Goal: Task Accomplishment & Management: Manage account settings

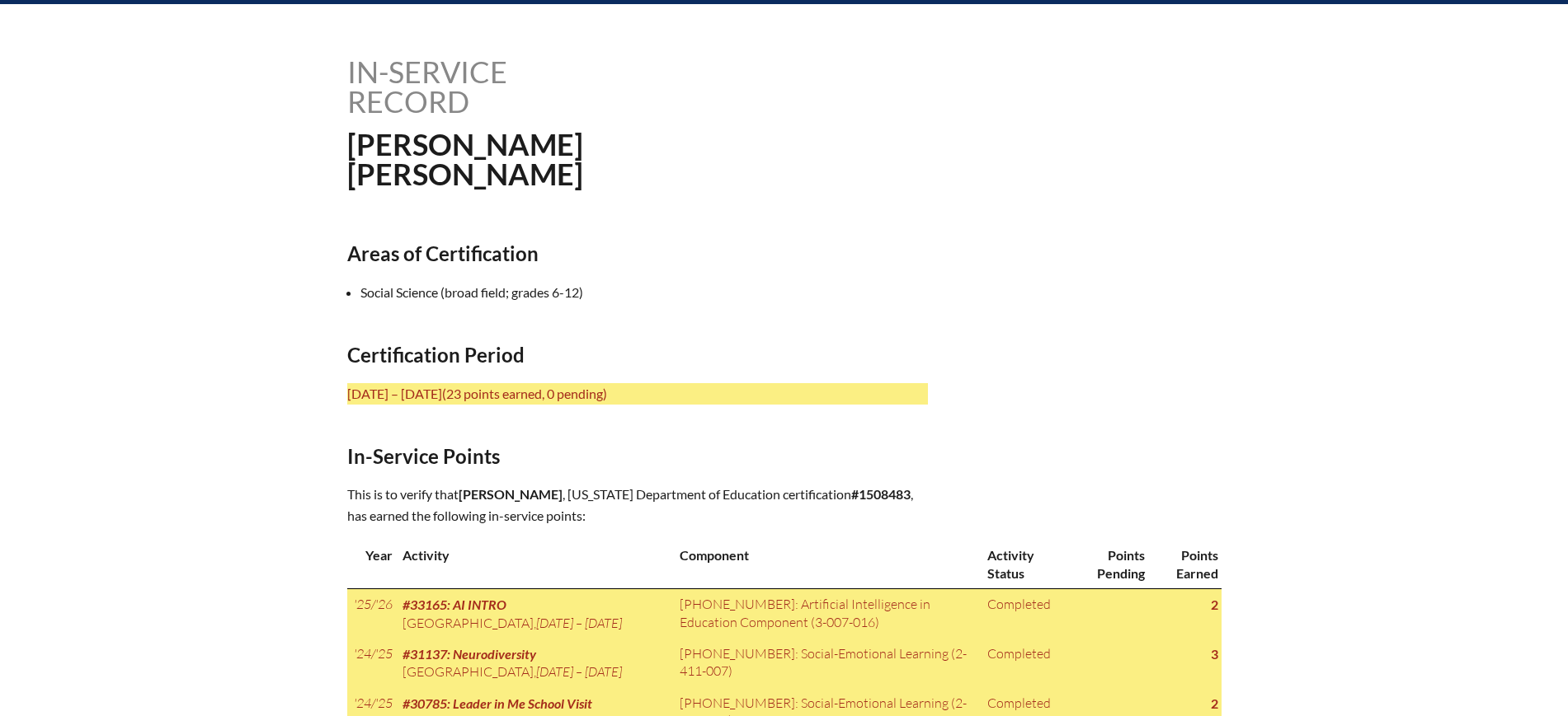
scroll to position [103, 0]
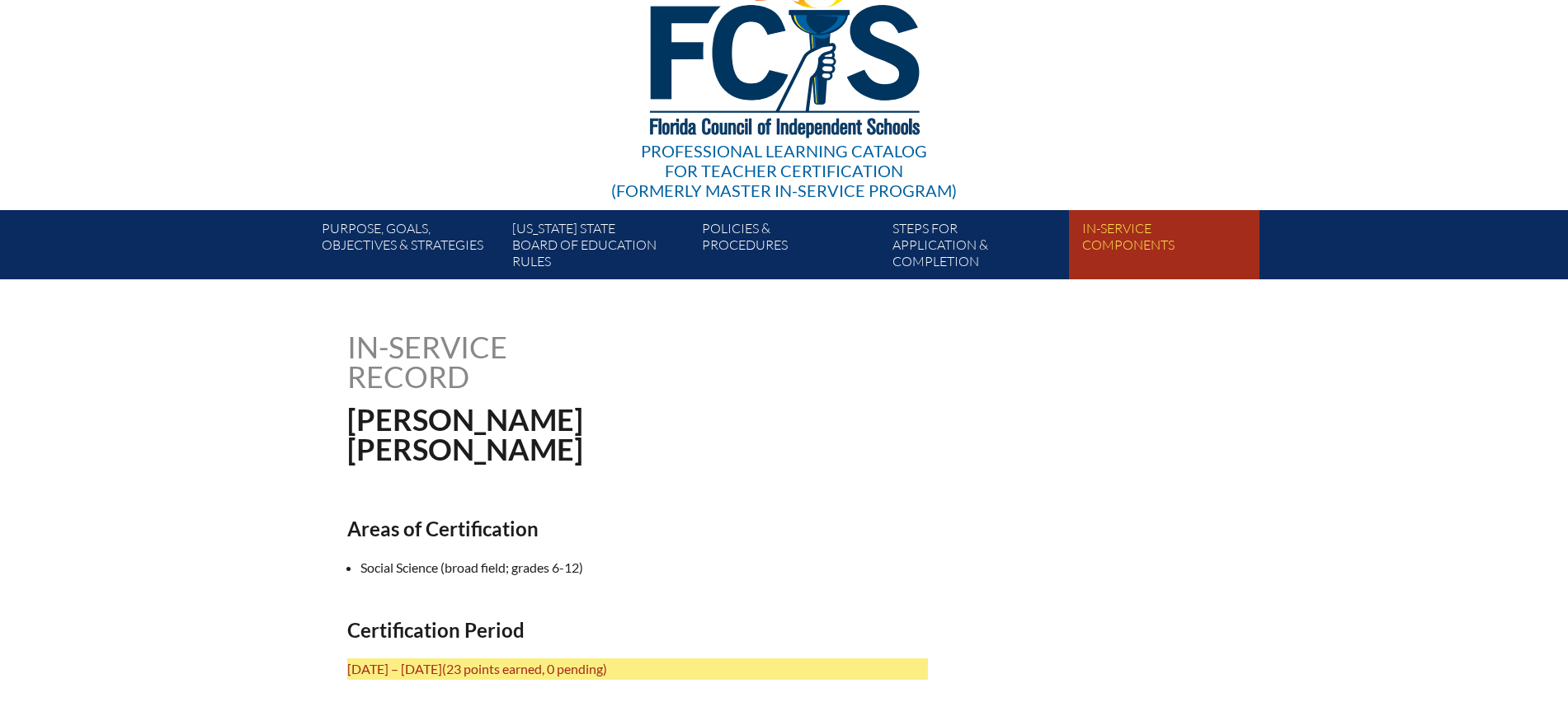
click at [1089, 239] on link "In-service components" at bounding box center [1169, 248] width 190 height 63
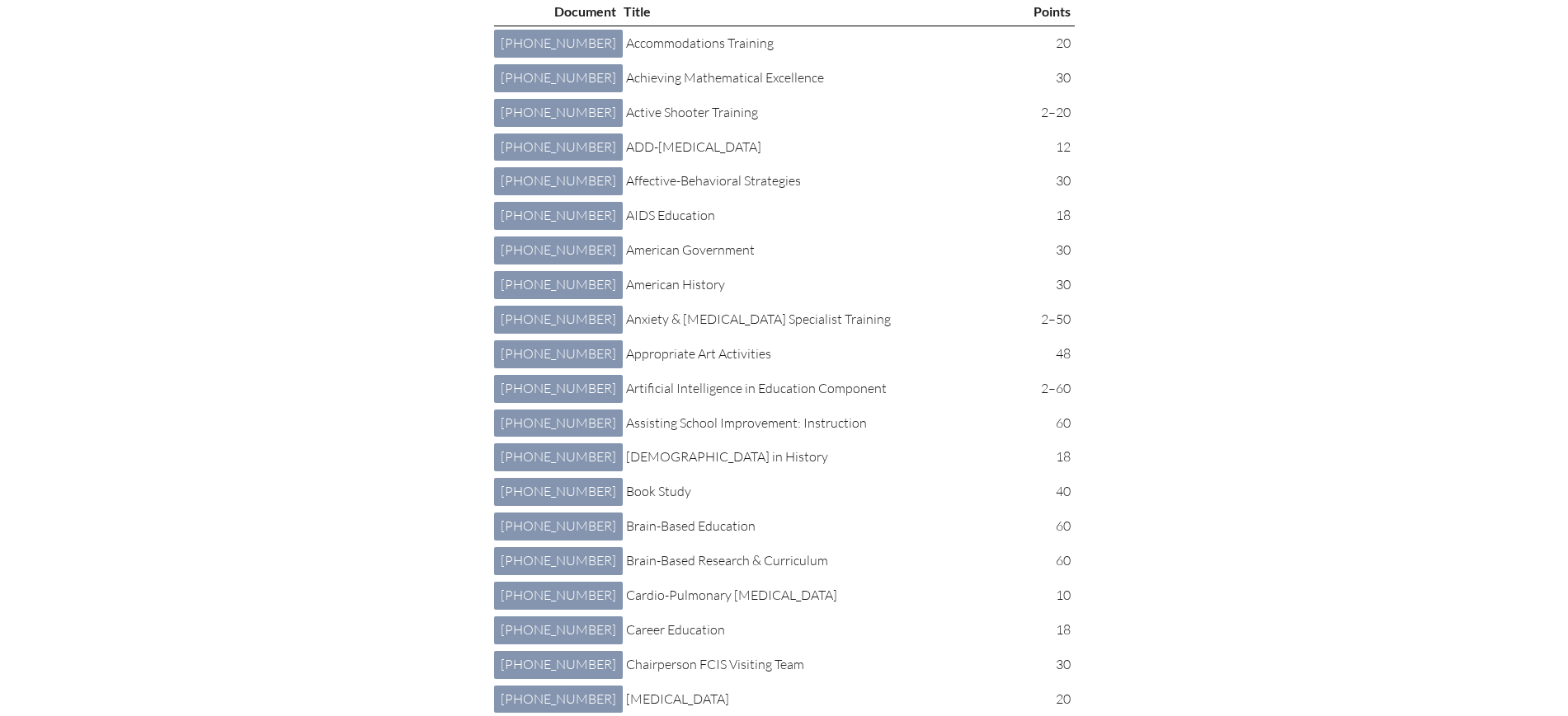
scroll to position [618, 0]
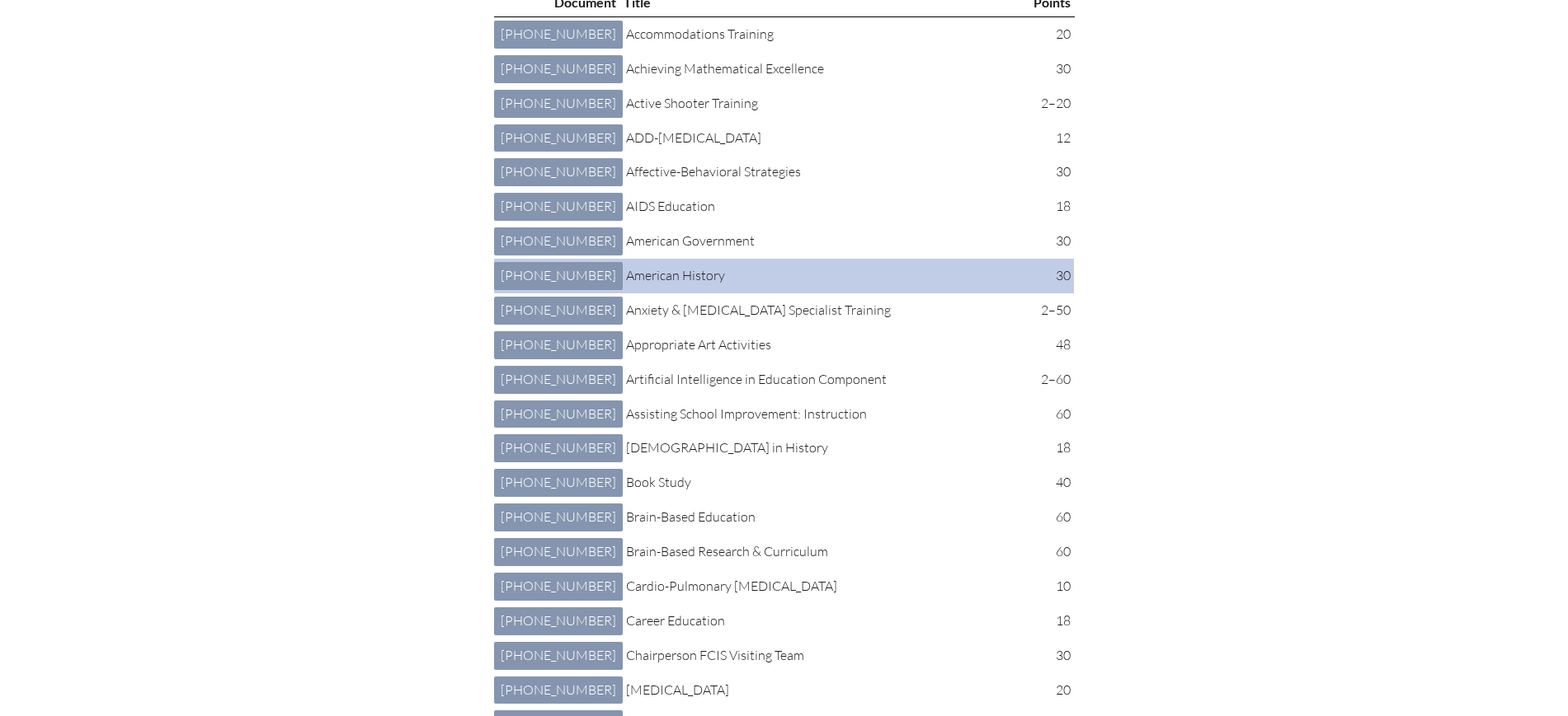
click at [619, 293] on td "American History" at bounding box center [823, 276] width 409 height 34
click at [626, 287] on p "American History" at bounding box center [823, 276] width 397 height 22
click at [518, 290] on link "1 016 004: American History 1-016-004" at bounding box center [558, 276] width 129 height 28
click at [545, 290] on link "1 016 004: American History 1-016-004" at bounding box center [558, 276] width 129 height 28
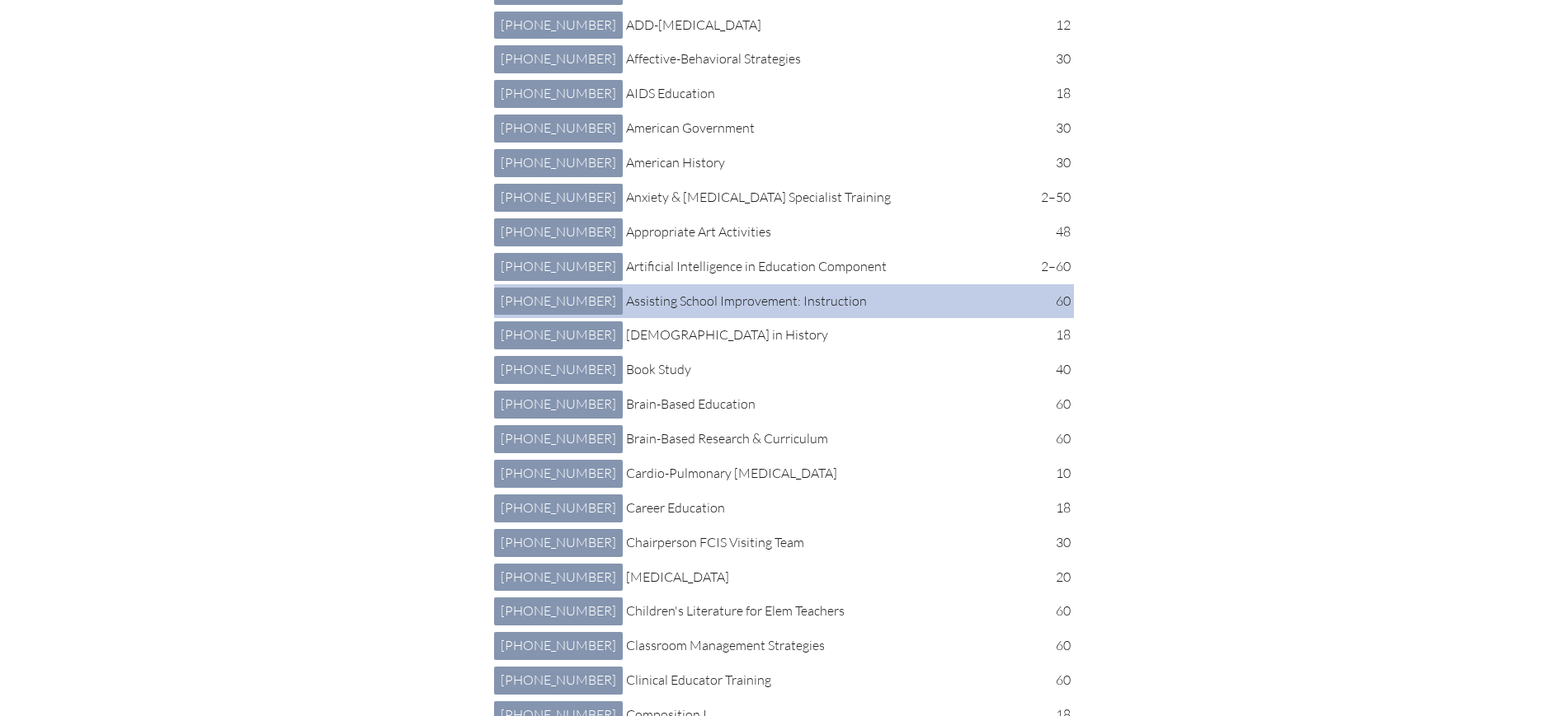
scroll to position [1030, 0]
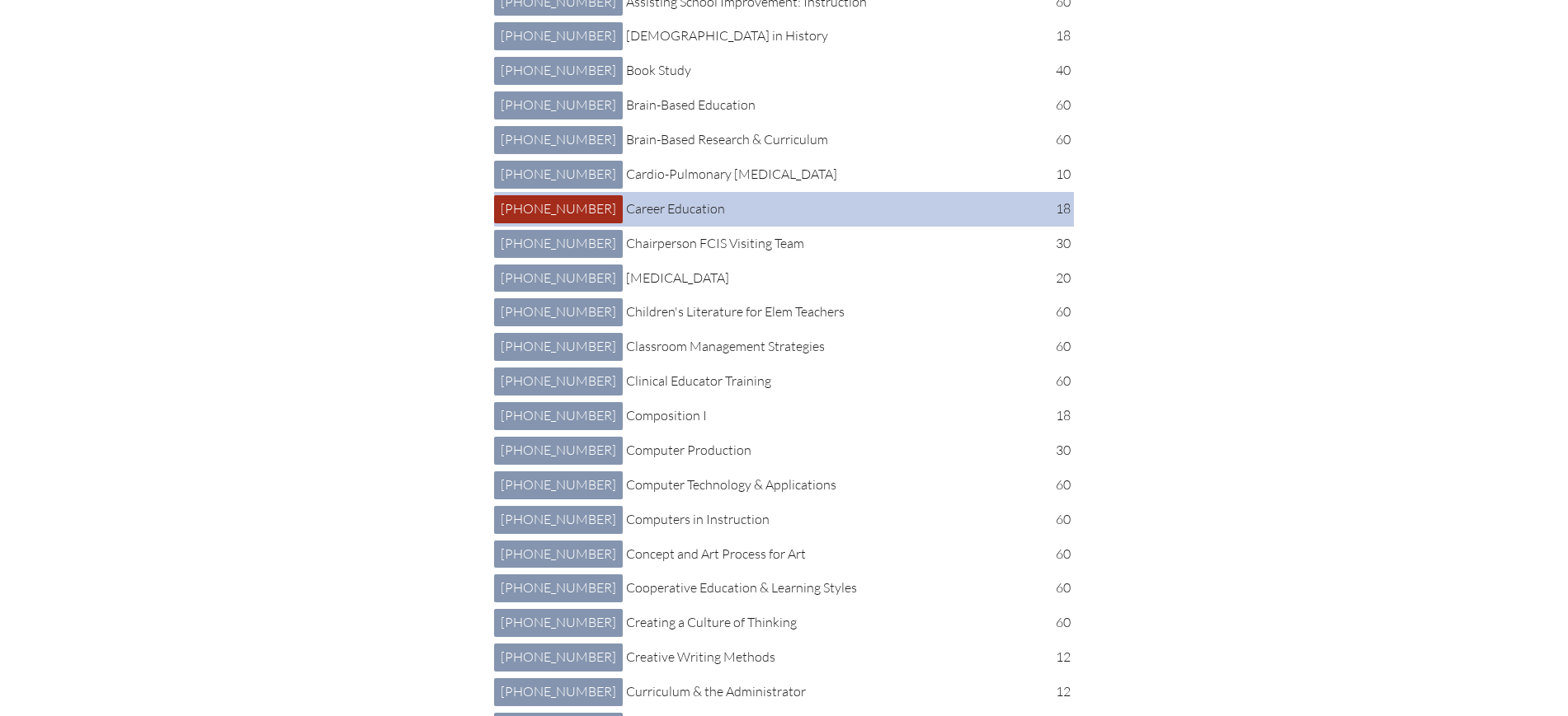
click at [545, 223] on link "7 002 001: Career Education 7-002-001" at bounding box center [558, 209] width 129 height 28
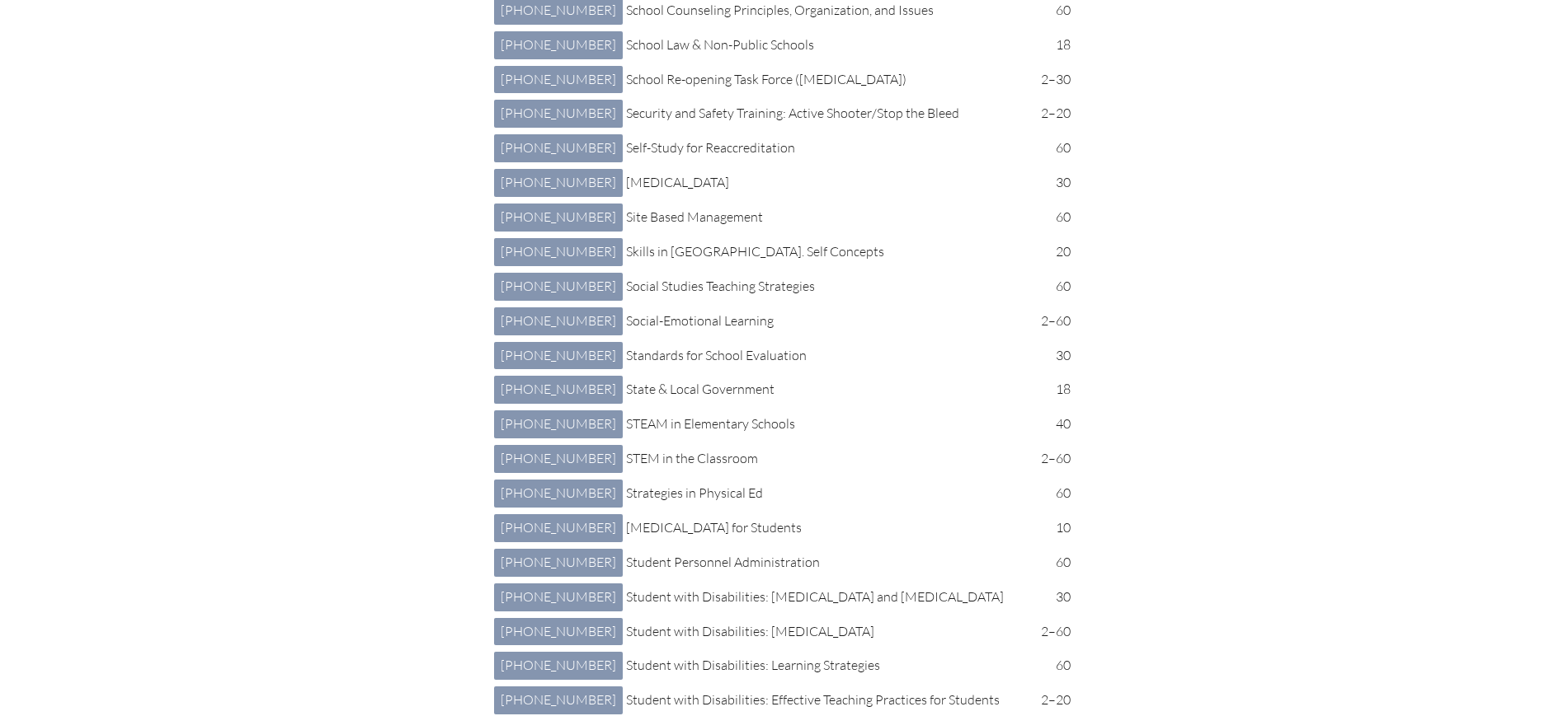
scroll to position [5564, 0]
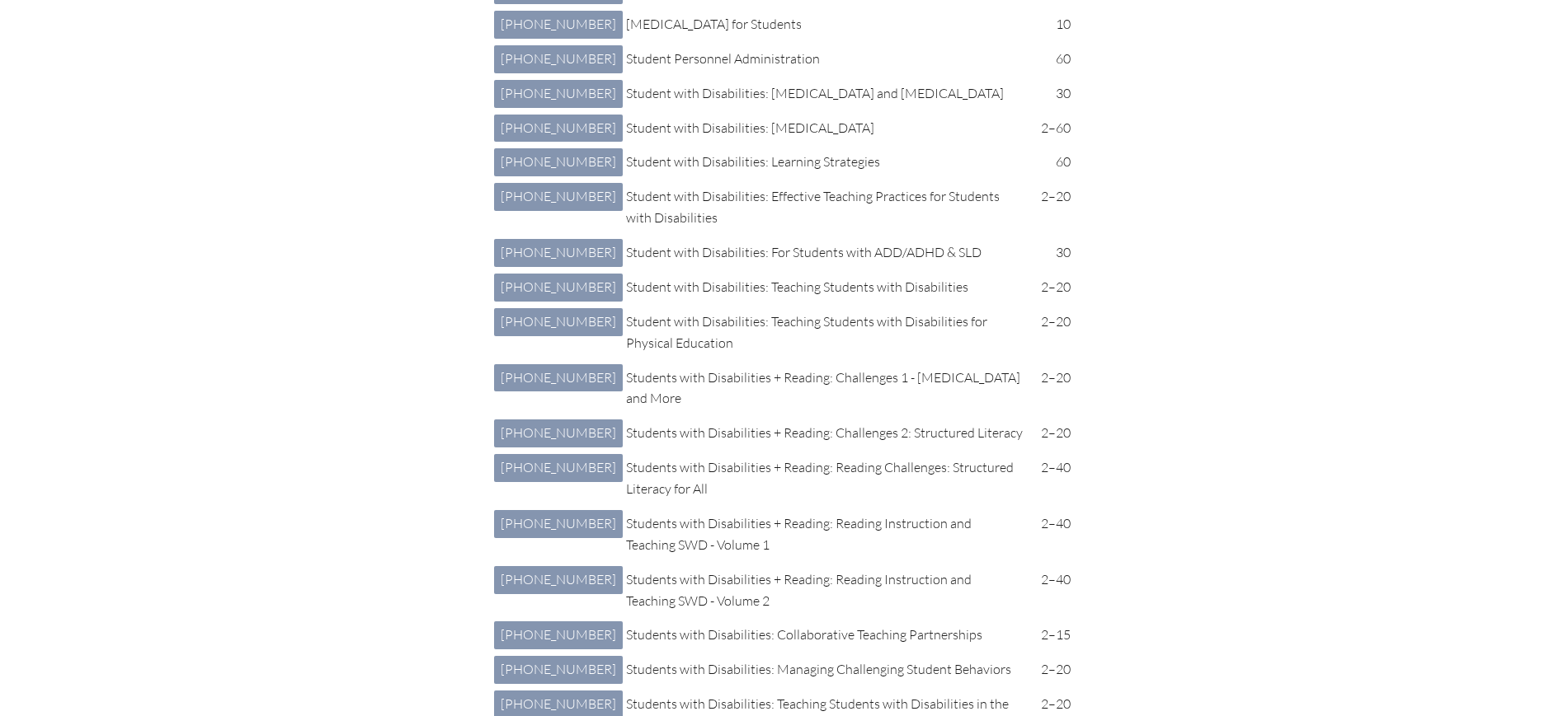
scroll to position [6183, 0]
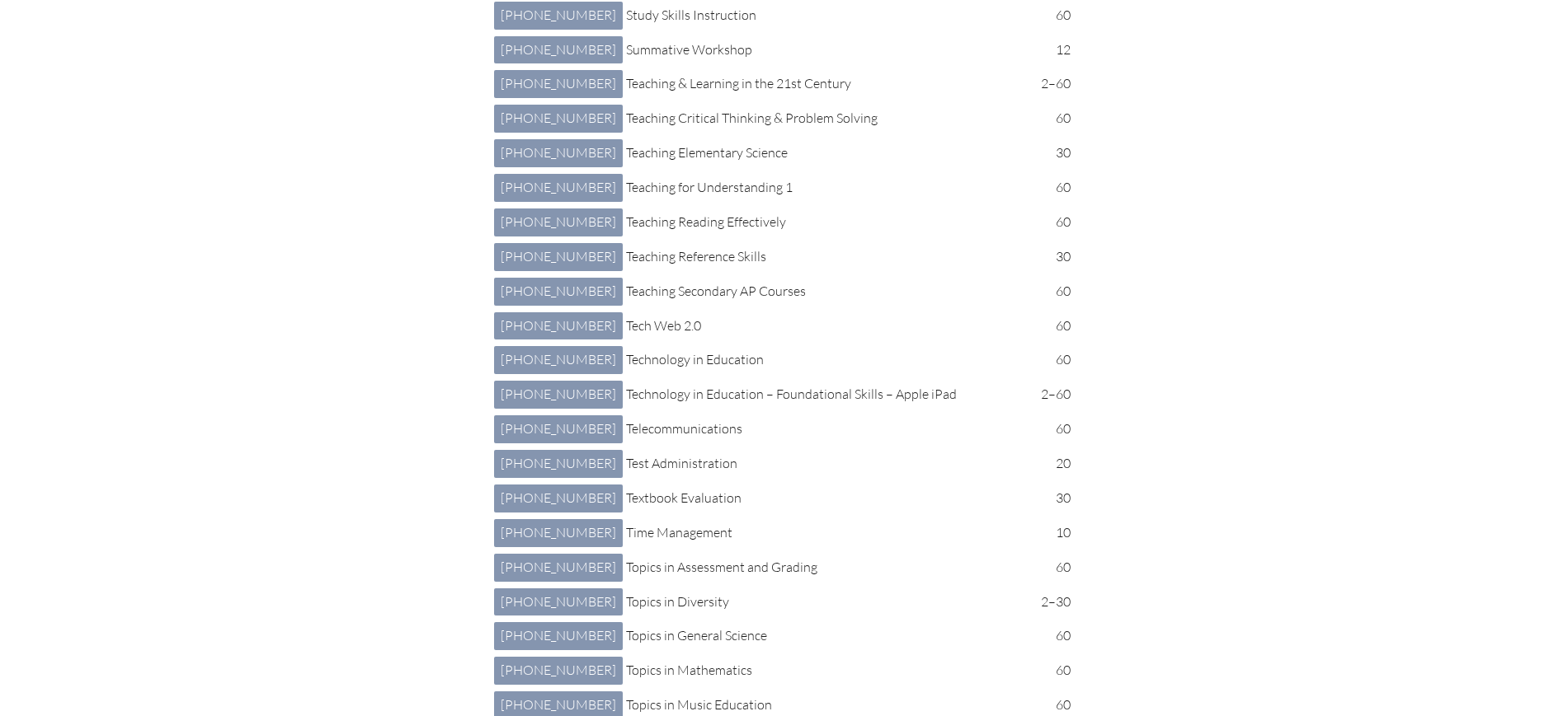
scroll to position [7316, 0]
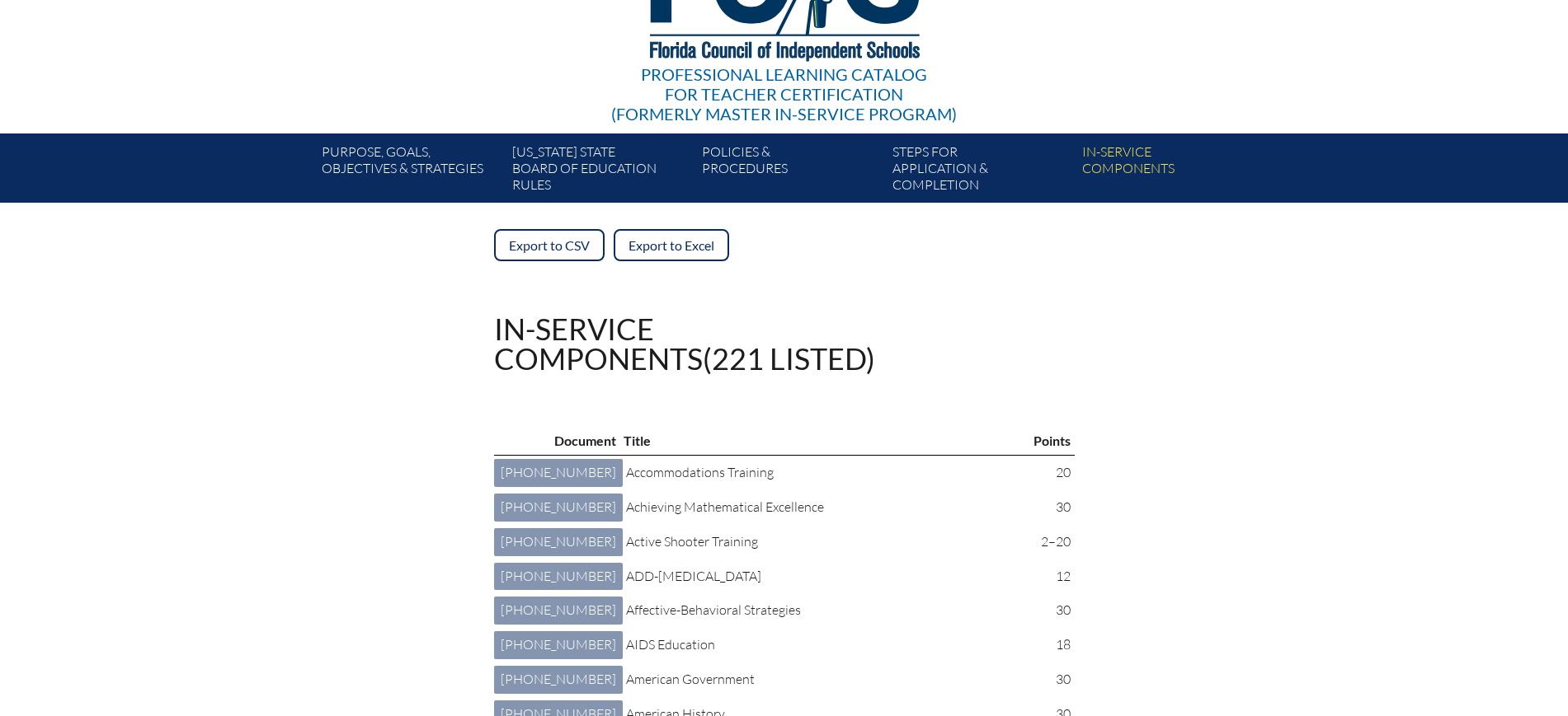
scroll to position [0, 0]
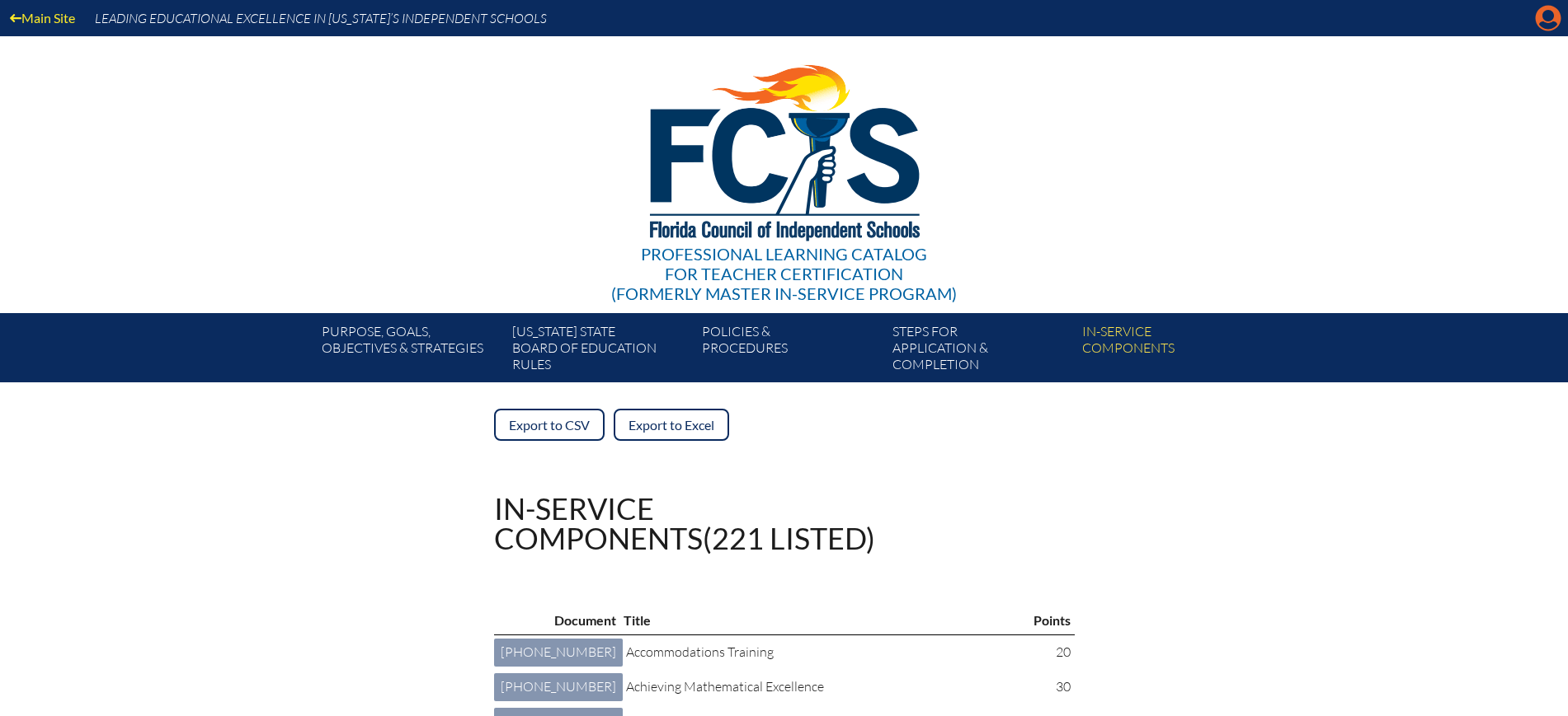
click at [1553, 19] on icon at bounding box center [1548, 18] width 25 height 25
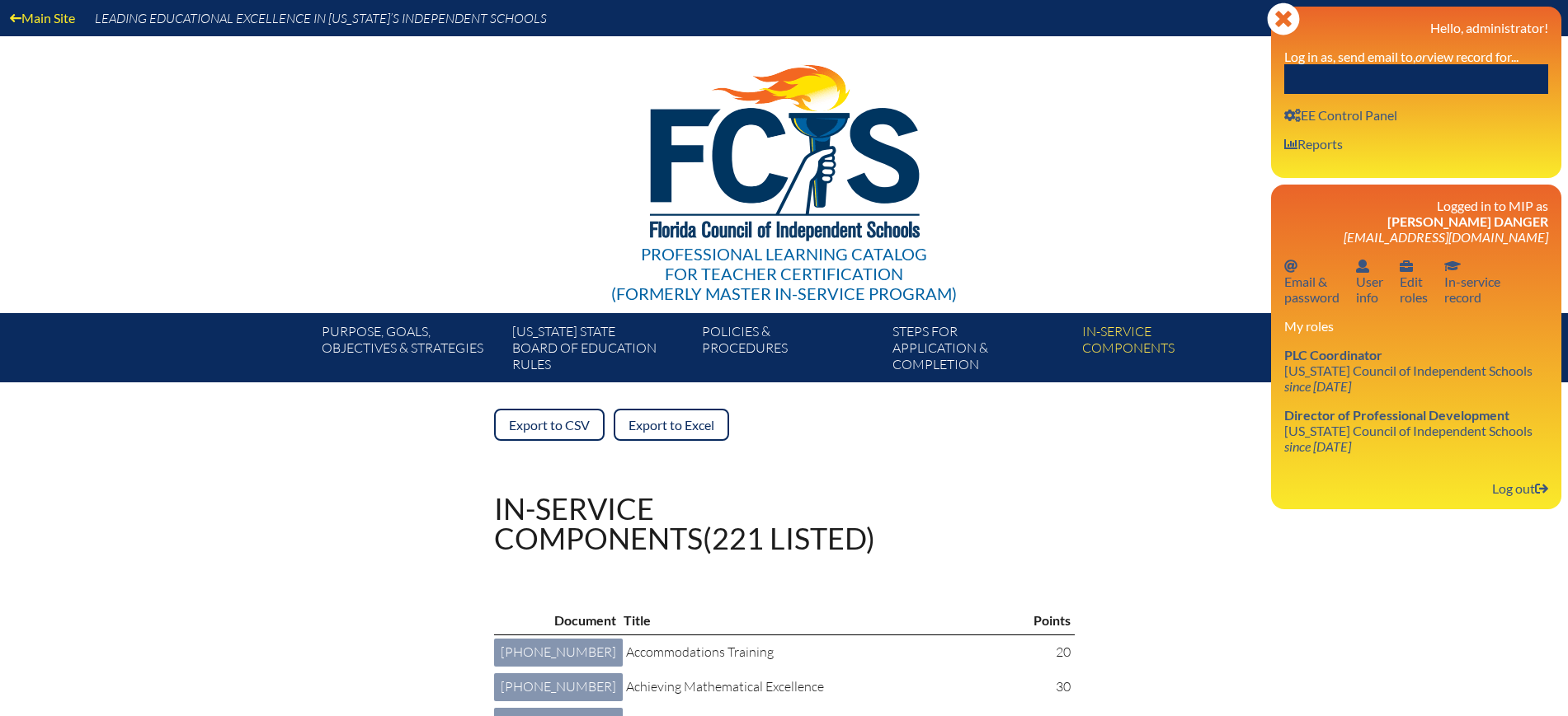
click at [1504, 79] on input "text" at bounding box center [1415, 79] width 264 height 30
paste input "Osborn"
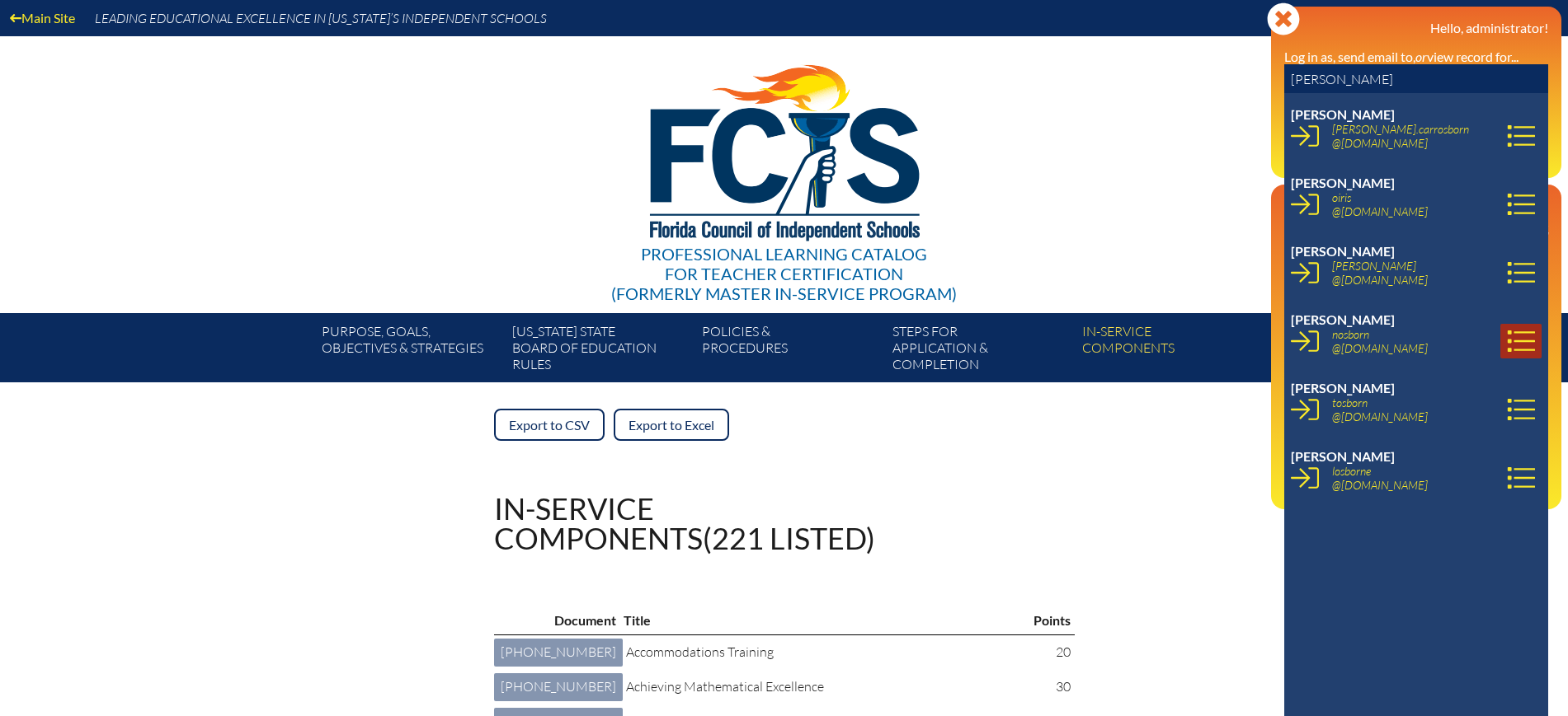
type input "Osborn"
click at [1507, 338] on icon at bounding box center [1521, 341] width 28 height 28
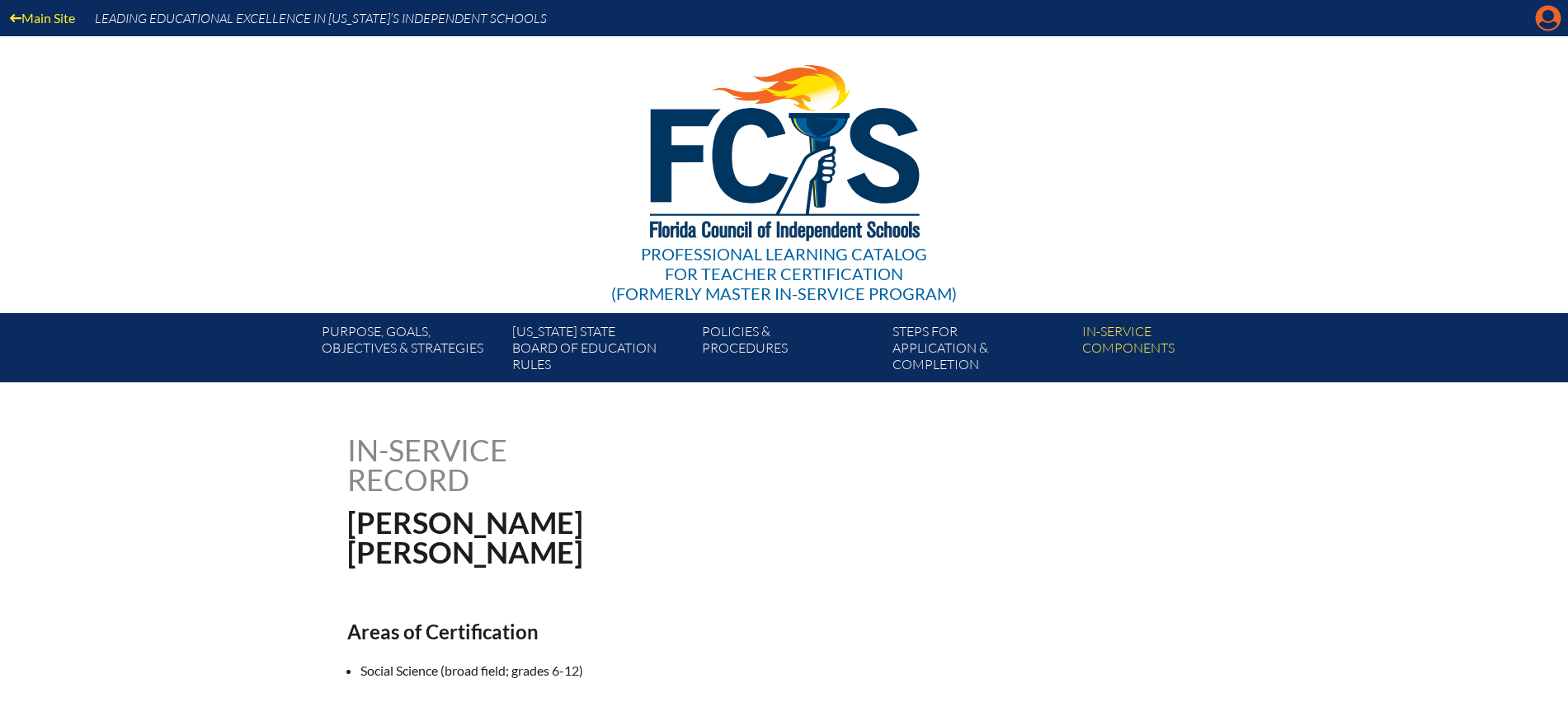
click at [1545, 16] on icon "Manage Account" at bounding box center [1547, 17] width 26 height 26
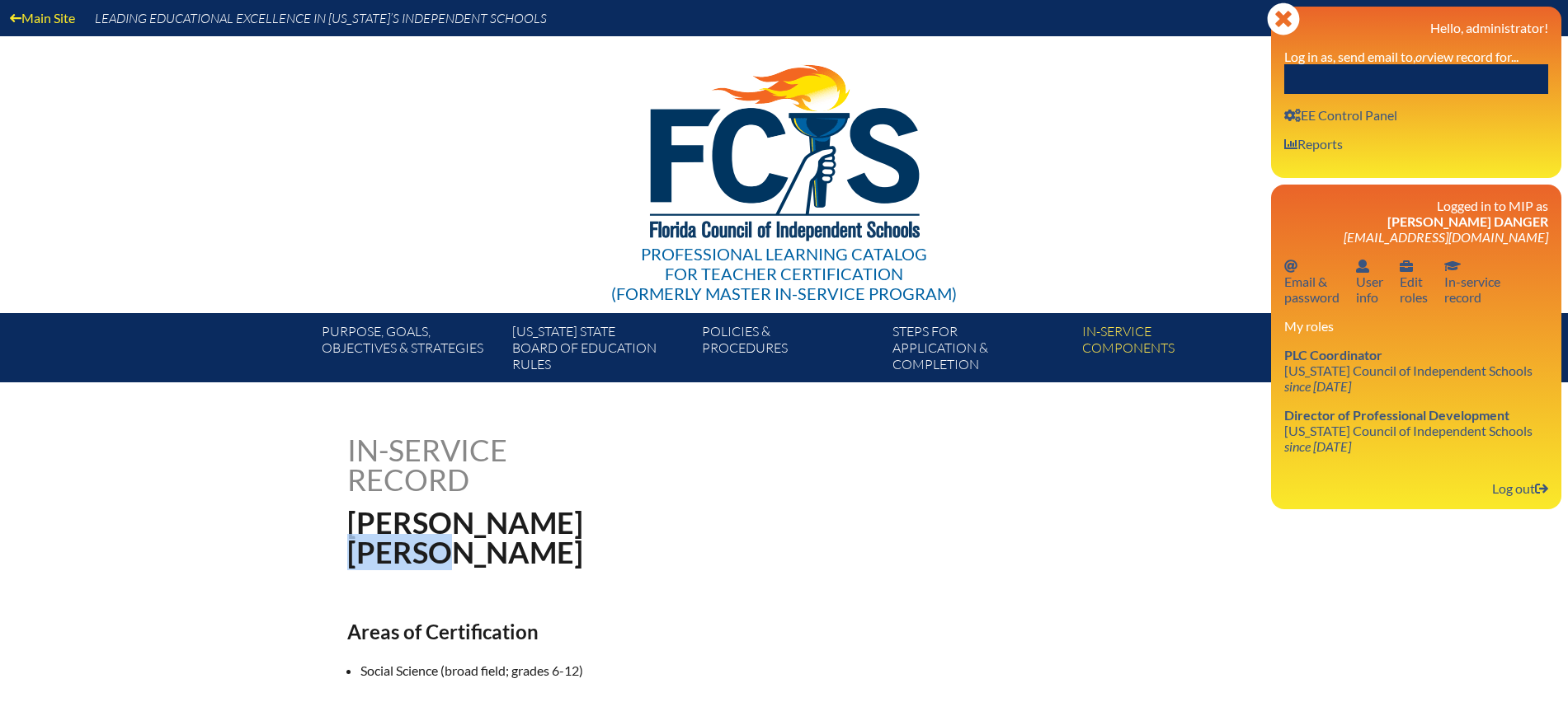
drag, startPoint x: 483, startPoint y: 544, endPoint x: 595, endPoint y: 556, distance: 112.6
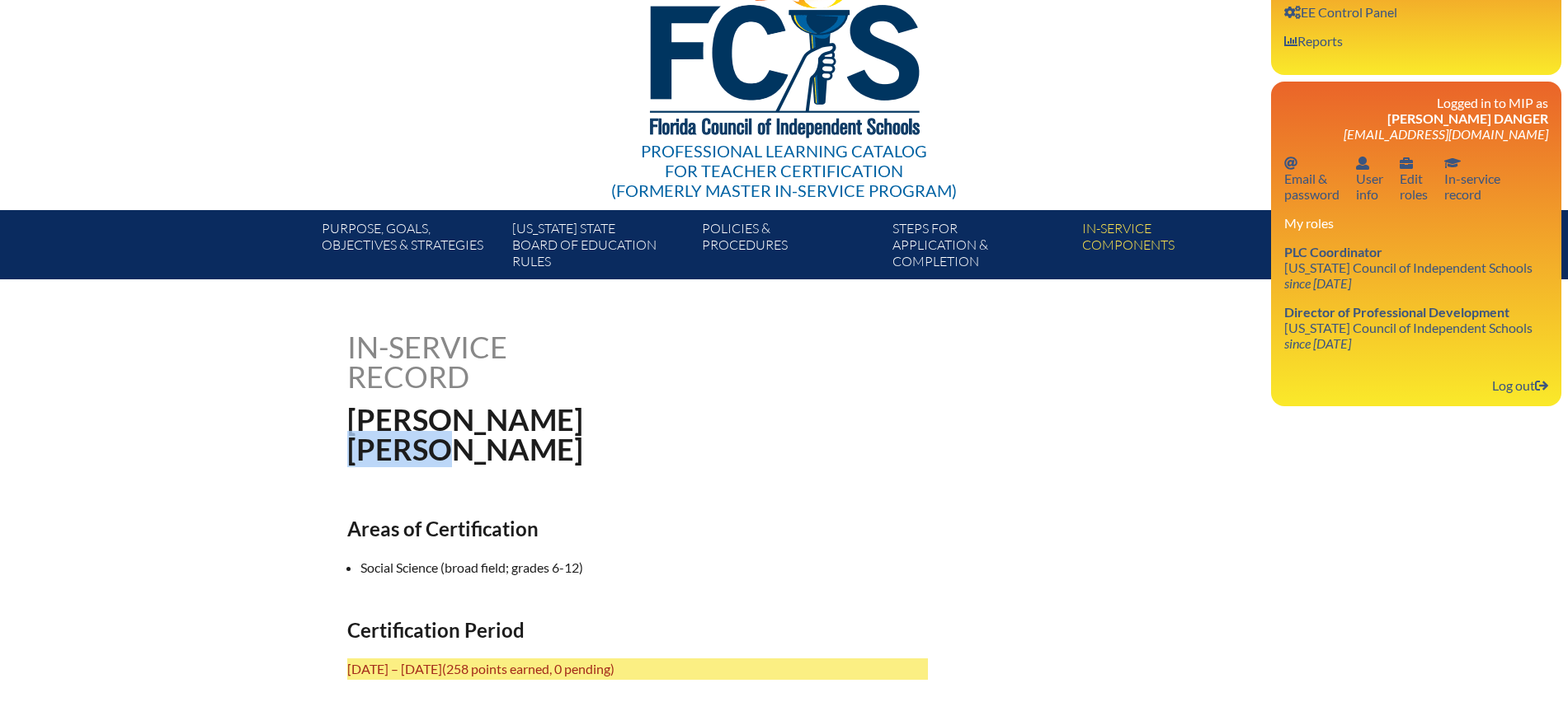
scroll to position [309, 0]
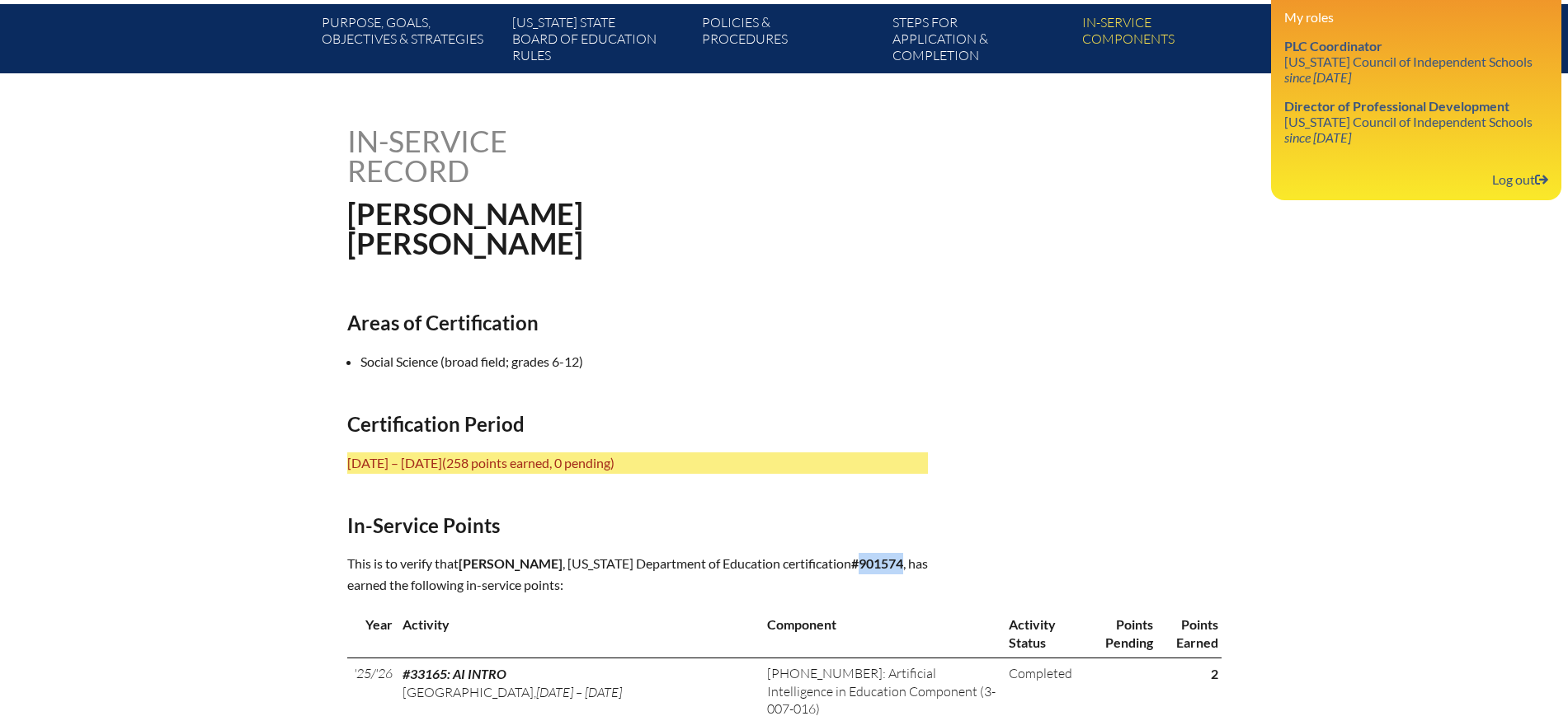
drag, startPoint x: 912, startPoint y: 556, endPoint x: 873, endPoint y: 568, distance: 40.8
click at [873, 568] on p "This is to verify that Nathaniel Osborn , Florida Department of Education certi…" at bounding box center [636, 574] width 580 height 43
copy b "901574"
drag, startPoint x: 507, startPoint y: 252, endPoint x: 321, endPoint y: 239, distance: 186.5
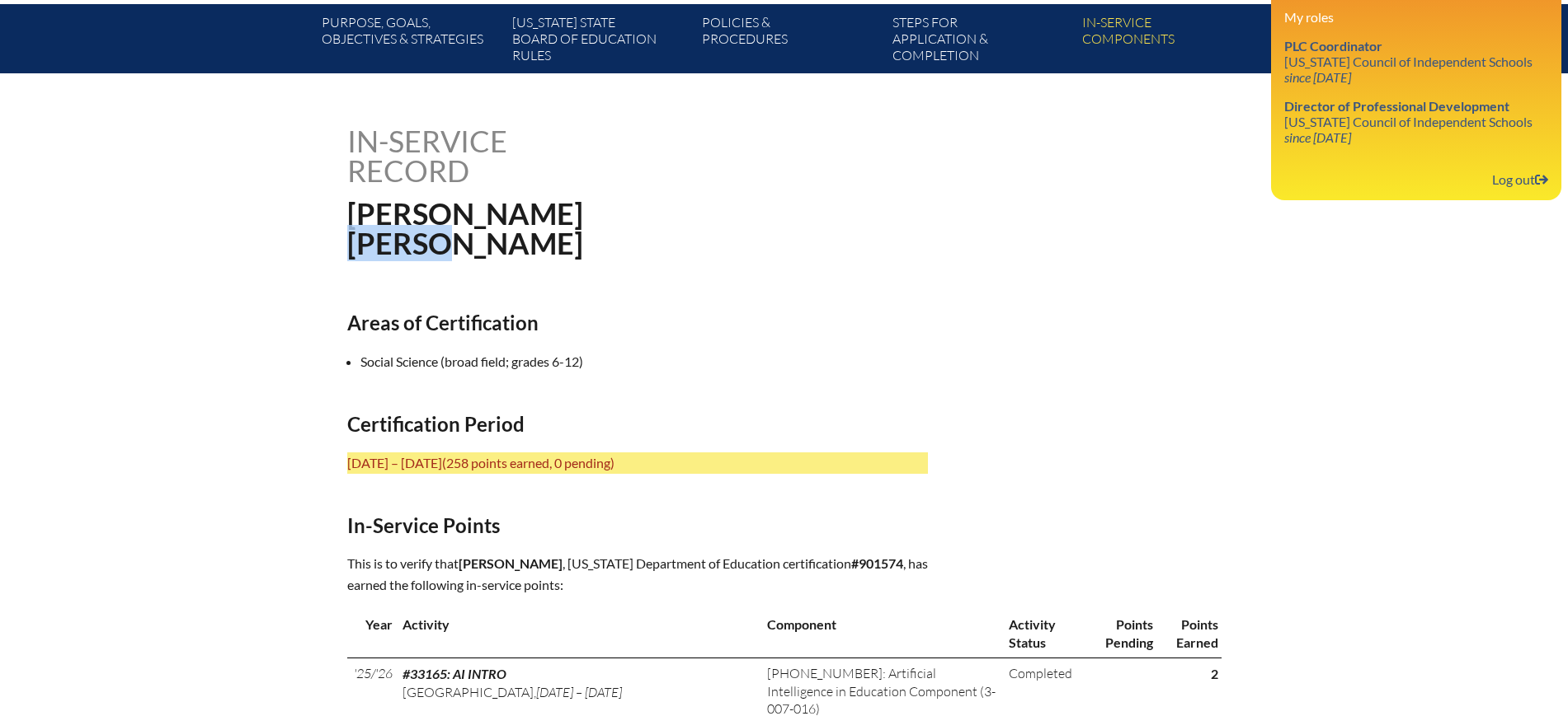
copy h1 "Osborn"
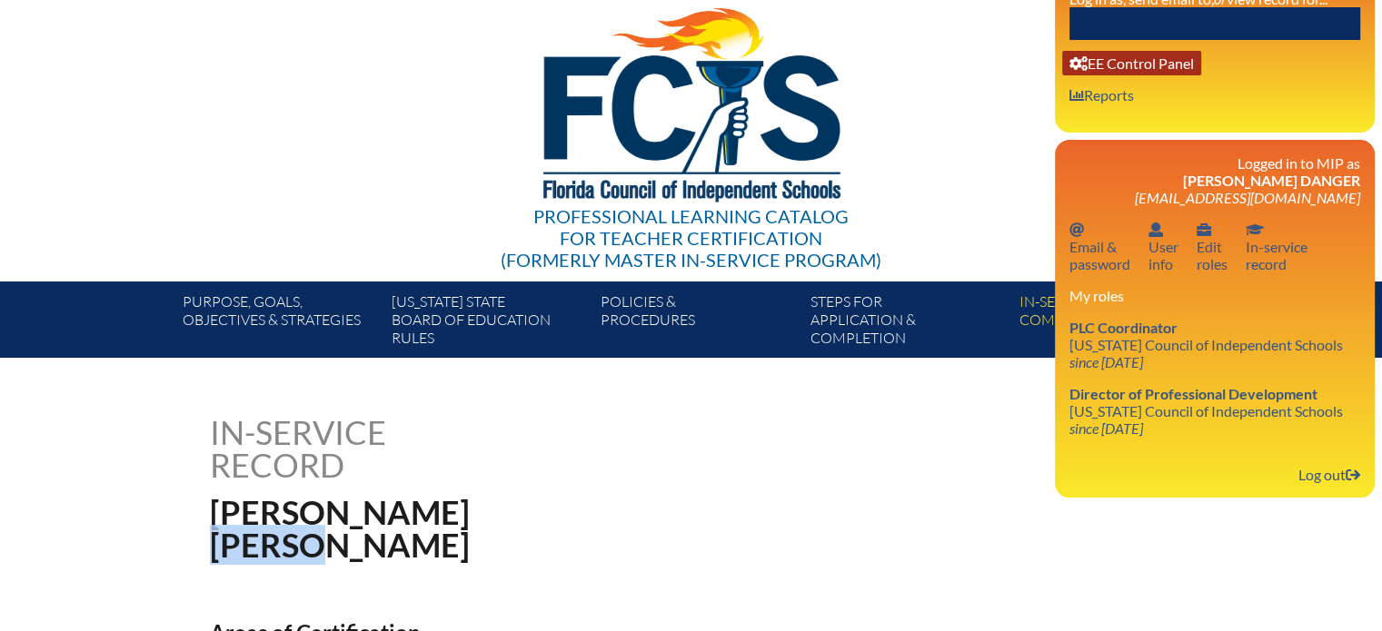
scroll to position [34, 0]
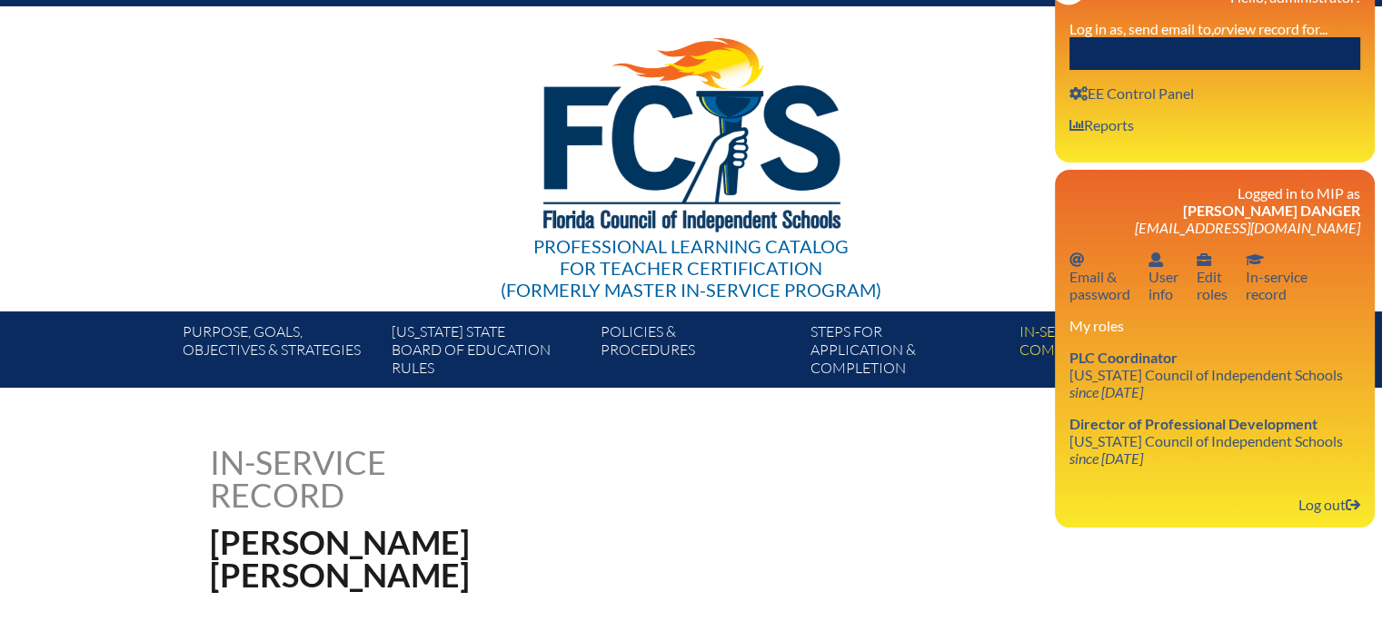
click at [1212, 74] on div "Close Manage Account Hello, administrator! Log in as, send email to, or view re…" at bounding box center [1215, 68] width 320 height 189
click at [1210, 58] on input "text" at bounding box center [1214, 53] width 291 height 33
paste input "Osborn"
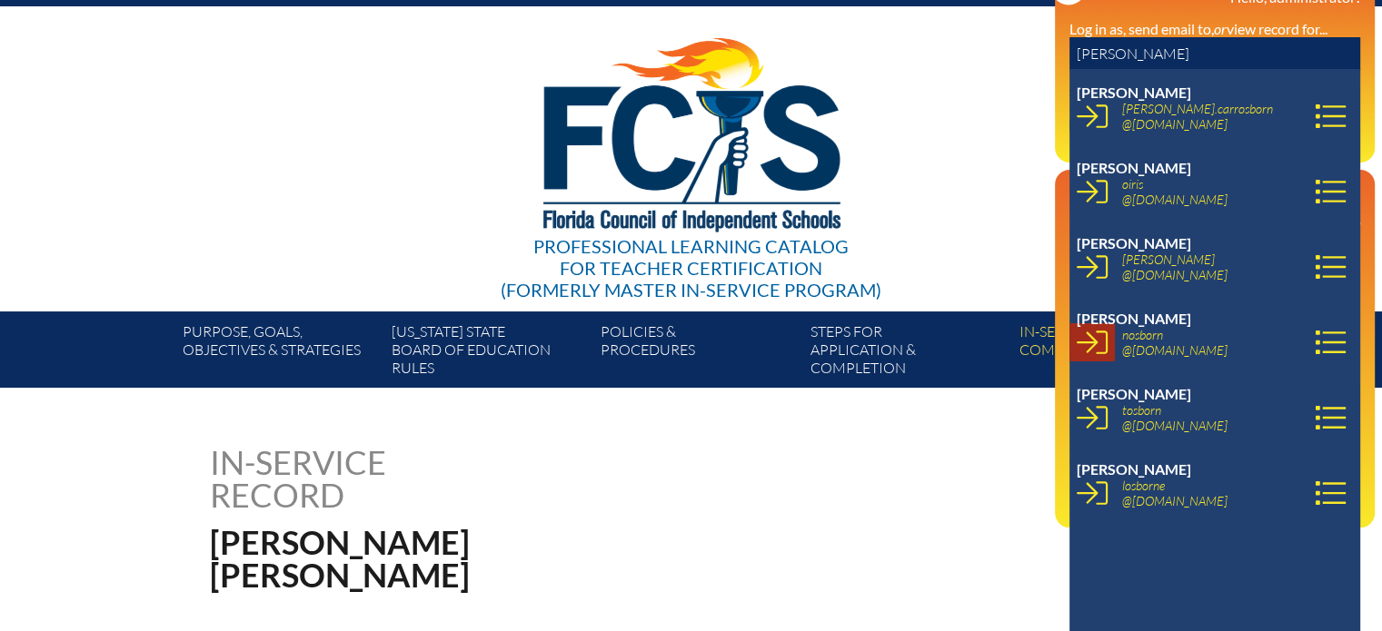
type input "Osborn"
click at [1094, 355] on icon at bounding box center [1091, 342] width 31 height 31
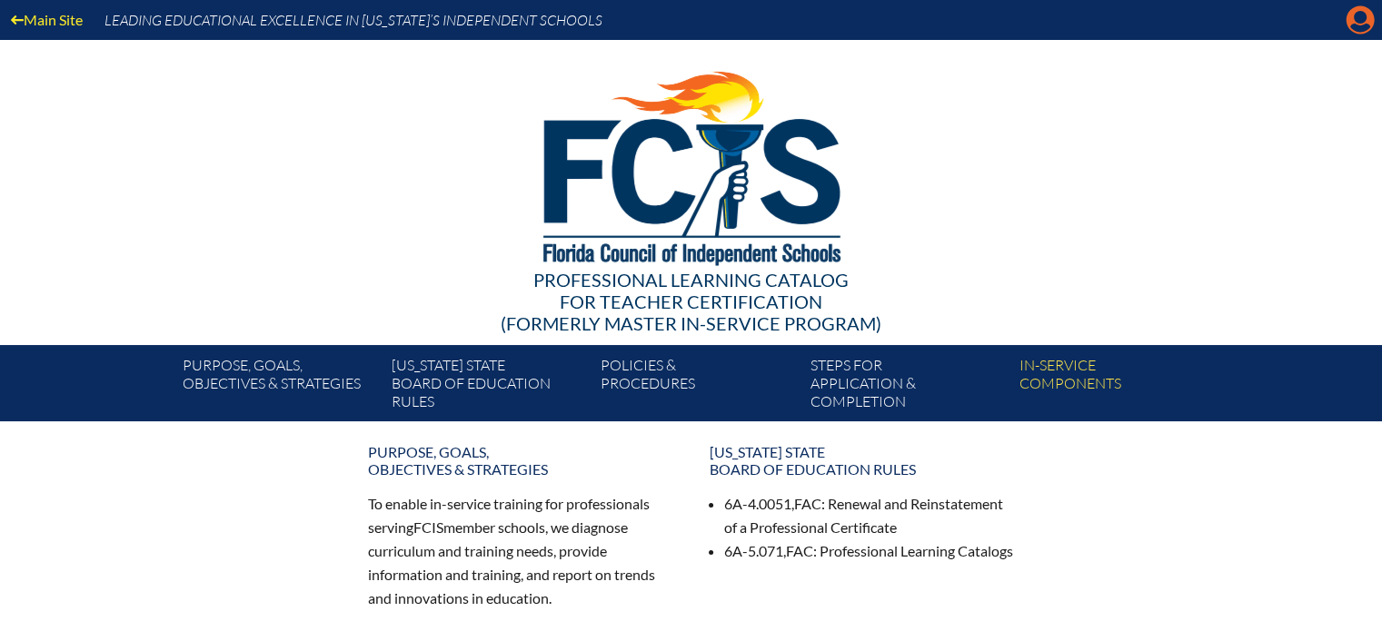
click at [1369, 21] on icon at bounding box center [1360, 20] width 28 height 28
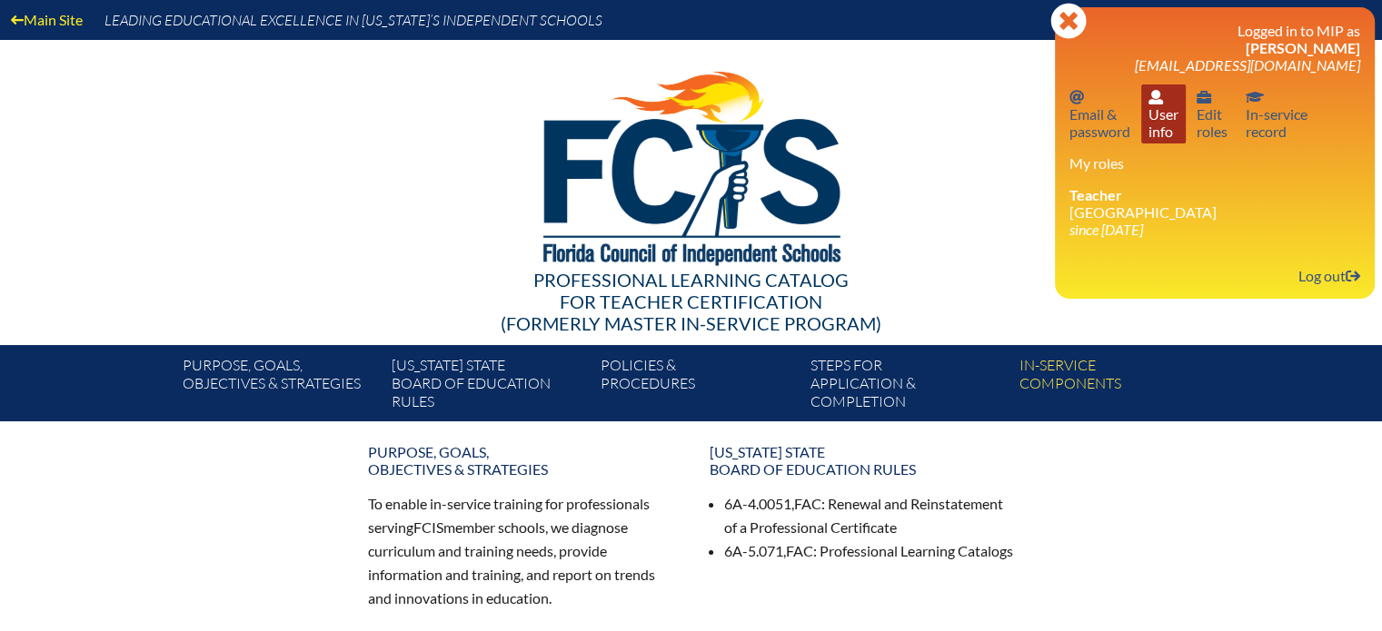
click at [1163, 113] on link "User info User info" at bounding box center [1163, 113] width 45 height 59
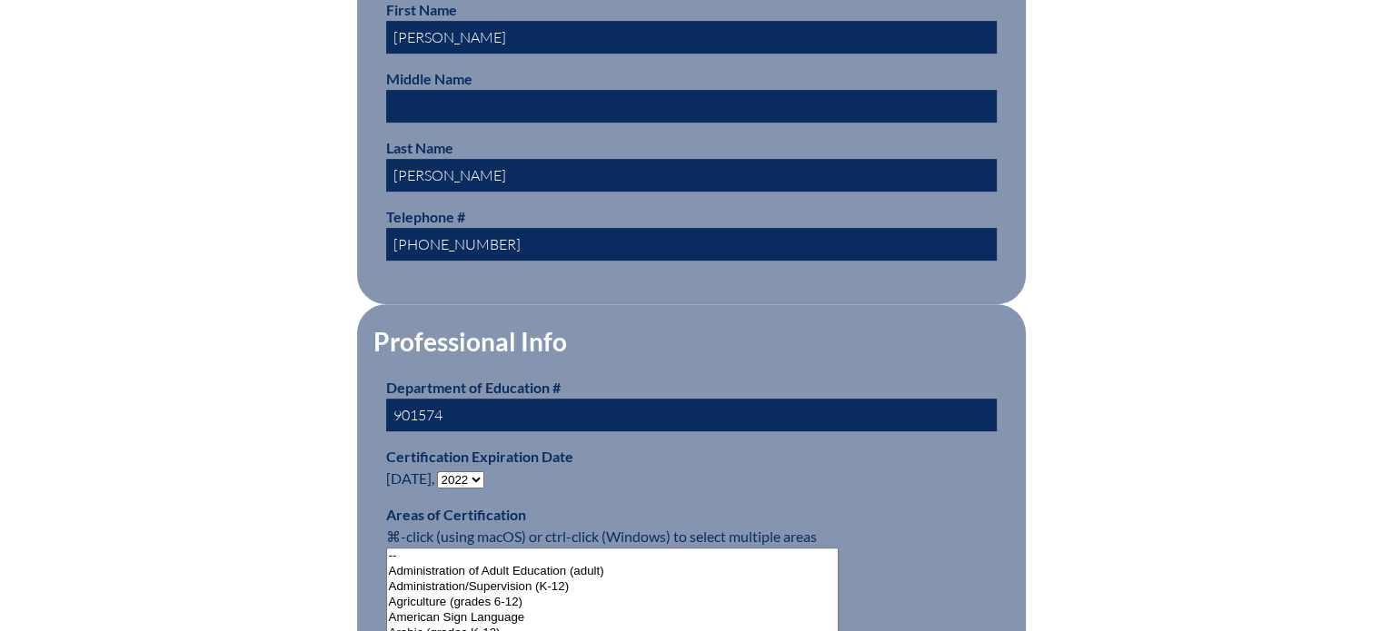
scroll to position [999, 0]
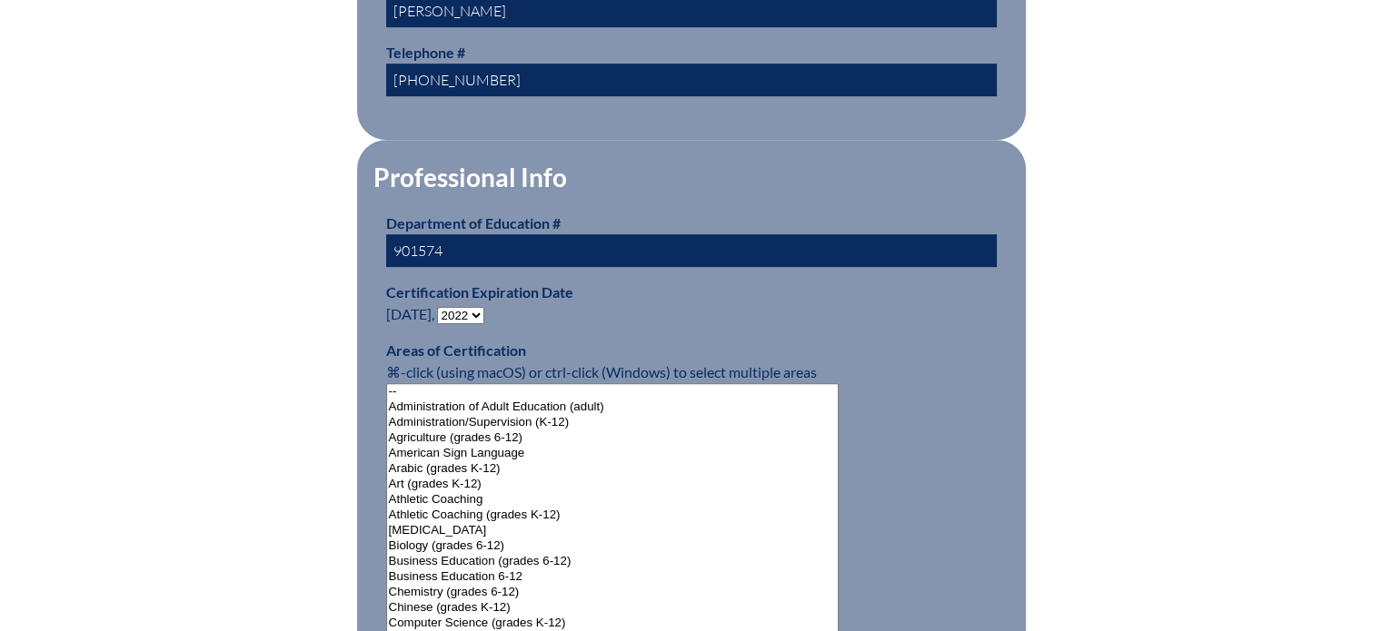
click at [471, 311] on select "- 2031 2030 2029 2028 2027 2026 2025 2024 2023 2022 2021 2020 2019 2018 2017 20…" at bounding box center [460, 315] width 47 height 17
select select "2027"
click at [441, 307] on select "- 2031 2030 2029 2028 2027 2026 2025 2024 2023 2022 2021 2020 2019 2018 2017 20…" at bounding box center [460, 315] width 47 height 17
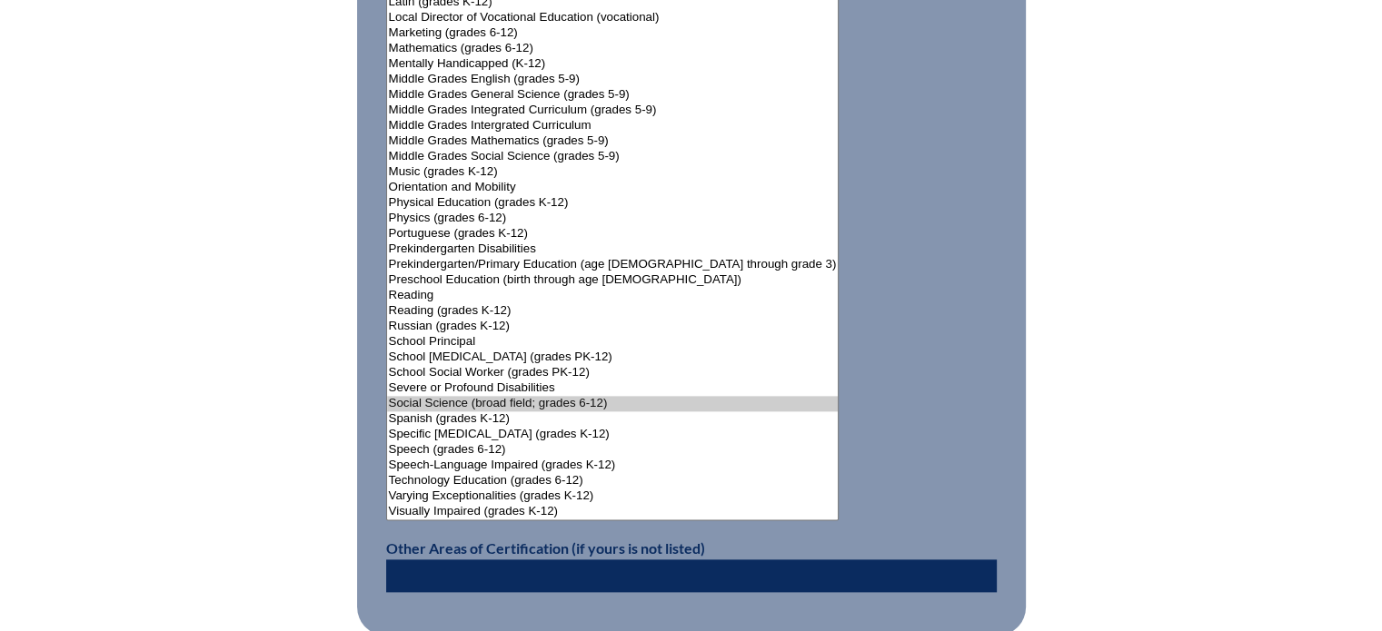
scroll to position [2453, 0]
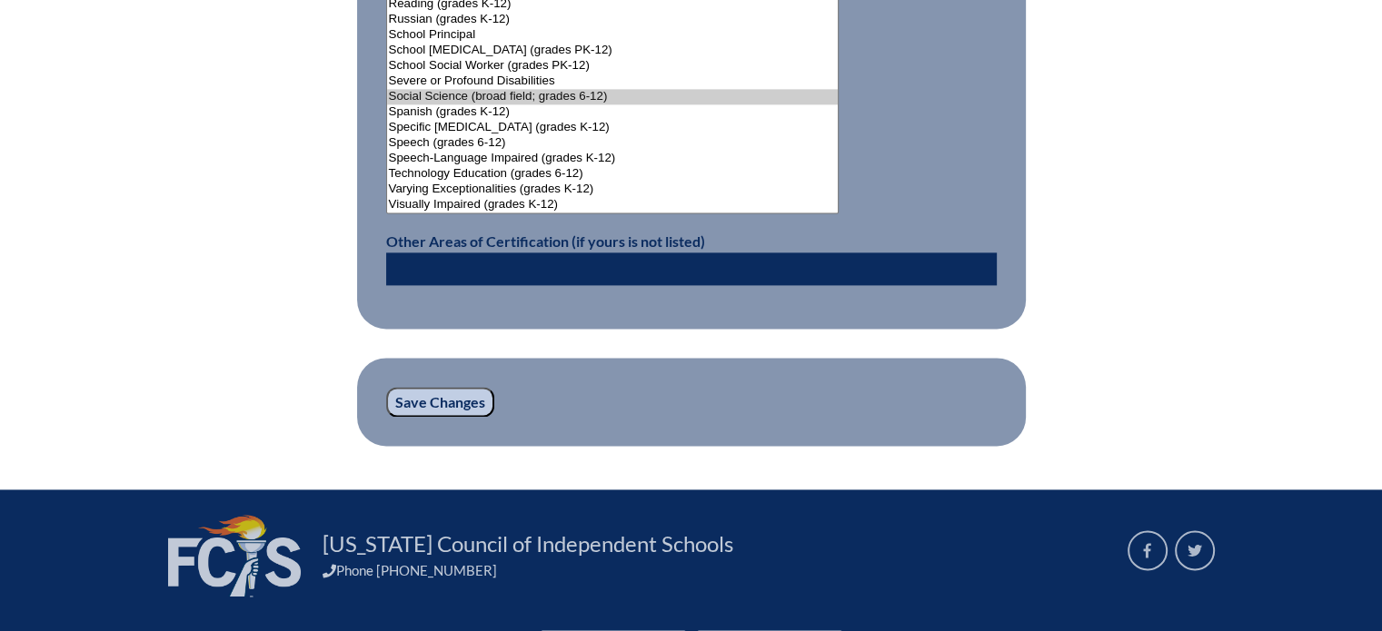
click at [451, 397] on input "Save Changes" at bounding box center [440, 402] width 108 height 31
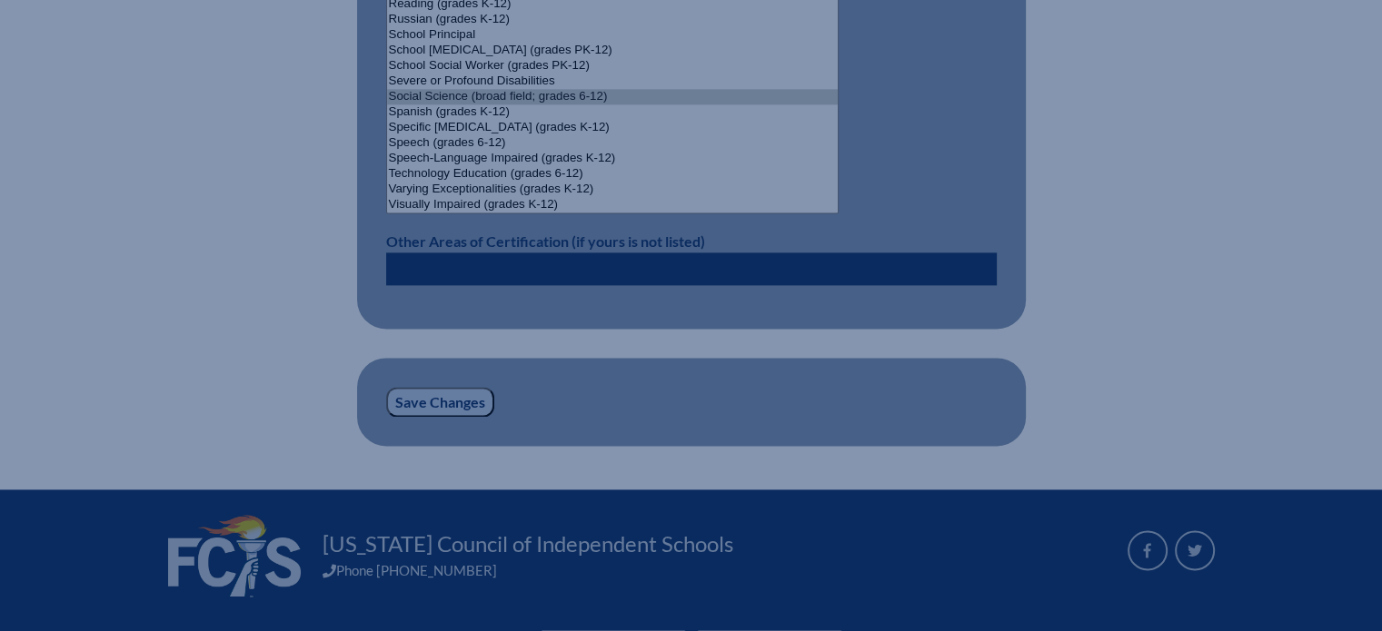
scroll to position [2038, 0]
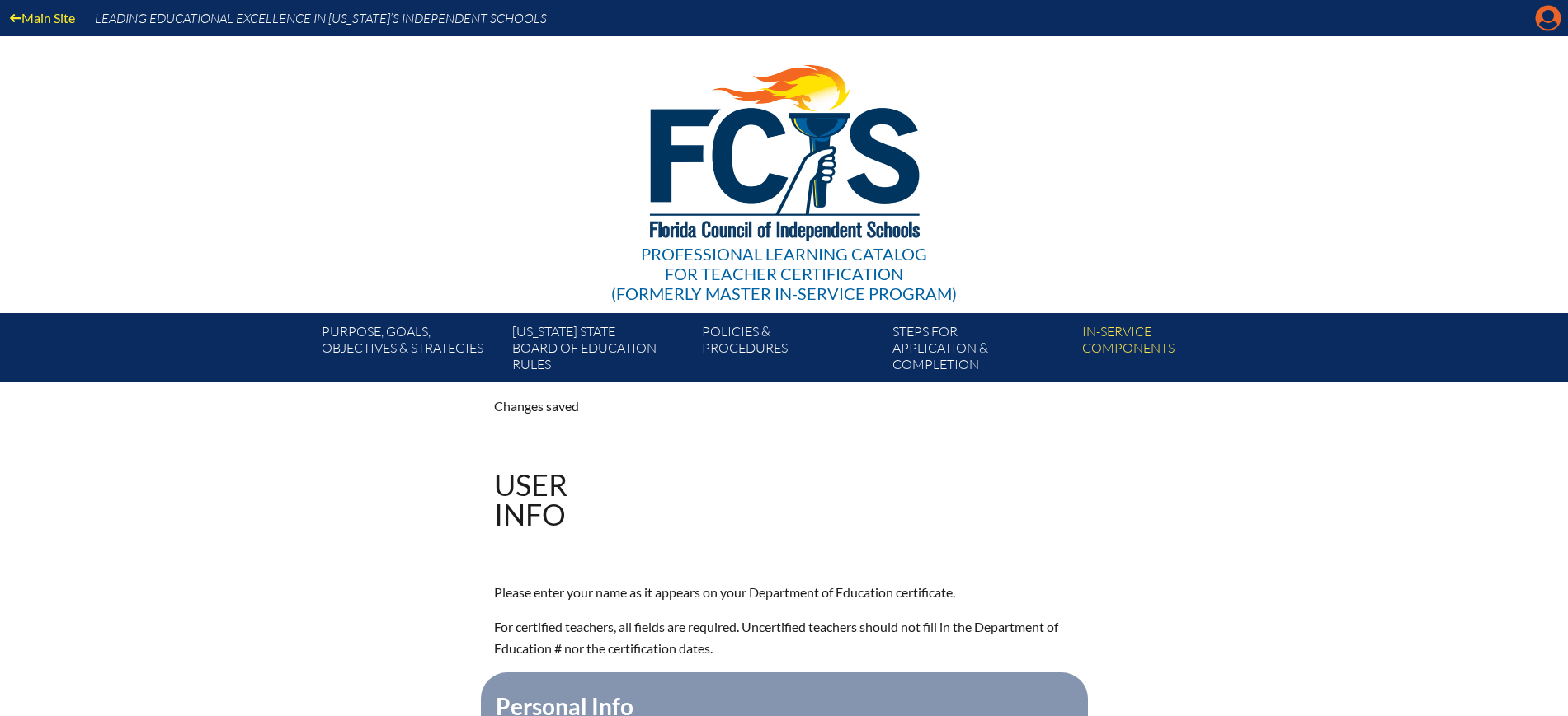
click at [1254, 14] on icon "Manage account" at bounding box center [1547, 17] width 26 height 26
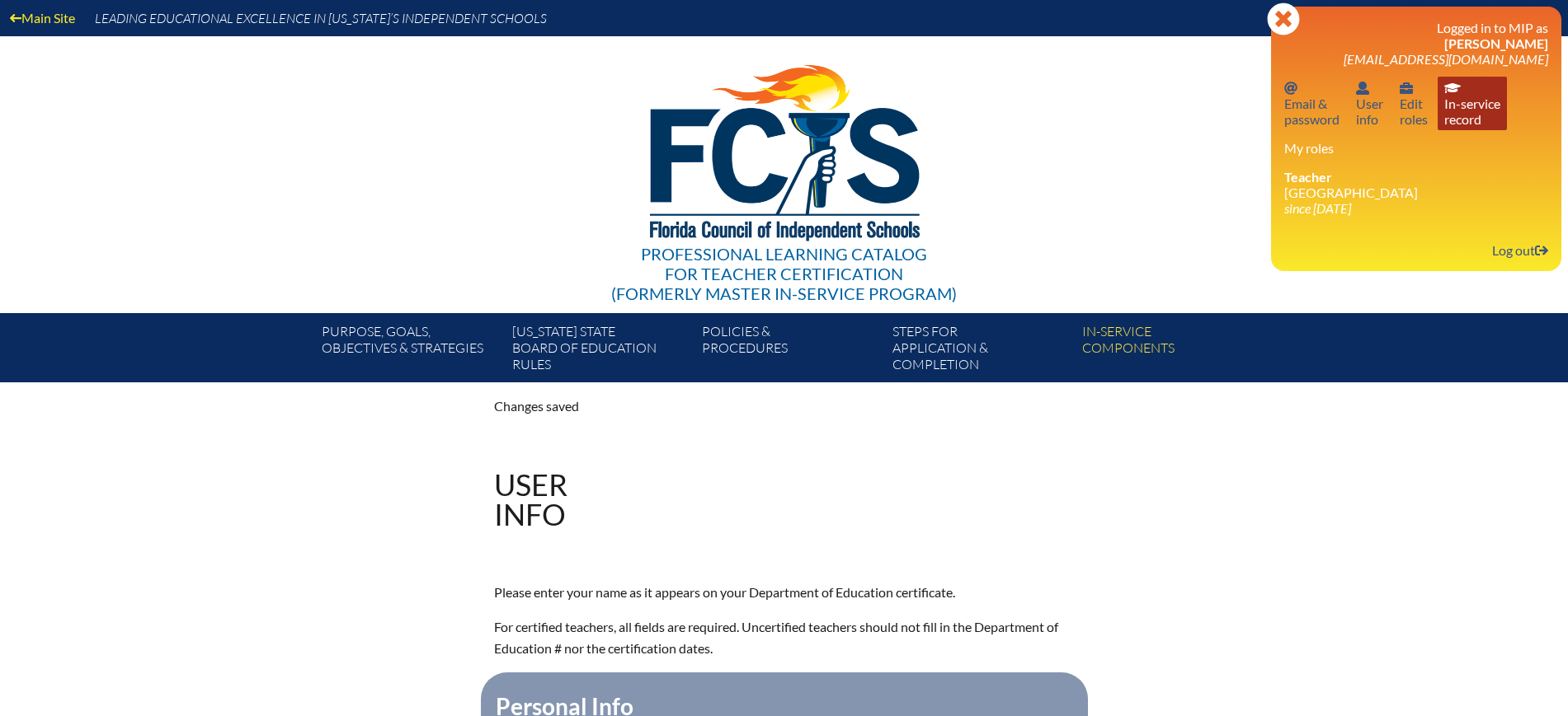
click at [1254, 114] on link "In-service record In-service record" at bounding box center [1472, 103] width 69 height 54
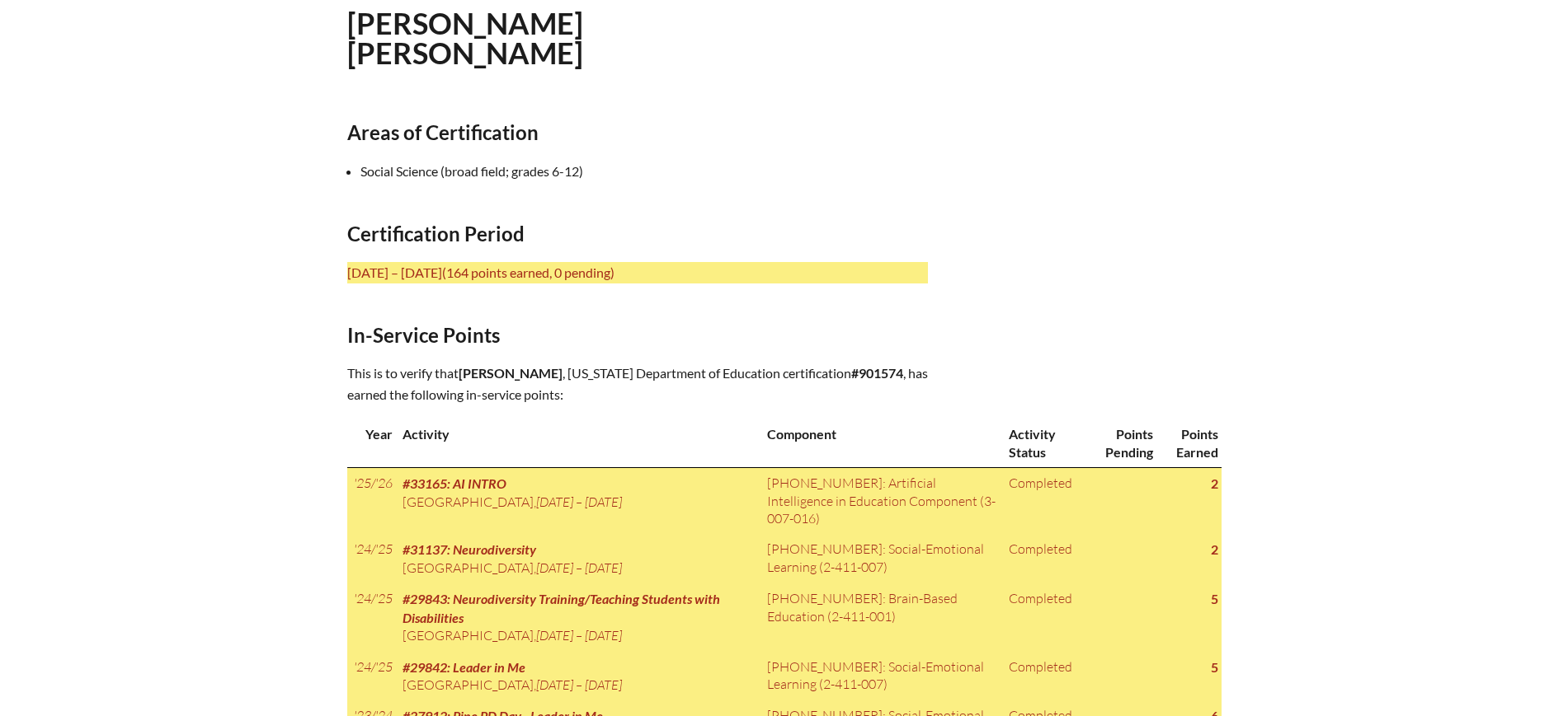
scroll to position [618, 0]
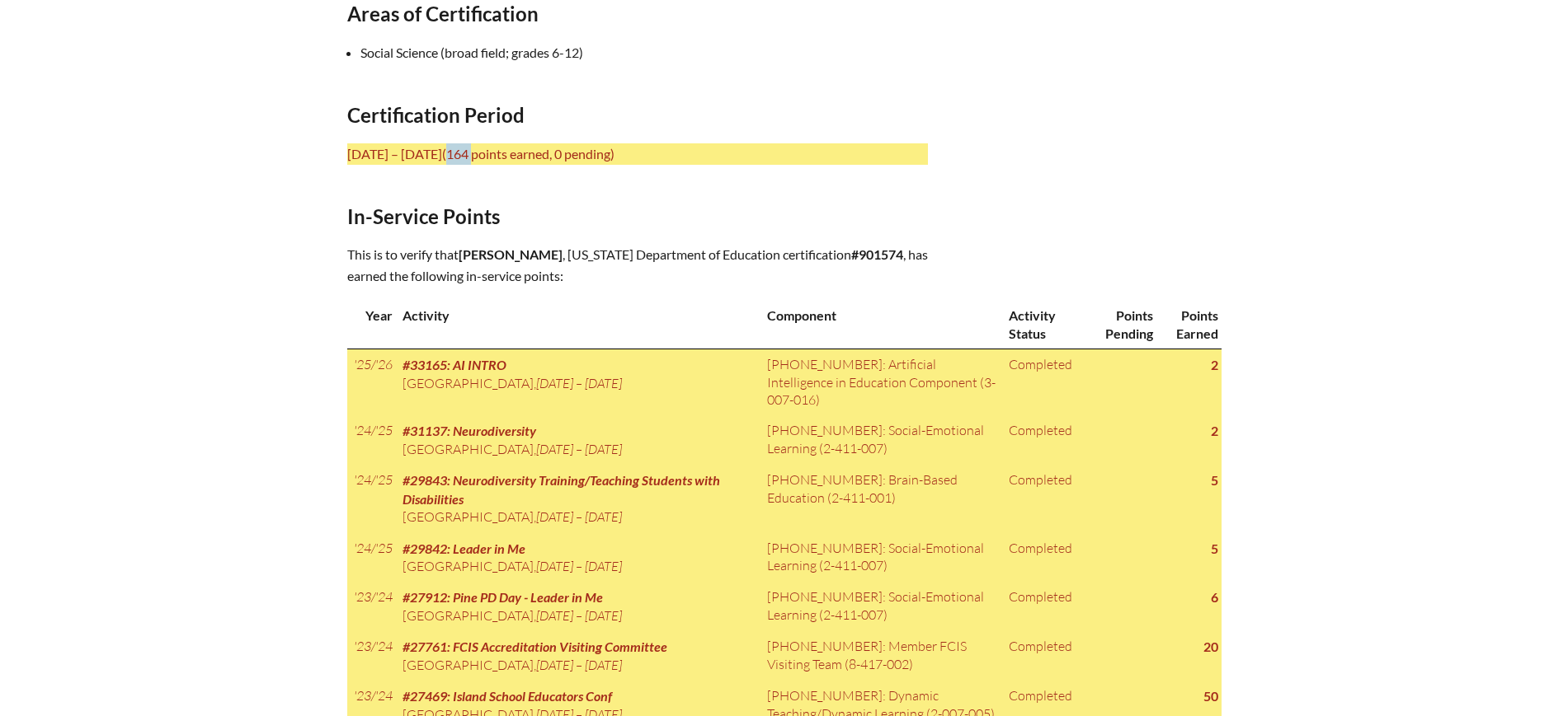
drag, startPoint x: 542, startPoint y: 151, endPoint x: 518, endPoint y: 152, distance: 24.0
click at [518, 152] on span "(164 points earned, 0 pending)" at bounding box center [528, 153] width 173 height 15
copy span "164"
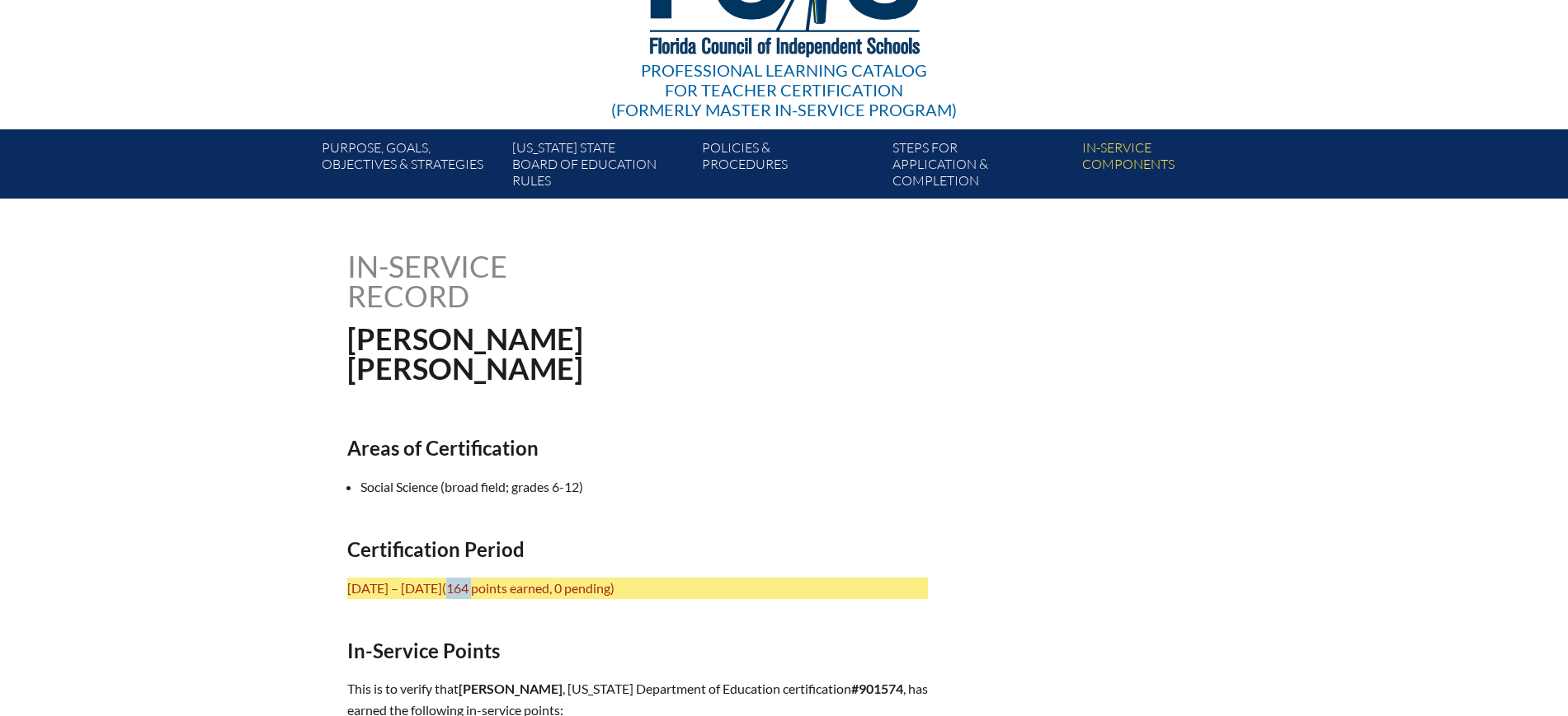
scroll to position [0, 0]
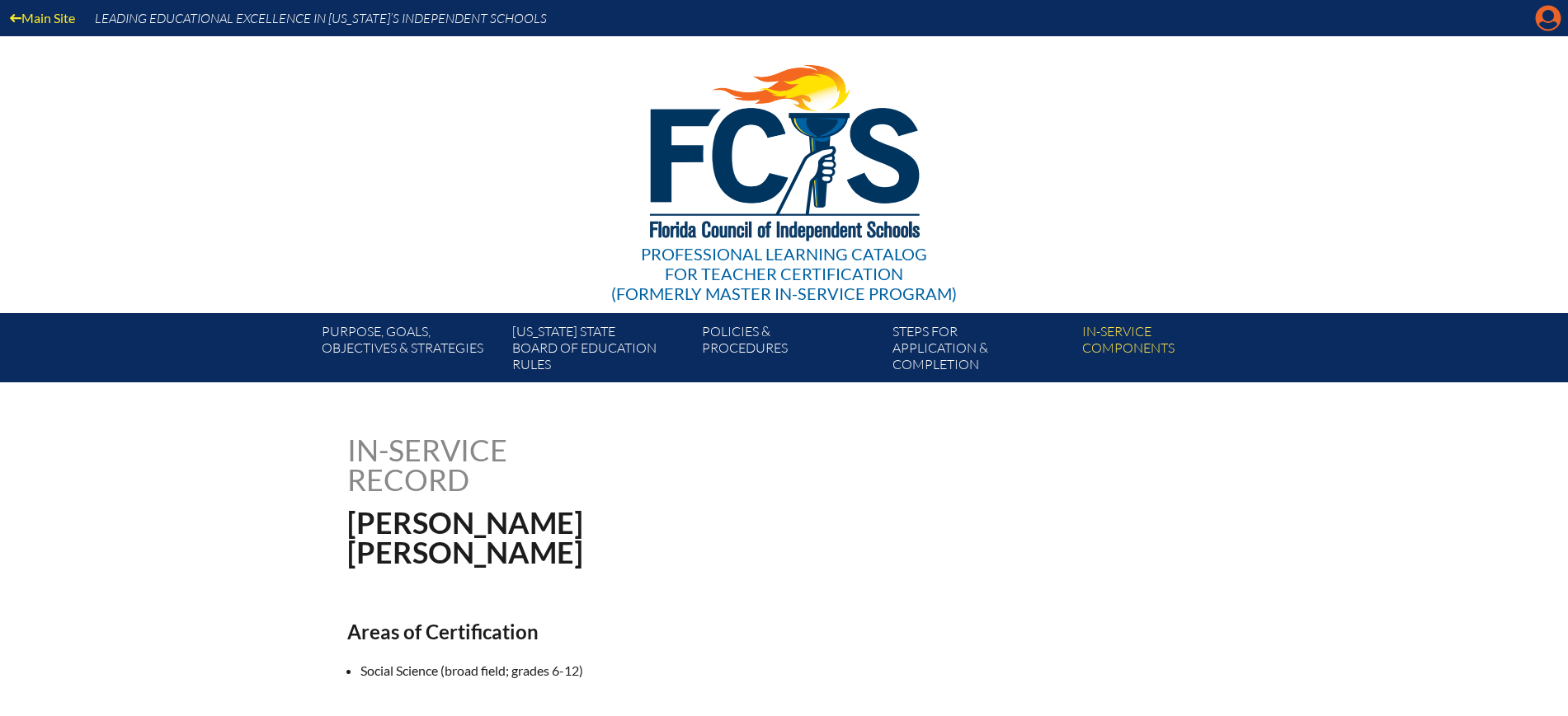
click at [1545, 21] on icon at bounding box center [1548, 18] width 25 height 25
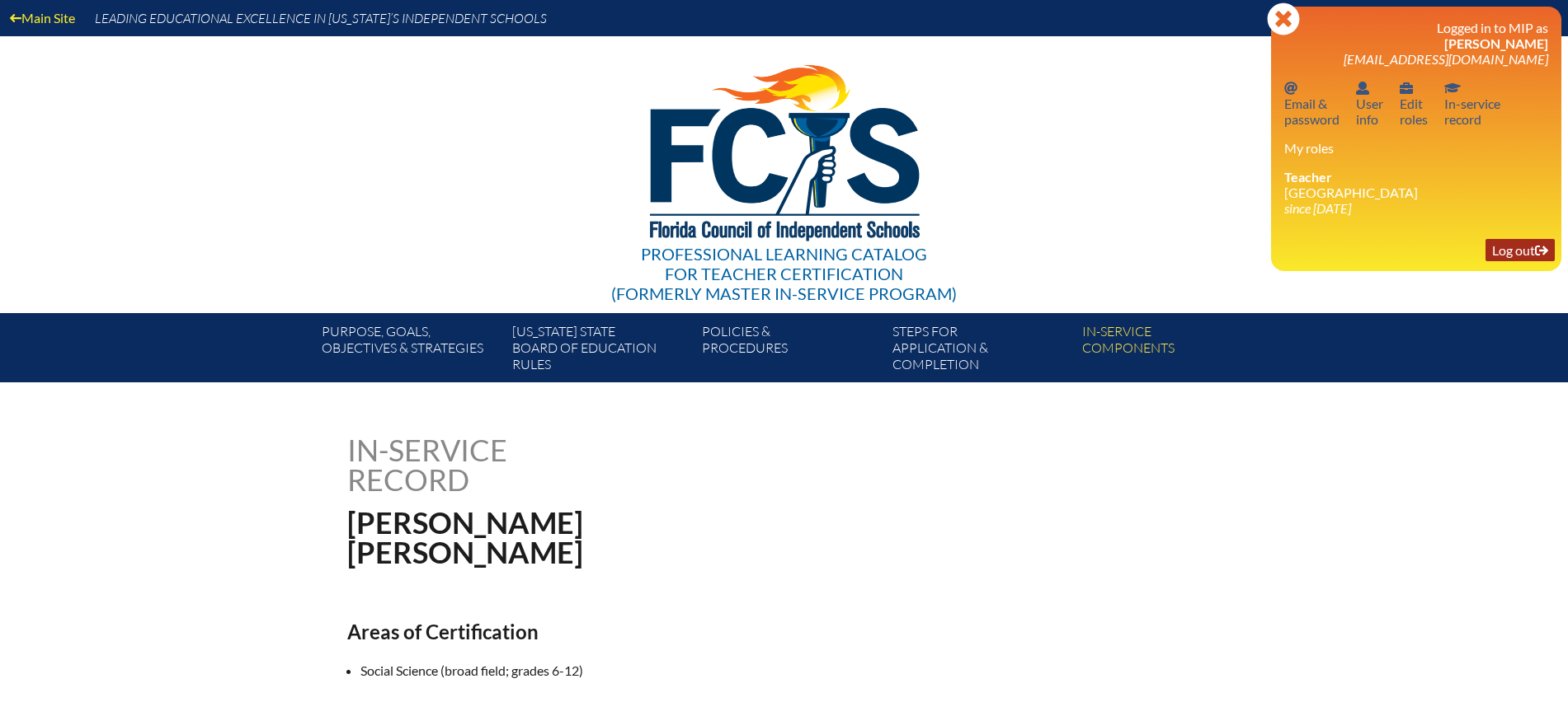
click at [1501, 246] on link "Log out Log out" at bounding box center [1520, 250] width 69 height 23
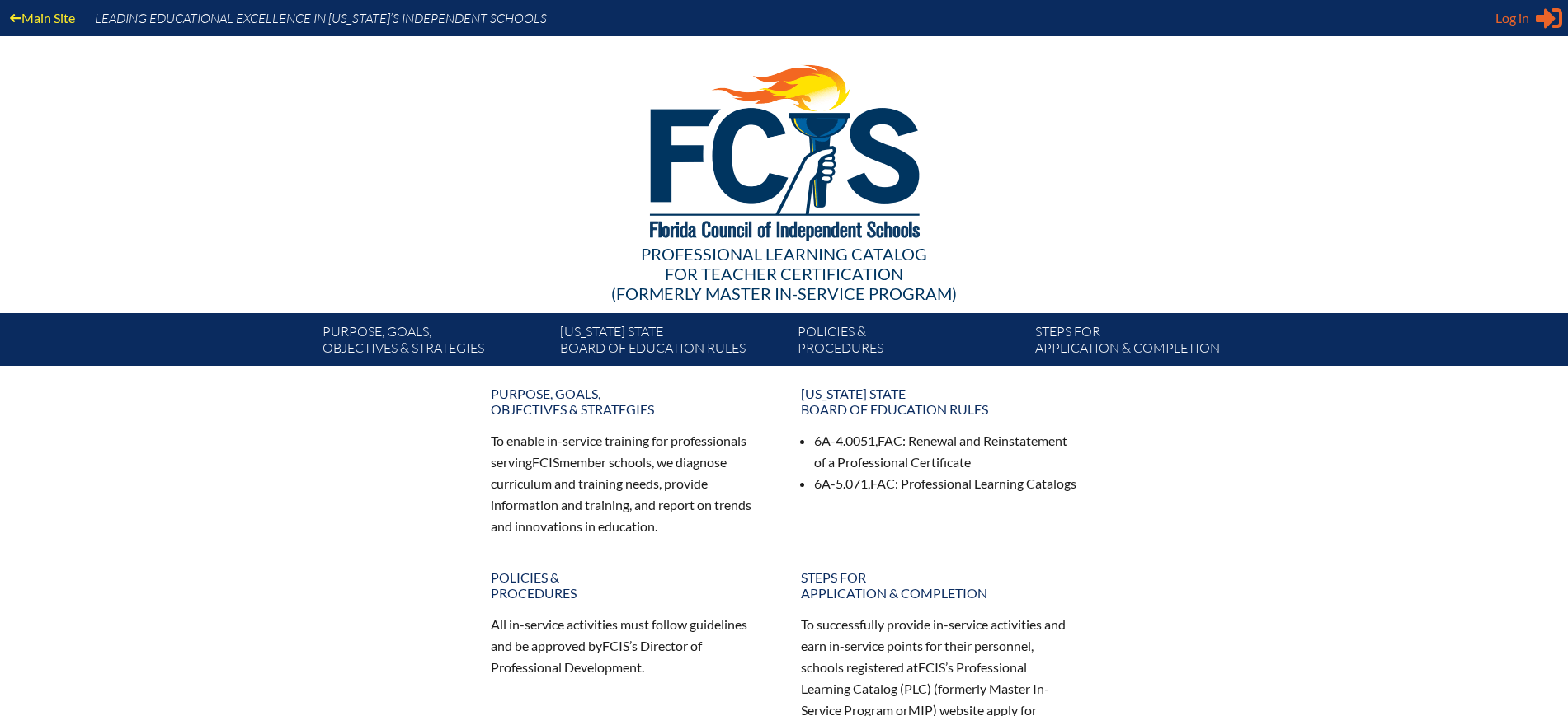
type input "[EMAIL_ADDRESS][DOMAIN_NAME]"
click at [1537, 18] on icon at bounding box center [1548, 18] width 26 height 21
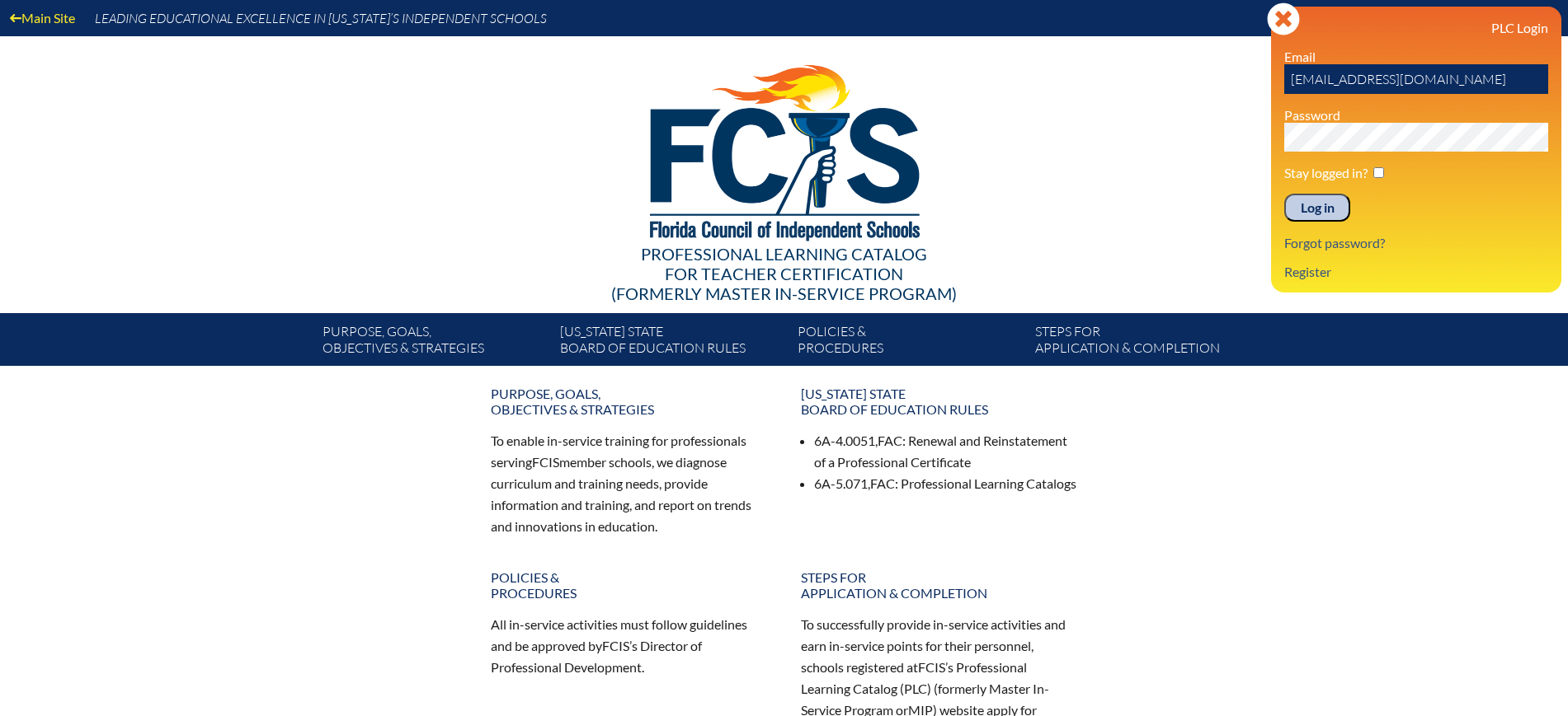
click at [1314, 212] on input "Log in" at bounding box center [1317, 207] width 66 height 28
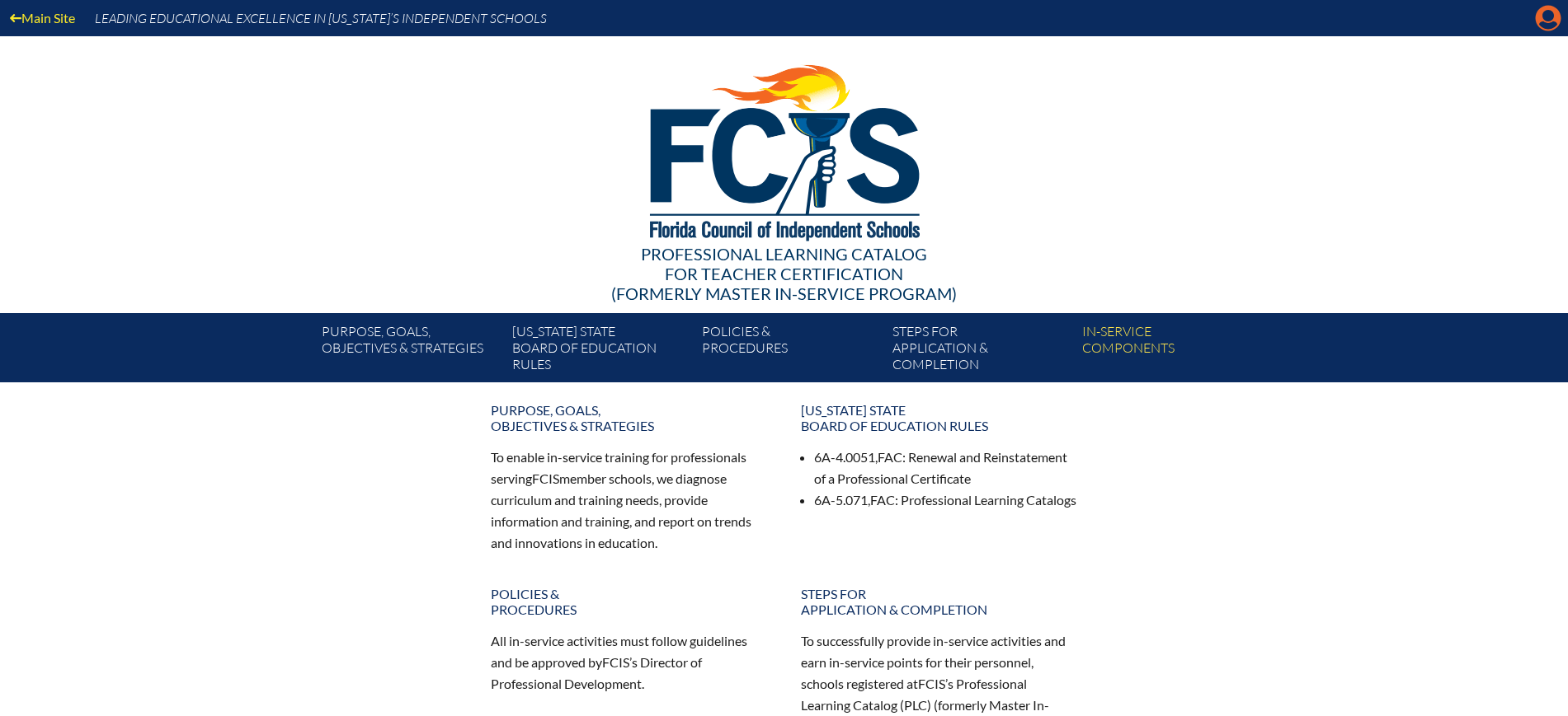
click at [1546, 18] on icon "Manage Account" at bounding box center [1547, 17] width 26 height 26
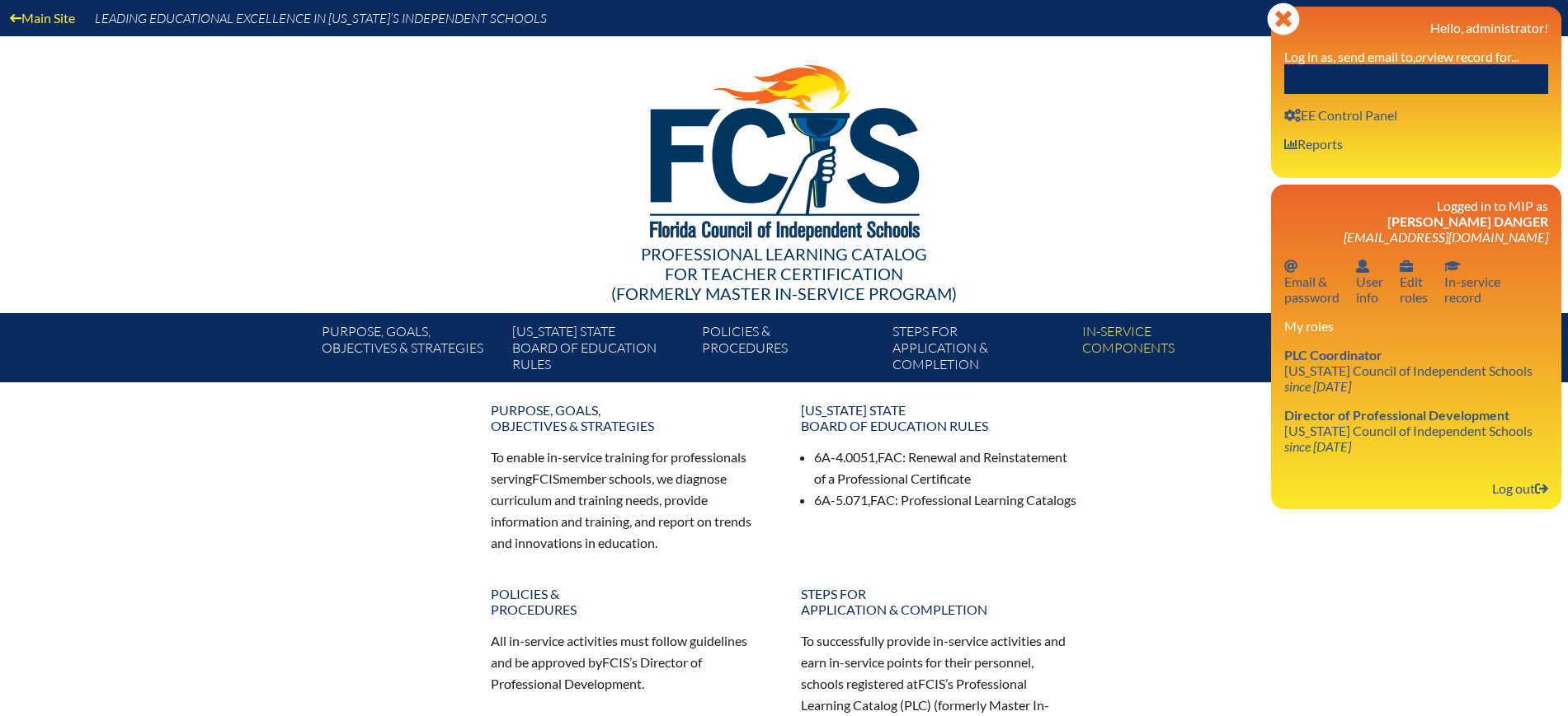
click at [1492, 79] on input "text" at bounding box center [1415, 79] width 264 height 30
paste input "Gilliam"
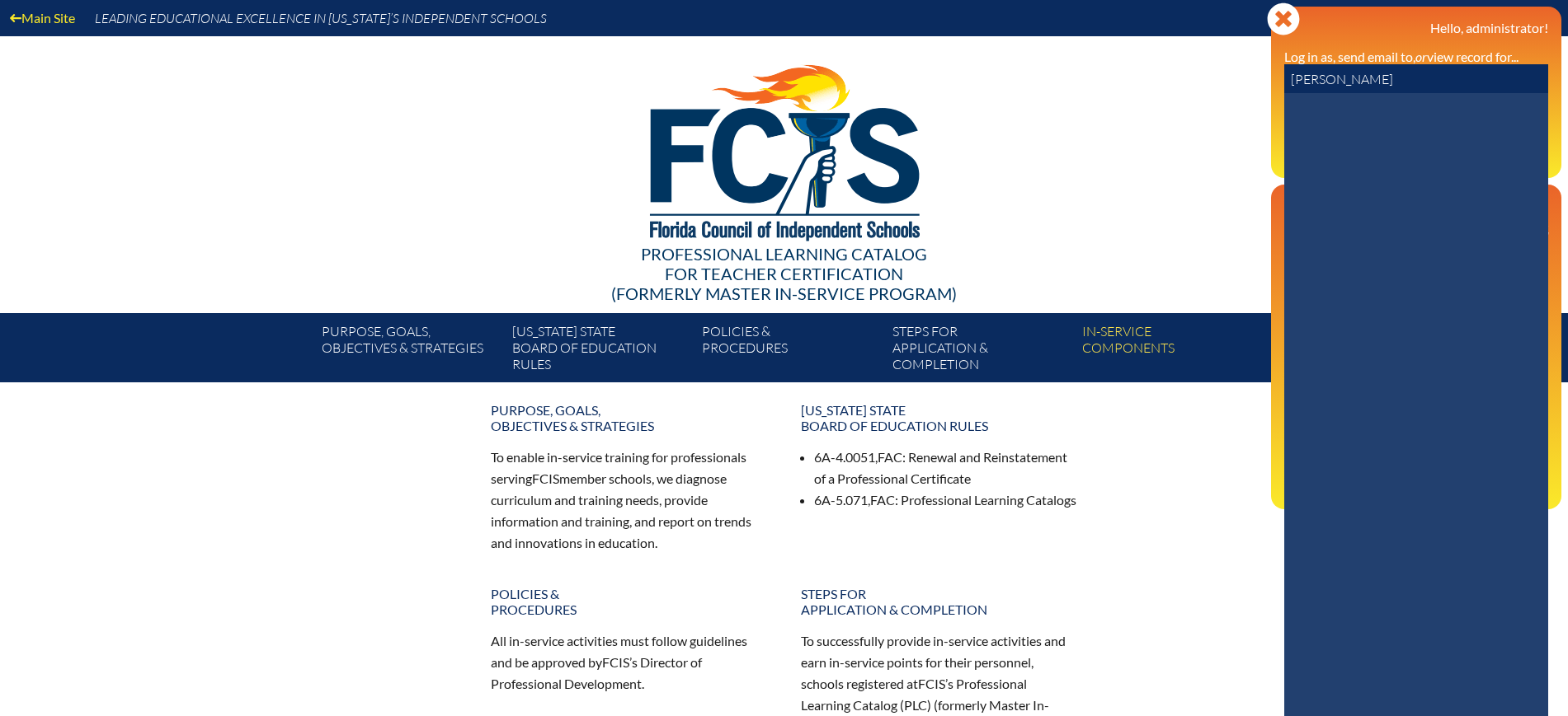
drag, startPoint x: 1370, startPoint y: 73, endPoint x: 1272, endPoint y: 76, distance: 98.0
click at [1272, 76] on div "Close Manage Account Hello, administrator! Log in as, send email to, or view re…" at bounding box center [1416, 92] width 291 height 172
paste input "Kendra"
drag, startPoint x: 1317, startPoint y: 82, endPoint x: 1260, endPoint y: 80, distance: 57.0
click at [1262, 89] on div "Main Site Leading Educational Excellence in Florida’s Independent Schools Profe…" at bounding box center [784, 191] width 1568 height 382
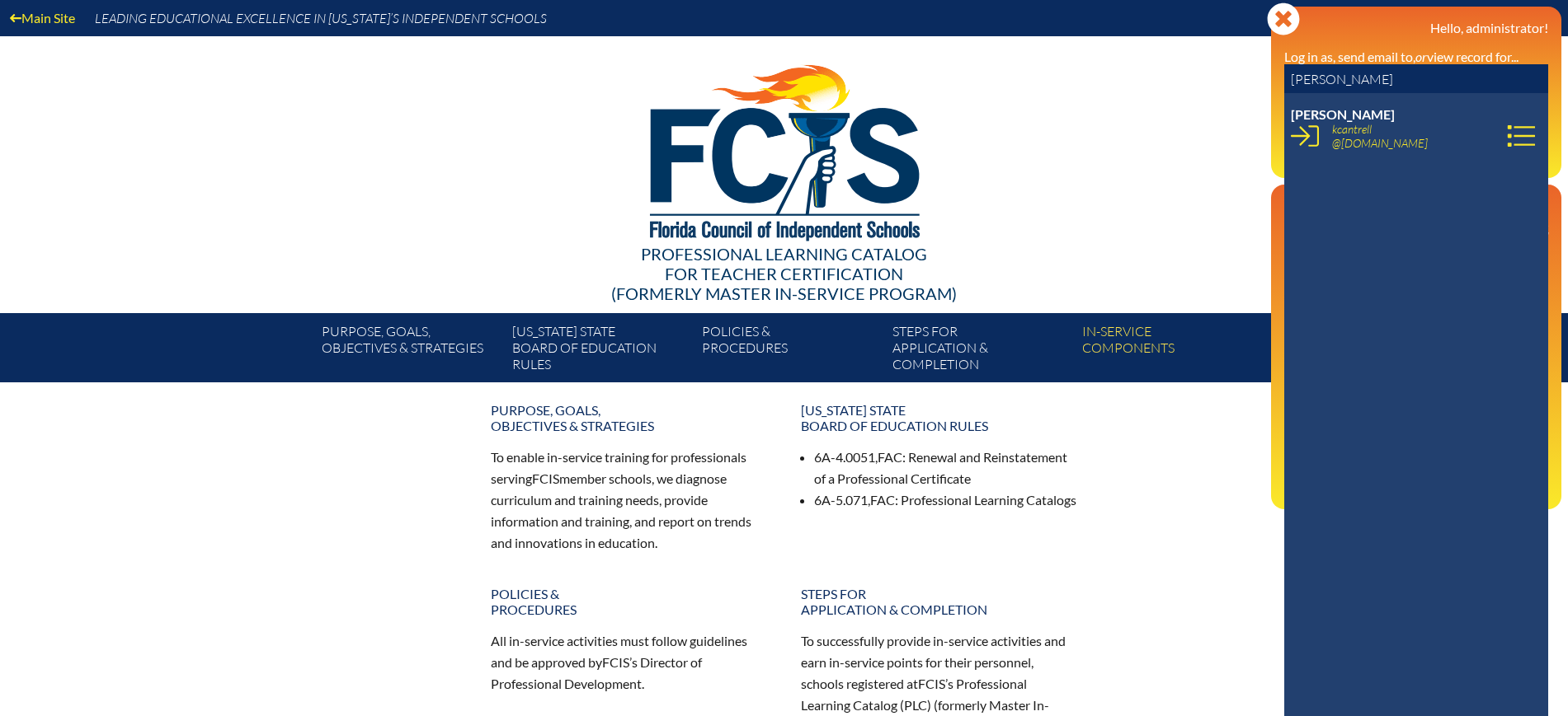
drag, startPoint x: 1347, startPoint y: 85, endPoint x: 1273, endPoint y: 84, distance: 74.0
click at [1273, 84] on div "Close Manage Account Hello, administrator! Log in as, send email to, or view re…" at bounding box center [1416, 92] width 291 height 172
paste input "Remington"
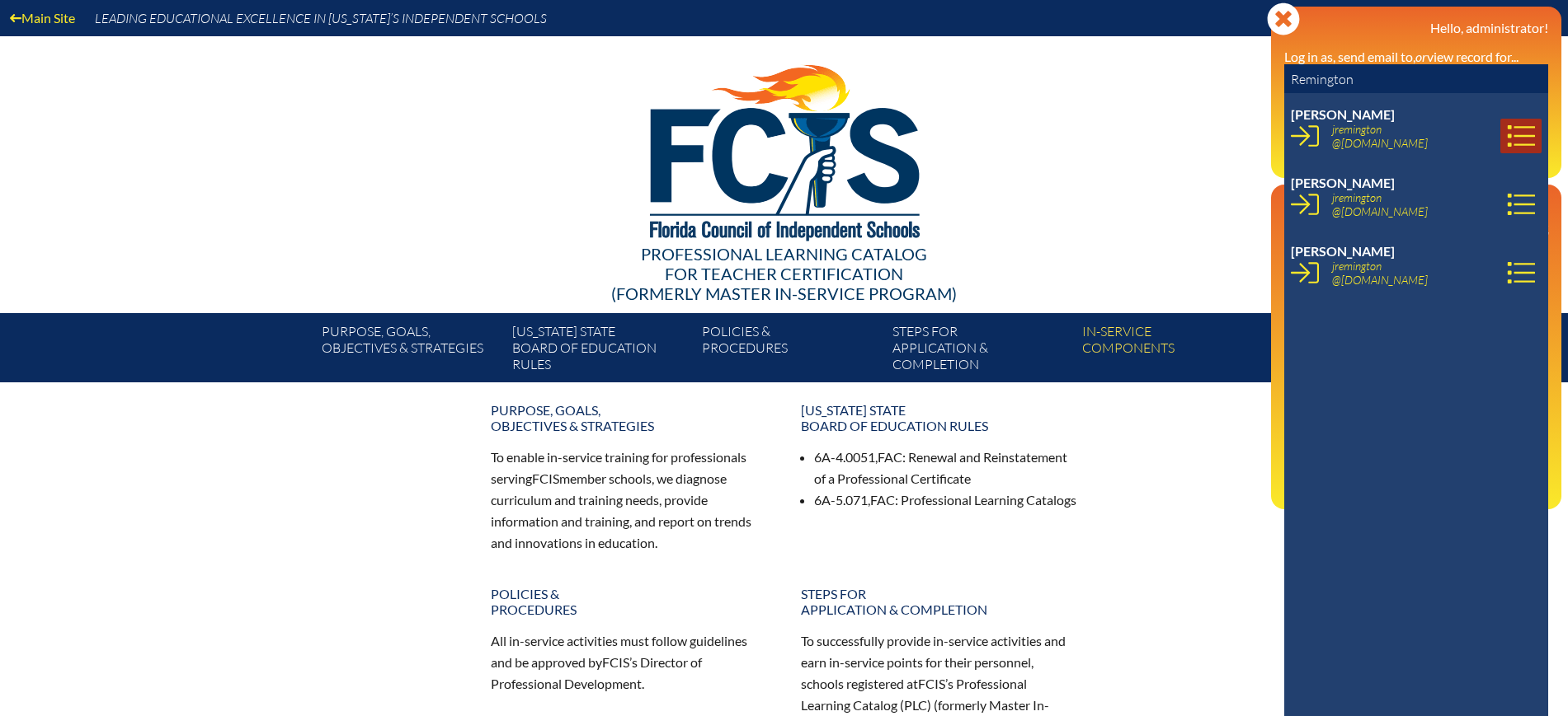
type input "Remington"
click at [1508, 125] on icon at bounding box center [1521, 135] width 28 height 28
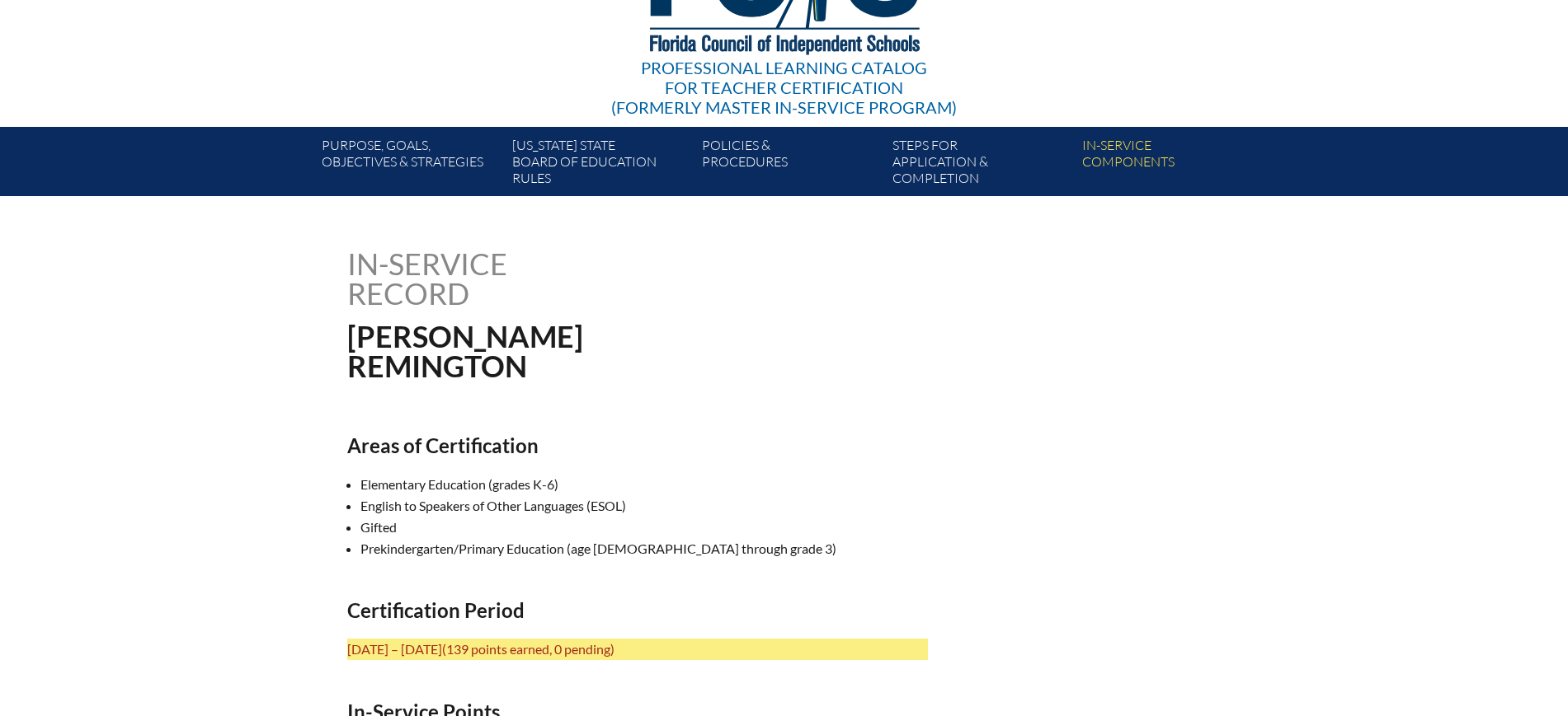
scroll to position [412, 0]
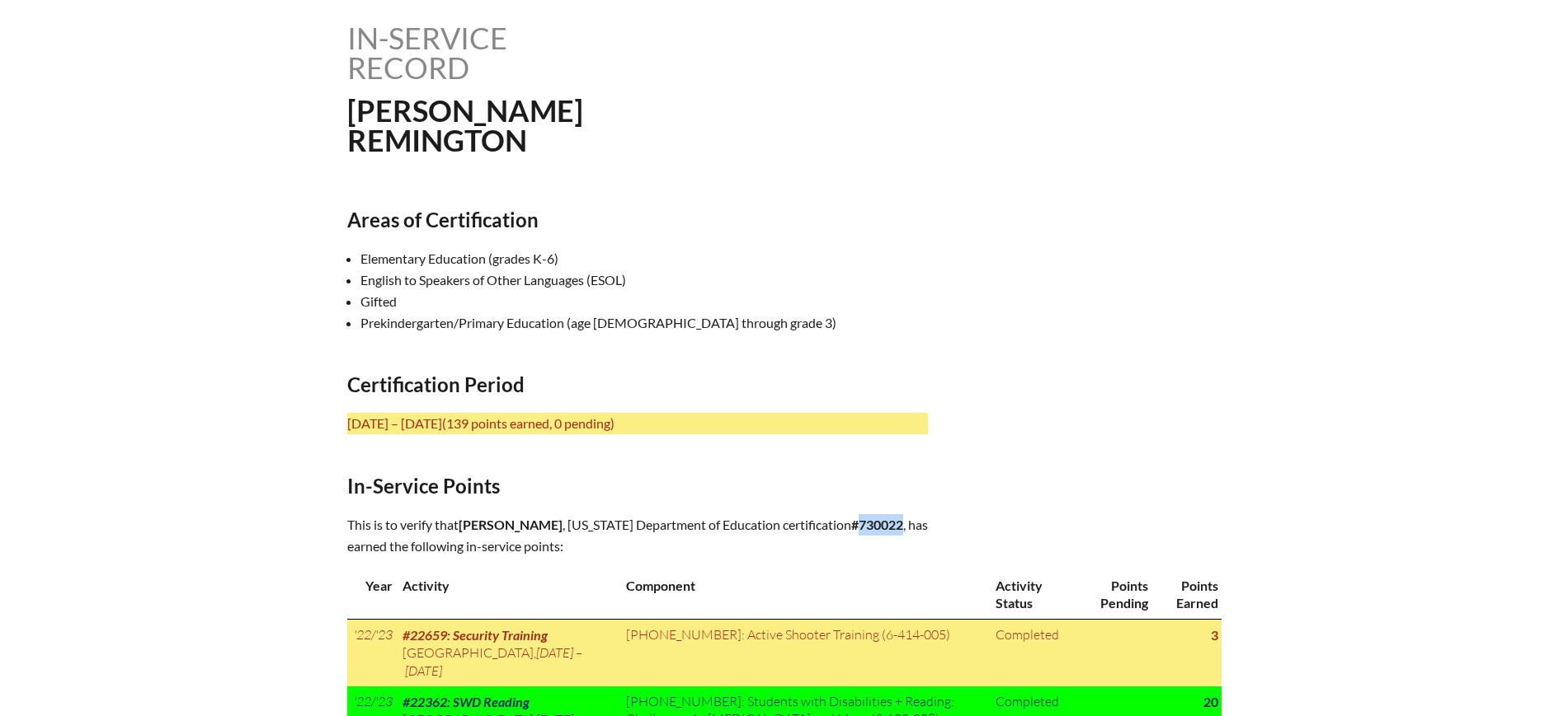
drag, startPoint x: 913, startPoint y: 520, endPoint x: 872, endPoint y: 531, distance: 42.4
click at [872, 531] on p "This is to verify that Janice Remington , Florida Department of Education certi…" at bounding box center [636, 535] width 580 height 43
copy b "730022"
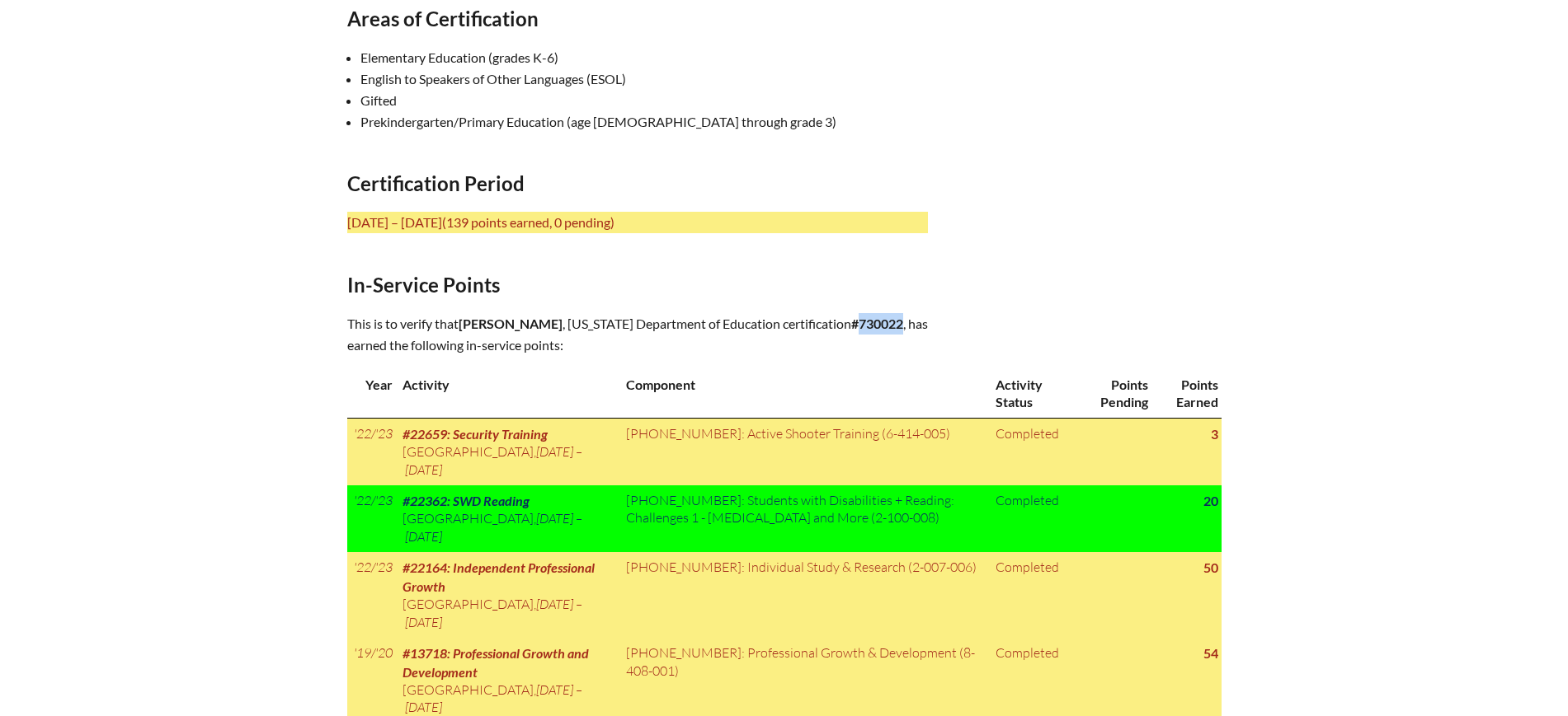
scroll to position [618, 0]
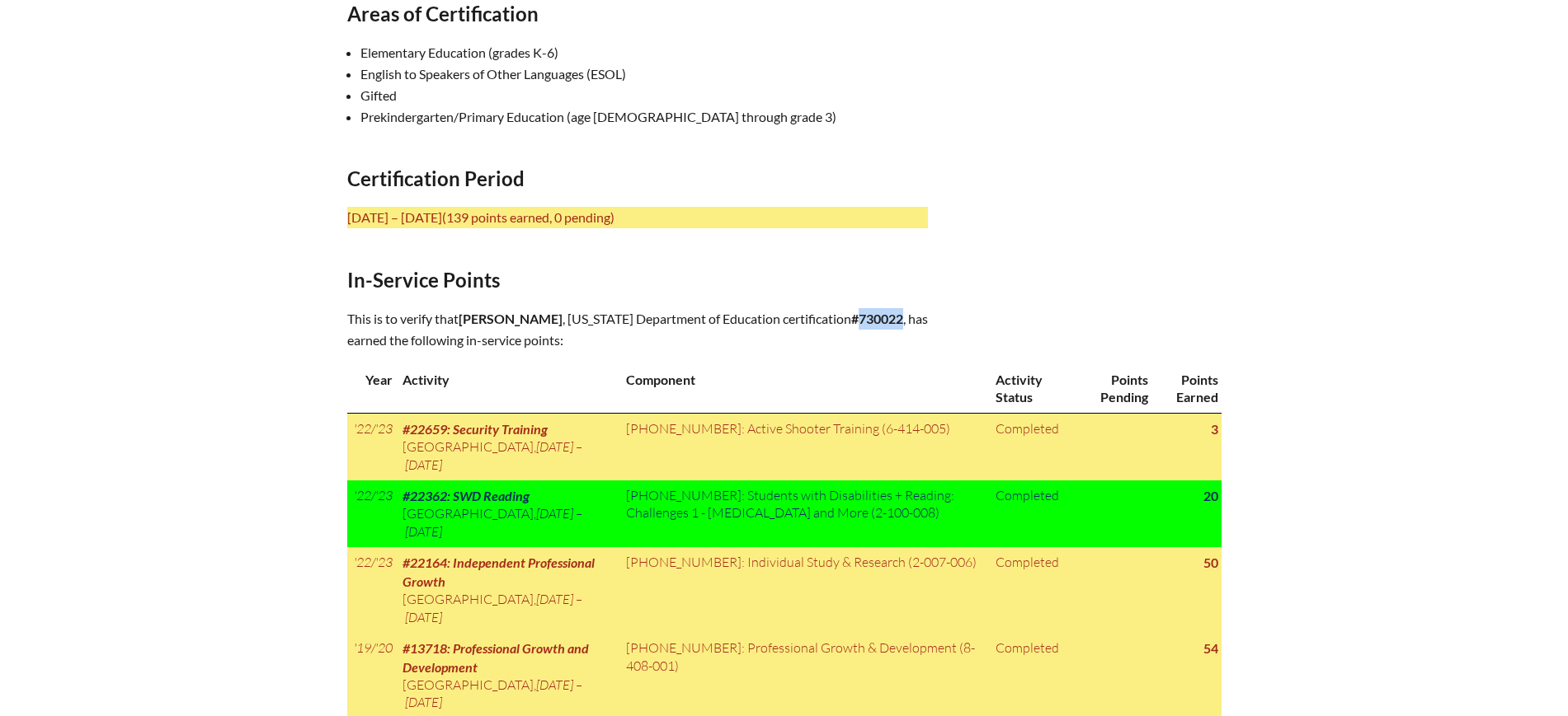
drag, startPoint x: 589, startPoint y: 314, endPoint x: 462, endPoint y: 319, distance: 127.1
click at [462, 319] on span "[PERSON_NAME]" at bounding box center [510, 318] width 104 height 15
copy span "[PERSON_NAME]"
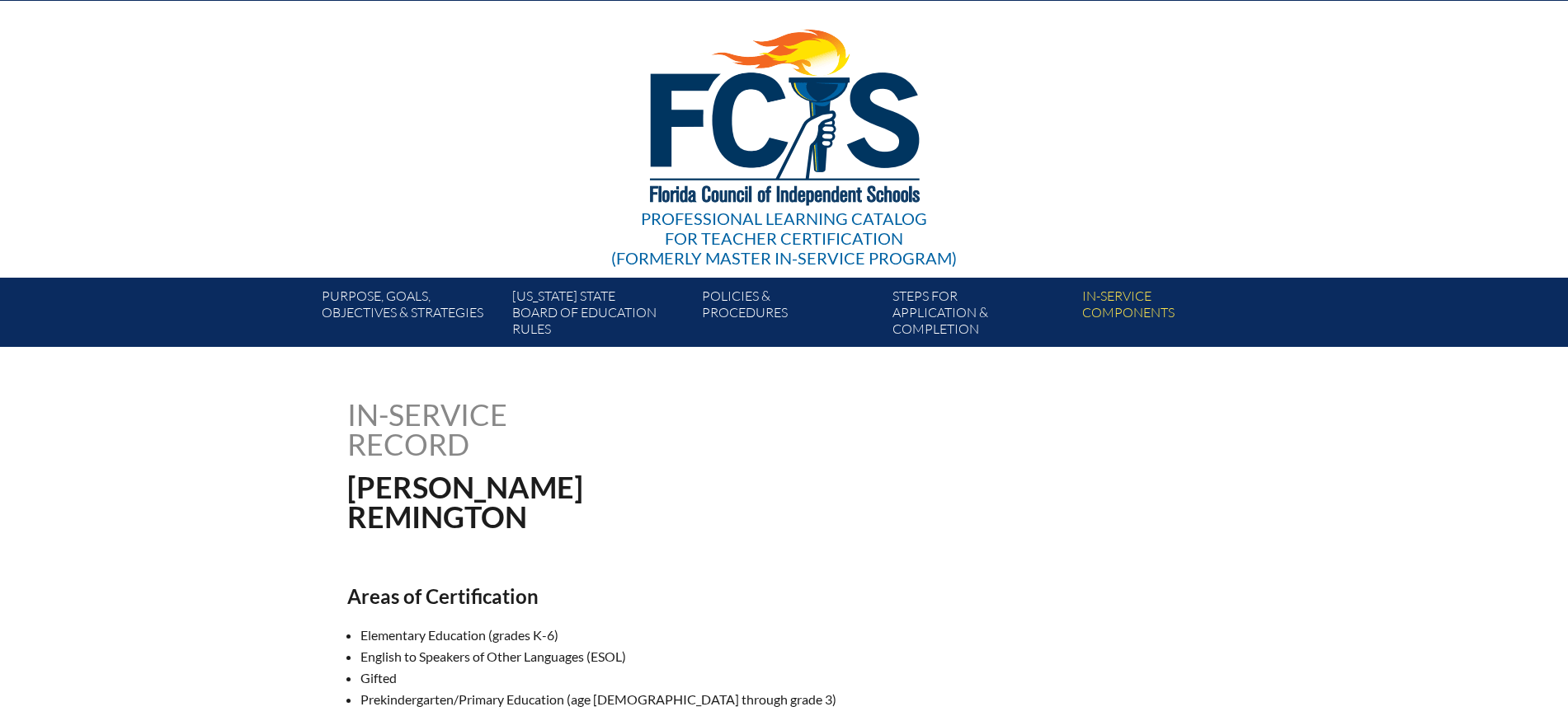
scroll to position [0, 0]
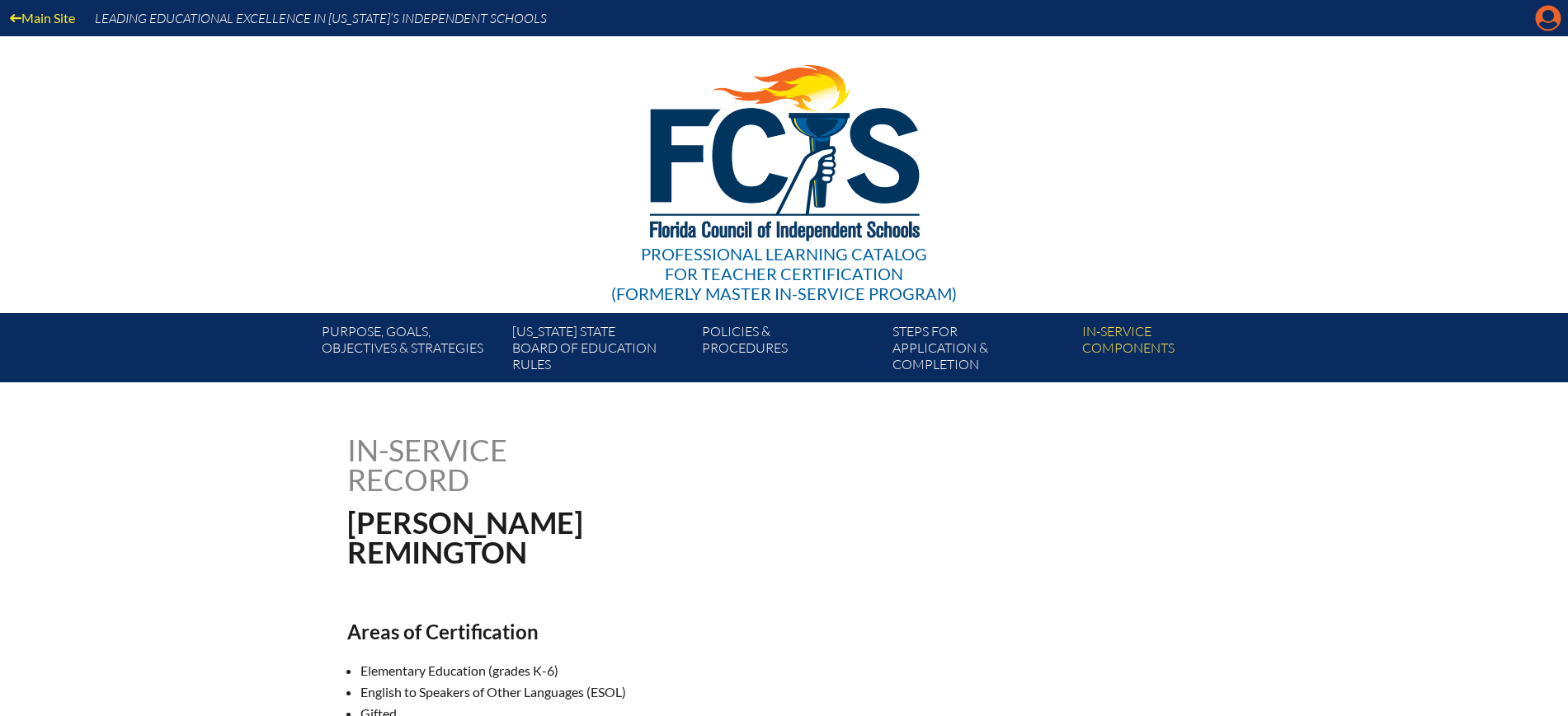
click at [1552, 18] on icon "Manage Account" at bounding box center [1547, 17] width 26 height 26
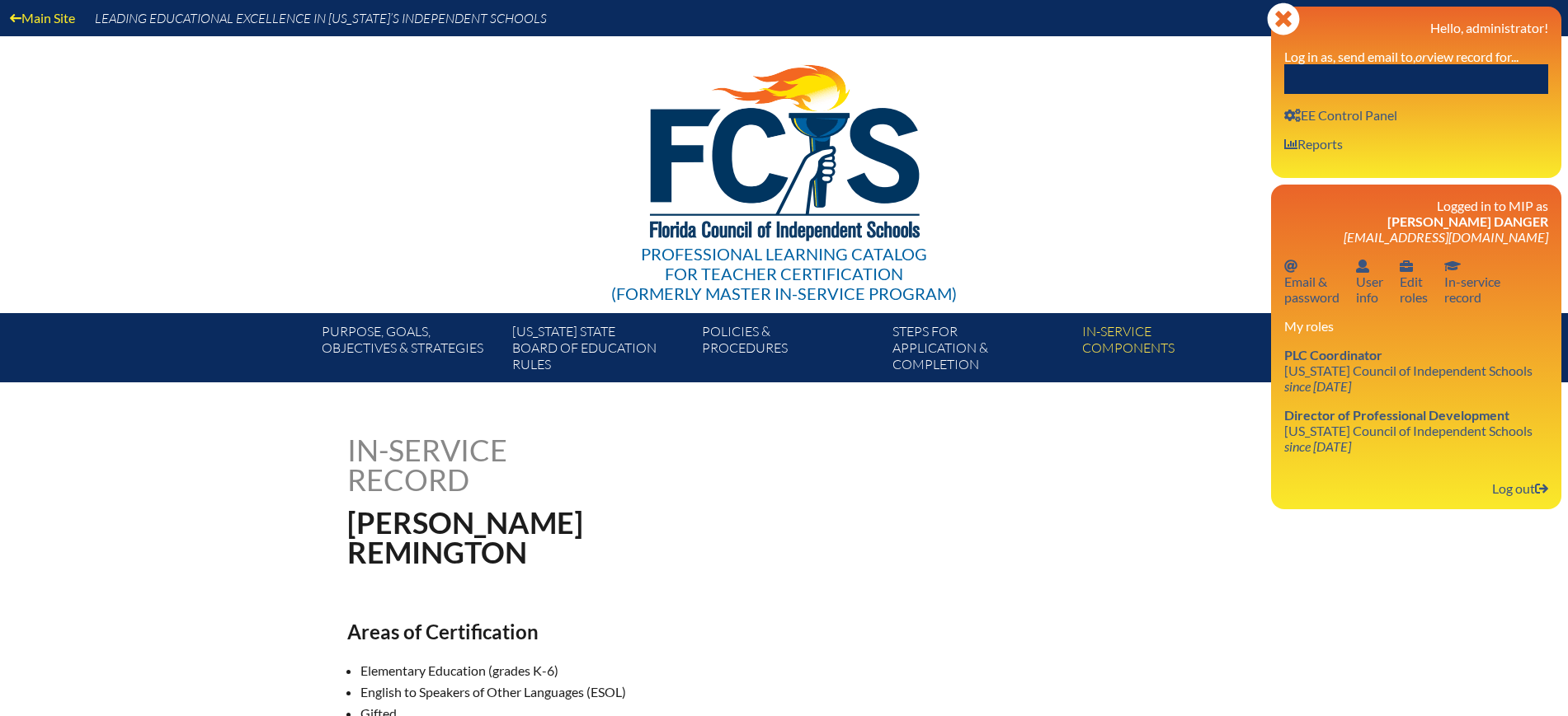
click at [1440, 64] on input "text" at bounding box center [1415, 79] width 264 height 30
paste input "Janice Remington"
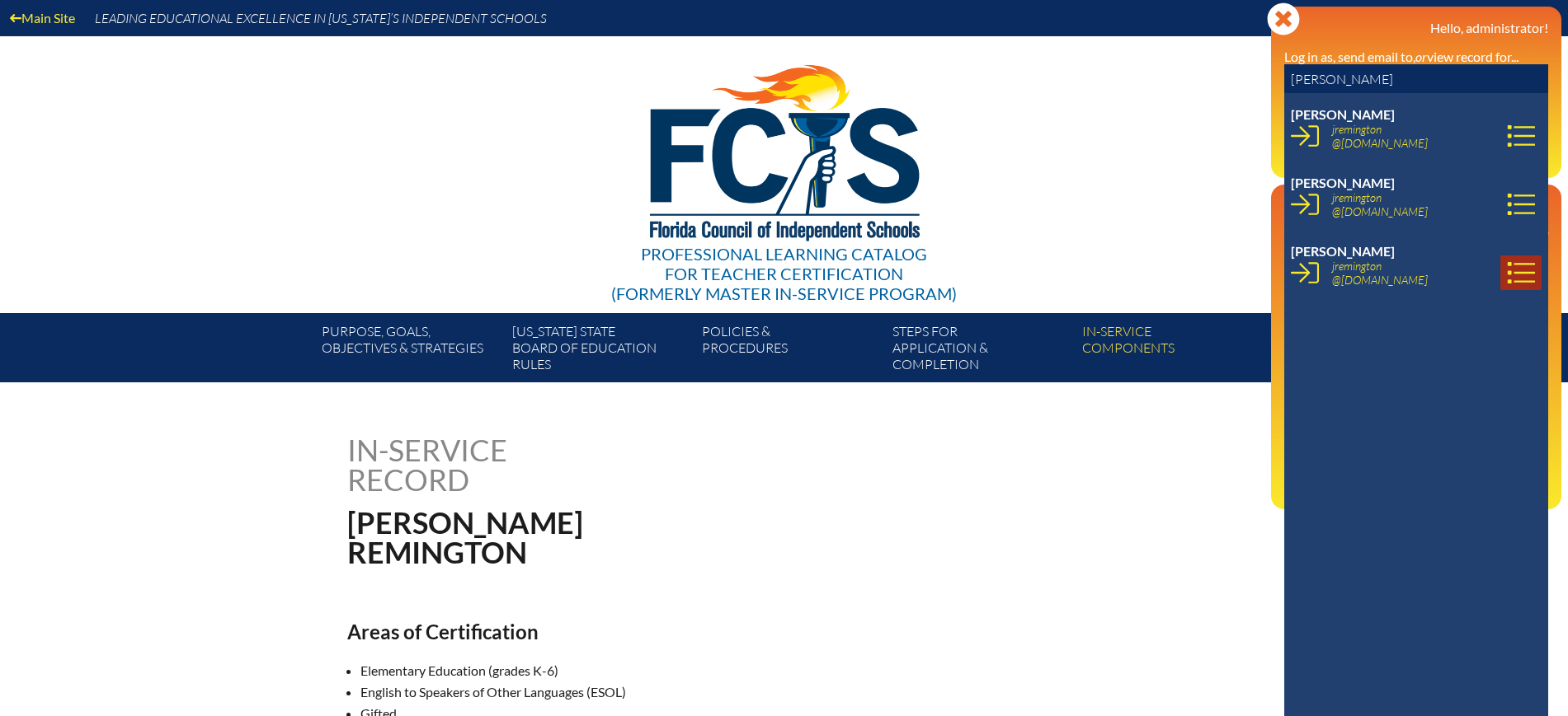
type input "Janice Remington"
click at [1513, 271] on icon at bounding box center [1521, 272] width 28 height 28
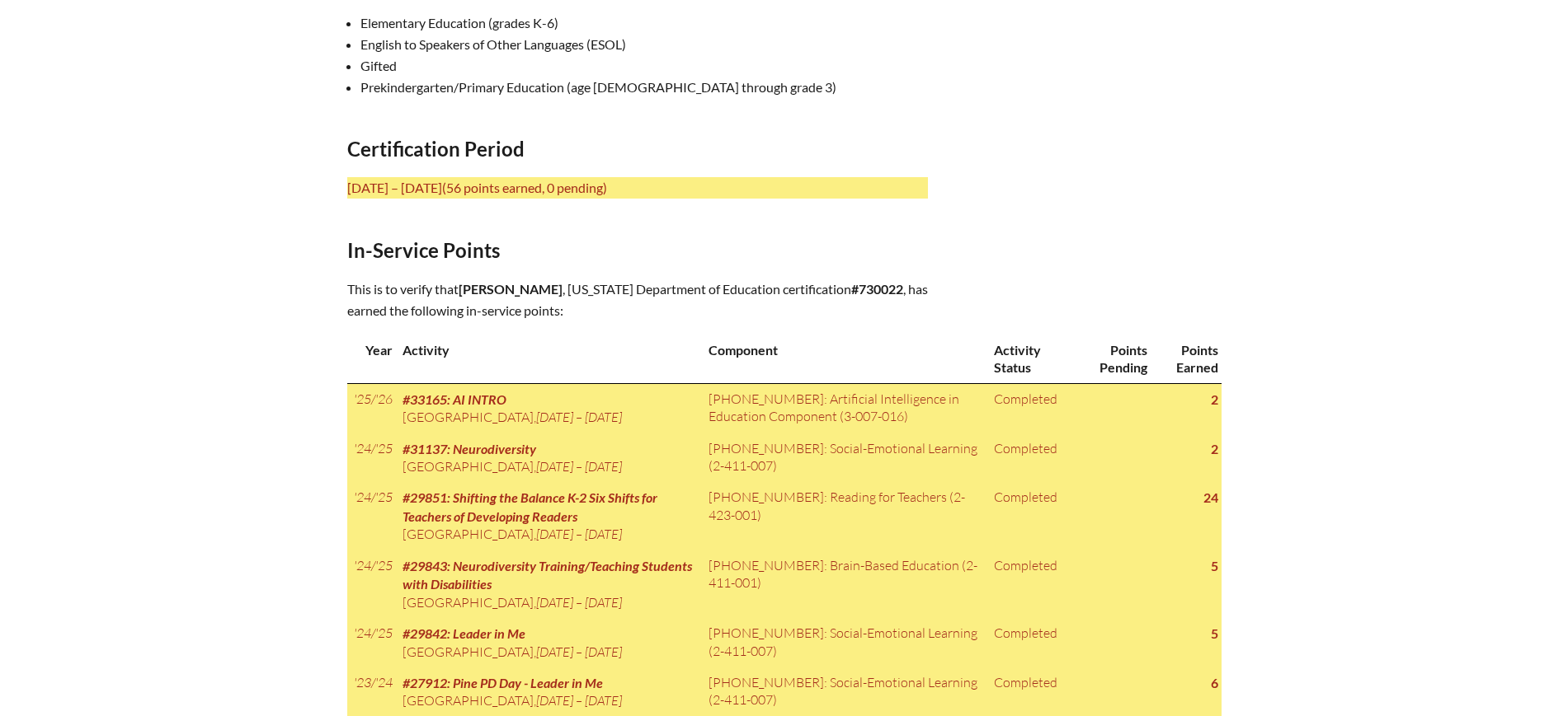
scroll to position [618, 0]
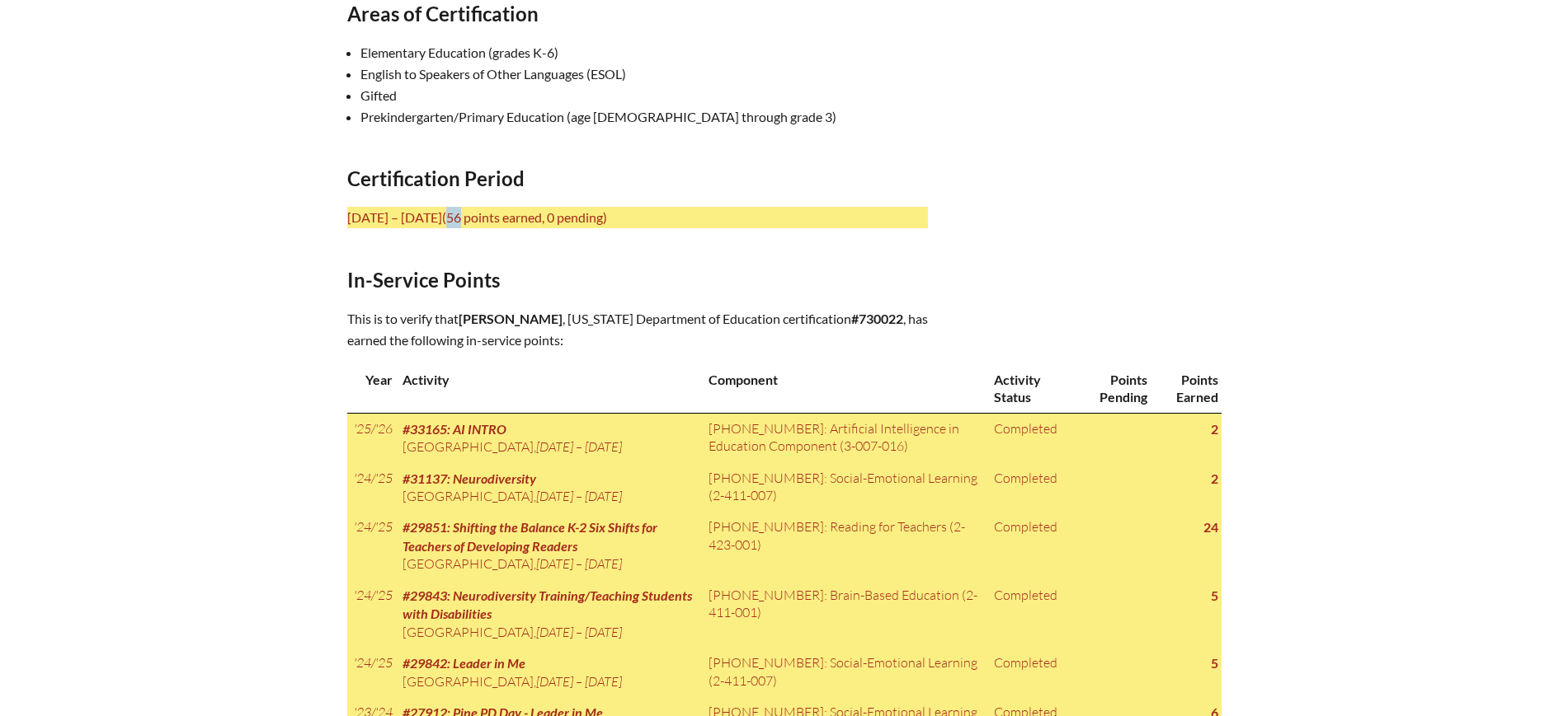
drag, startPoint x: 533, startPoint y: 214, endPoint x: 516, endPoint y: 211, distance: 17.3
click at [516, 211] on span "(56 points earned, 0 pending)" at bounding box center [525, 217] width 165 height 15
copy span "56"
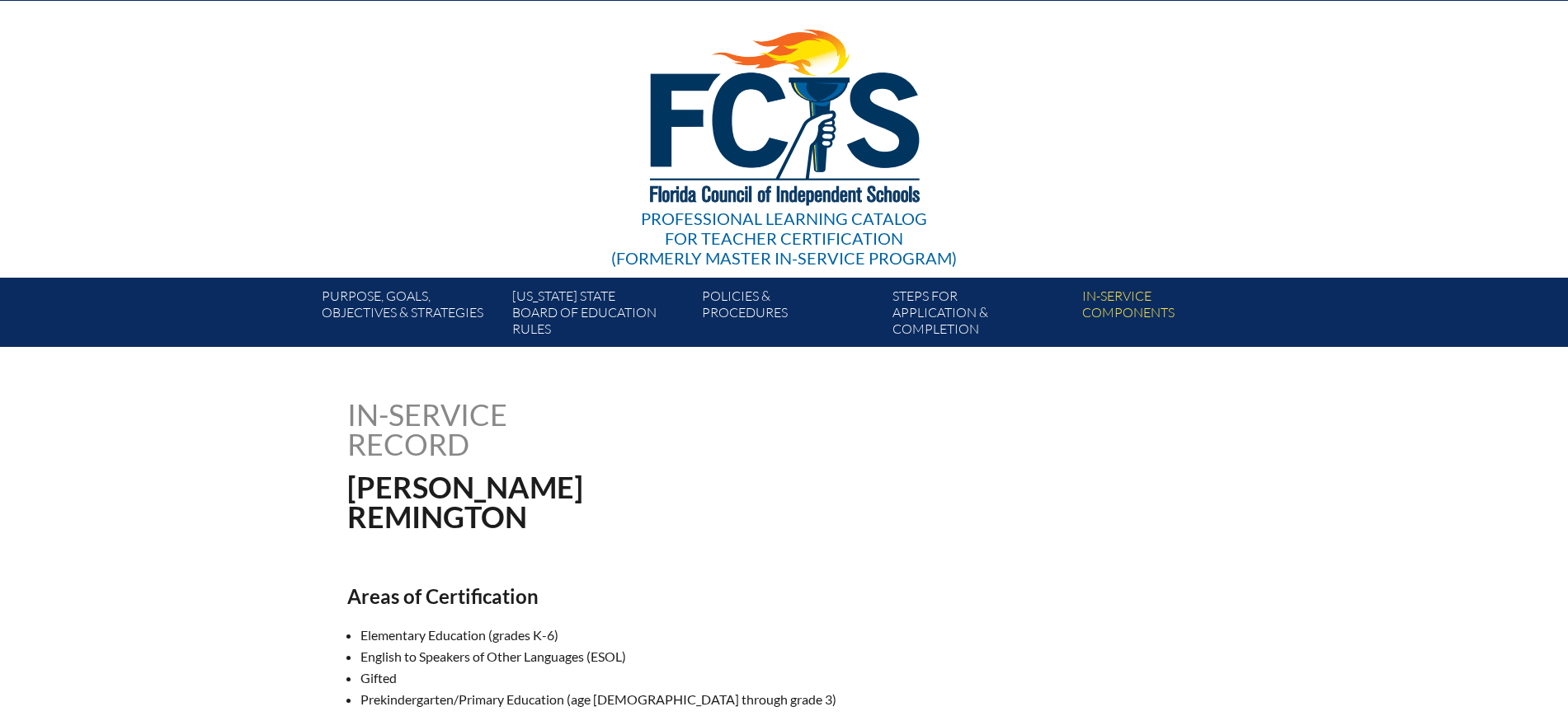
scroll to position [0, 0]
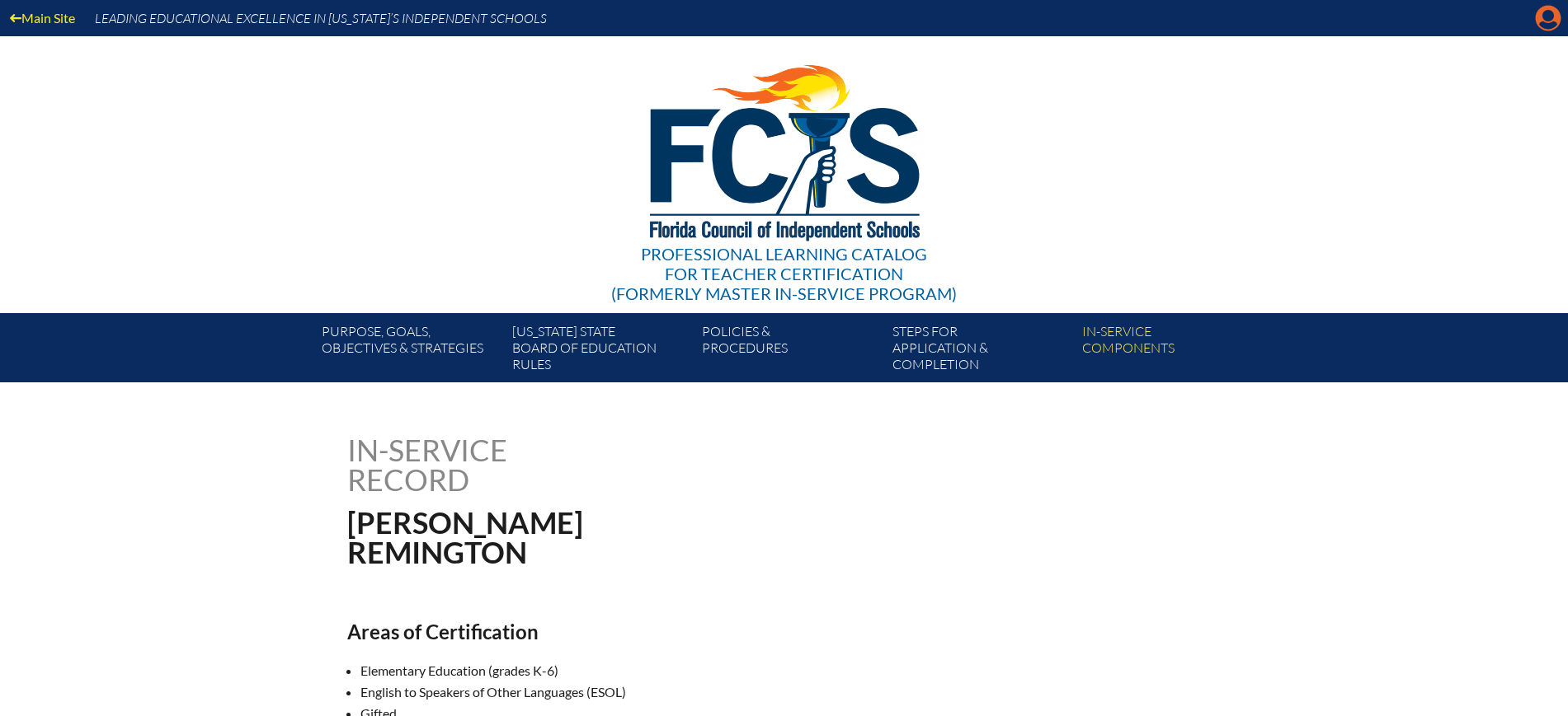
click at [1543, 20] on icon at bounding box center [1548, 18] width 25 height 25
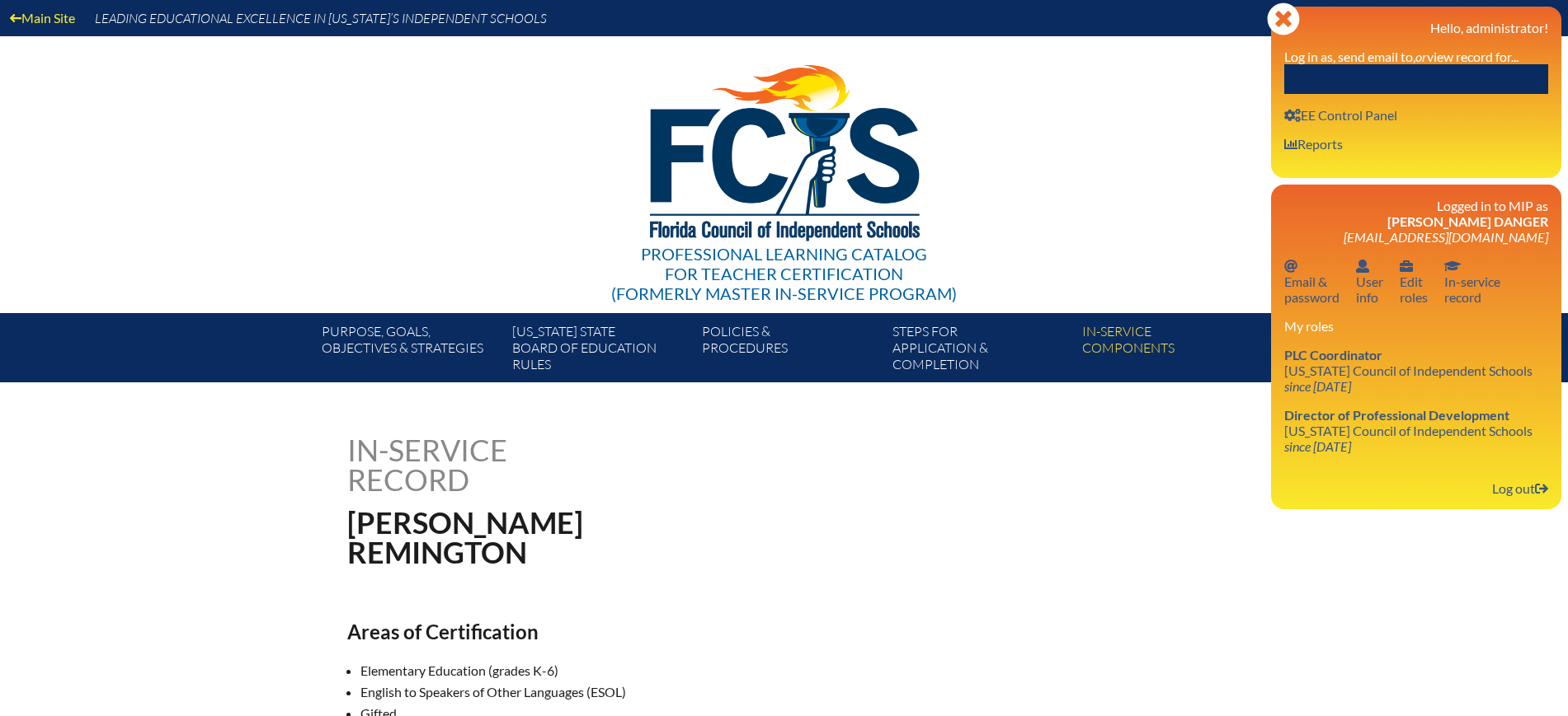
click at [1464, 74] on input "text" at bounding box center [1415, 79] width 264 height 30
paste input "[PERSON_NAME]"
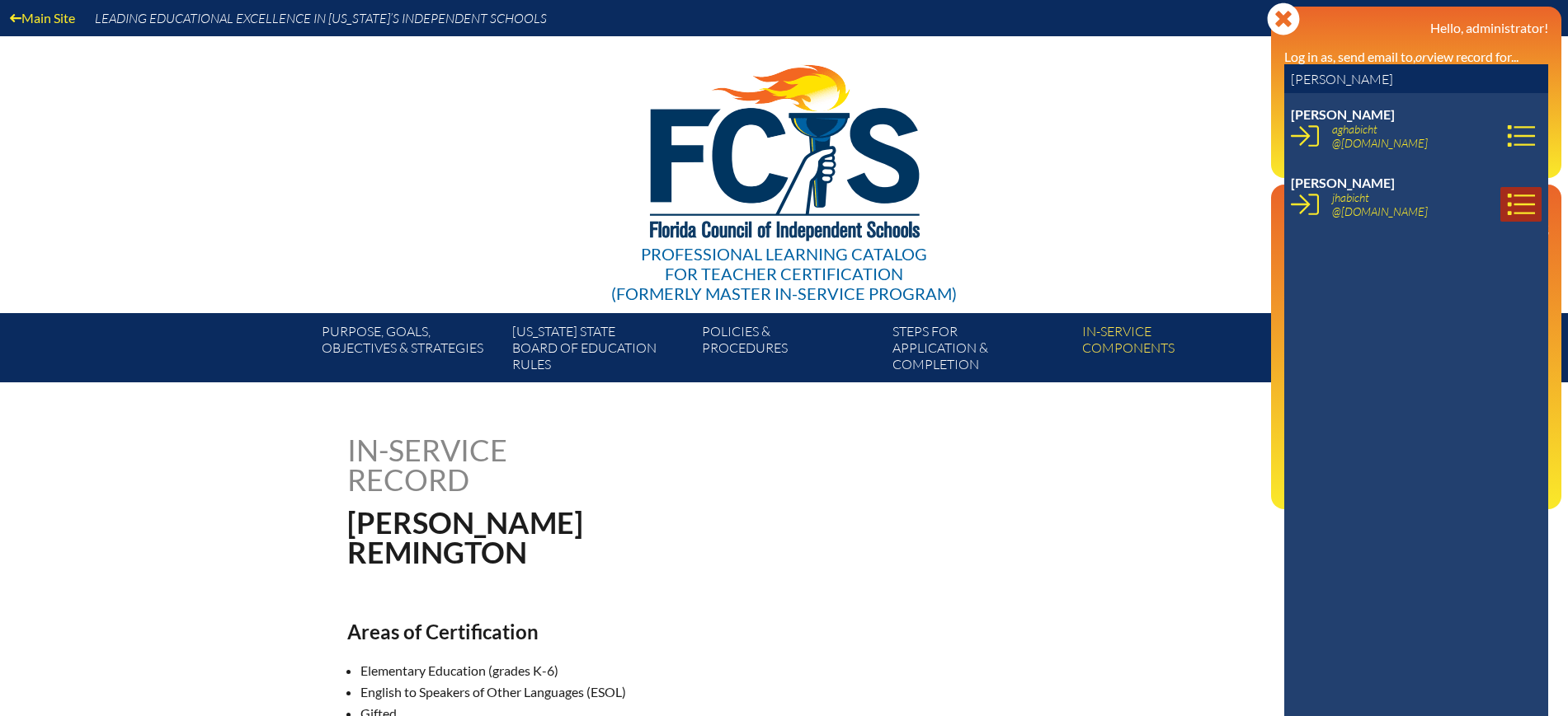
type input "[PERSON_NAME]"
click at [1500, 202] on link at bounding box center [1520, 204] width 41 height 34
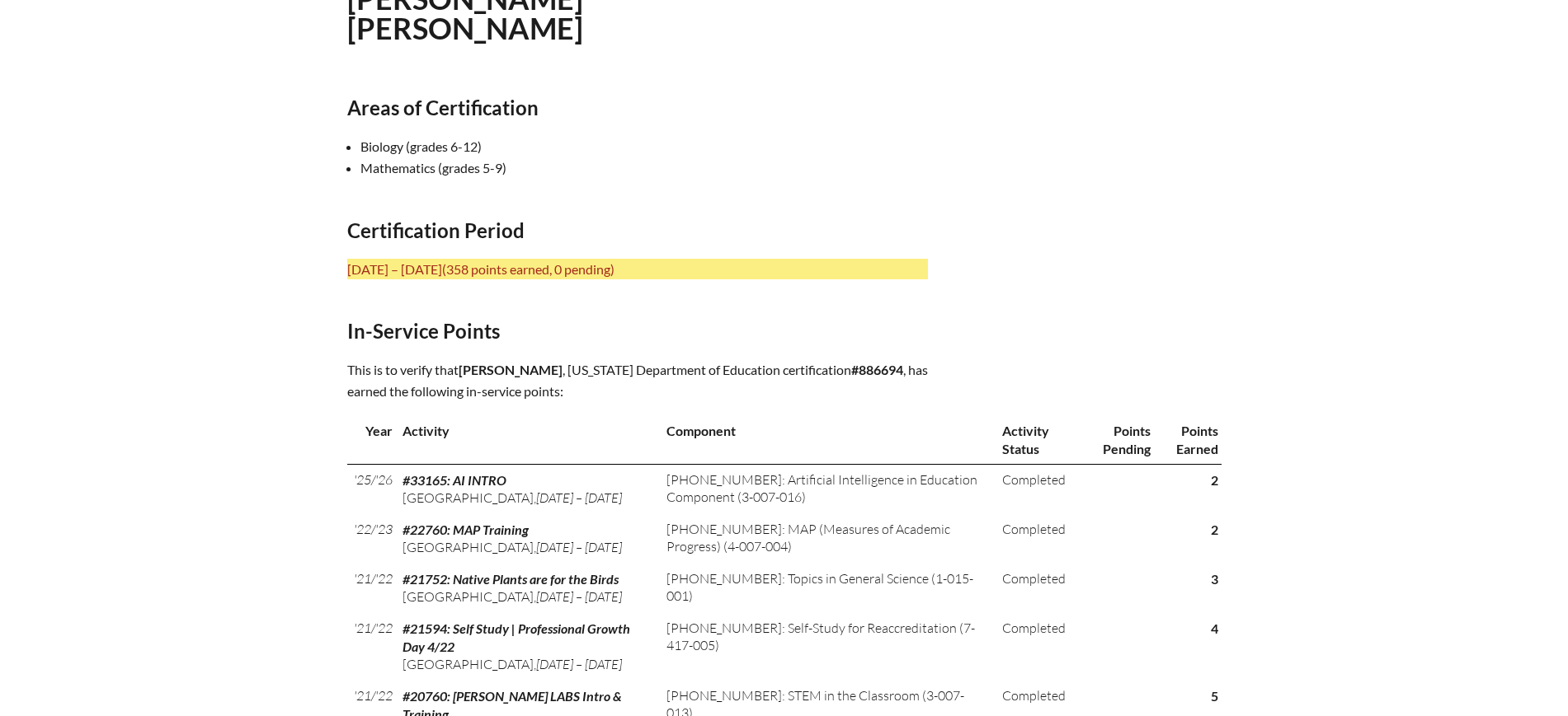
scroll to position [721, 0]
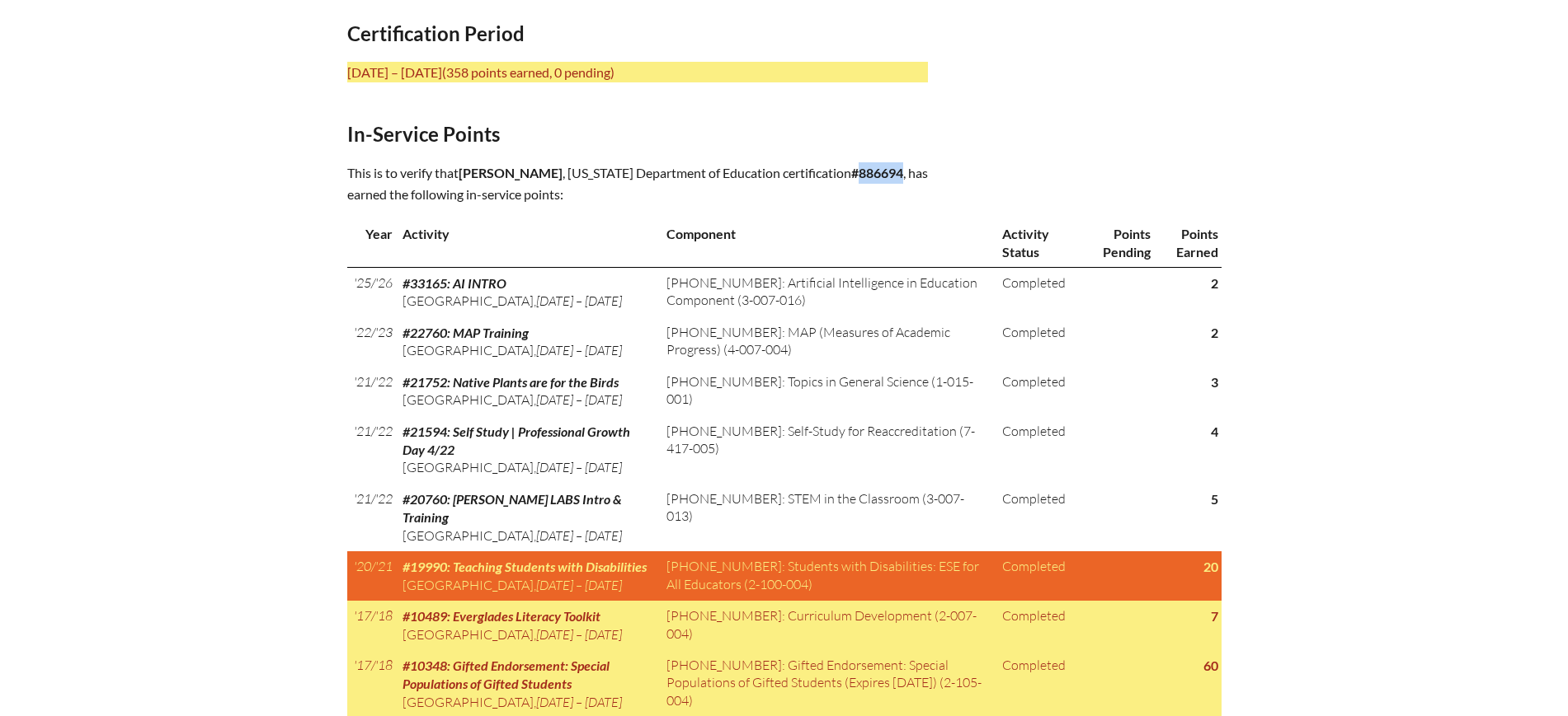
drag, startPoint x: 900, startPoint y: 166, endPoint x: 855, endPoint y: 172, distance: 45.4
click at [855, 172] on p "This is to verify that [PERSON_NAME] , [US_STATE] Department of Education certi…" at bounding box center [636, 183] width 580 height 43
copy b "886694"
drag, startPoint x: 574, startPoint y: 164, endPoint x: 464, endPoint y: 172, distance: 110.3
click at [464, 172] on span "Justine Habicht" at bounding box center [510, 172] width 104 height 15
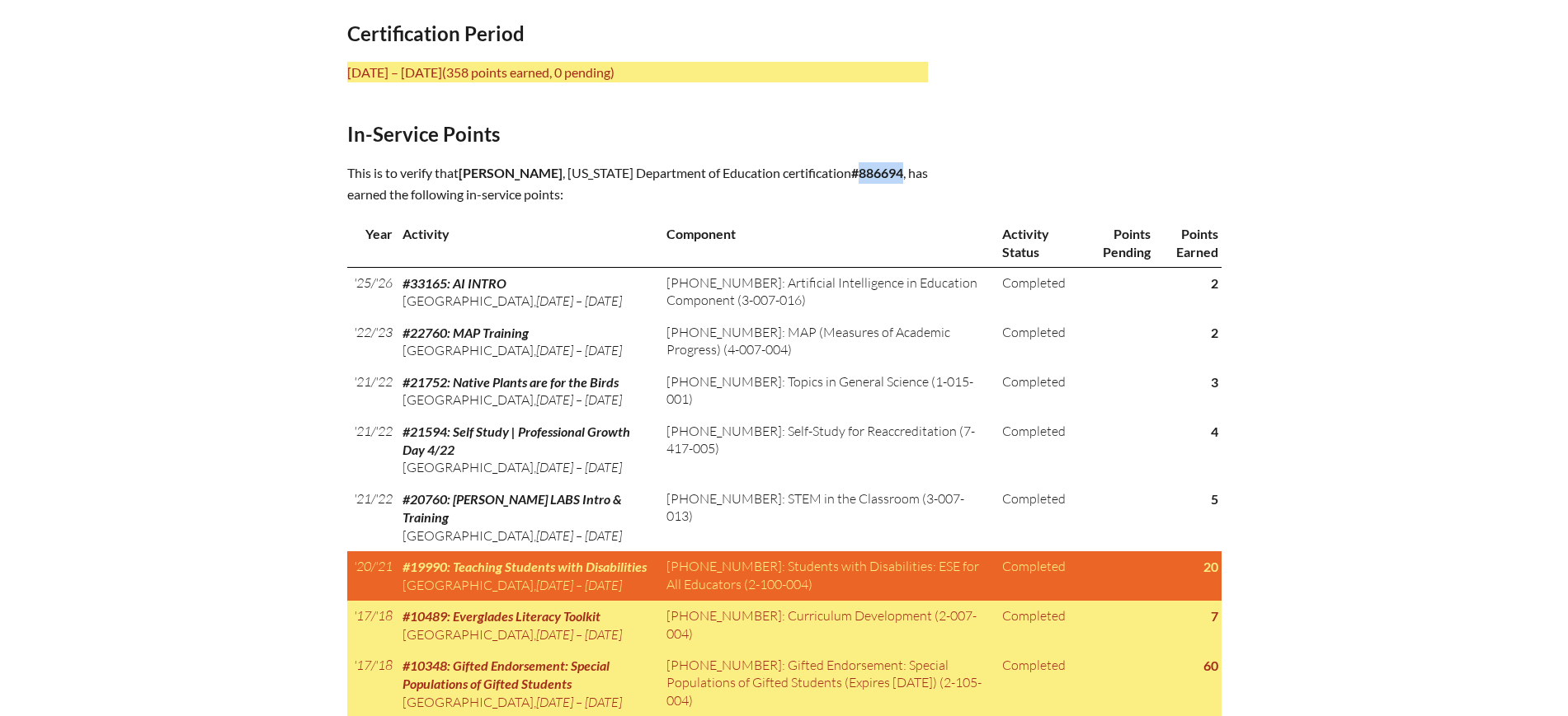
copy span "Justine Habicht"
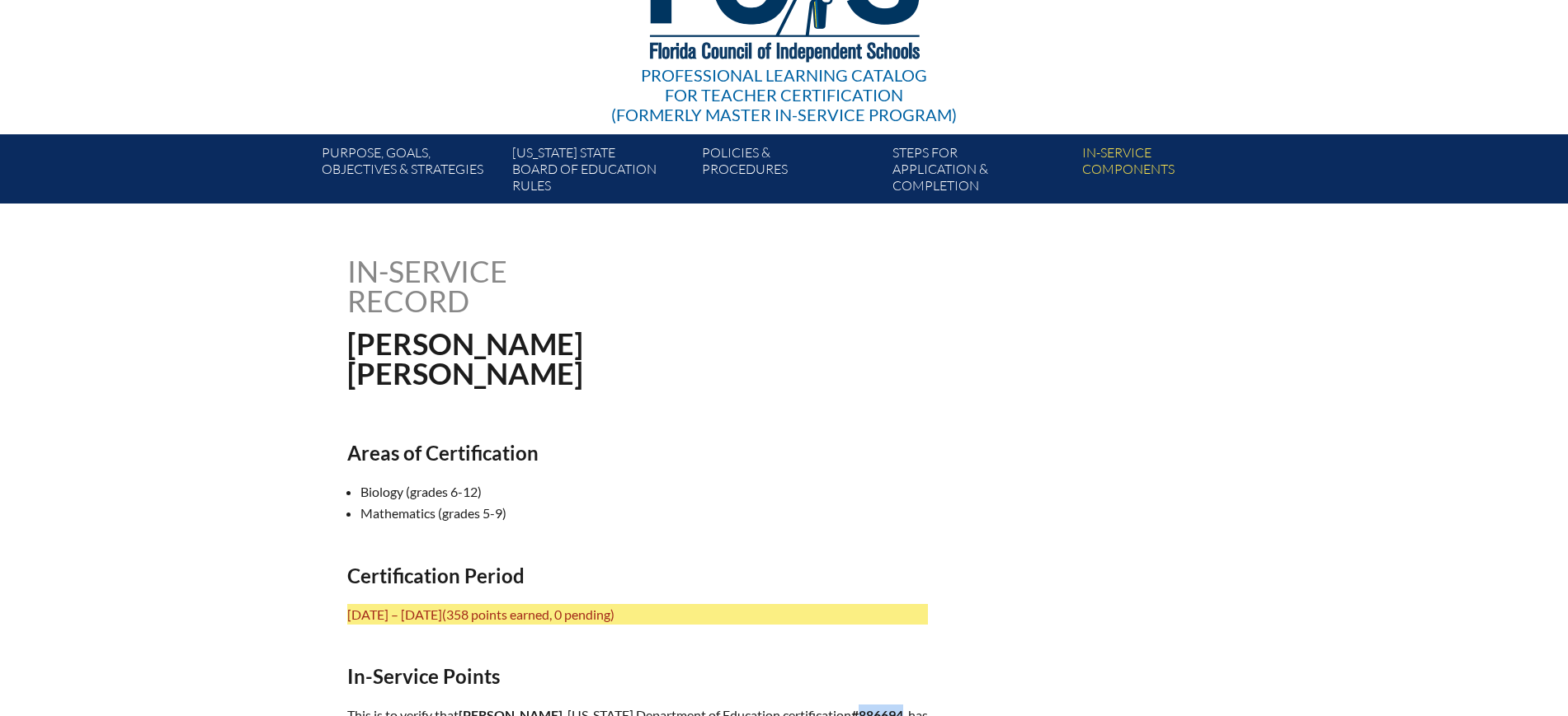
scroll to position [0, 0]
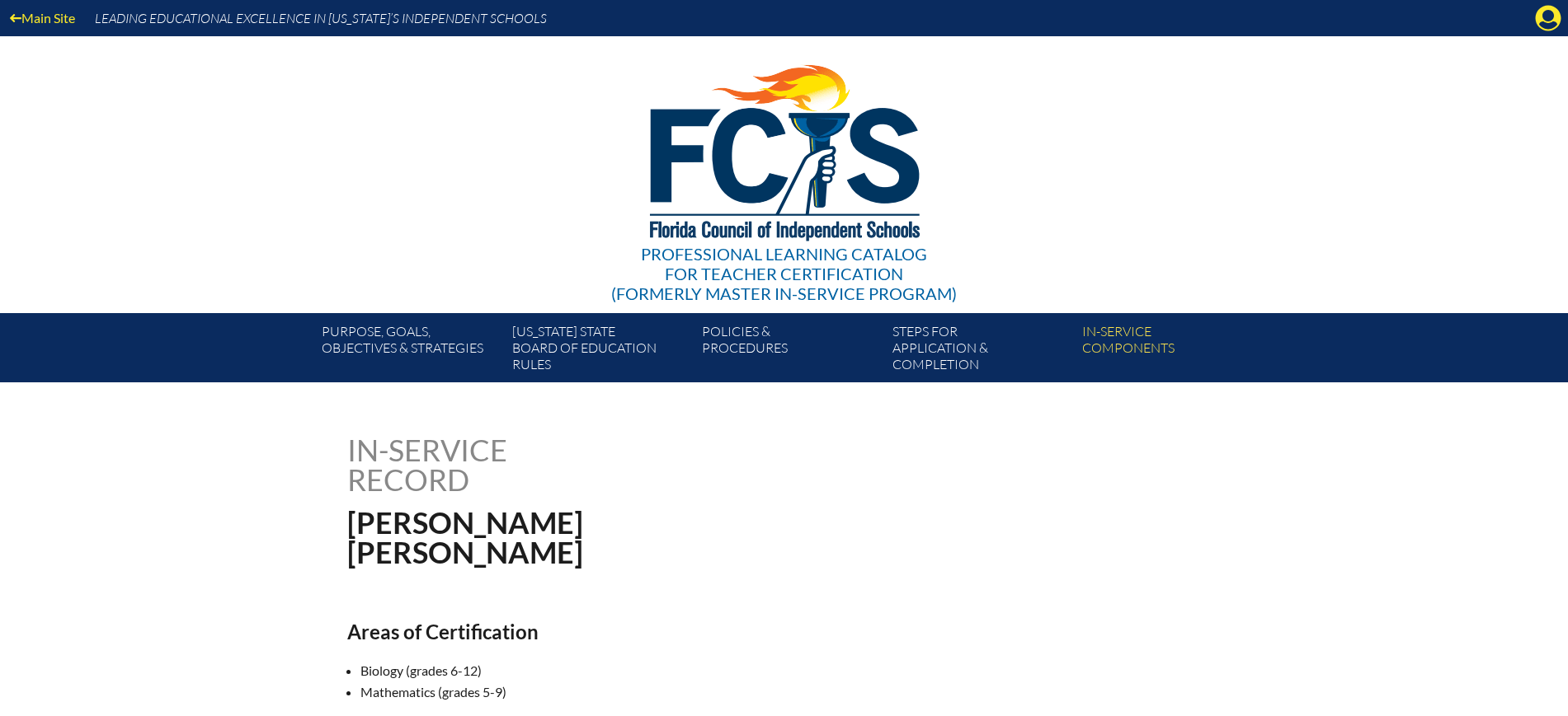
click at [1534, 25] on div "Main Site Leading Educational Excellence in Florida’s Independent Schools" at bounding box center [784, 18] width 1568 height 36
click at [1539, 25] on icon at bounding box center [1548, 18] width 25 height 25
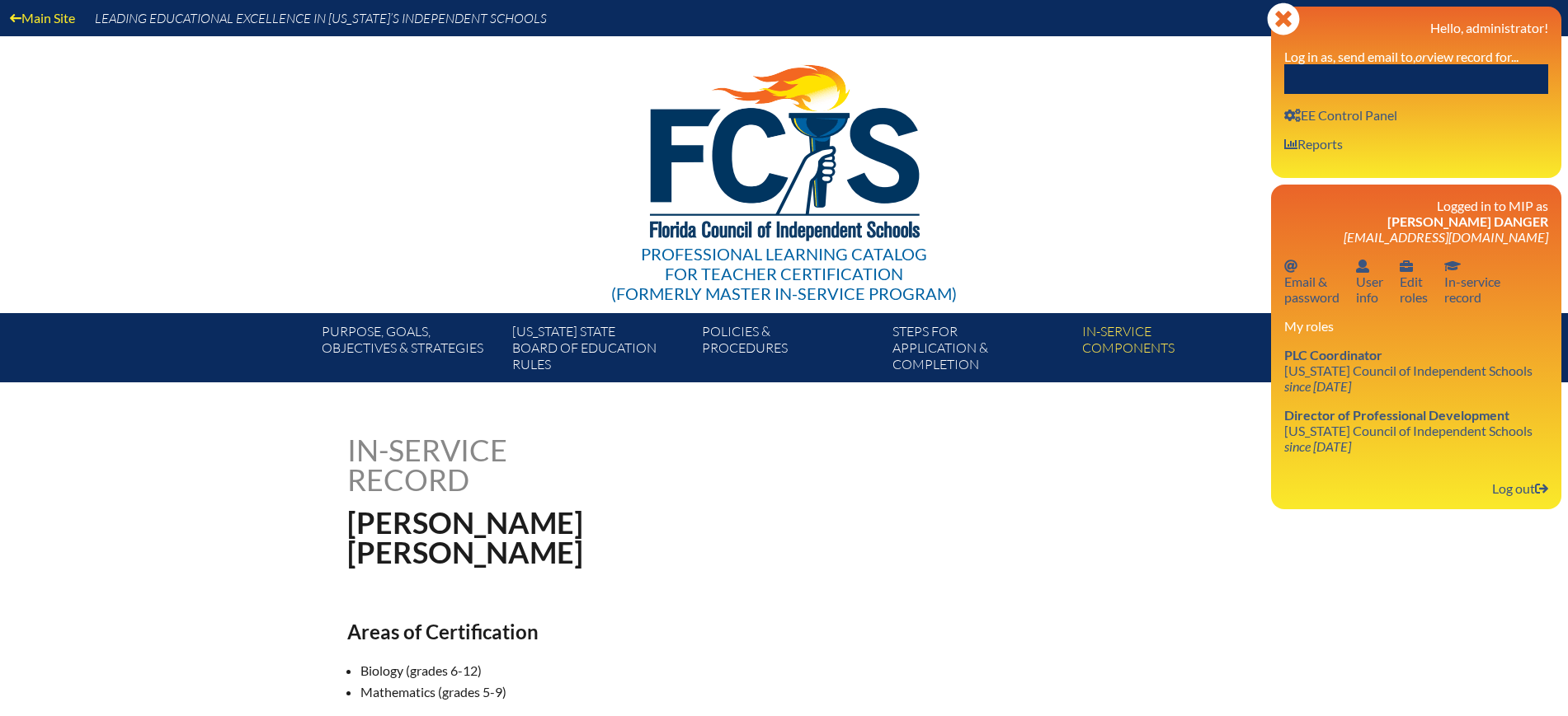
click at [1470, 70] on input "text" at bounding box center [1415, 79] width 264 height 30
paste input "[PERSON_NAME]"
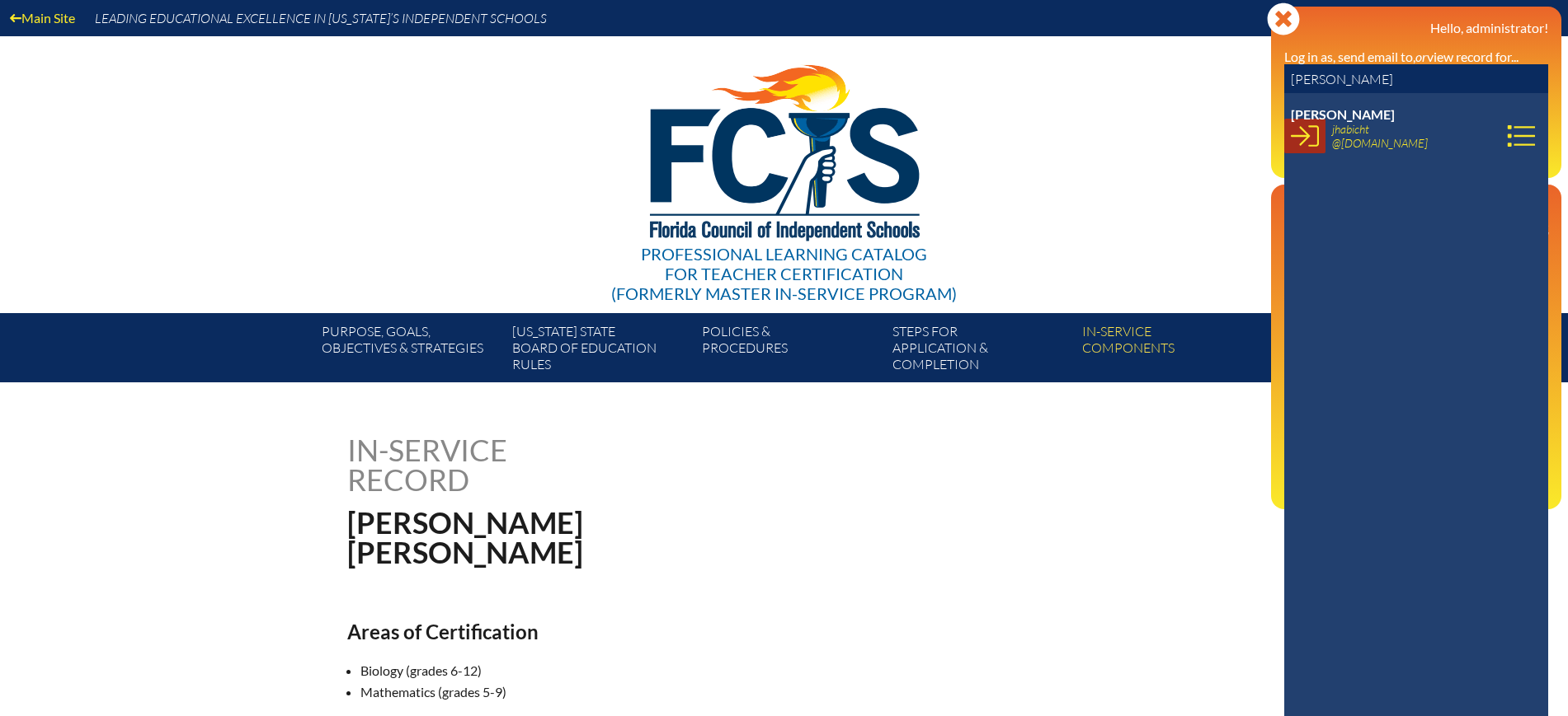
type input "[PERSON_NAME]"
click at [1319, 142] on link at bounding box center [1304, 136] width 41 height 34
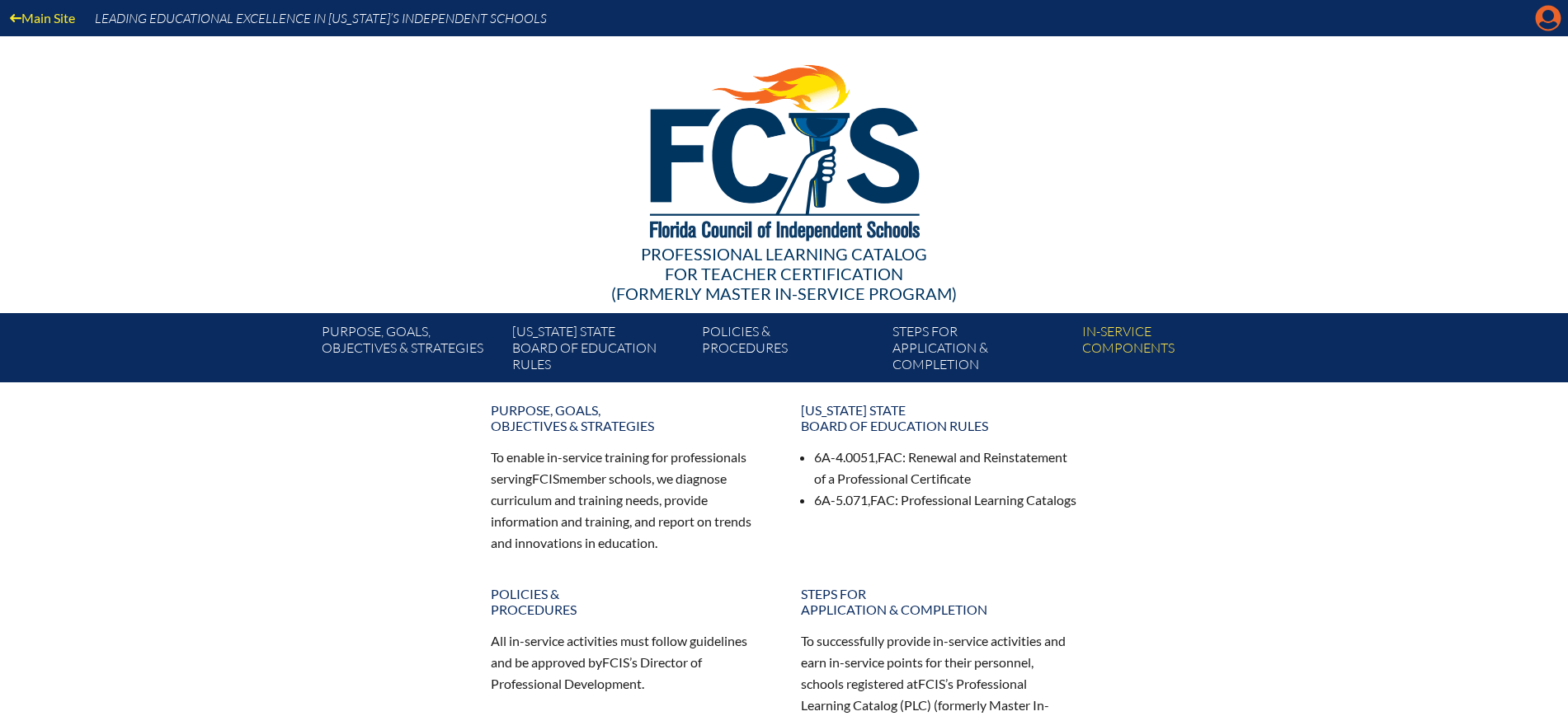
click at [1543, 9] on icon at bounding box center [1548, 18] width 25 height 25
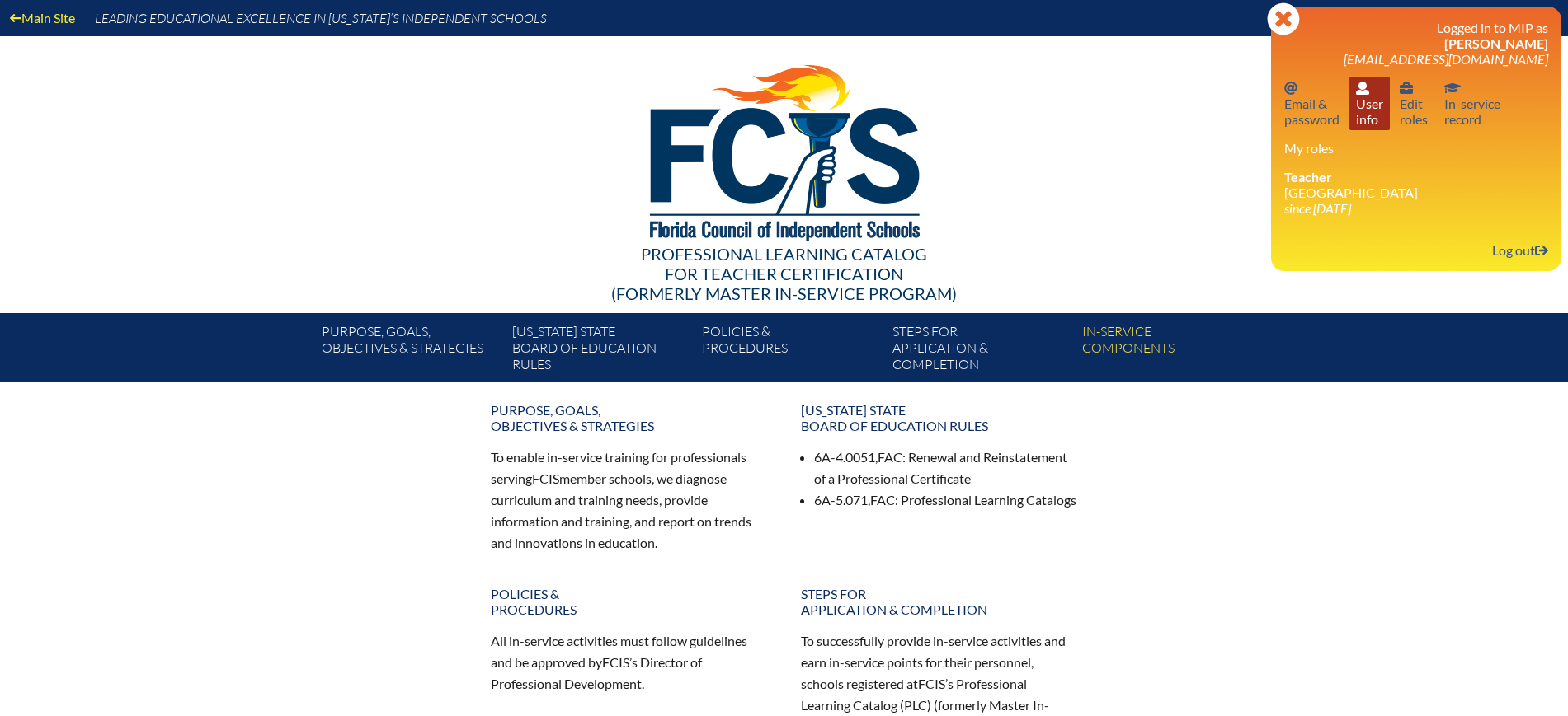
click at [1376, 129] on link "User info User info" at bounding box center [1369, 103] width 41 height 54
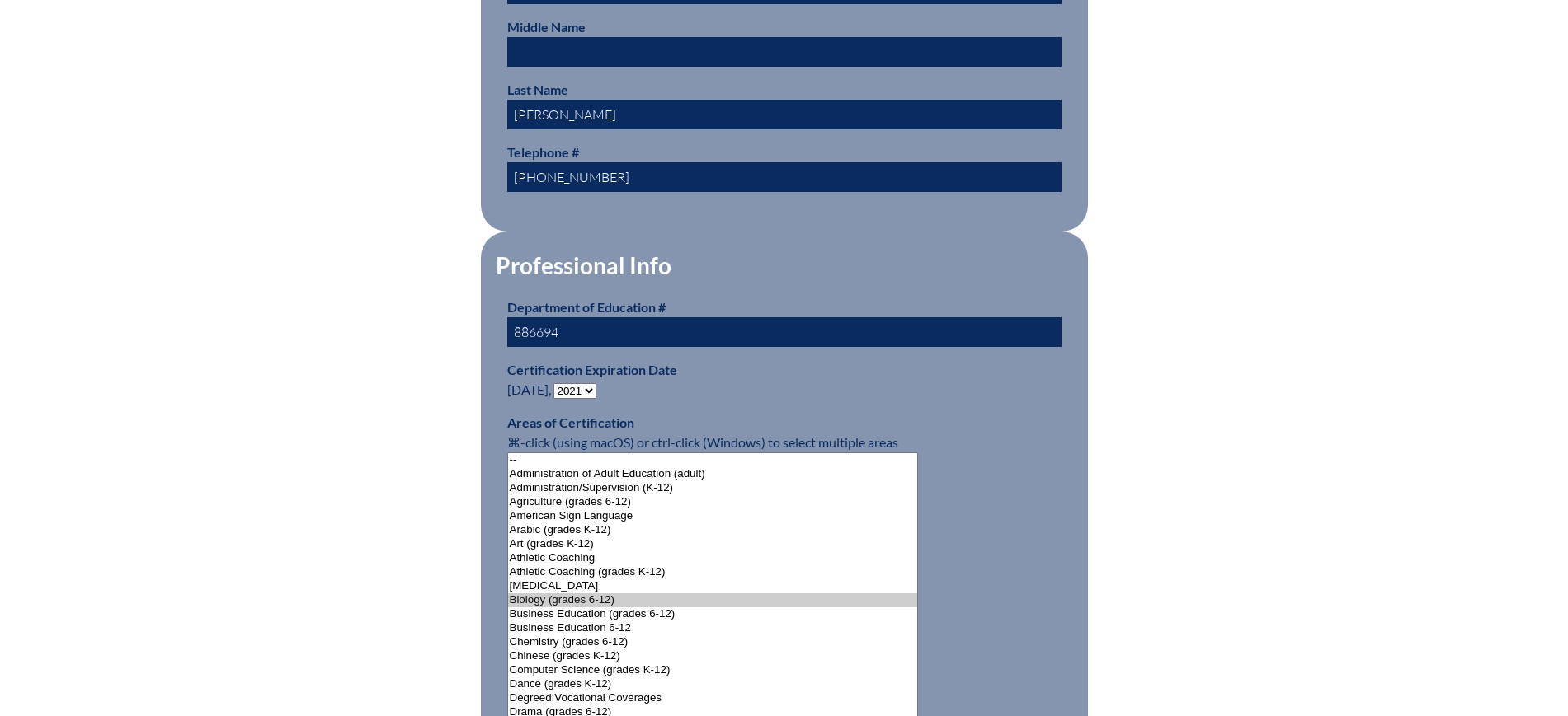
scroll to position [824, 0]
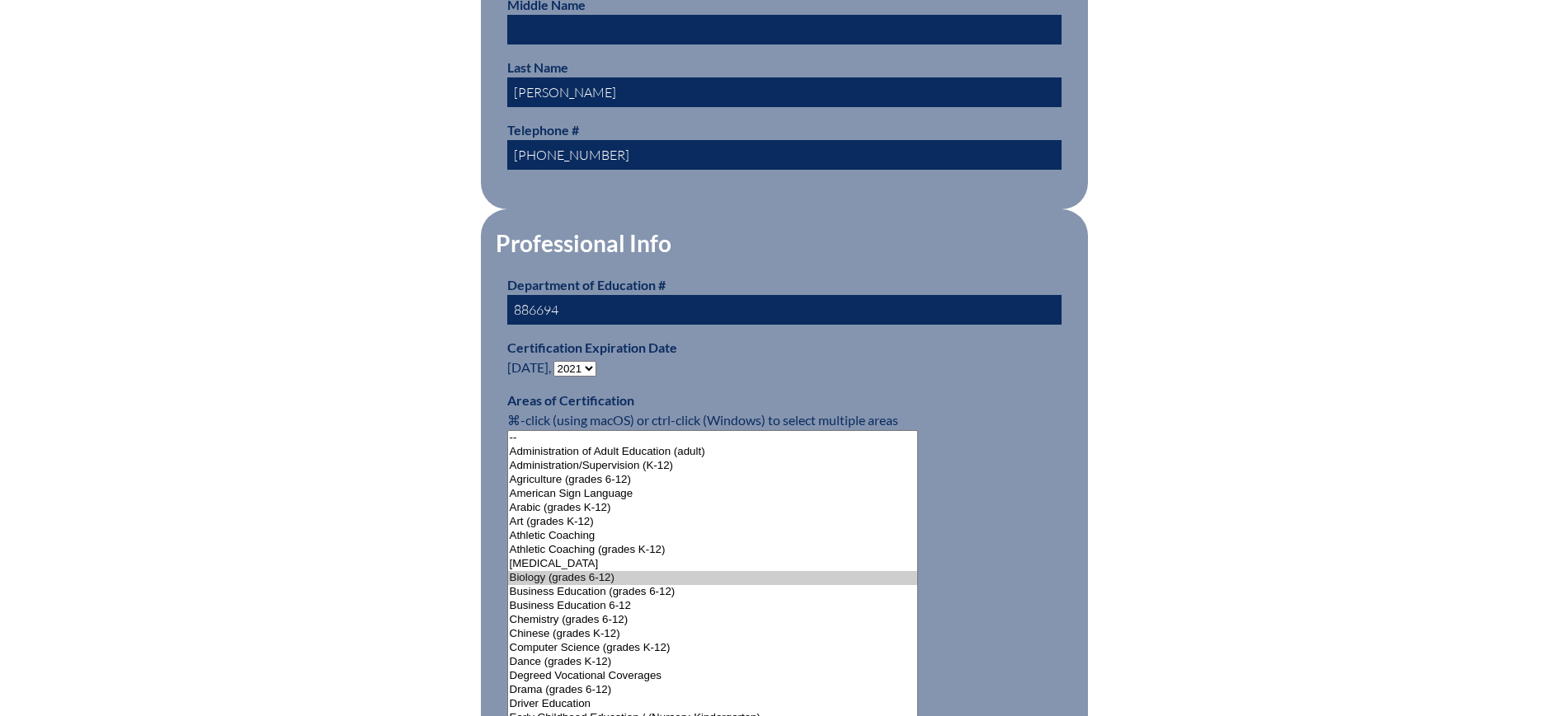
click at [587, 361] on select "- 2031 2030 2029 2028 2027 2026 2025 2024 2023 2022 2021 2020 2019 2018 2017 20…" at bounding box center [575, 368] width 43 height 15
select select "2026"
click at [557, 361] on select "- 2031 2030 2029 2028 2027 2026 2025 2024 2023 2022 2021 2020 2019 2018 2017 20…" at bounding box center [575, 368] width 43 height 15
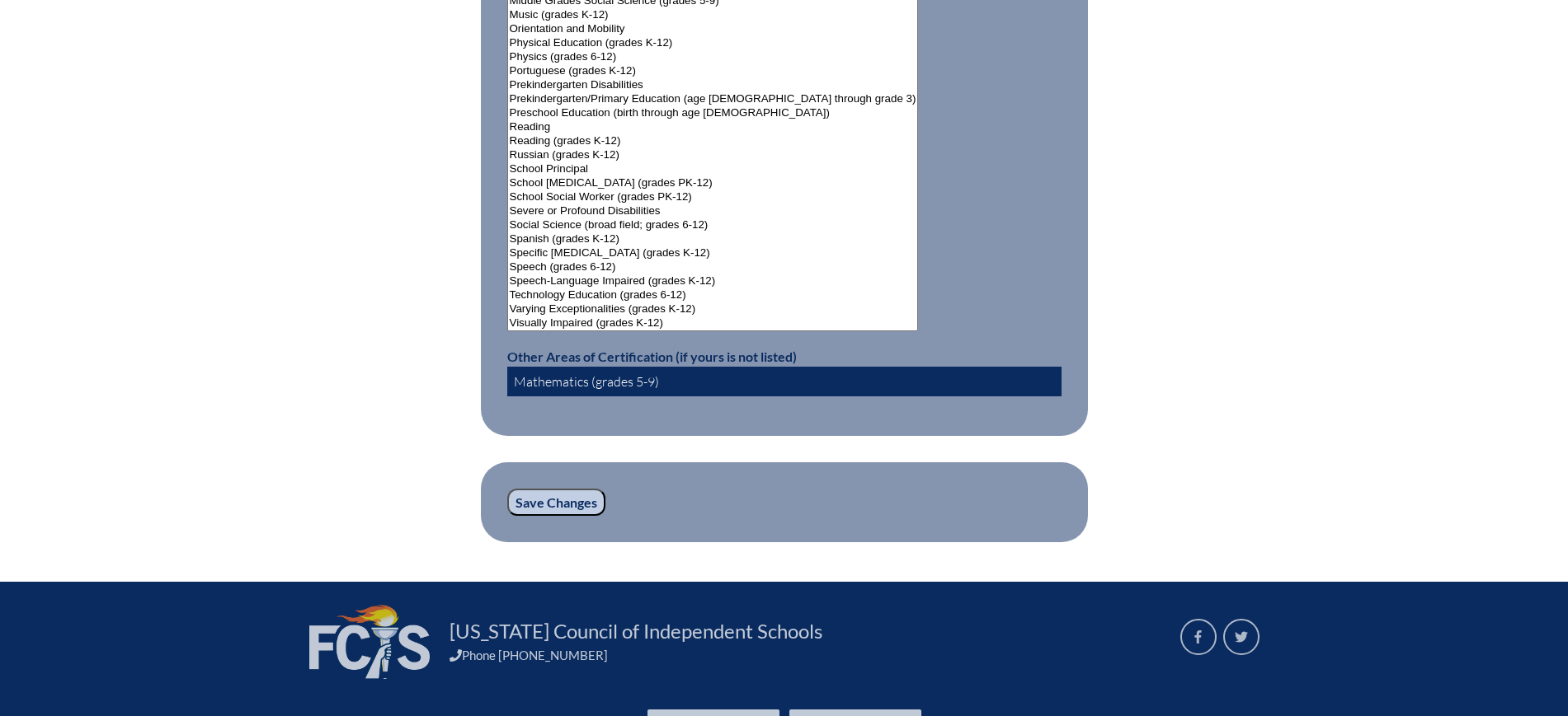
scroll to position [2163, 0]
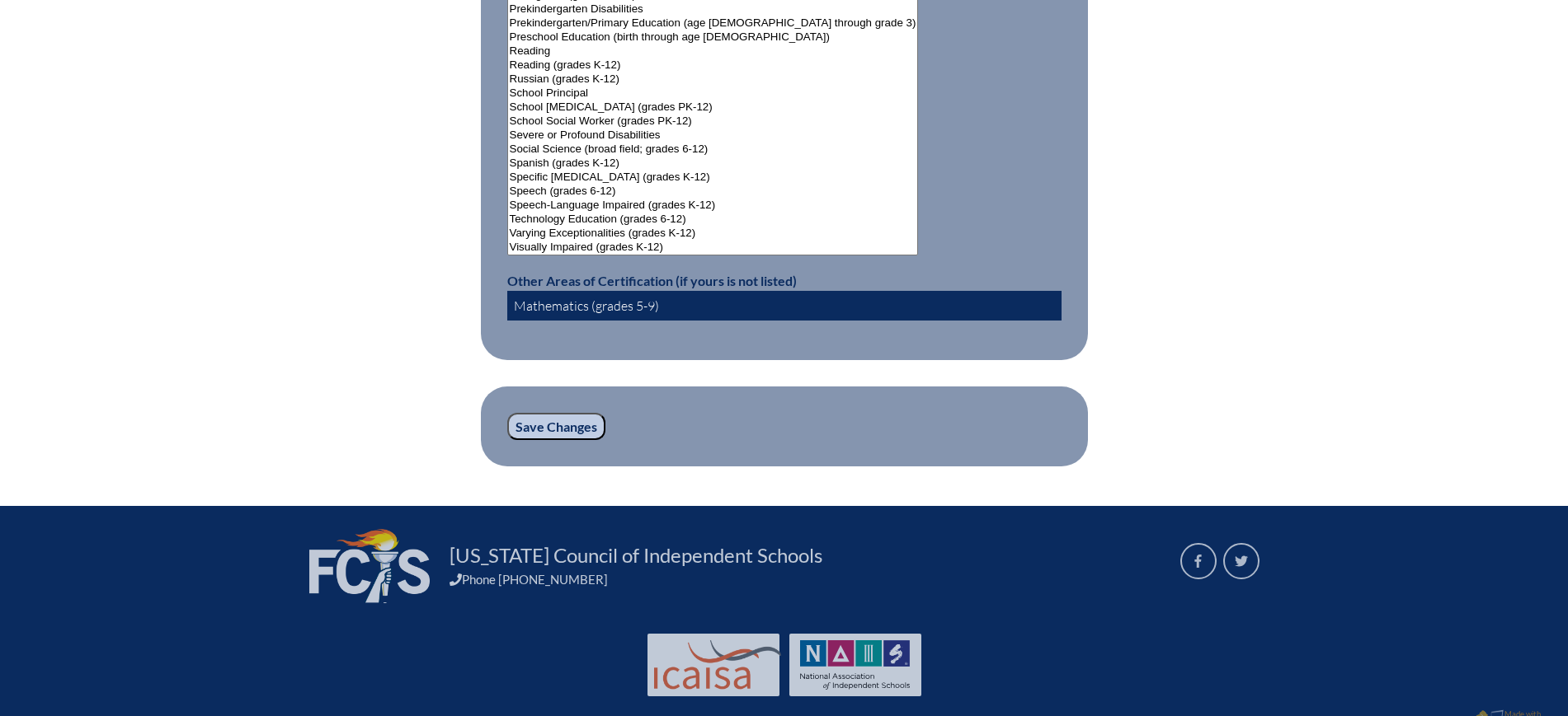
click at [589, 413] on input "Save Changes" at bounding box center [557, 427] width 98 height 28
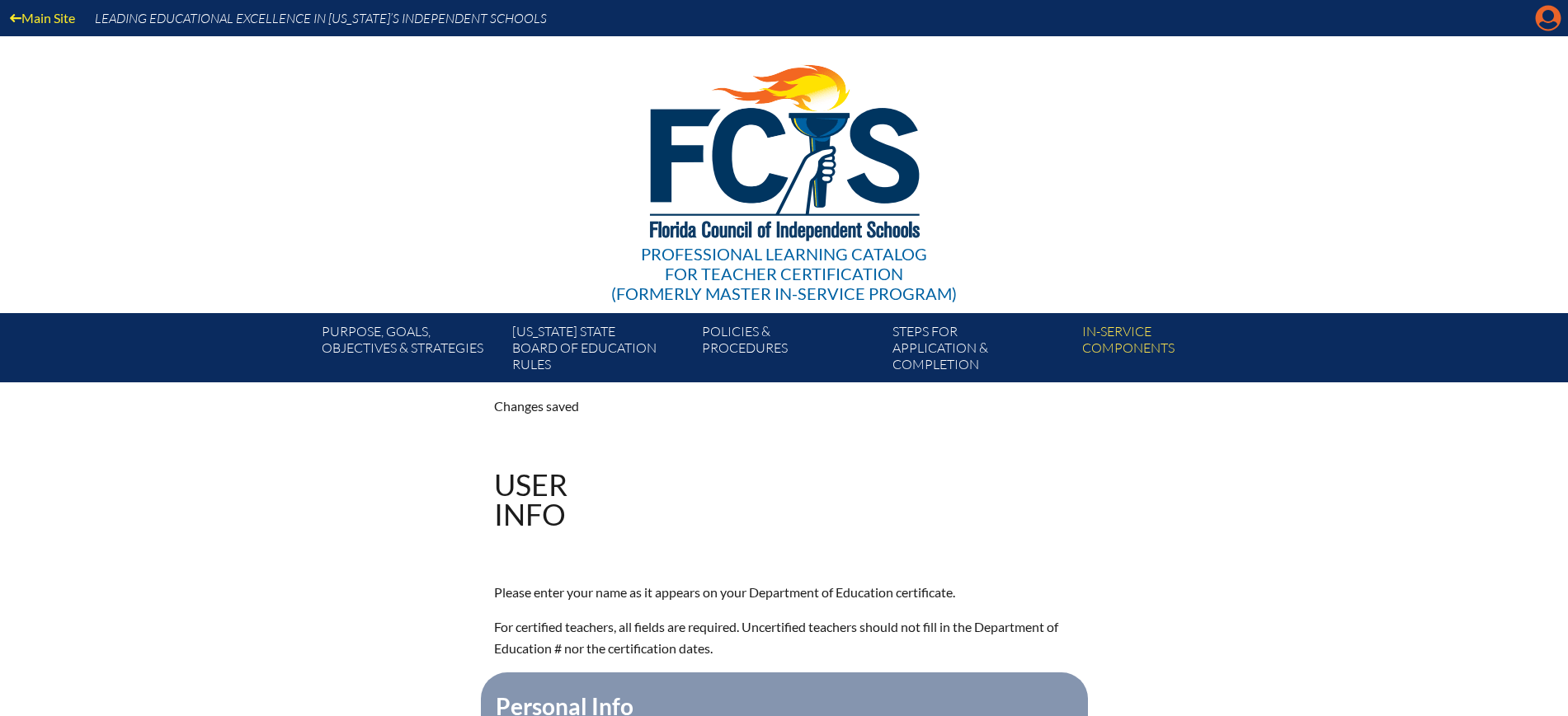
click at [1543, 11] on icon at bounding box center [1548, 18] width 25 height 25
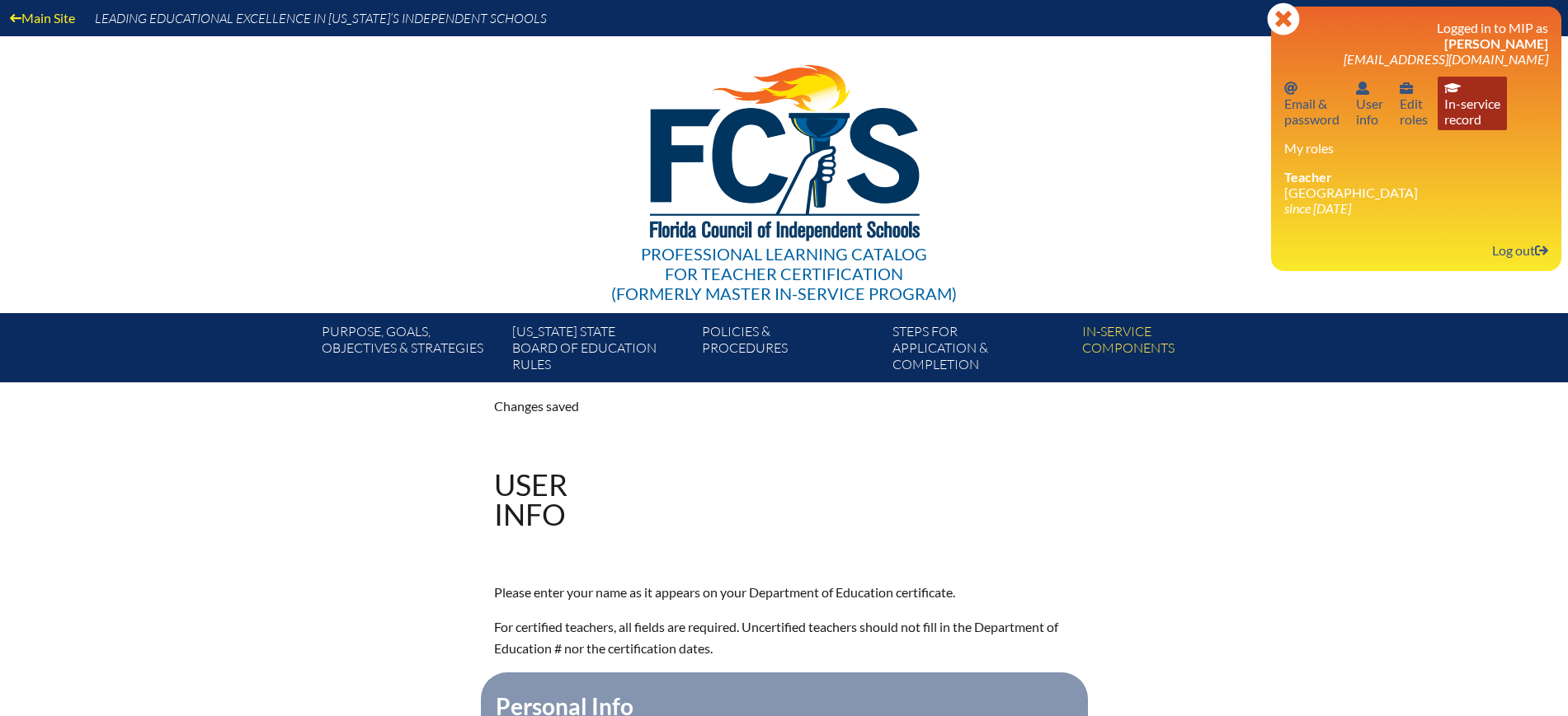
click at [1464, 111] on link "In-service record In-service record" at bounding box center [1472, 103] width 69 height 54
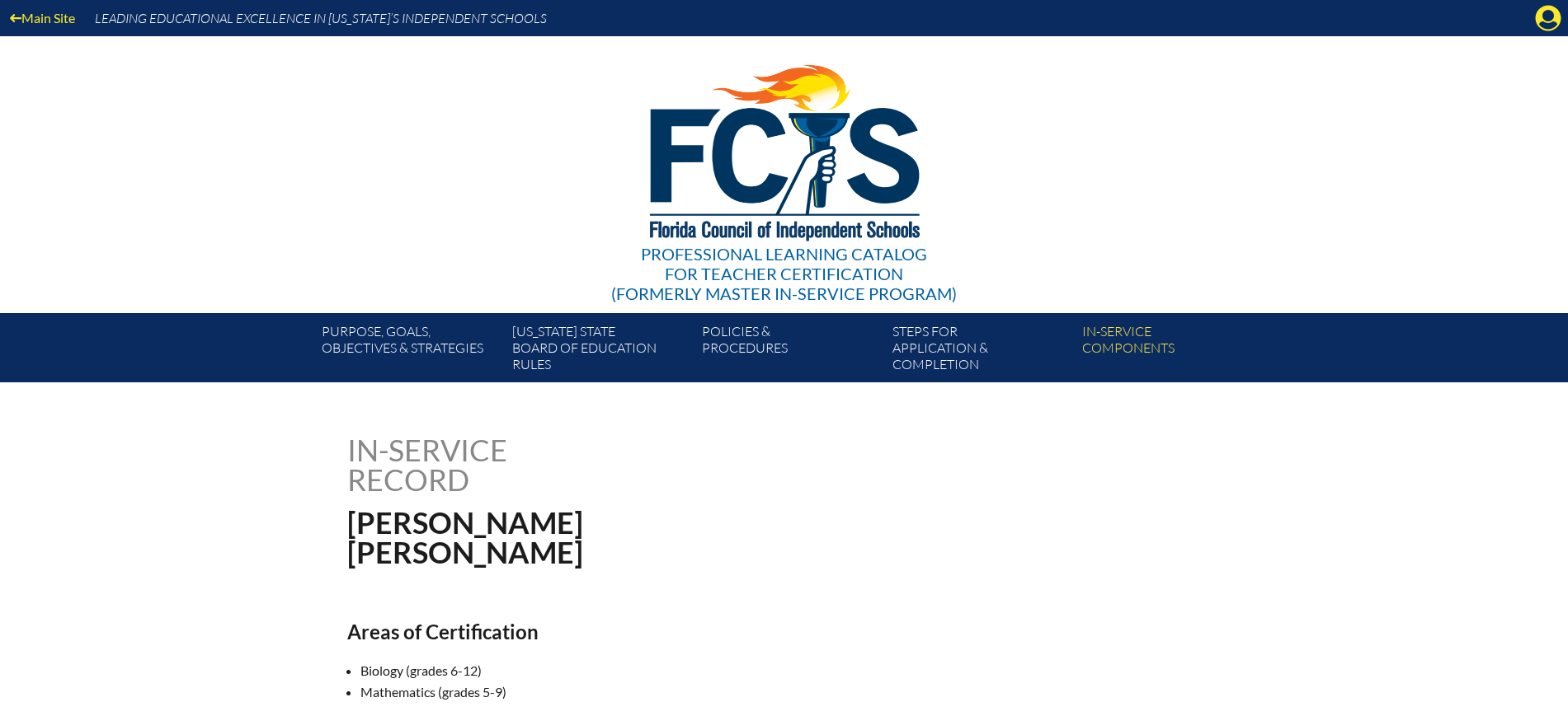
drag, startPoint x: 1545, startPoint y: 12, endPoint x: 1539, endPoint y: 36, distance: 24.7
click at [1545, 14] on icon "Manage account" at bounding box center [1547, 17] width 26 height 26
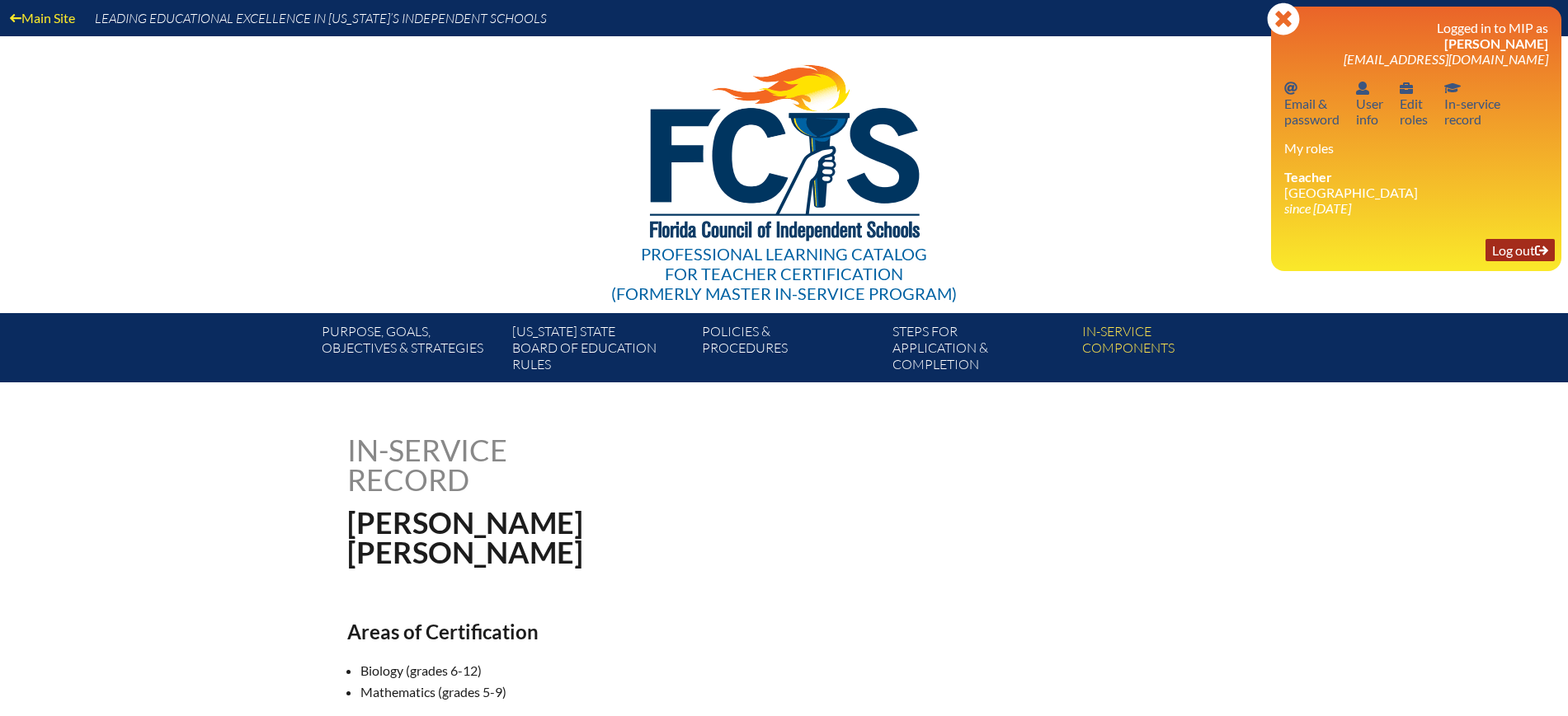
click at [1520, 240] on link "Log out Log out" at bounding box center [1520, 250] width 69 height 23
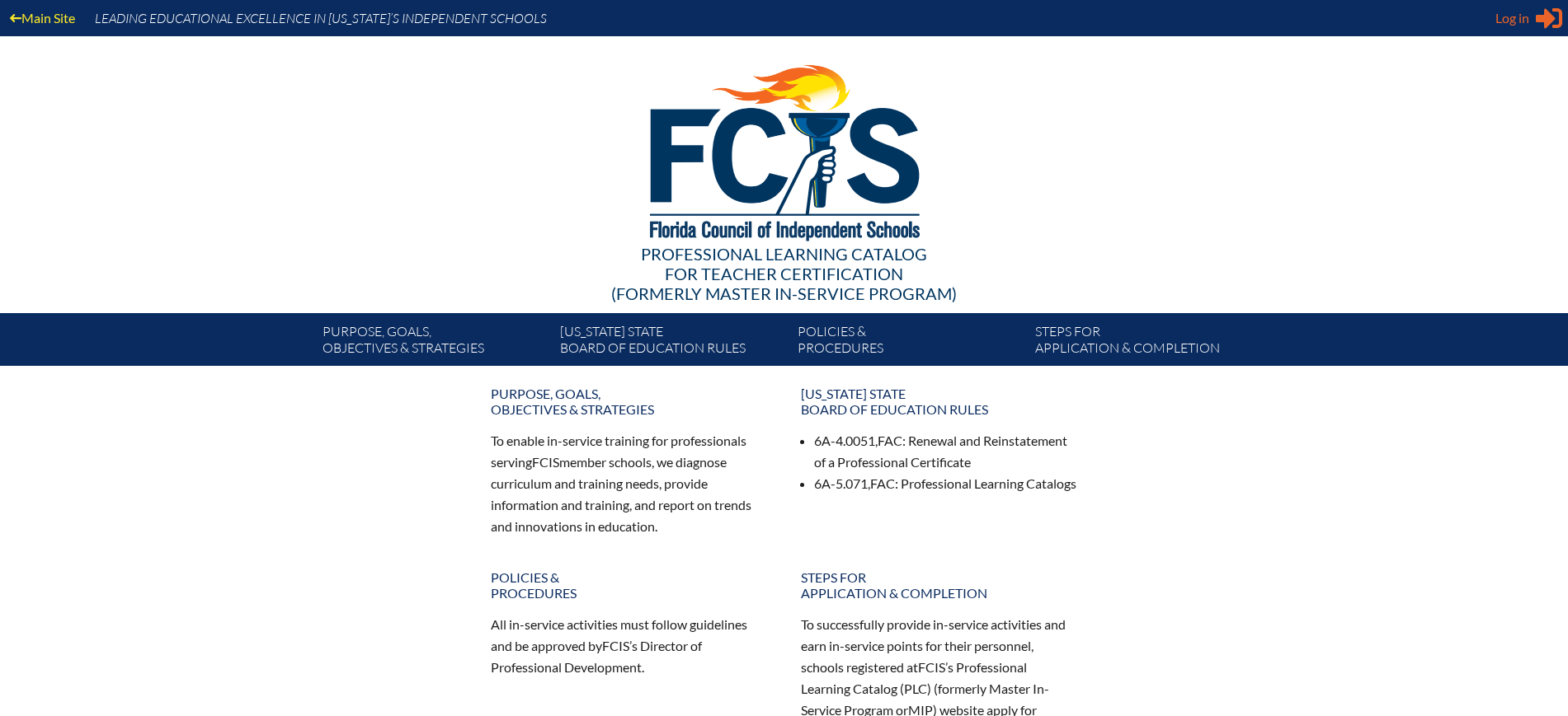
type input "[EMAIL_ADDRESS][DOMAIN_NAME]"
drag, startPoint x: 1520, startPoint y: 28, endPoint x: 1498, endPoint y: 58, distance: 37.2
click at [1520, 26] on span "Log in" at bounding box center [1512, 18] width 34 height 20
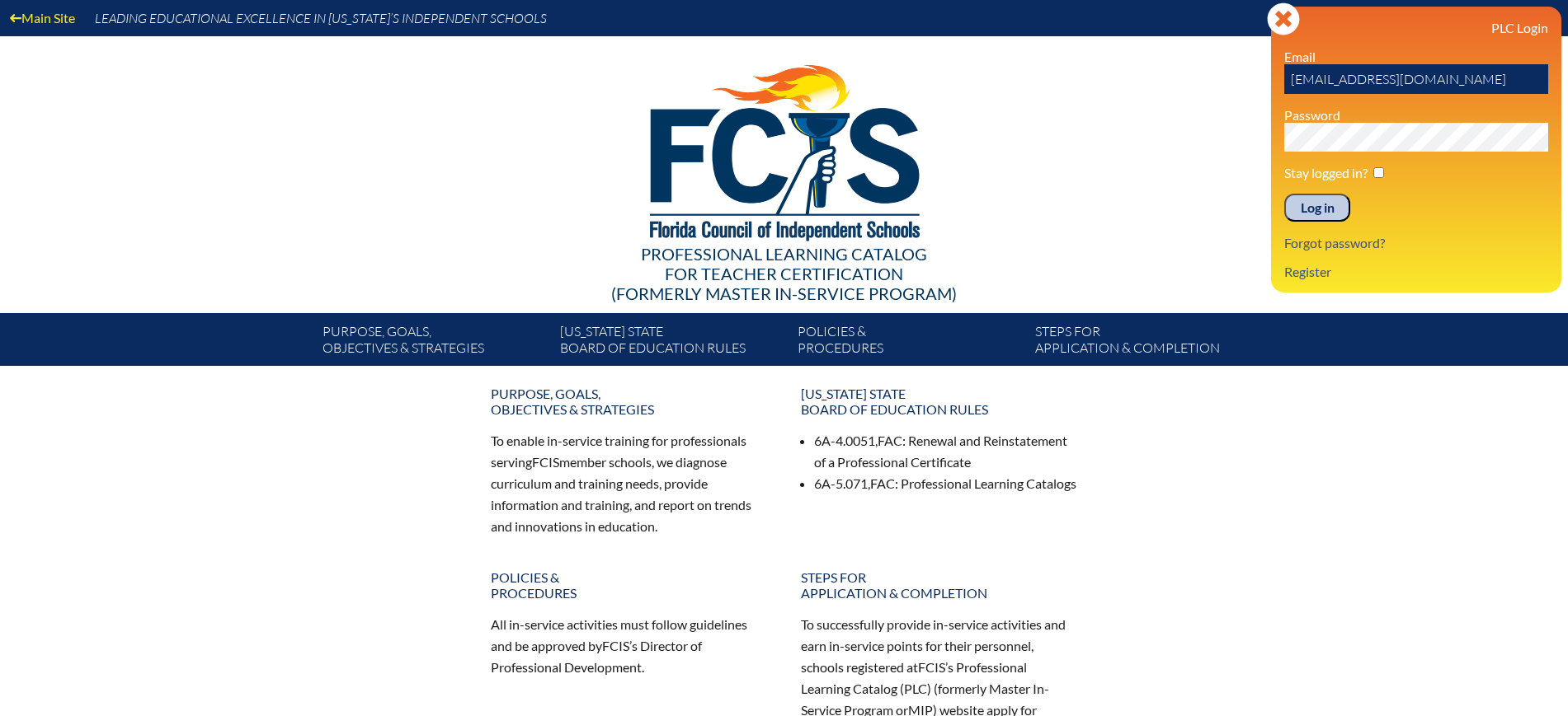
click at [1323, 214] on input "Log in" at bounding box center [1317, 207] width 66 height 28
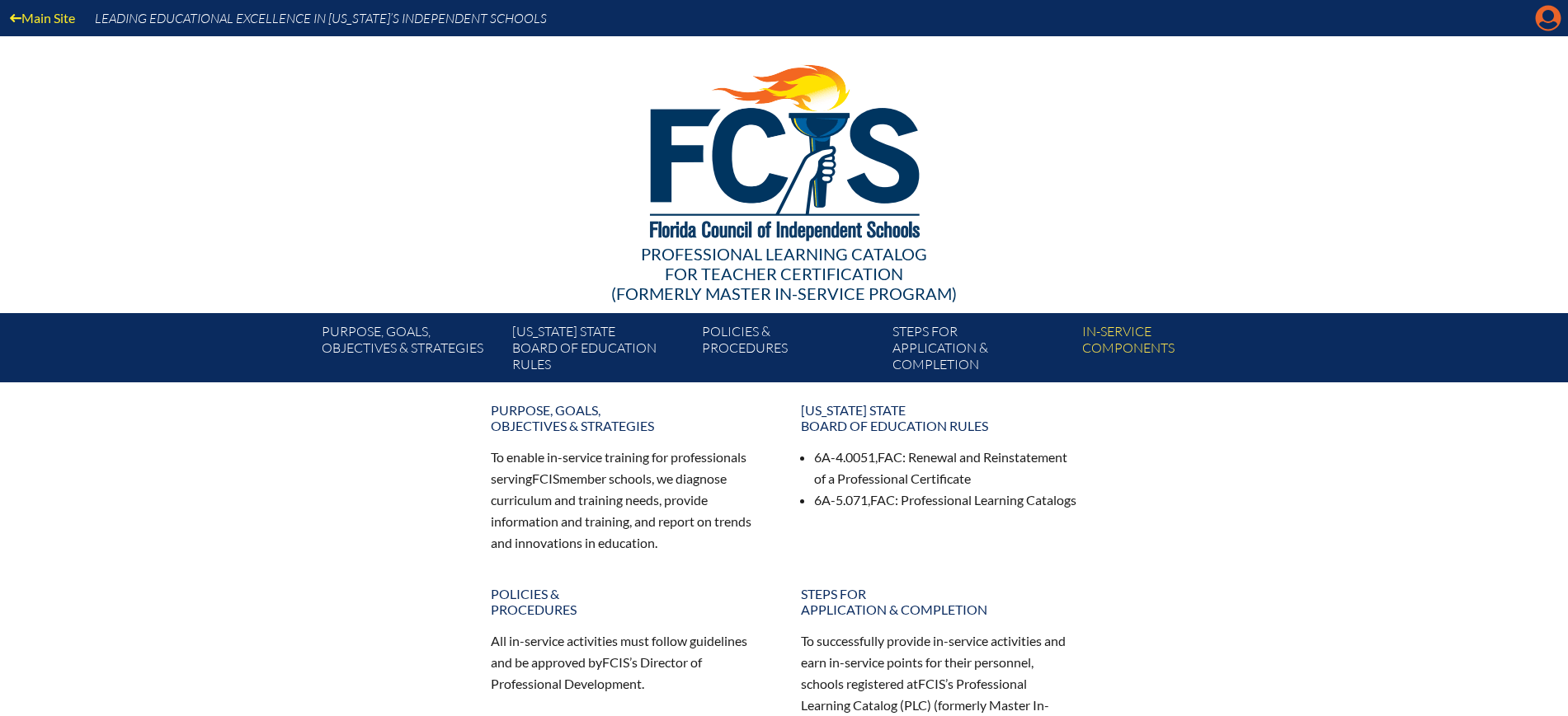
click at [1552, 22] on icon at bounding box center [1548, 18] width 25 height 25
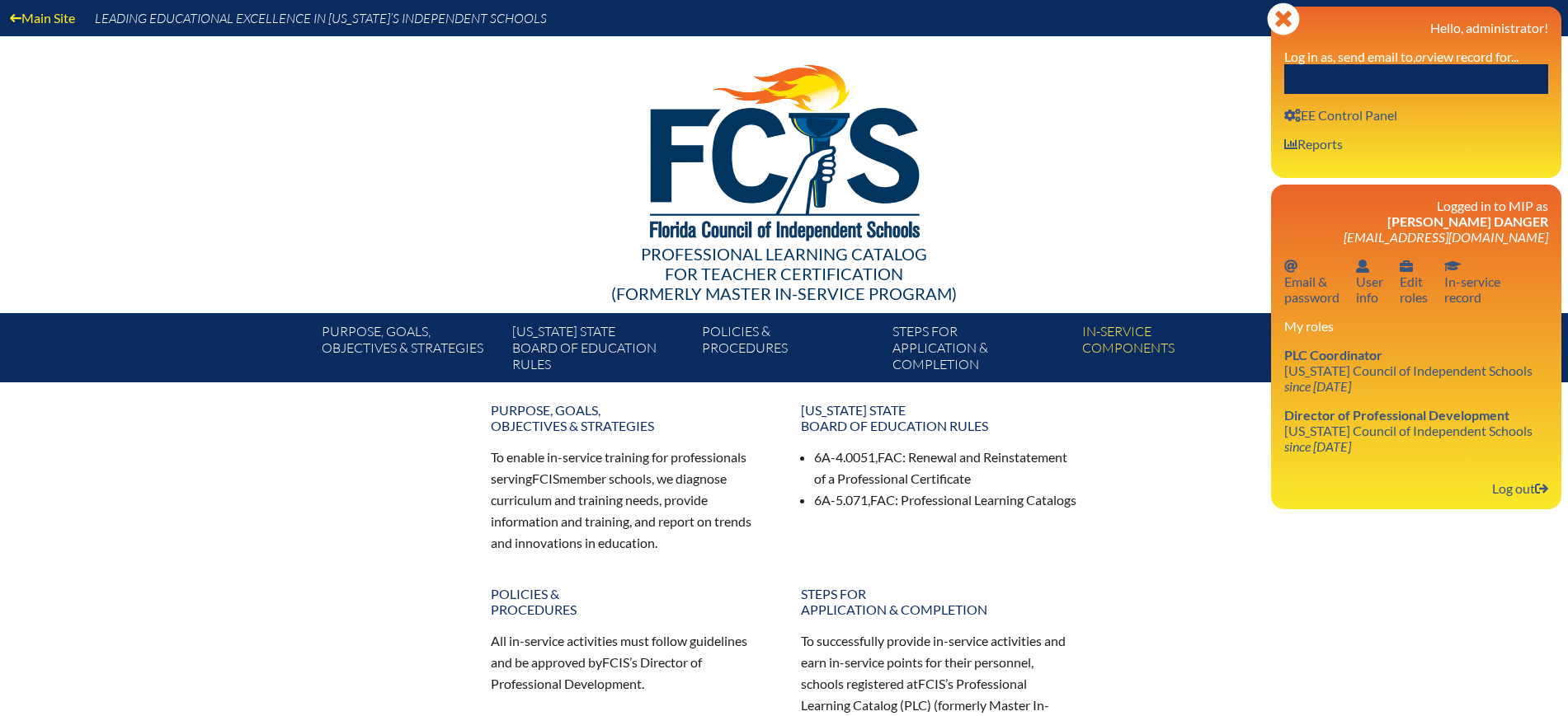
click at [1474, 75] on input "text" at bounding box center [1415, 79] width 264 height 30
paste input "[PERSON_NAME]"
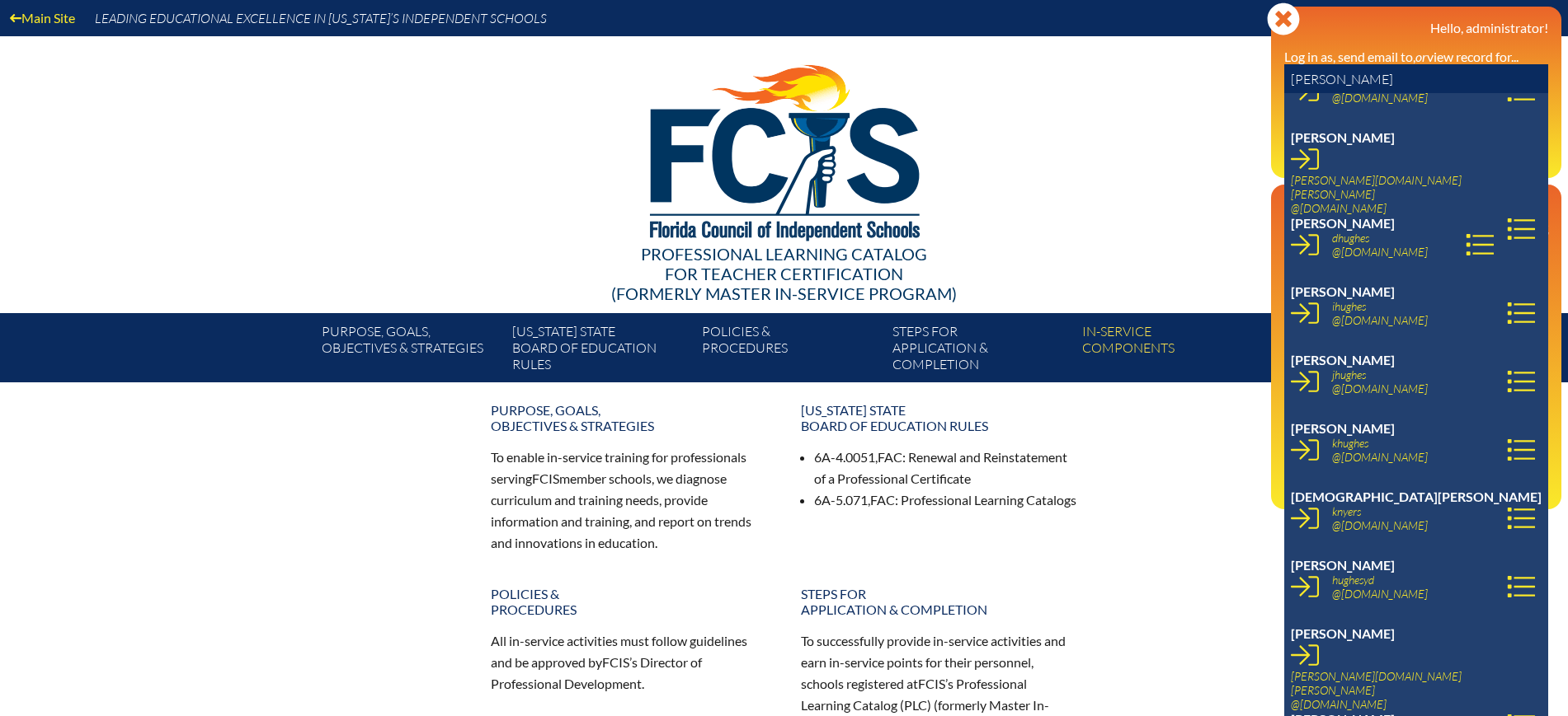
scroll to position [70, 0]
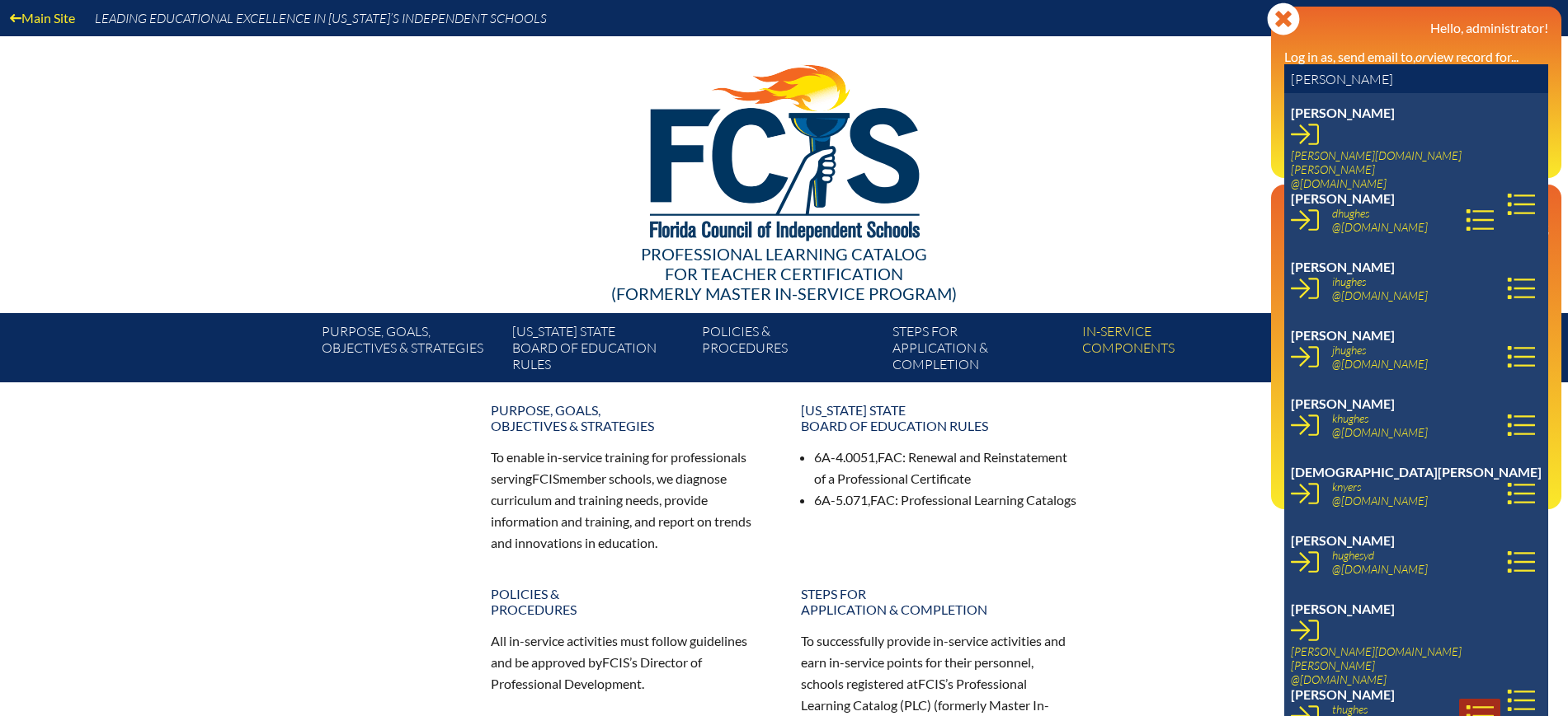
type input "[PERSON_NAME]"
click at [1494, 702] on icon at bounding box center [1479, 716] width 28 height 28
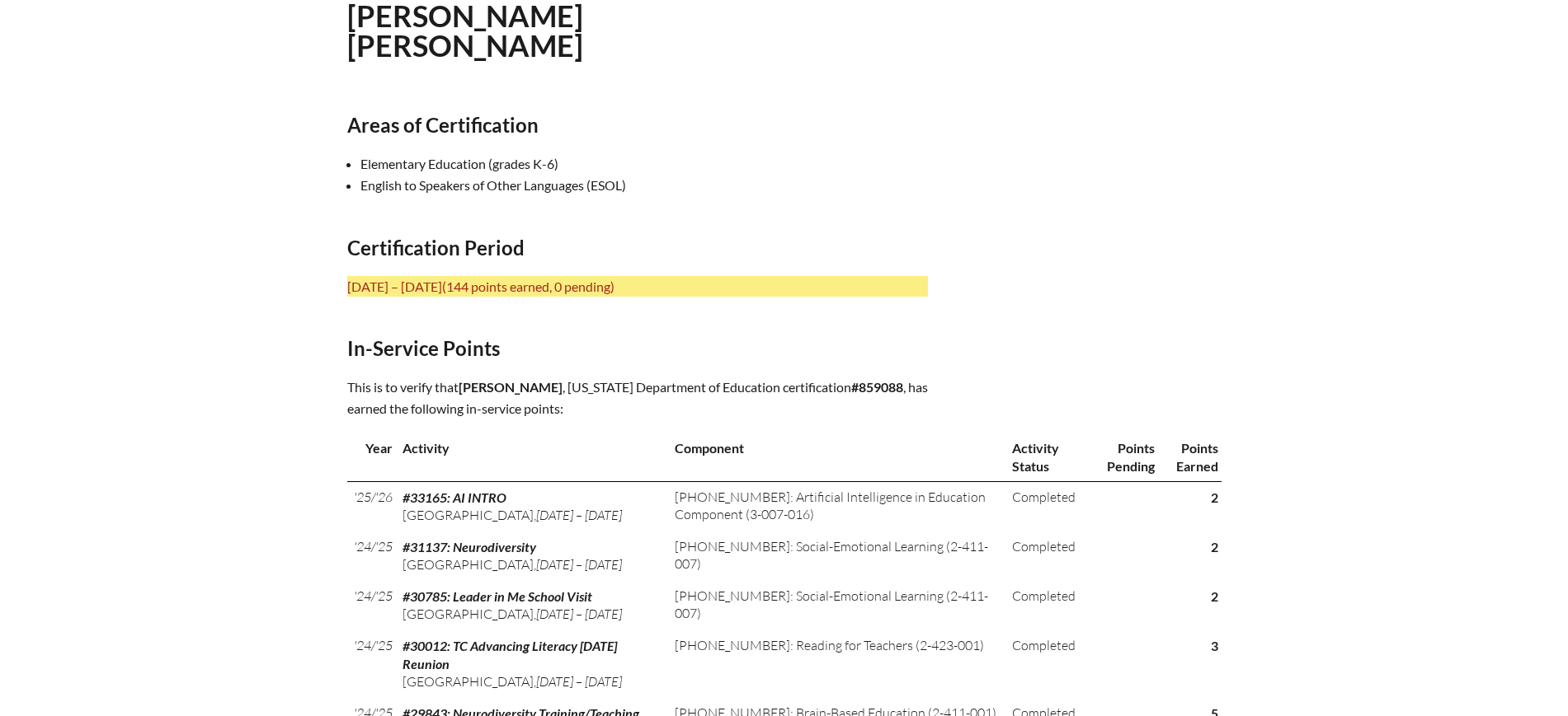
scroll to position [515, 0]
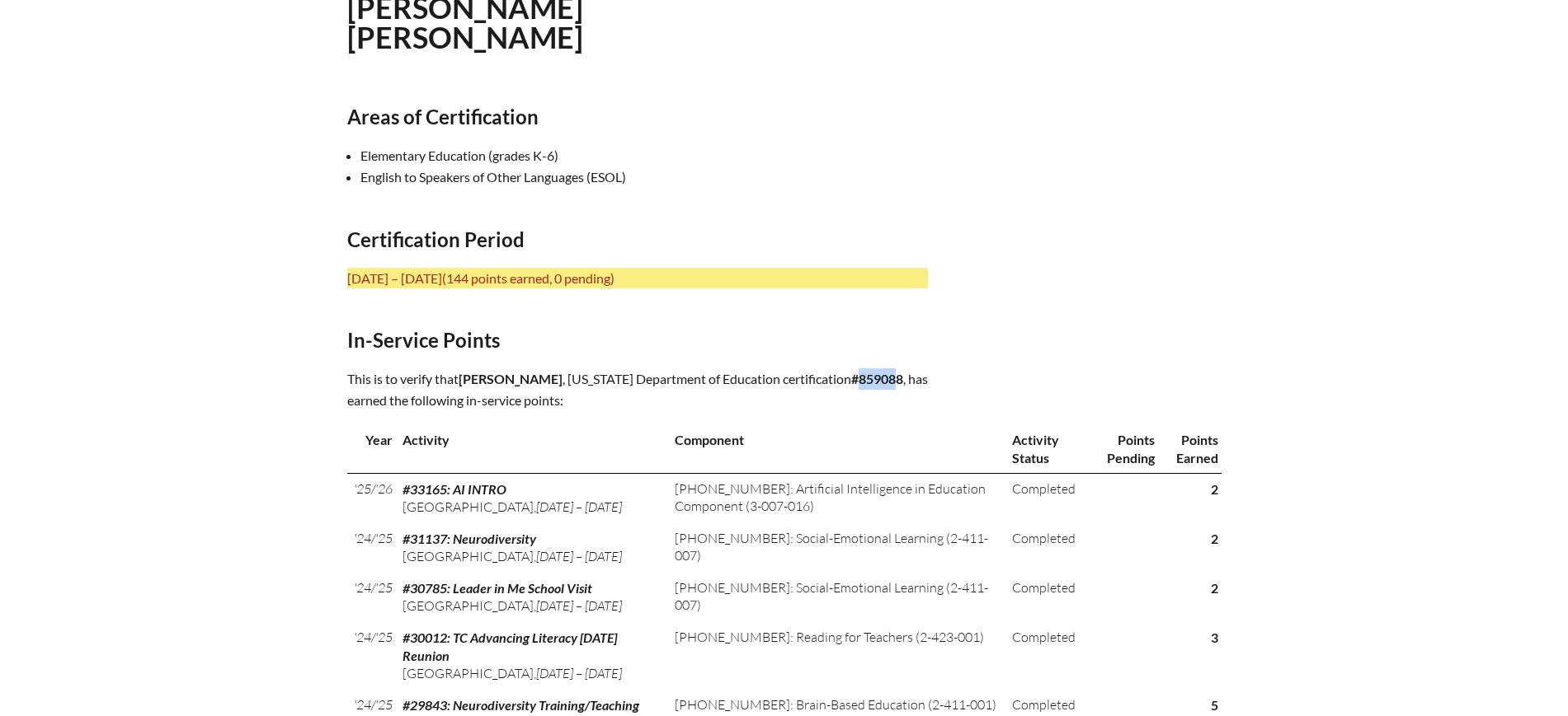
drag, startPoint x: 872, startPoint y: 378, endPoint x: 830, endPoint y: 380, distance: 42.0
click at [851, 380] on b "#859088" at bounding box center [876, 378] width 52 height 15
drag, startPoint x: 873, startPoint y: 377, endPoint x: 831, endPoint y: 382, distance: 42.3
click at [851, 382] on b "#859088" at bounding box center [876, 378] width 52 height 15
copy b "859088"
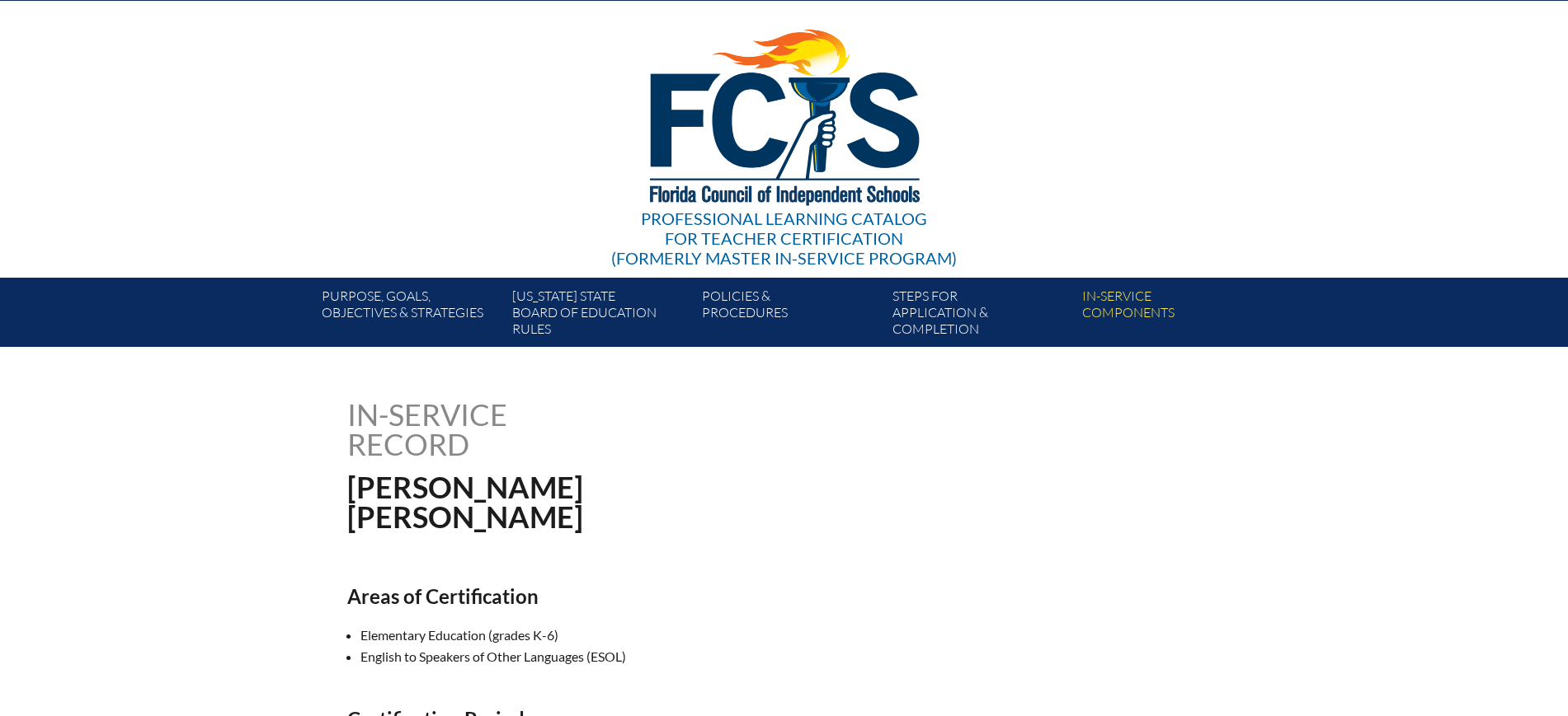
scroll to position [0, 0]
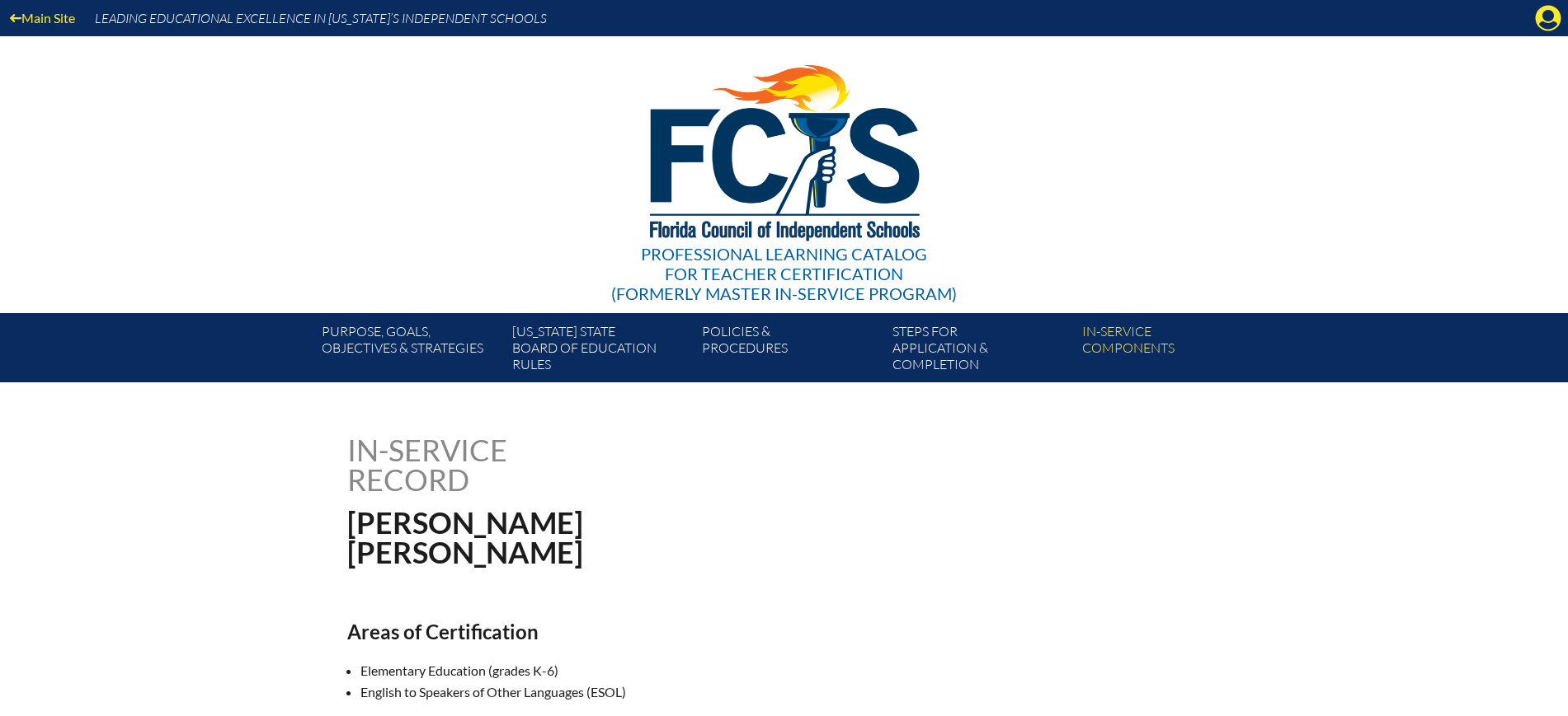
click at [1553, 32] on div "Main Site Leading Educational Excellence in Florida’s Independent Schools" at bounding box center [784, 18] width 1568 height 36
drag, startPoint x: 1548, startPoint y: 14, endPoint x: 1543, endPoint y: 58, distance: 44.3
click at [1544, 21] on icon "Manage Account" at bounding box center [1547, 17] width 26 height 26
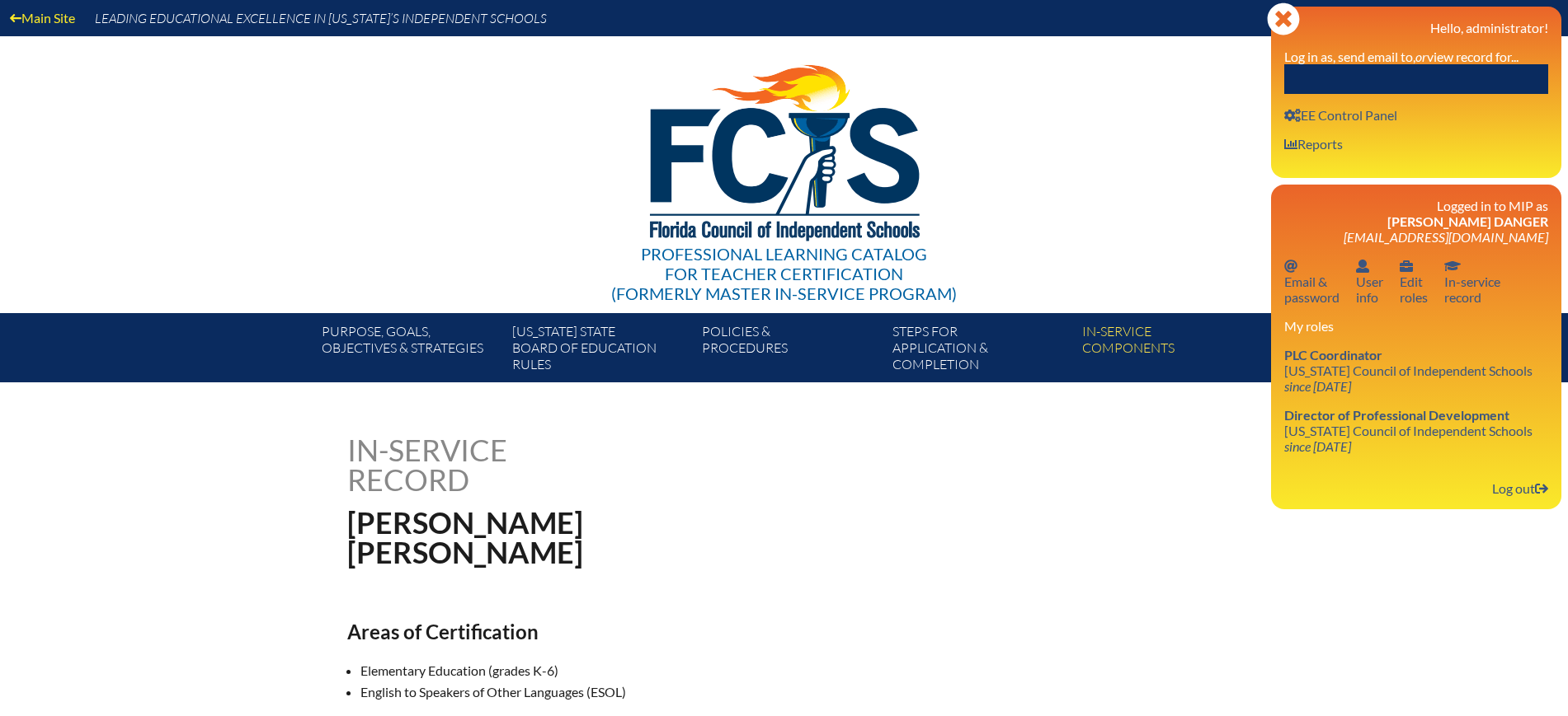
click at [1533, 67] on input "text" at bounding box center [1415, 79] width 264 height 30
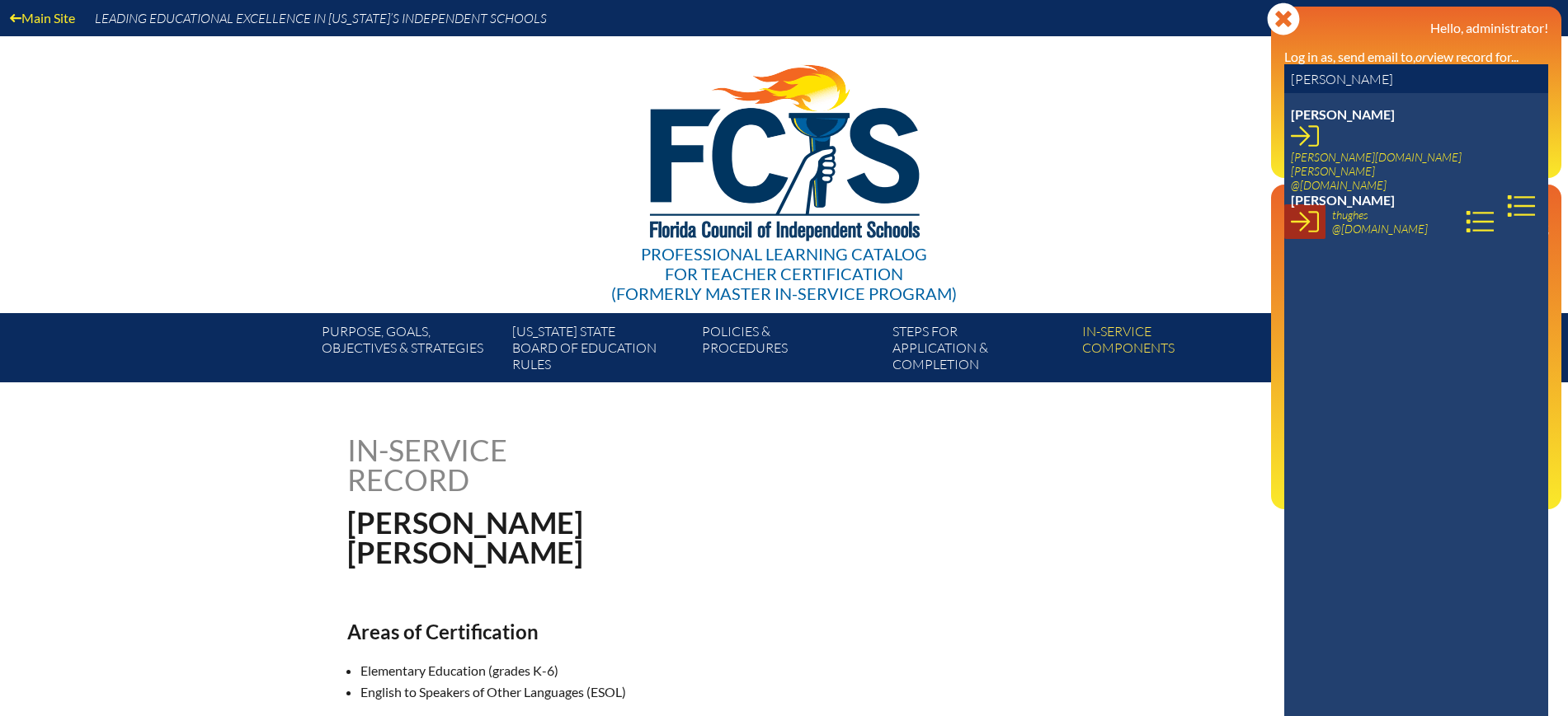
type input "tara hughes"
click at [1311, 208] on icon at bounding box center [1305, 221] width 28 height 28
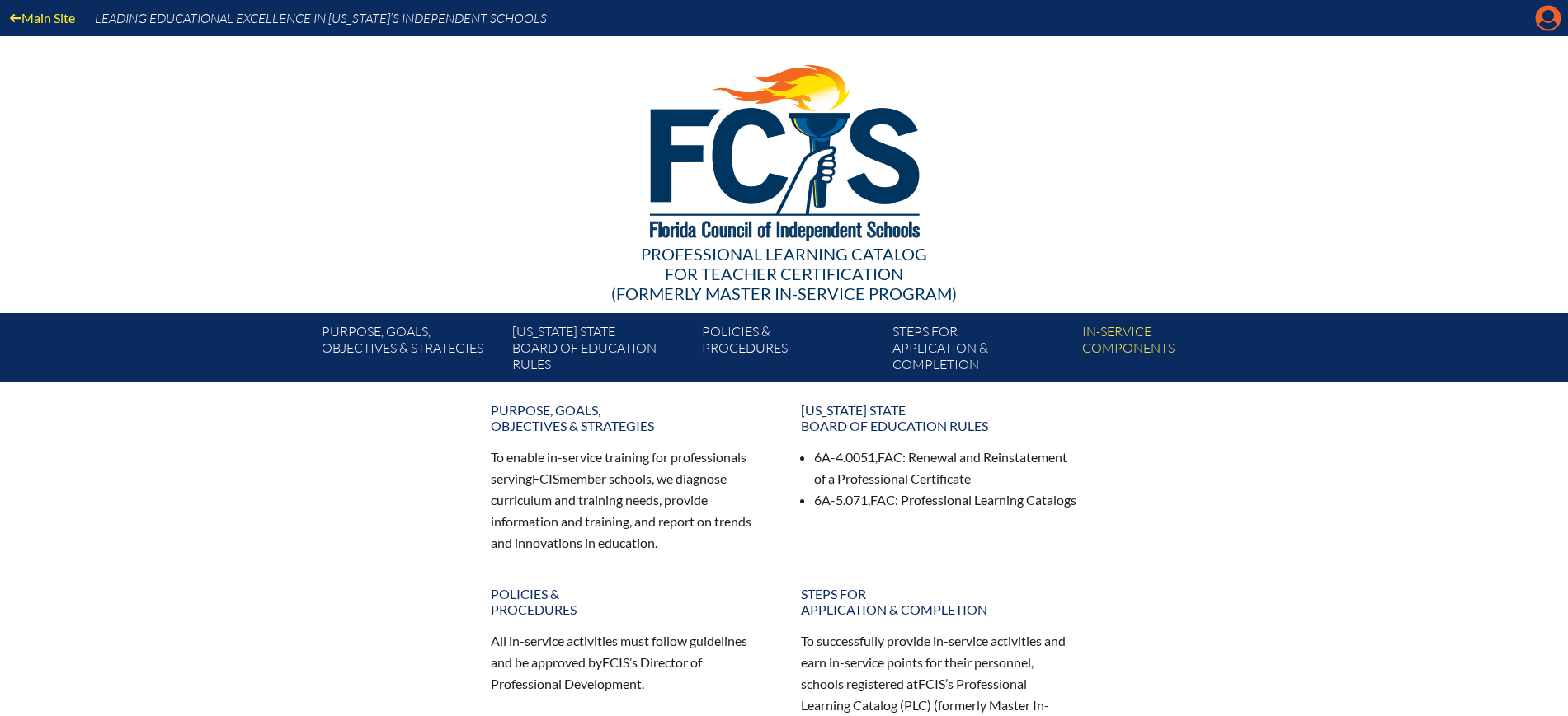
click at [1553, 6] on icon at bounding box center [1548, 18] width 25 height 25
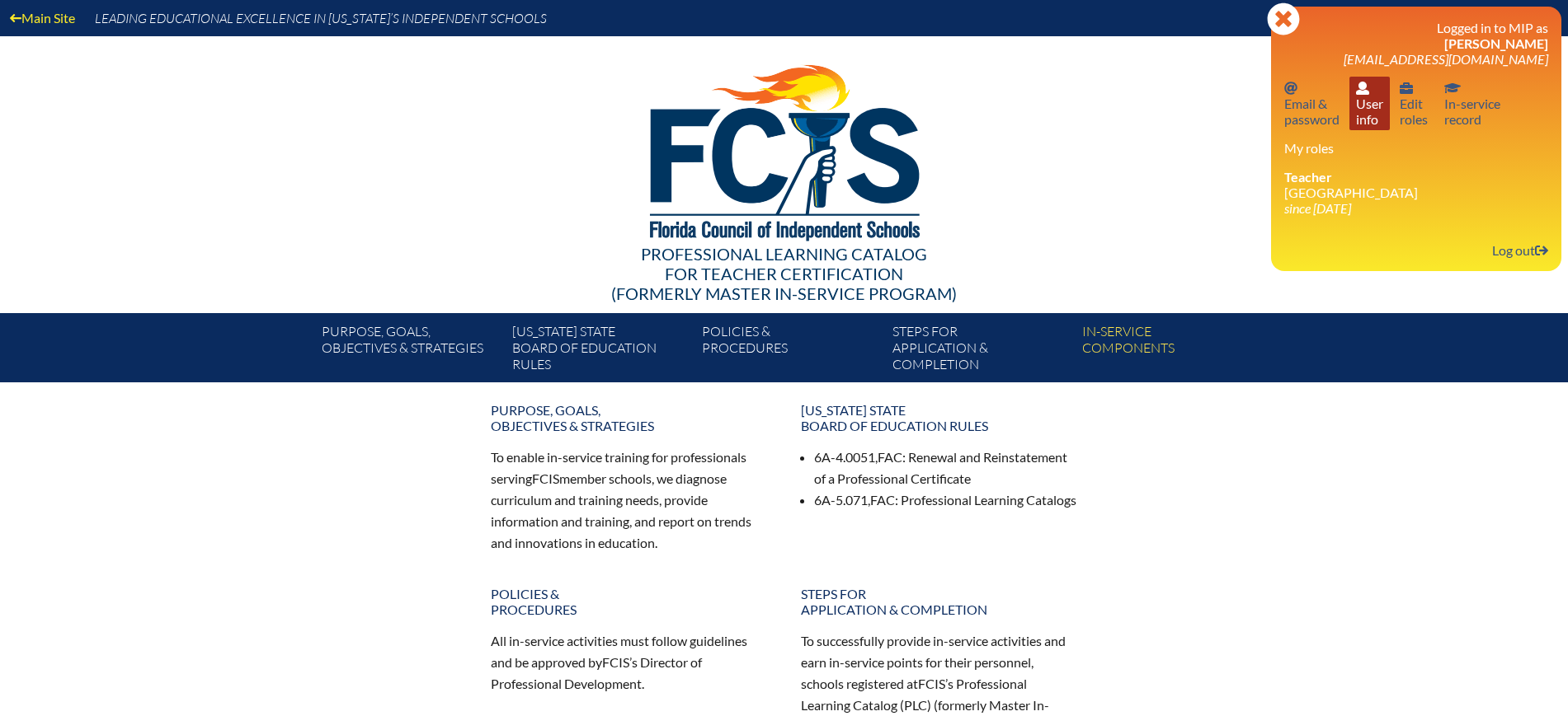
click at [1387, 105] on link "User info User info" at bounding box center [1369, 103] width 41 height 54
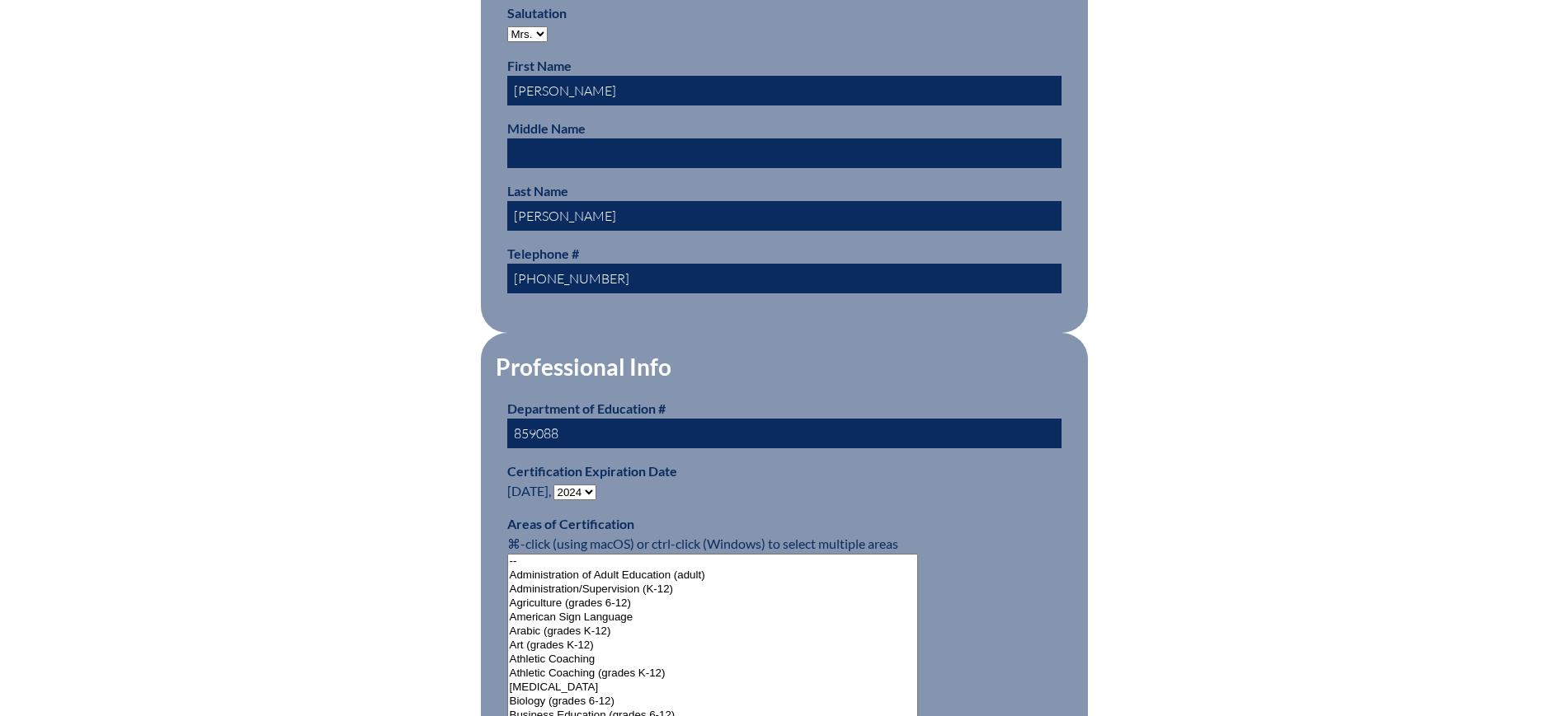
scroll to position [1030, 0]
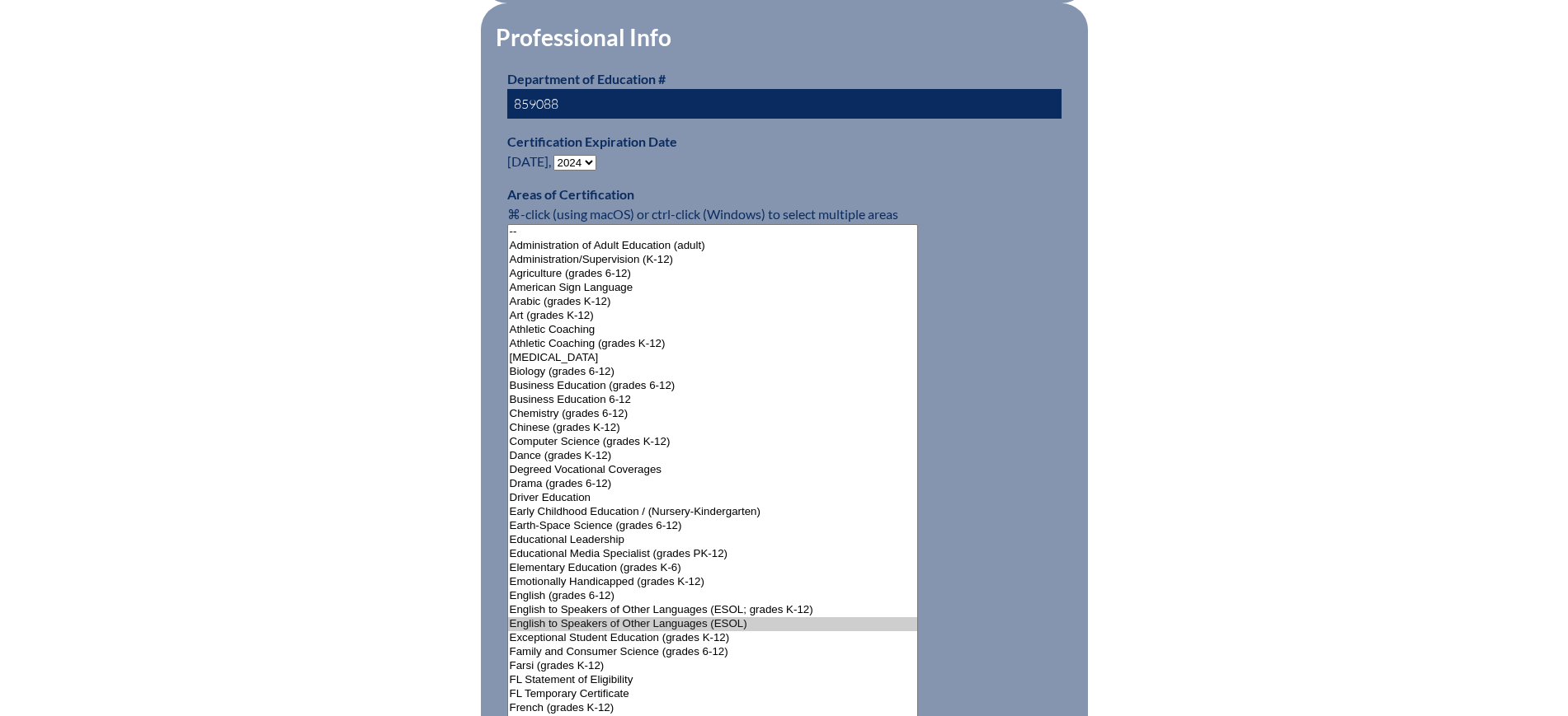
click at [587, 155] on select "- 2031 2030 2029 2028 2027 2026 2025 2024 2023 2022 2021 2020 2019 2018 2017 20…" at bounding box center [575, 162] width 43 height 15
select select "2029"
click at [557, 155] on select "- 2031 2030 2029 2028 2027 2026 2025 2024 2023 2022 2021 2020 2019 2018 2017 20…" at bounding box center [575, 162] width 43 height 15
click at [402, 312] on div "User Info Please enter your name as it appears on your Department of Education …" at bounding box center [784, 502] width 927 height 2195
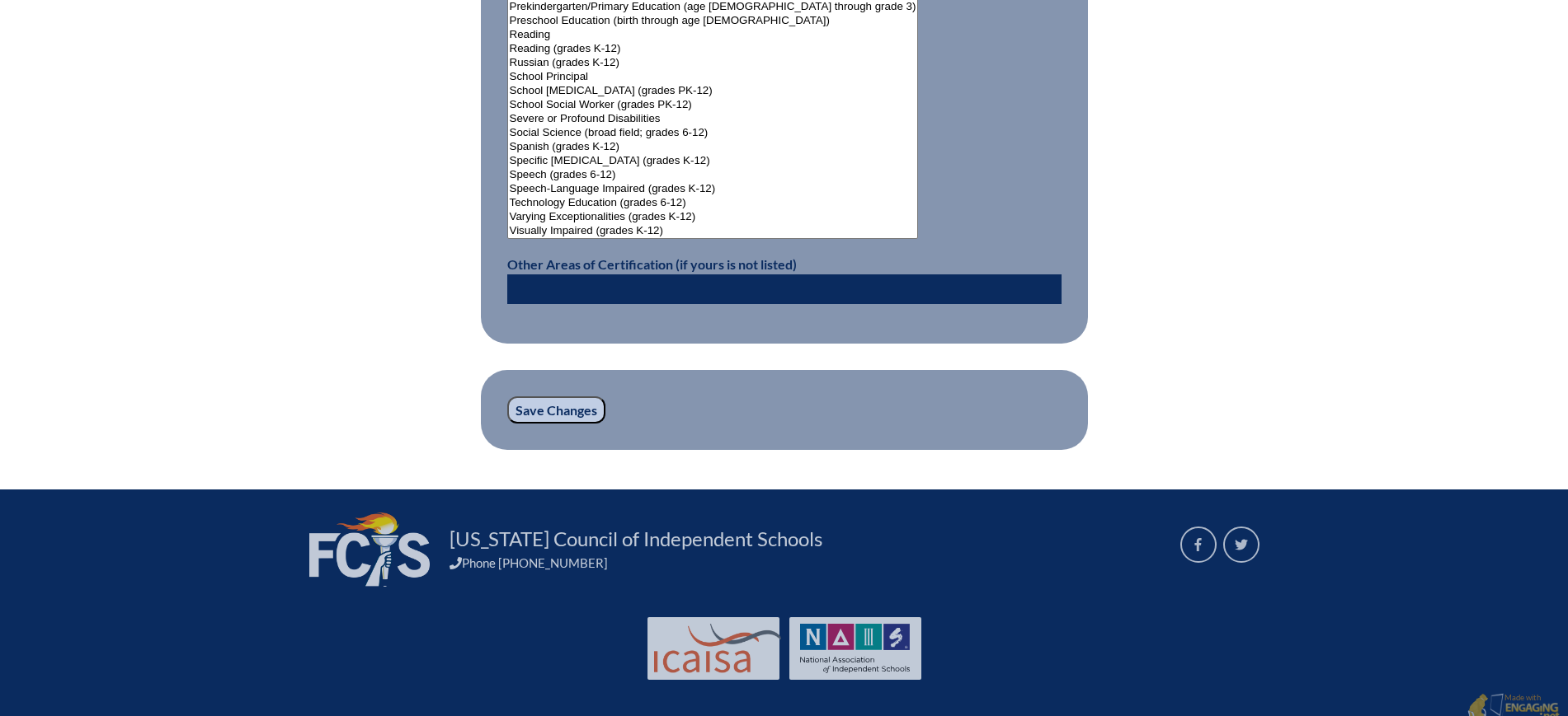
scroll to position [2185, 0]
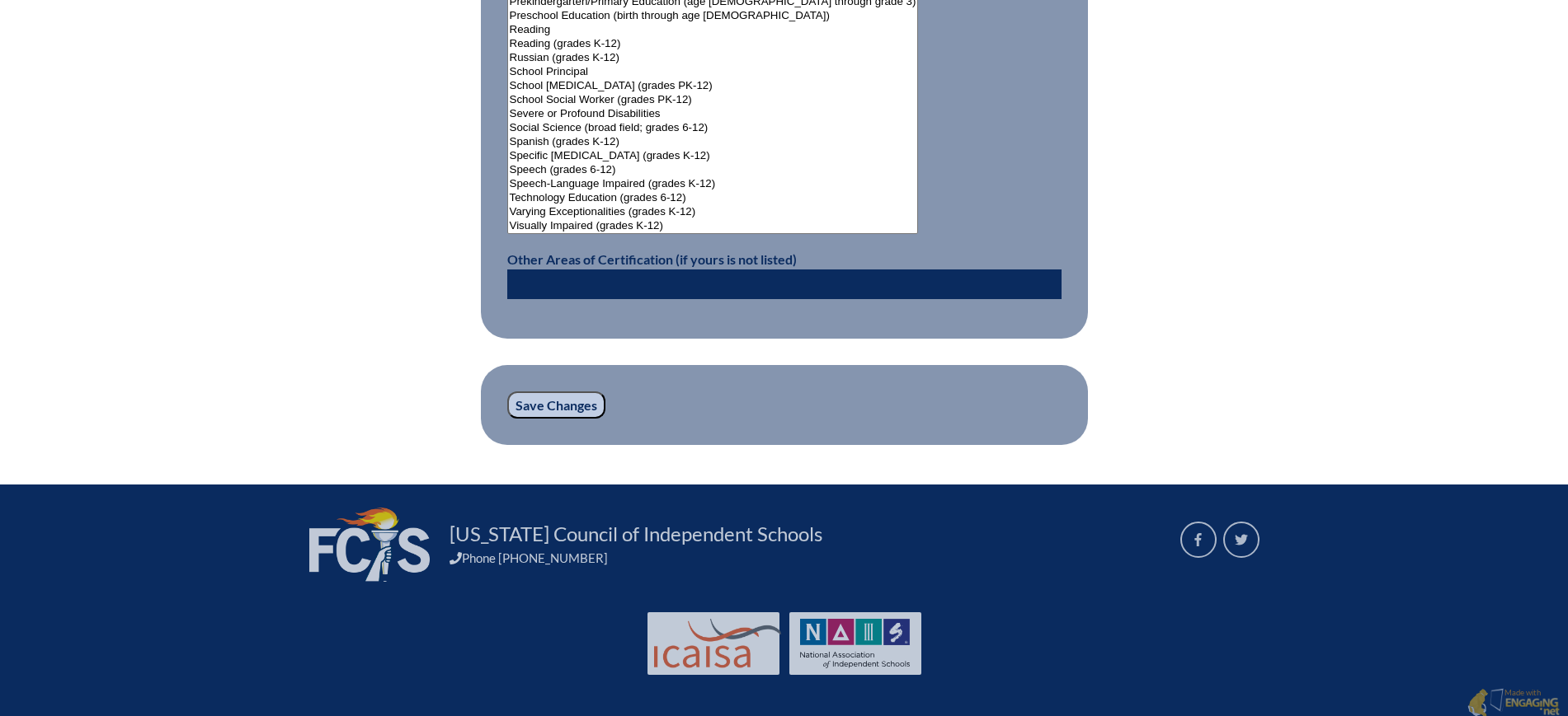
click at [553, 397] on input "Save Changes" at bounding box center [557, 405] width 98 height 28
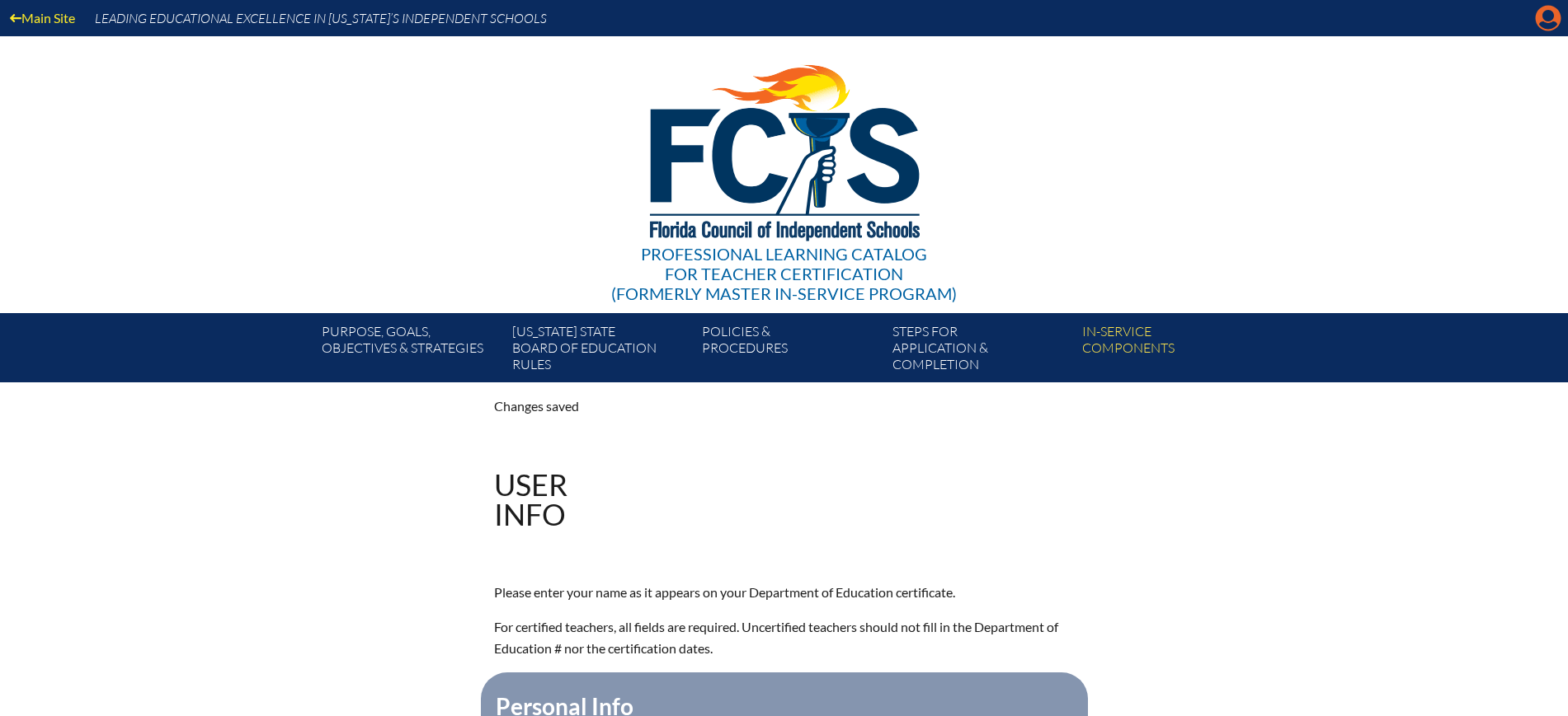
click at [1553, 14] on icon "Manage account" at bounding box center [1547, 17] width 26 height 26
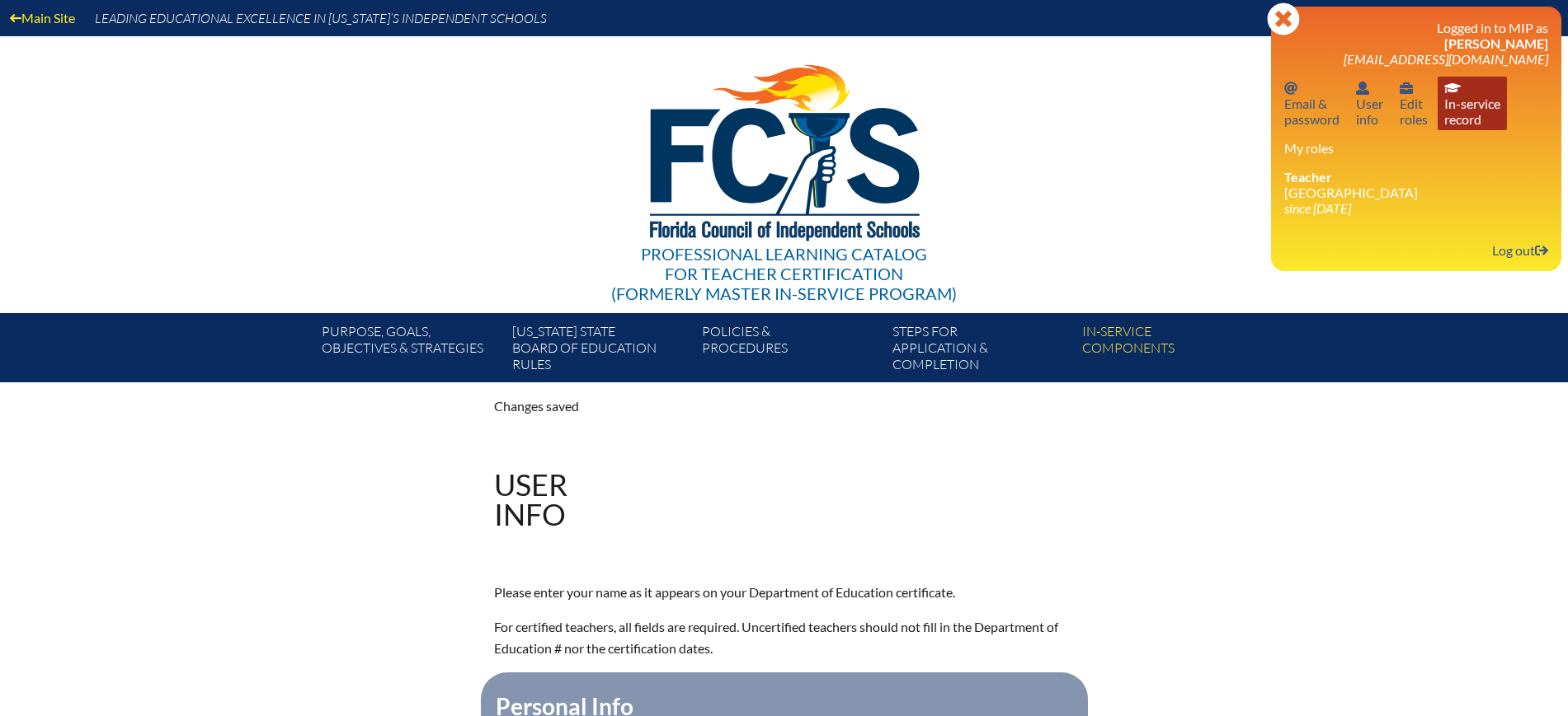
click at [1500, 110] on link "In-service record In-service record" at bounding box center [1472, 103] width 69 height 54
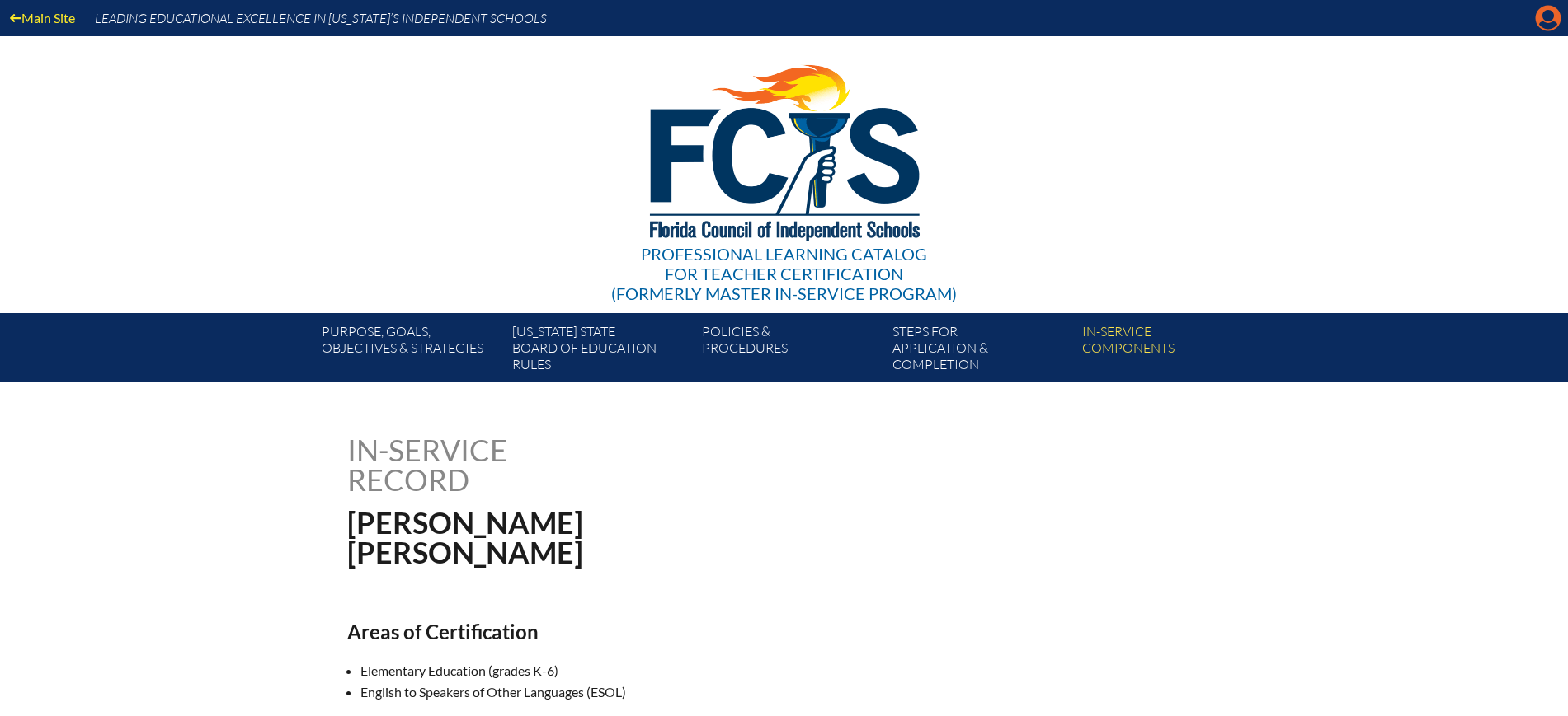
click at [1555, 11] on icon at bounding box center [1548, 18] width 25 height 25
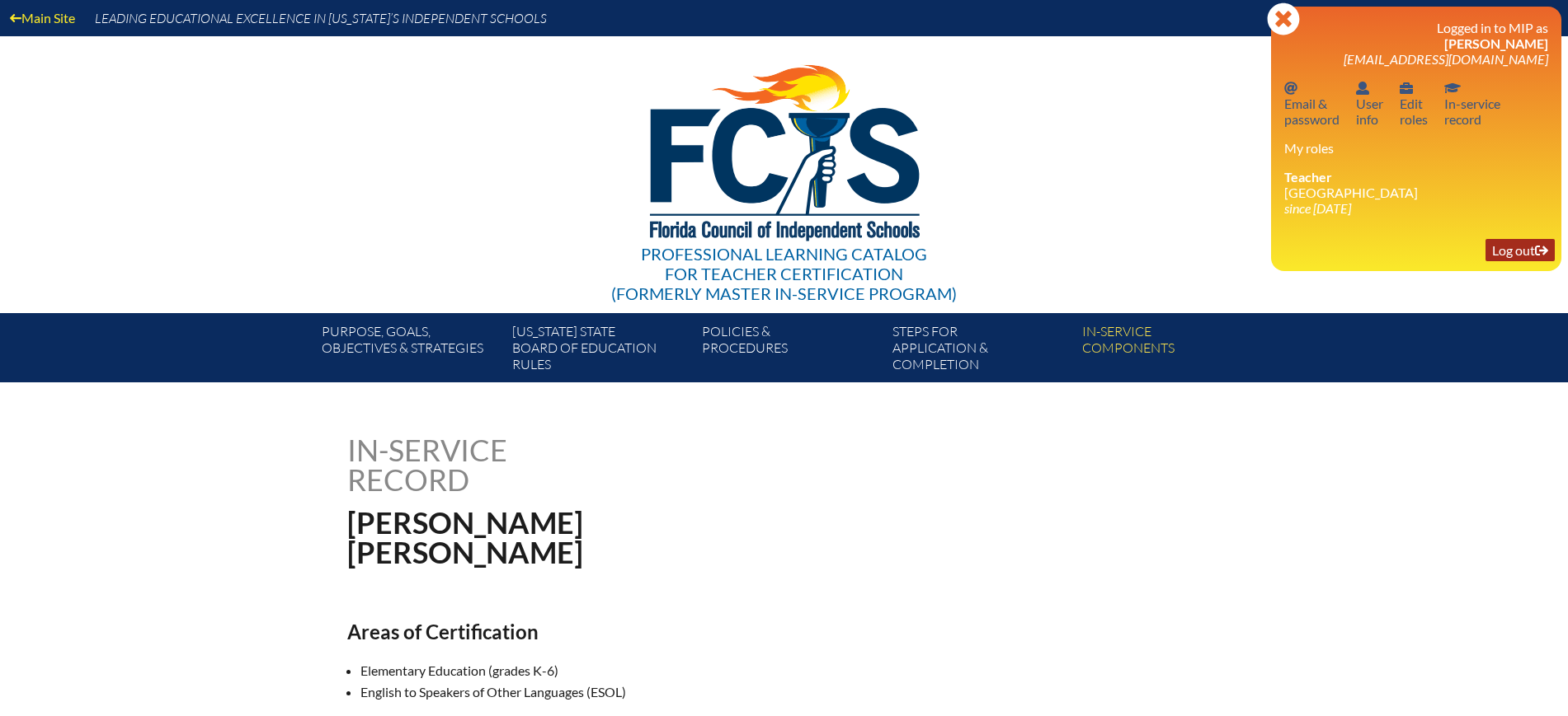
click at [1512, 248] on link "Log out Log out" at bounding box center [1520, 250] width 69 height 23
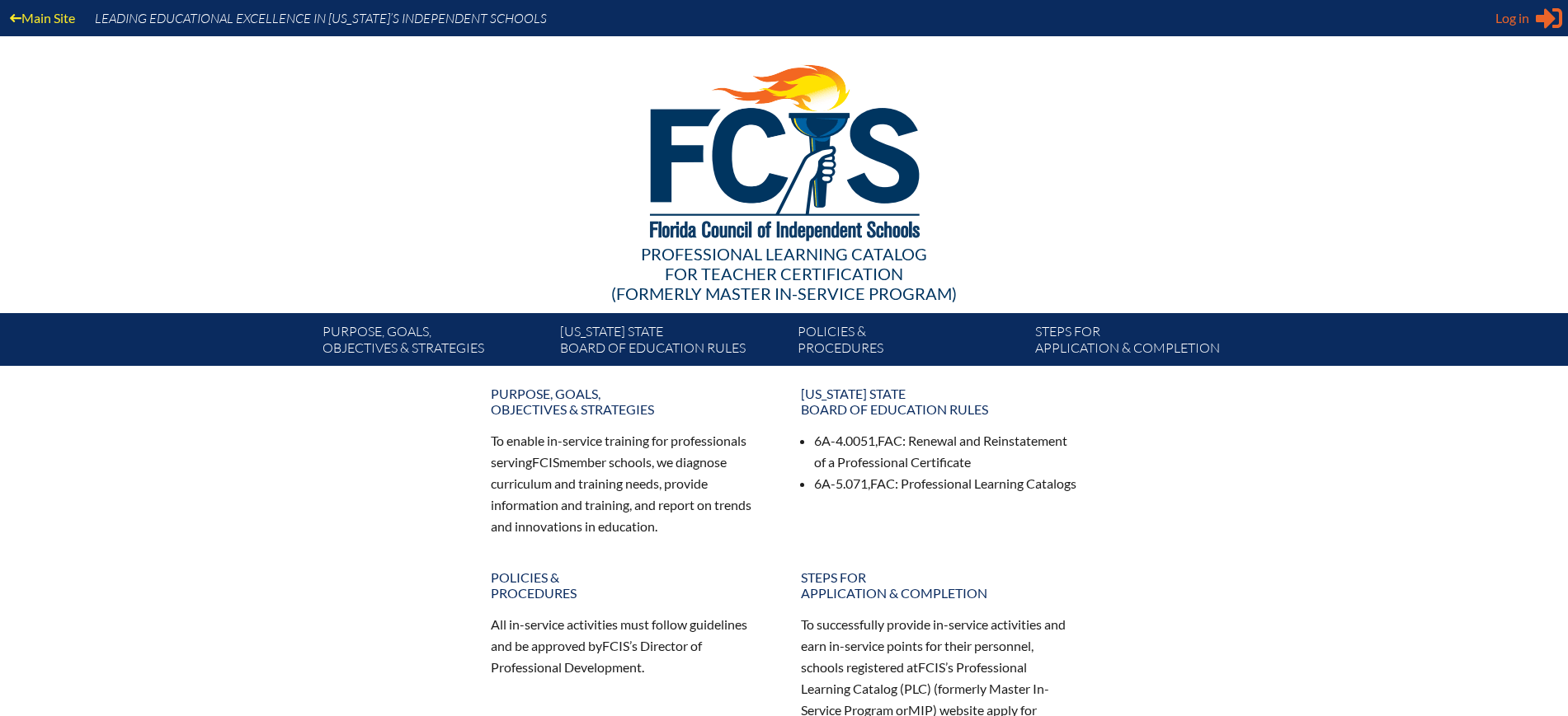
type input "[EMAIL_ADDRESS][DOMAIN_NAME]"
click at [1516, 14] on span "Log in" at bounding box center [1512, 18] width 34 height 20
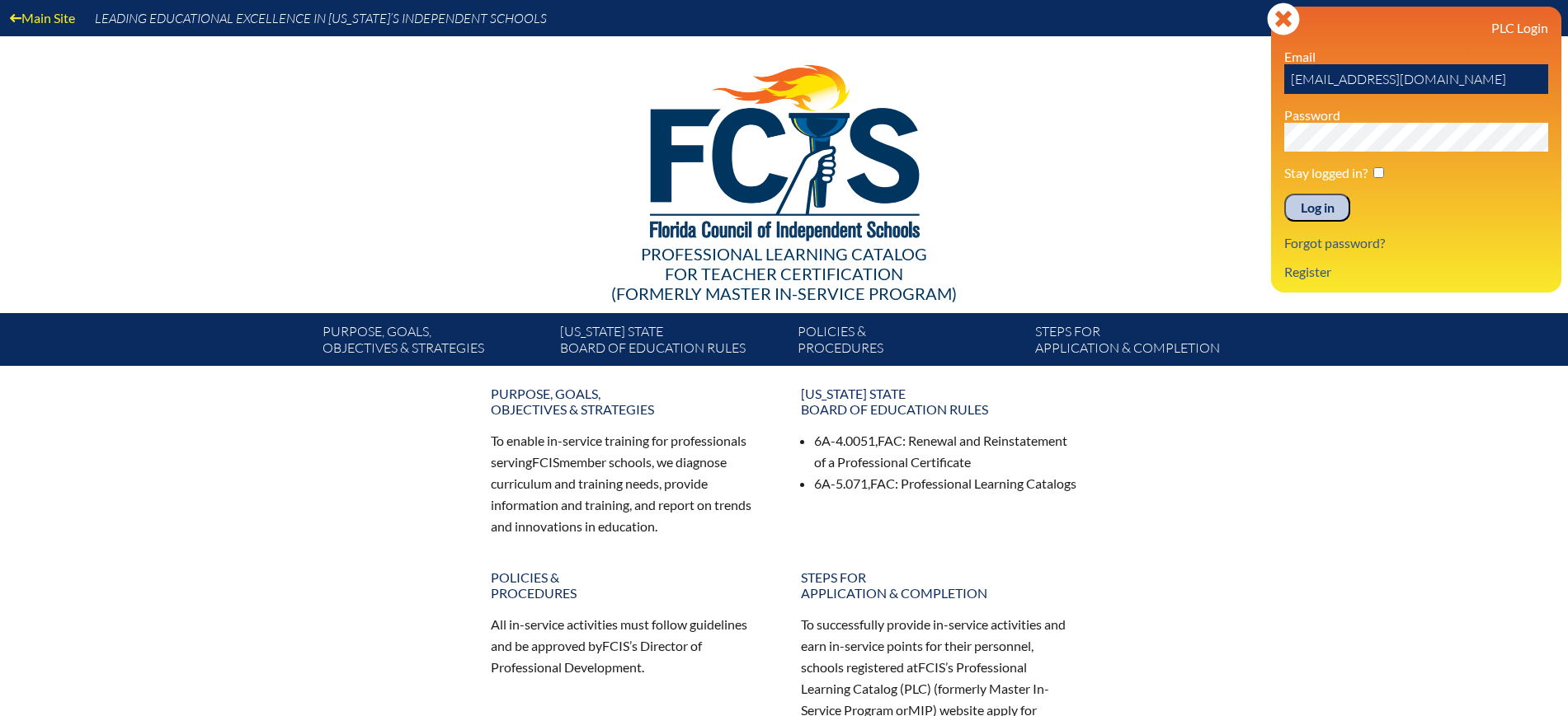
click at [1311, 206] on input "Log in" at bounding box center [1317, 207] width 66 height 28
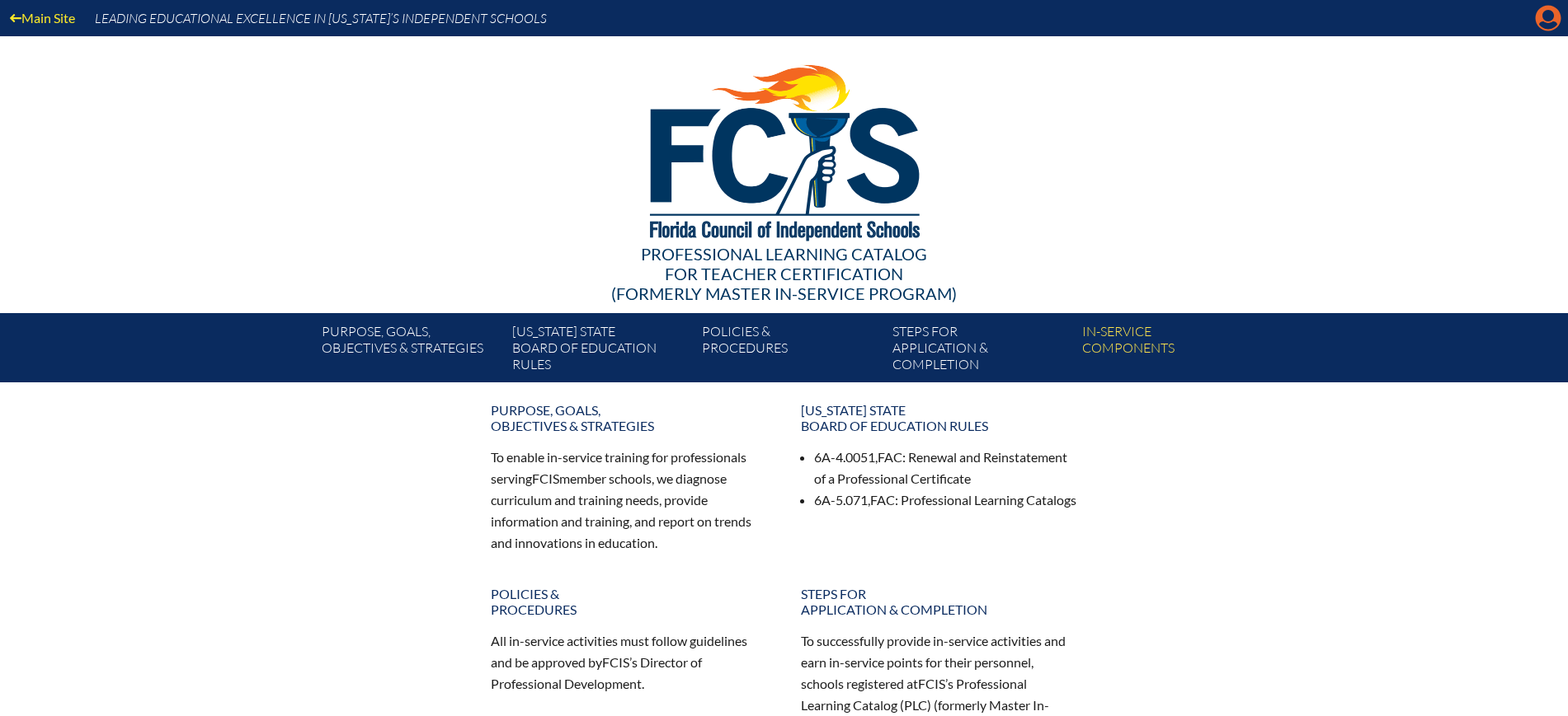
click at [1552, 23] on icon "Manage Account" at bounding box center [1547, 17] width 26 height 26
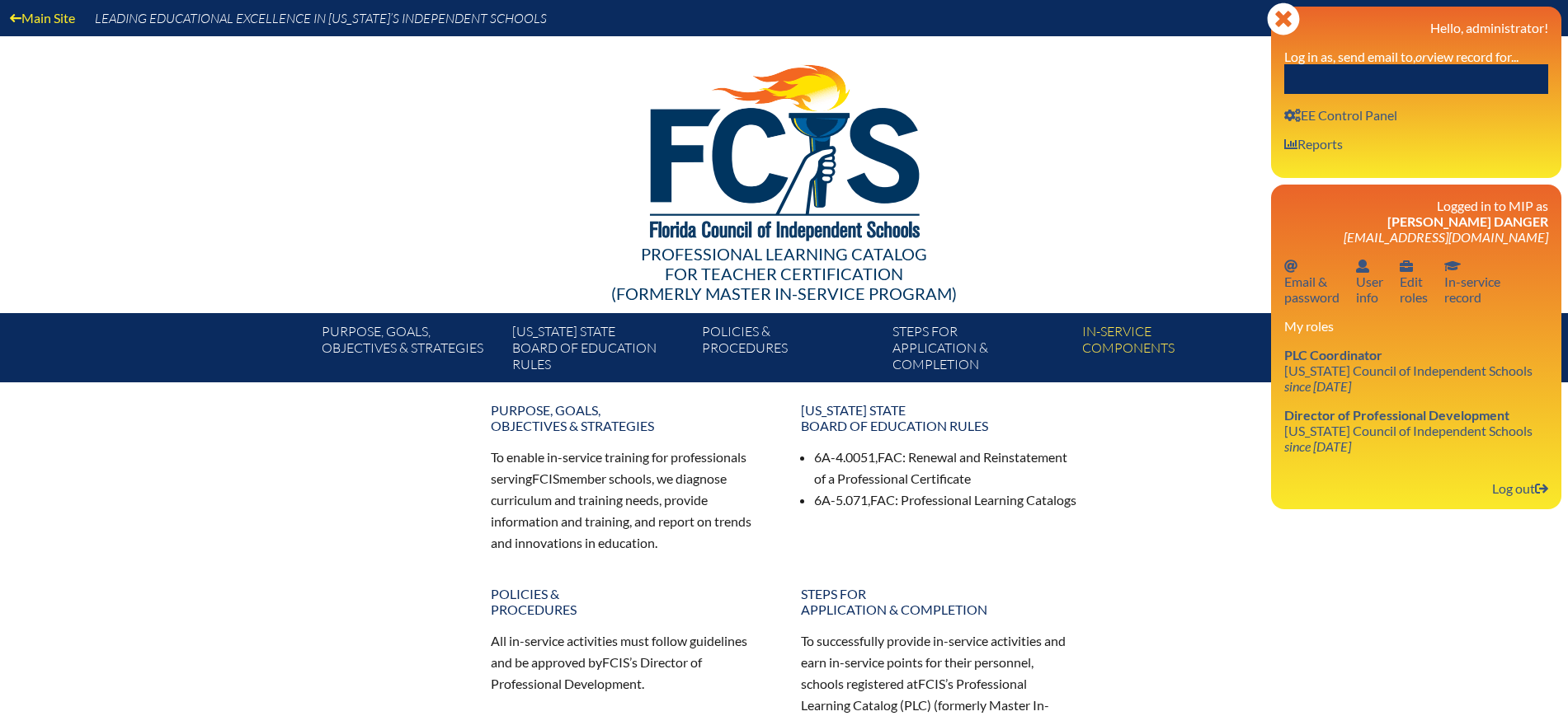
click at [1475, 79] on input "text" at bounding box center [1415, 79] width 264 height 30
paste input "[GEOGRAPHIC_DATA]"
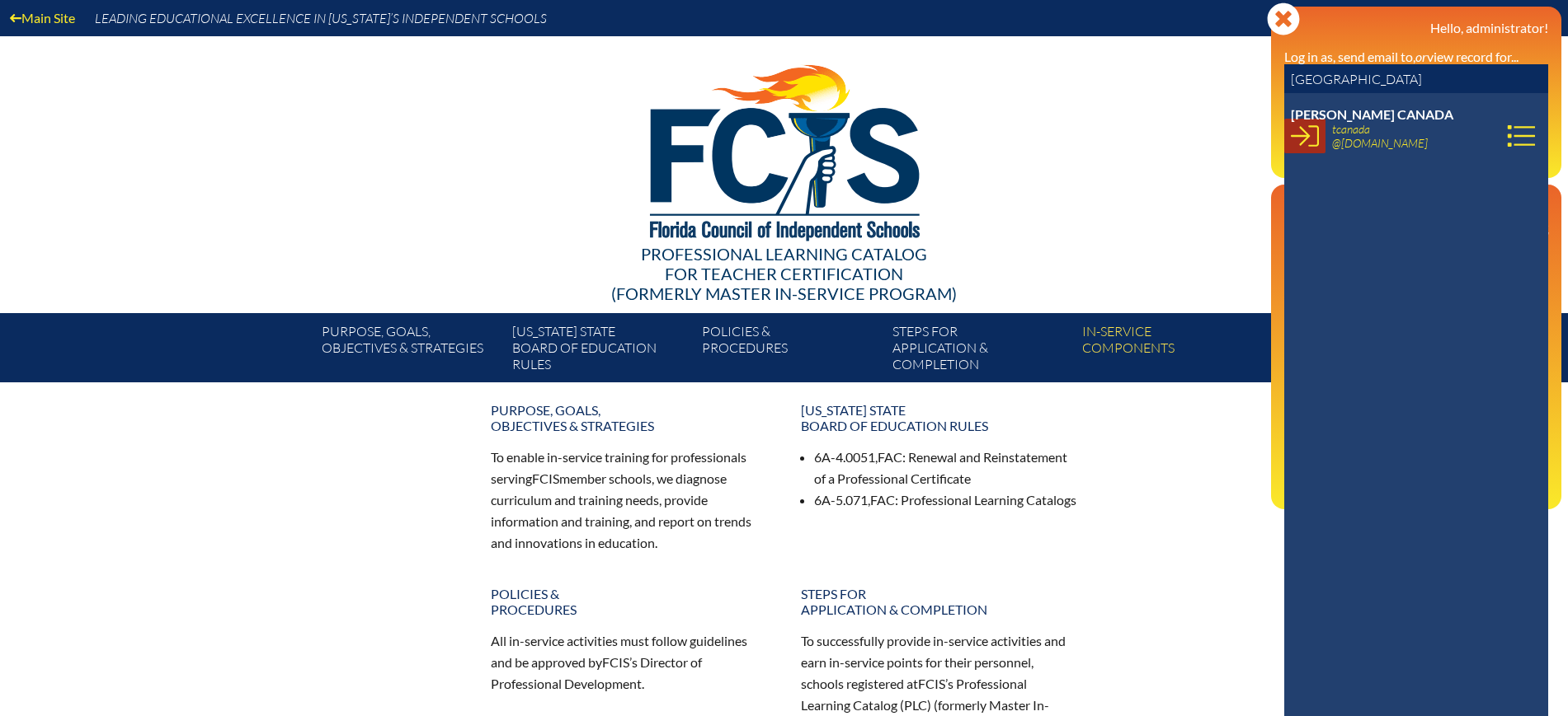
type input "[GEOGRAPHIC_DATA]"
click at [1317, 140] on icon at bounding box center [1305, 136] width 28 height 22
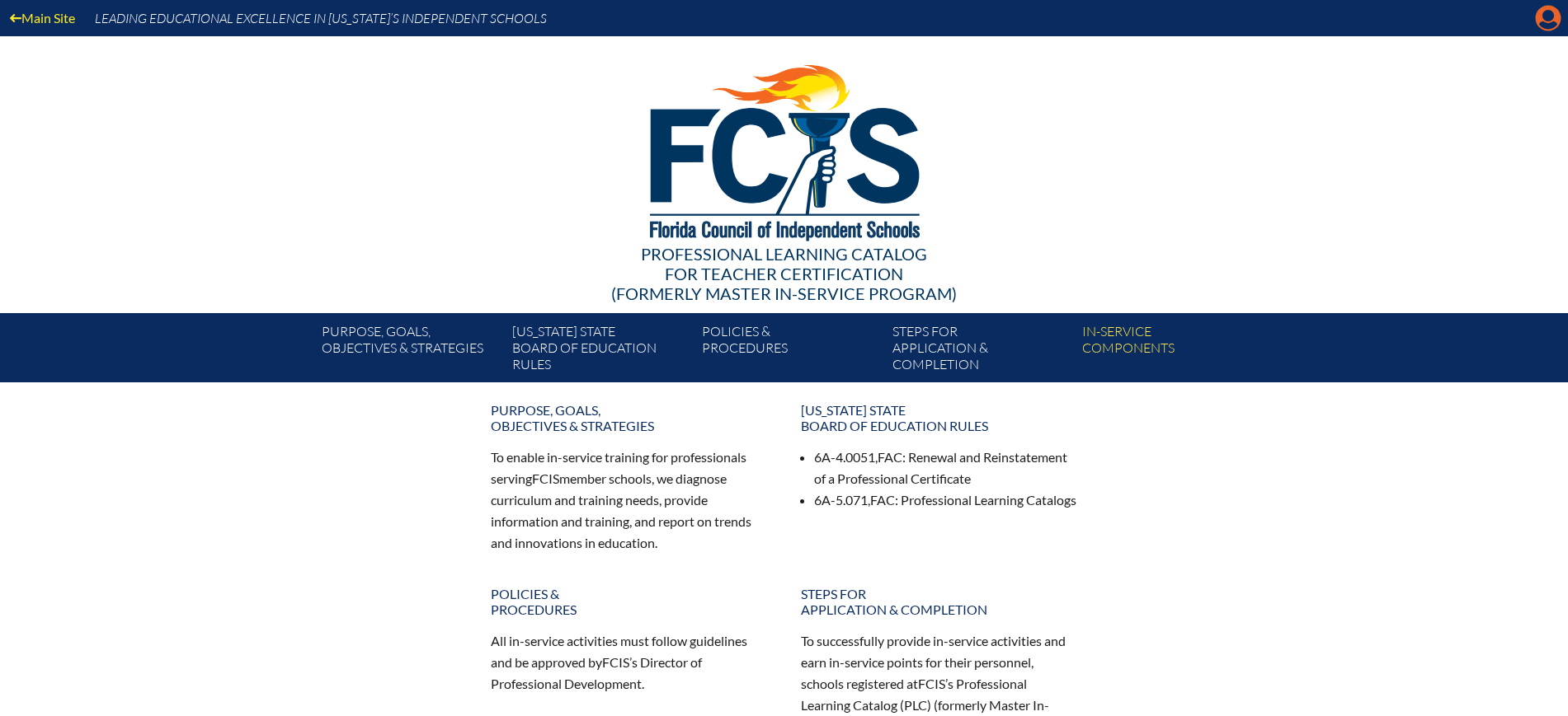
click at [1541, 16] on icon at bounding box center [1548, 18] width 25 height 25
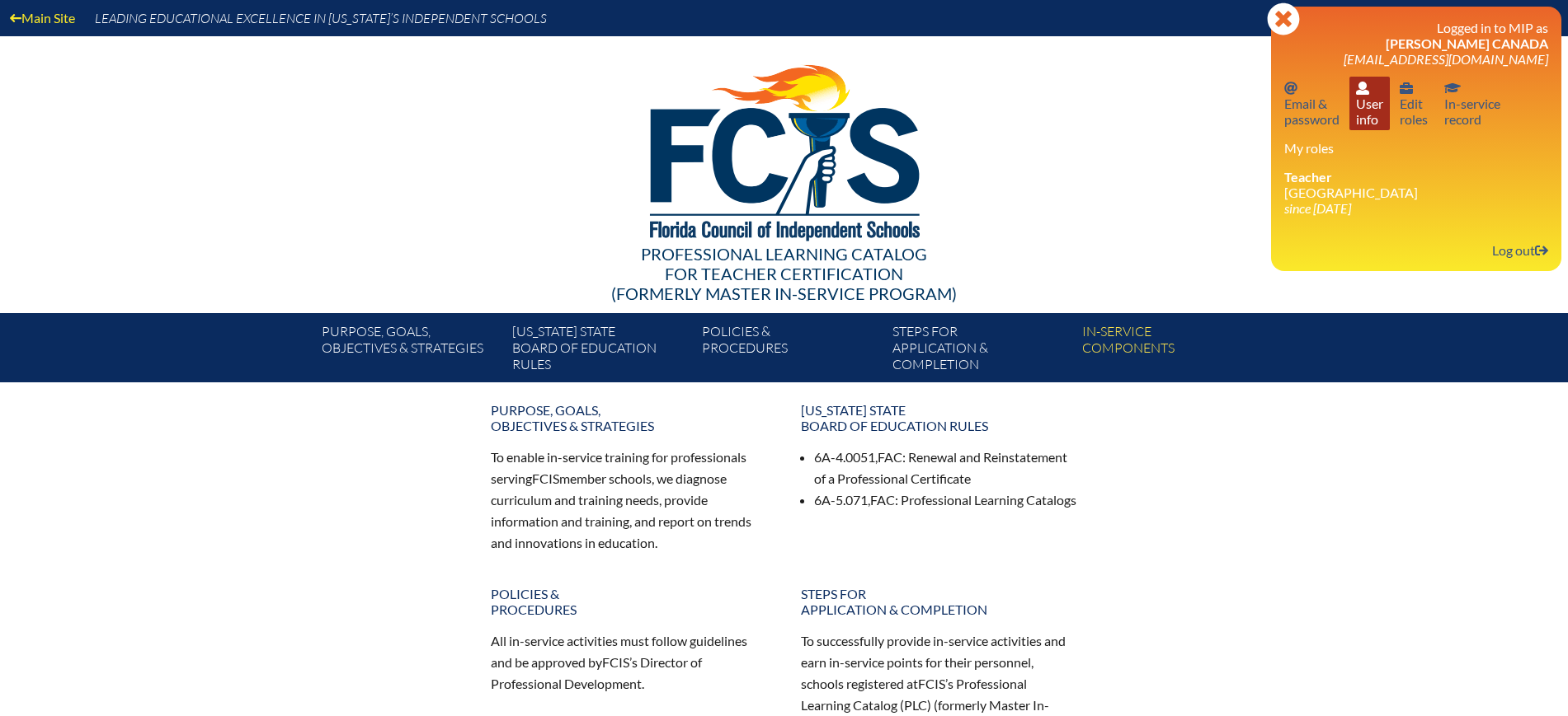
click at [1379, 112] on link "User info User info" at bounding box center [1369, 103] width 41 height 54
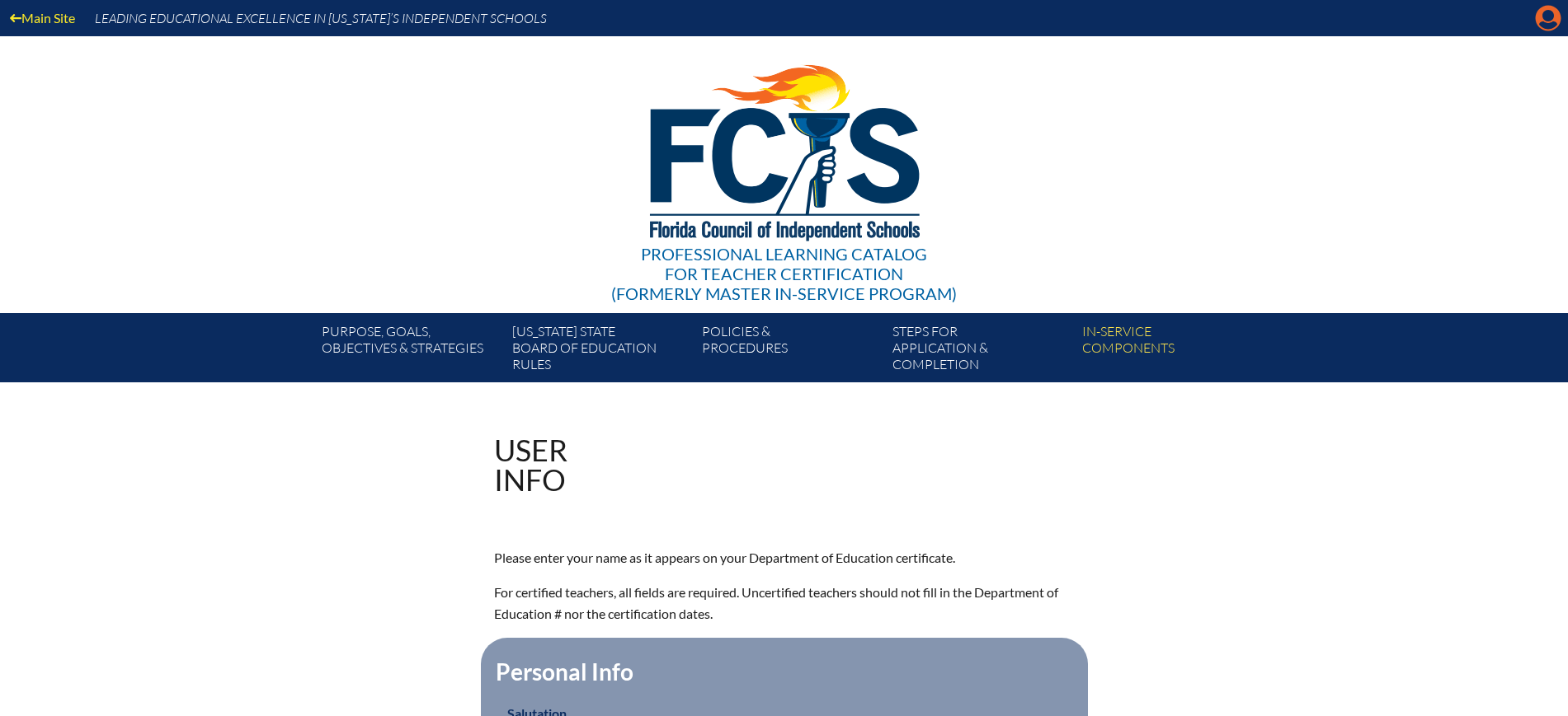
click at [1538, 12] on icon at bounding box center [1548, 18] width 25 height 25
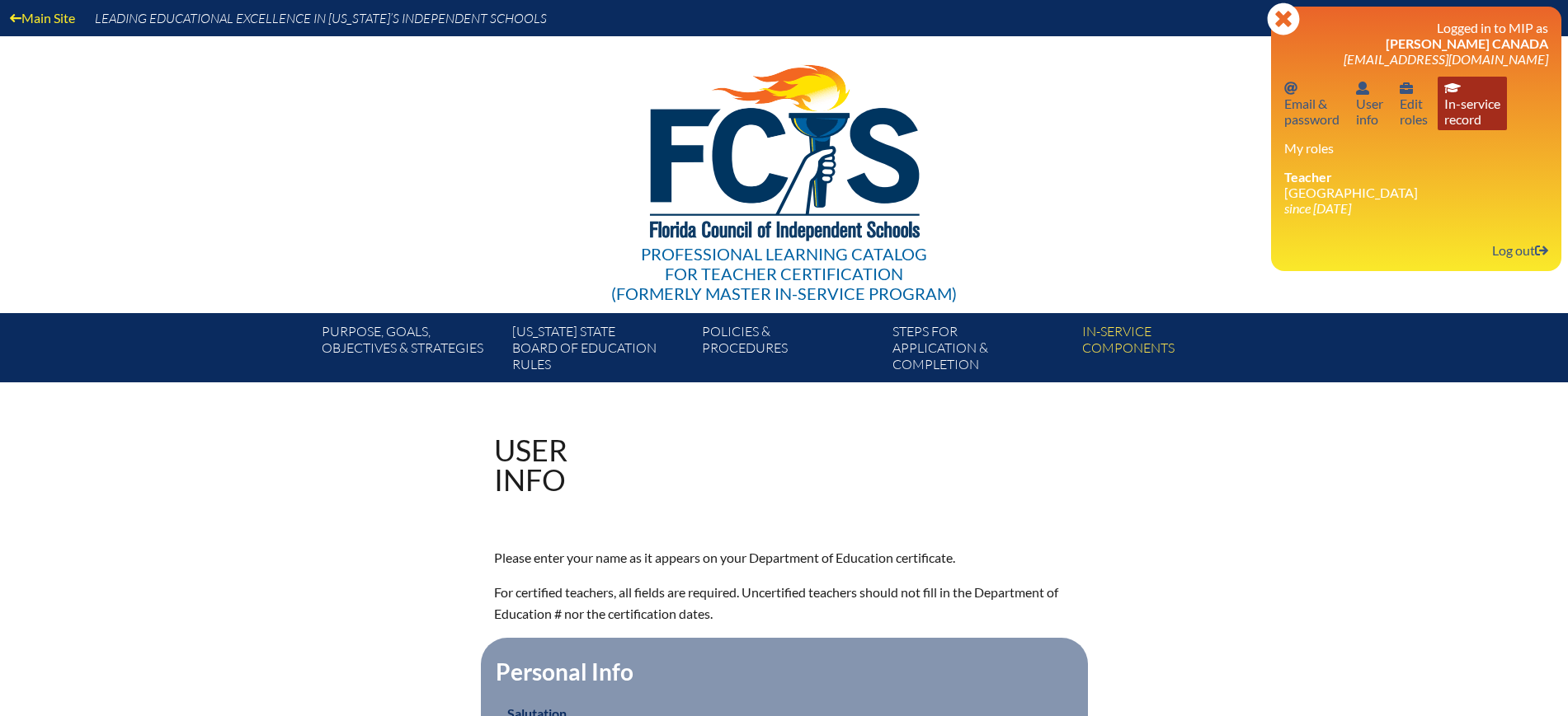
click at [1492, 111] on link "In-service record In-service record" at bounding box center [1472, 103] width 69 height 54
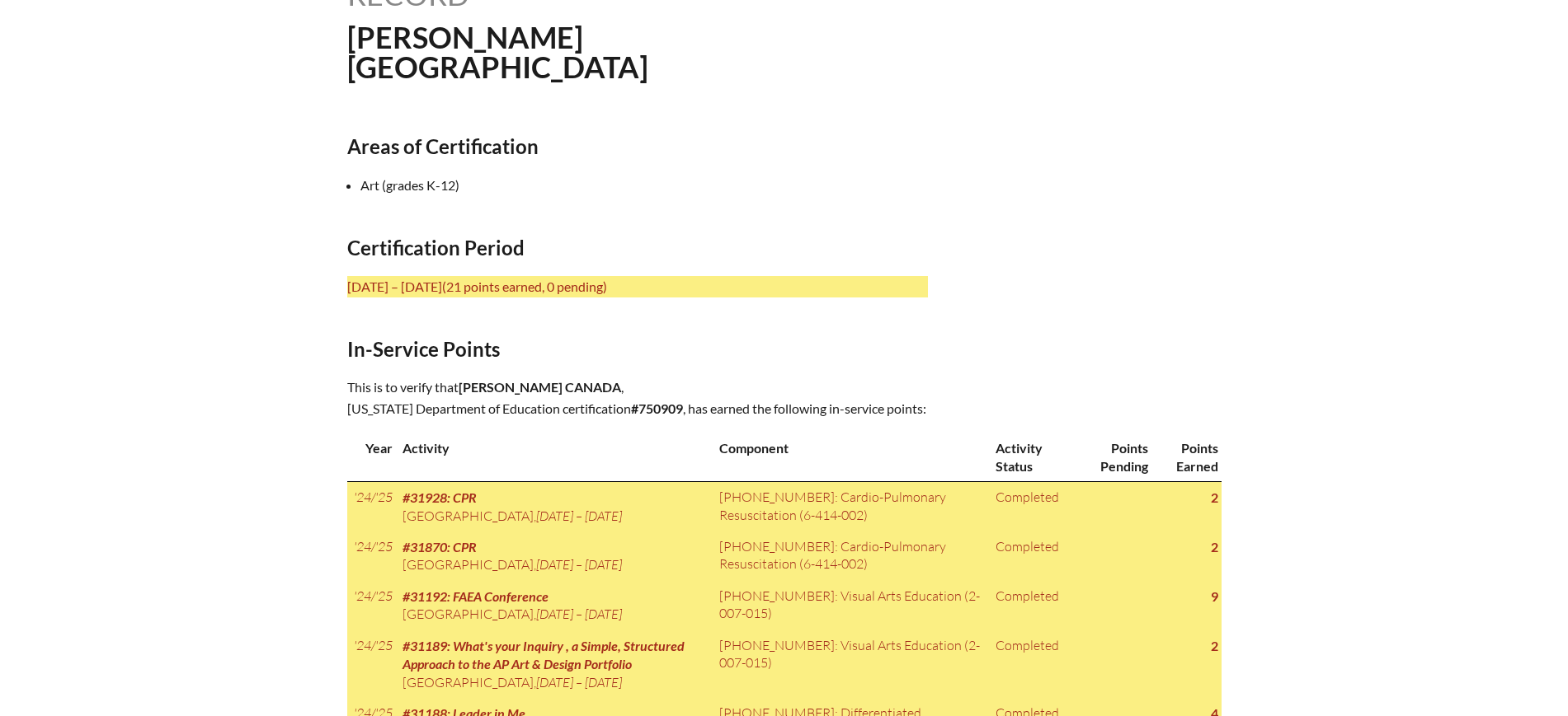
scroll to position [483, 0]
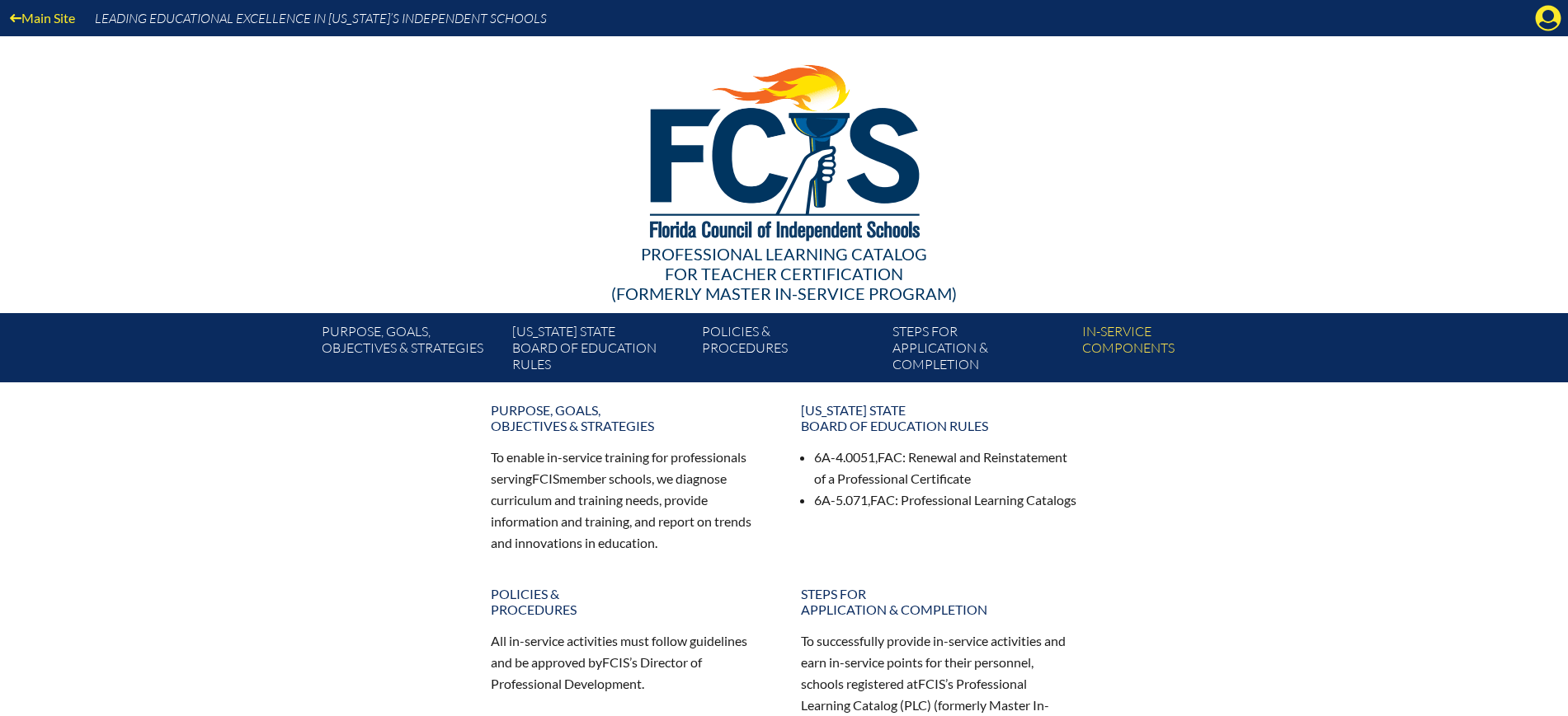
click at [1543, 17] on icon "Manage account" at bounding box center [1547, 17] width 26 height 26
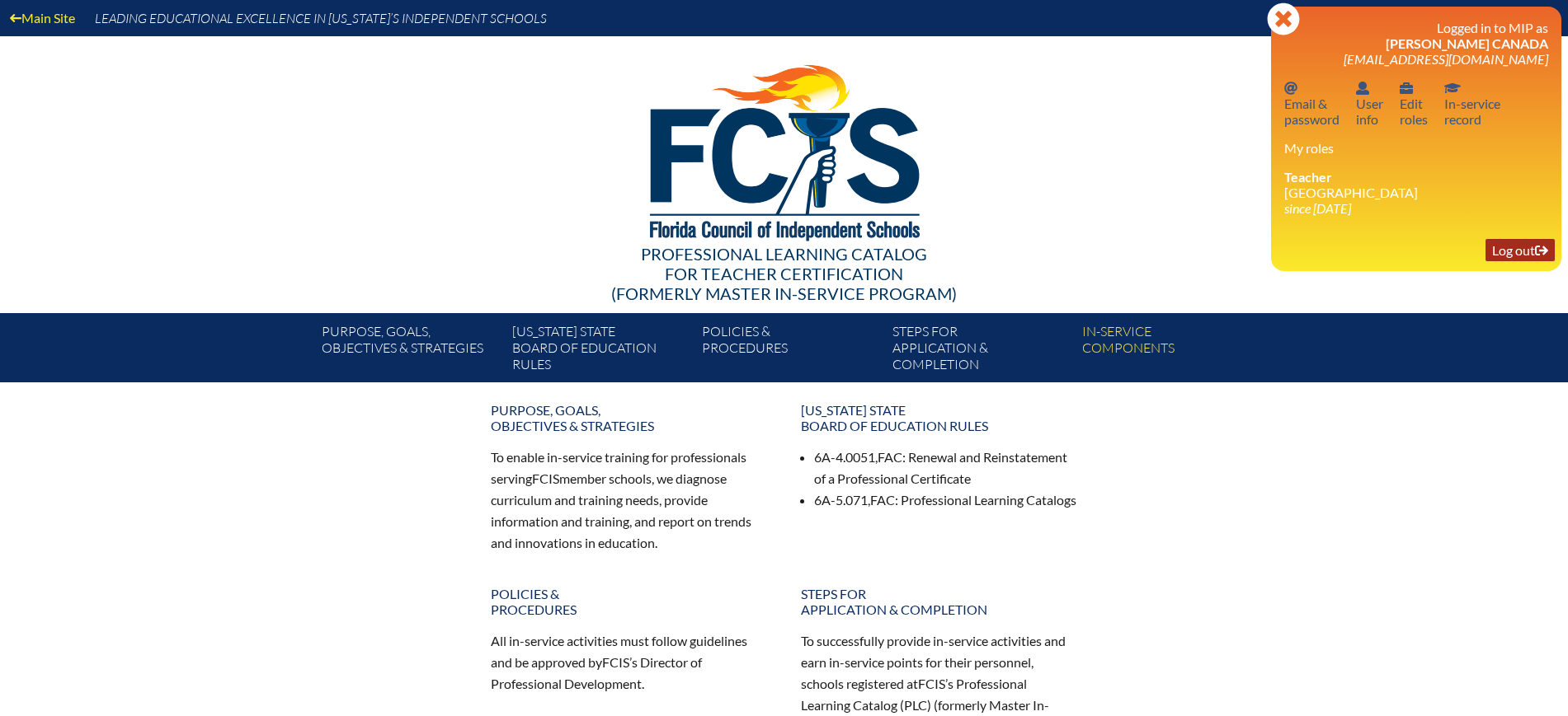
click at [1516, 250] on link "Log out Log out" at bounding box center [1520, 250] width 69 height 23
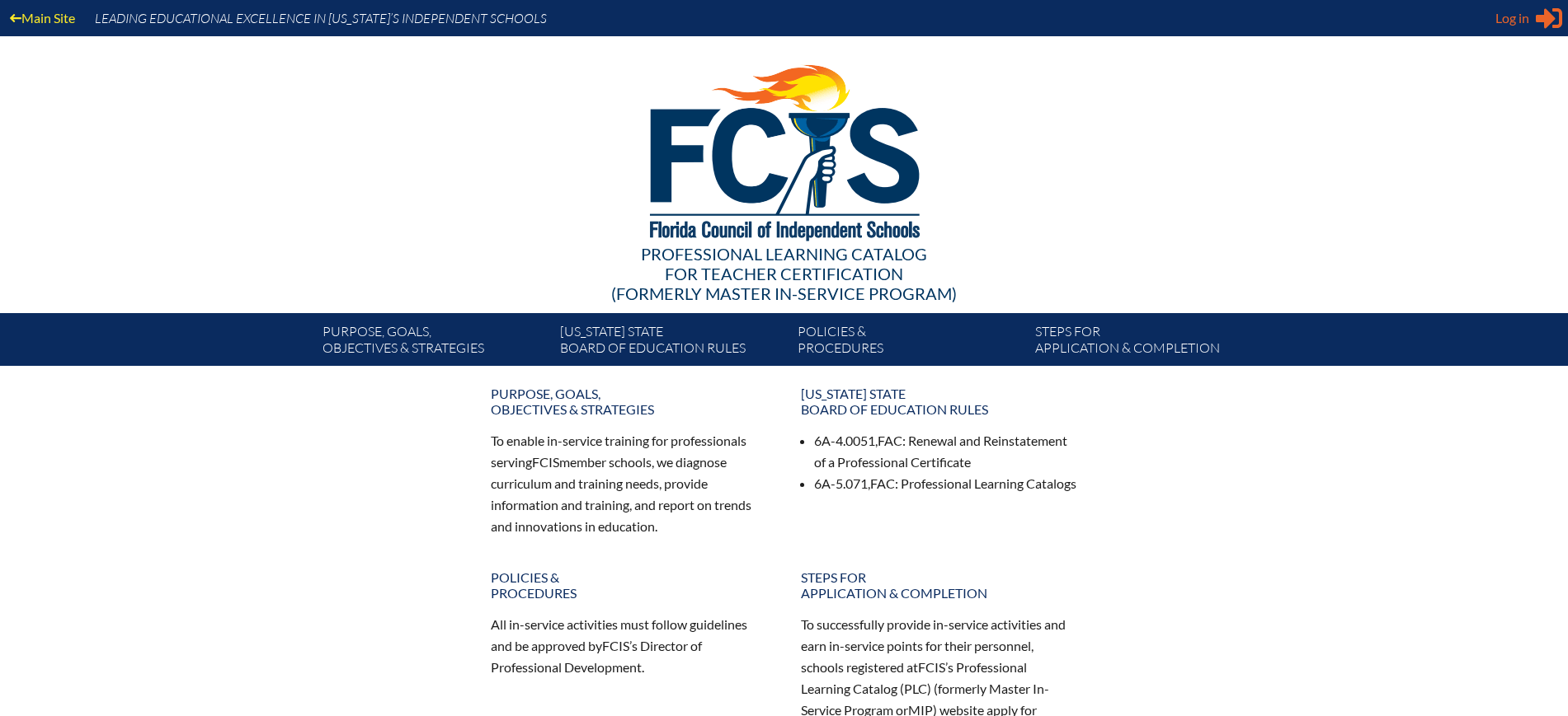
type input "[EMAIL_ADDRESS][DOMAIN_NAME]"
click at [1512, 23] on span "Log in" at bounding box center [1512, 18] width 34 height 20
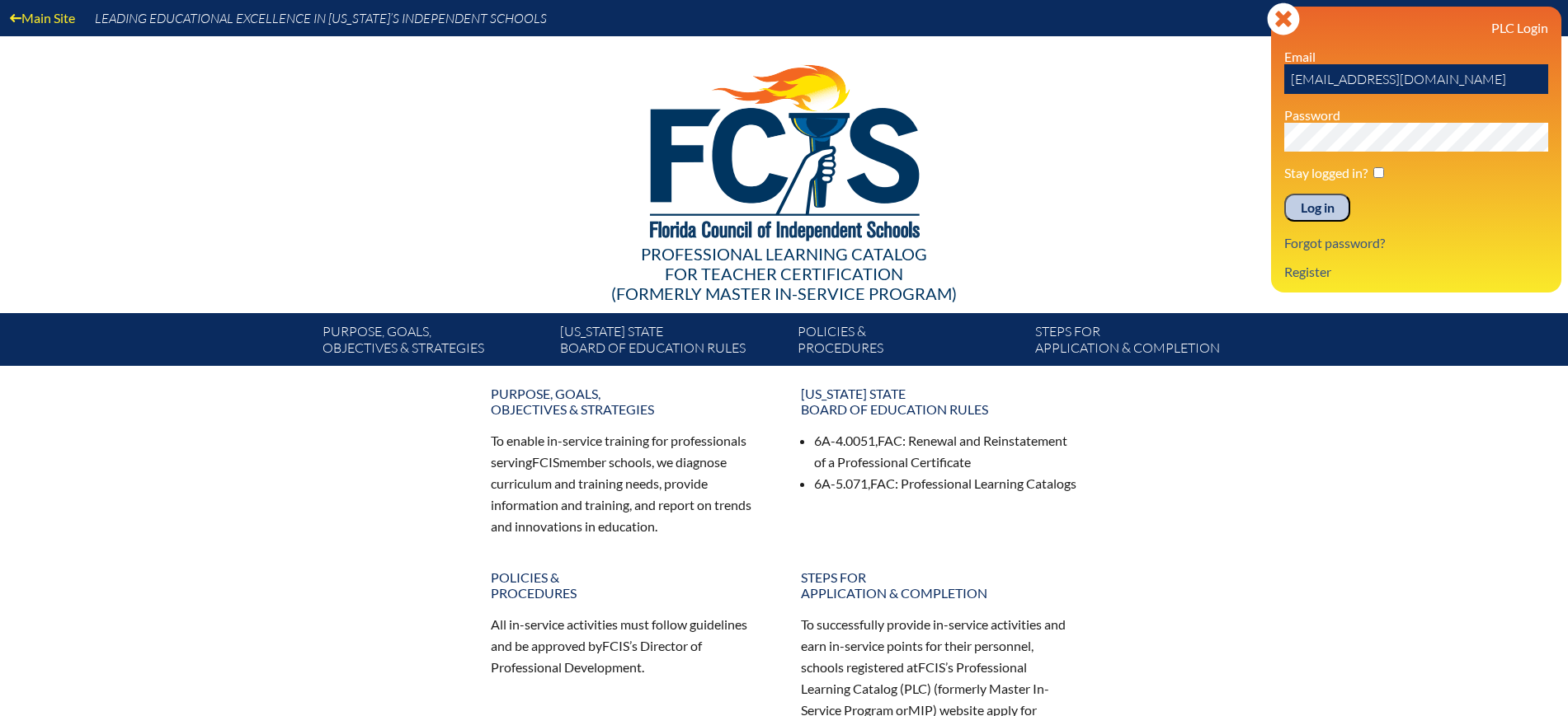
click at [1327, 213] on input "Log in" at bounding box center [1317, 207] width 66 height 28
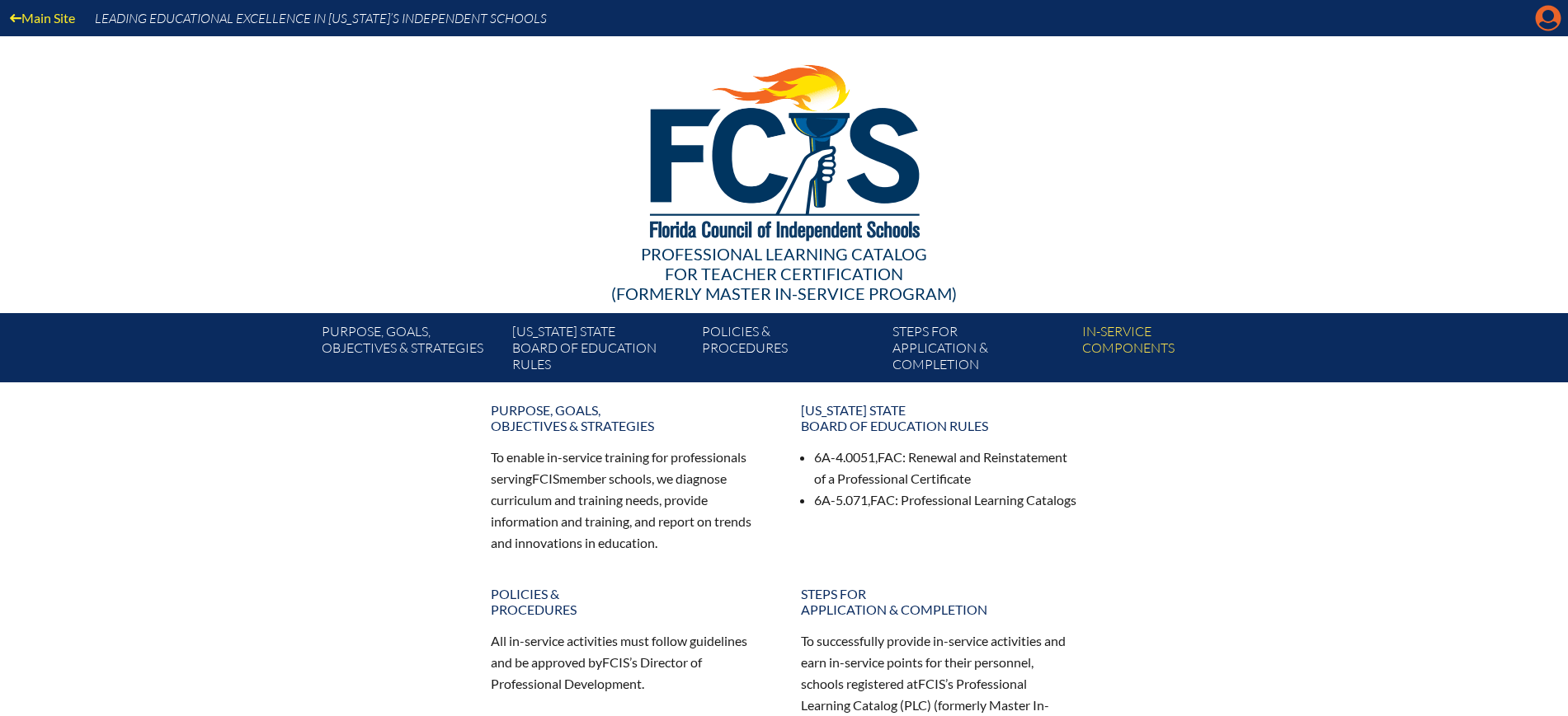
click at [1549, 22] on icon at bounding box center [1548, 18] width 25 height 25
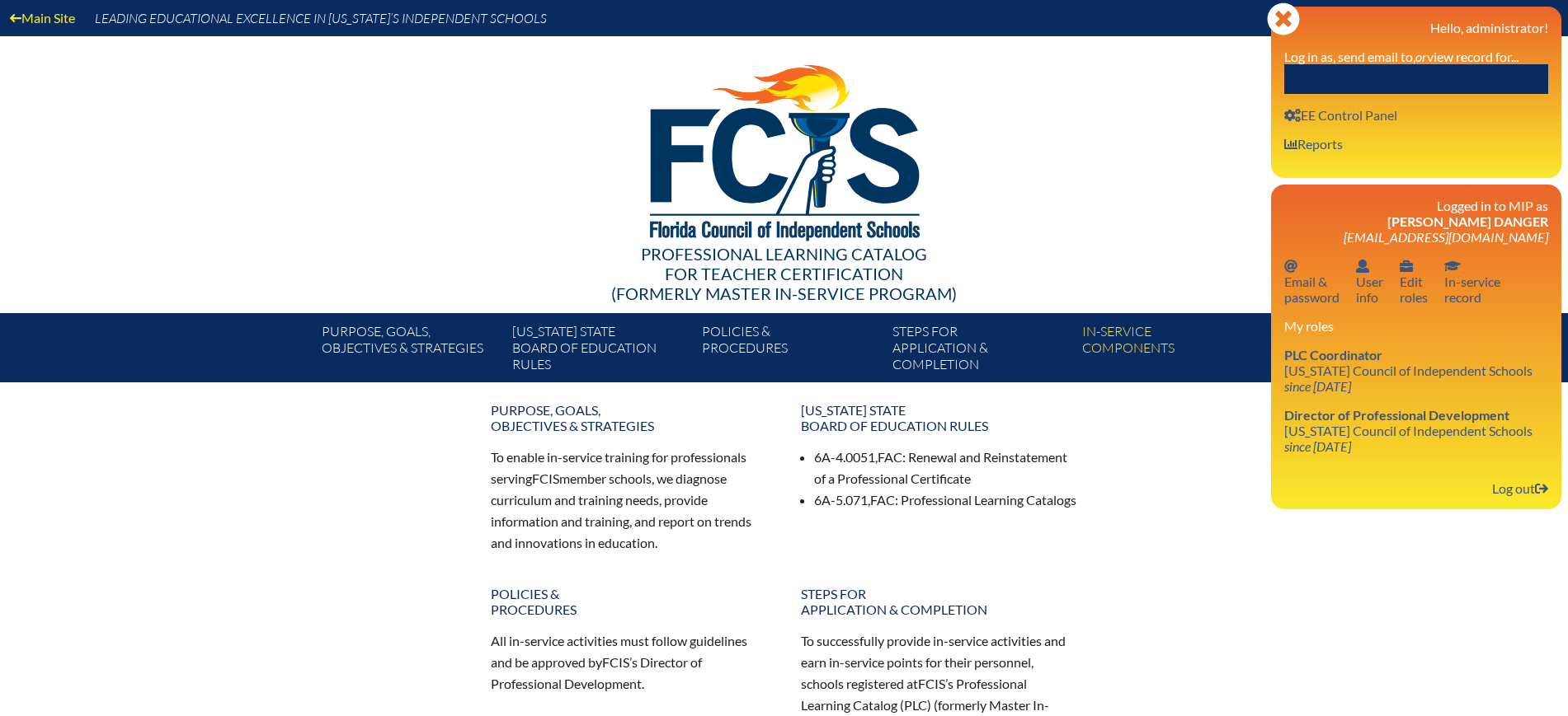
click at [1515, 75] on input "text" at bounding box center [1415, 79] width 264 height 30
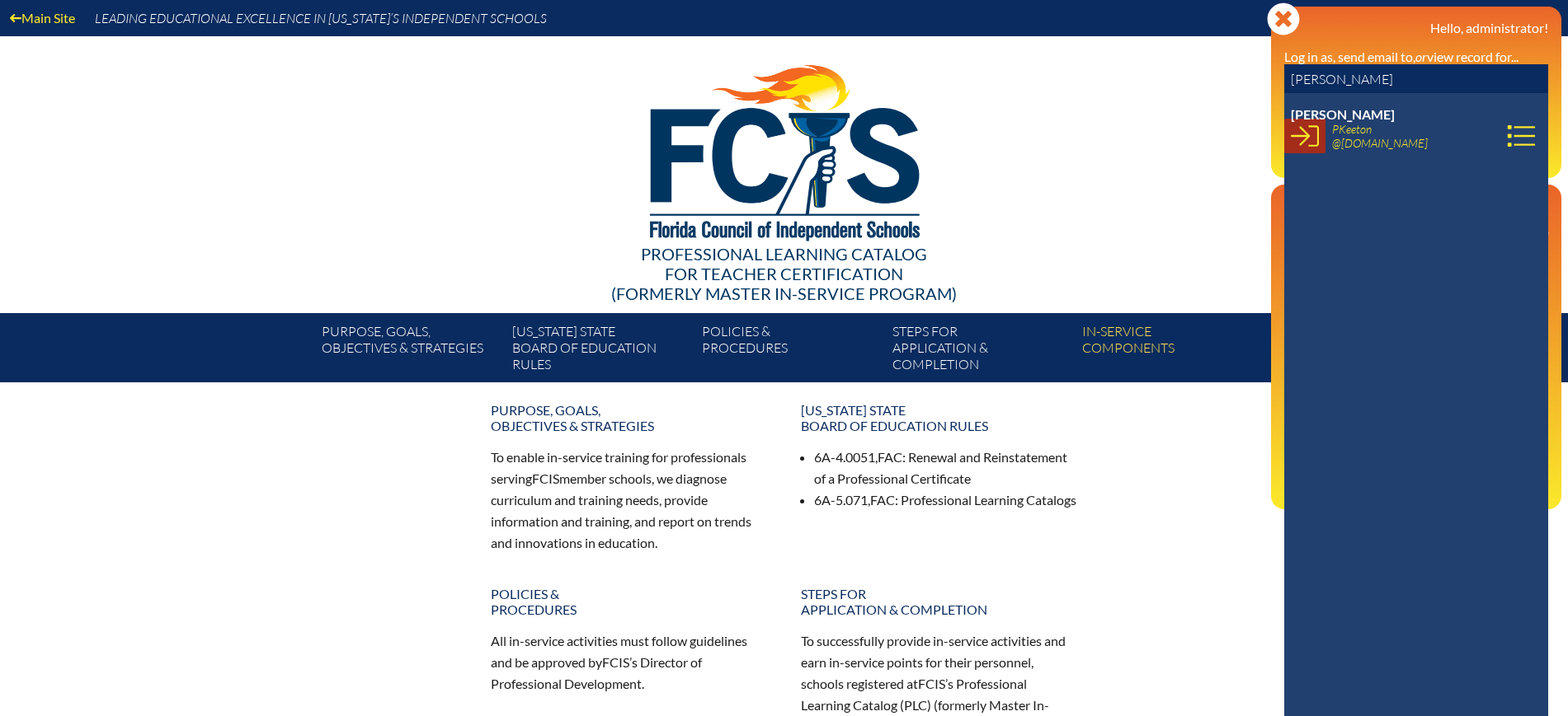
type input "paula kee"
click at [1301, 124] on icon at bounding box center [1305, 135] width 28 height 28
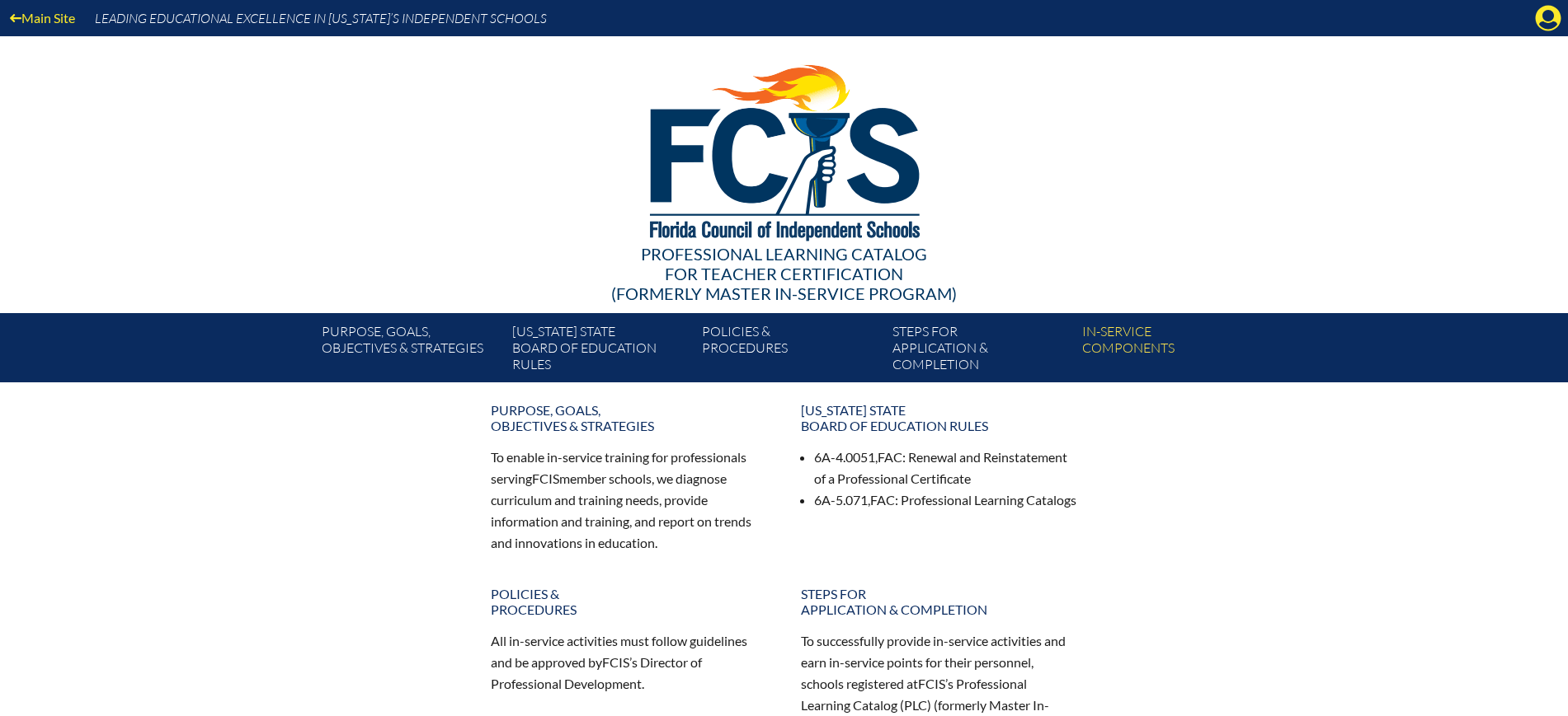
click at [1531, 38] on div "Main Site Leading Educational Excellence in Florida’s Independent Schools Profe…" at bounding box center [784, 191] width 1568 height 382
click at [1543, 20] on icon at bounding box center [1548, 18] width 25 height 25
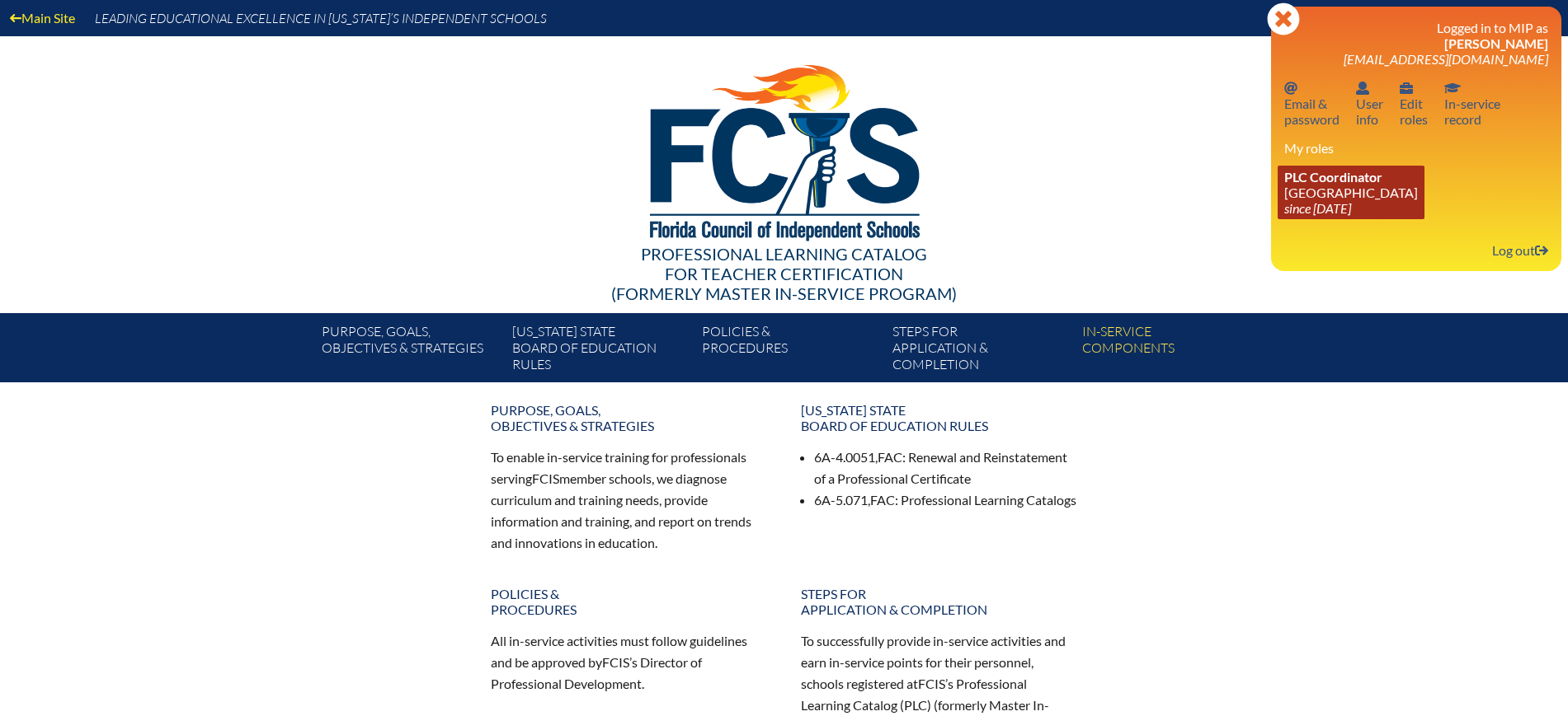
click at [1332, 190] on link "PLC Coordinator Pine School since 2025 Feb 18" at bounding box center [1351, 192] width 147 height 54
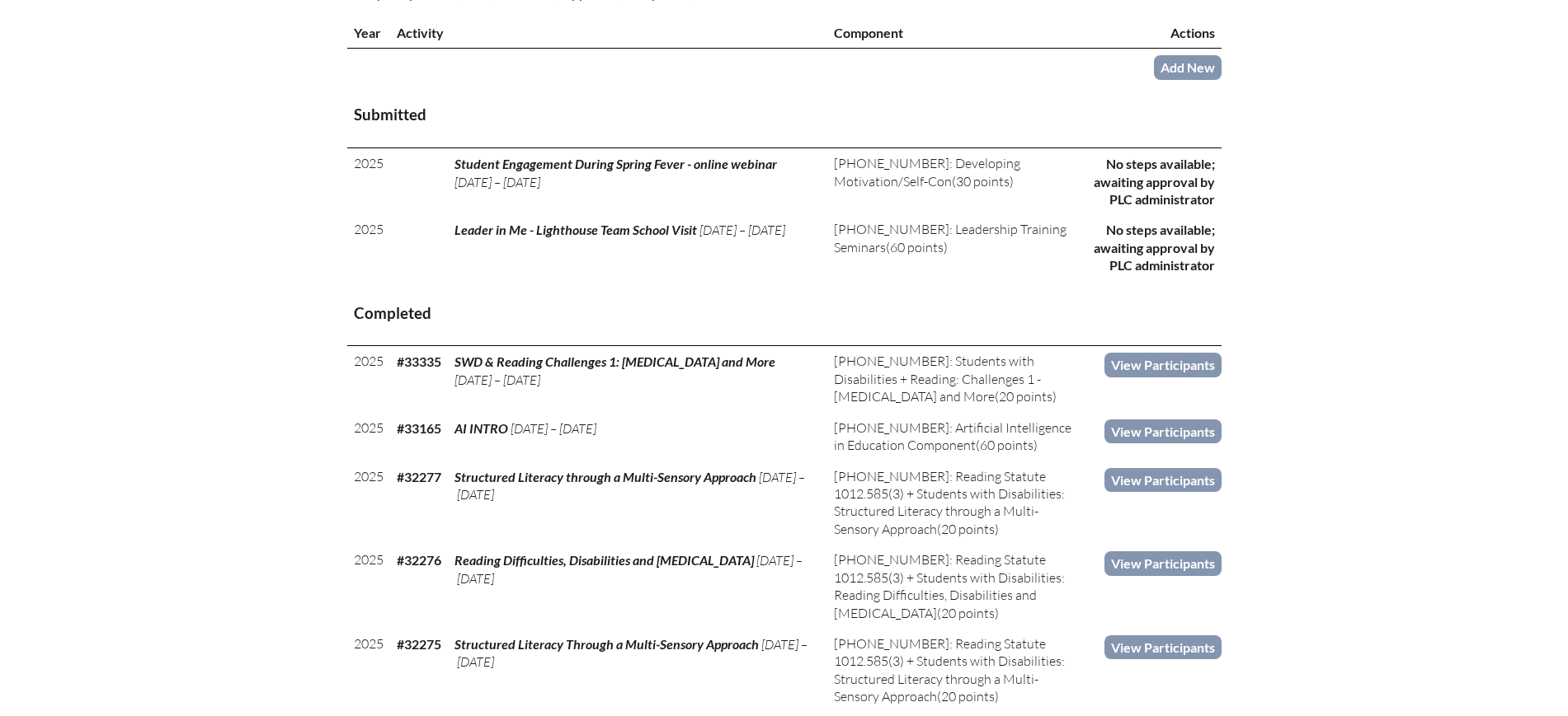
scroll to position [721, 0]
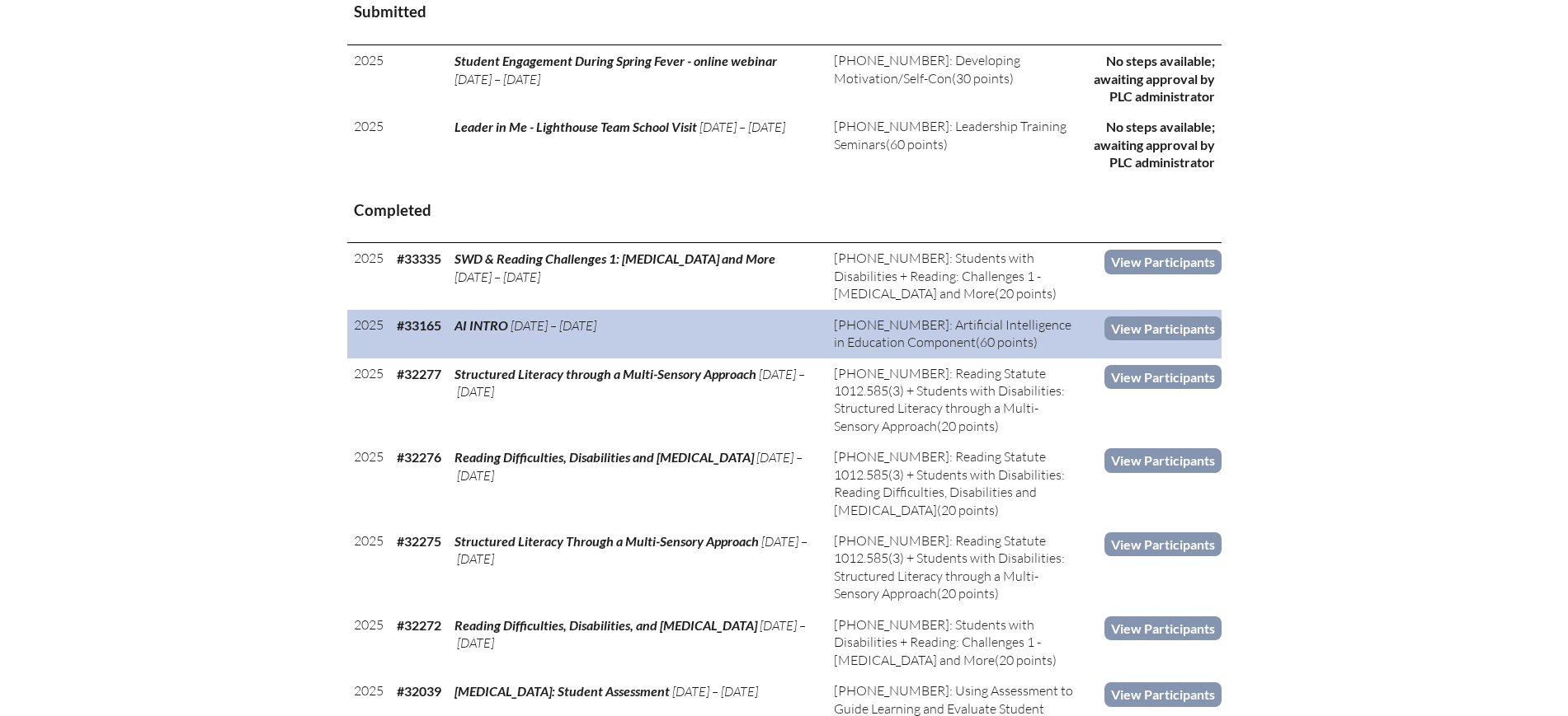
drag, startPoint x: 1023, startPoint y: 342, endPoint x: 822, endPoint y: 320, distance: 202.2
click at [827, 320] on td "3-007-016: Artificial Intelligence in Education Component (60 points)" at bounding box center [955, 335] width 256 height 49
copy td "3-007-016: Artificial Intelligence in Education Component (60 points)"
click at [1148, 325] on link "View Participants" at bounding box center [1162, 329] width 117 height 24
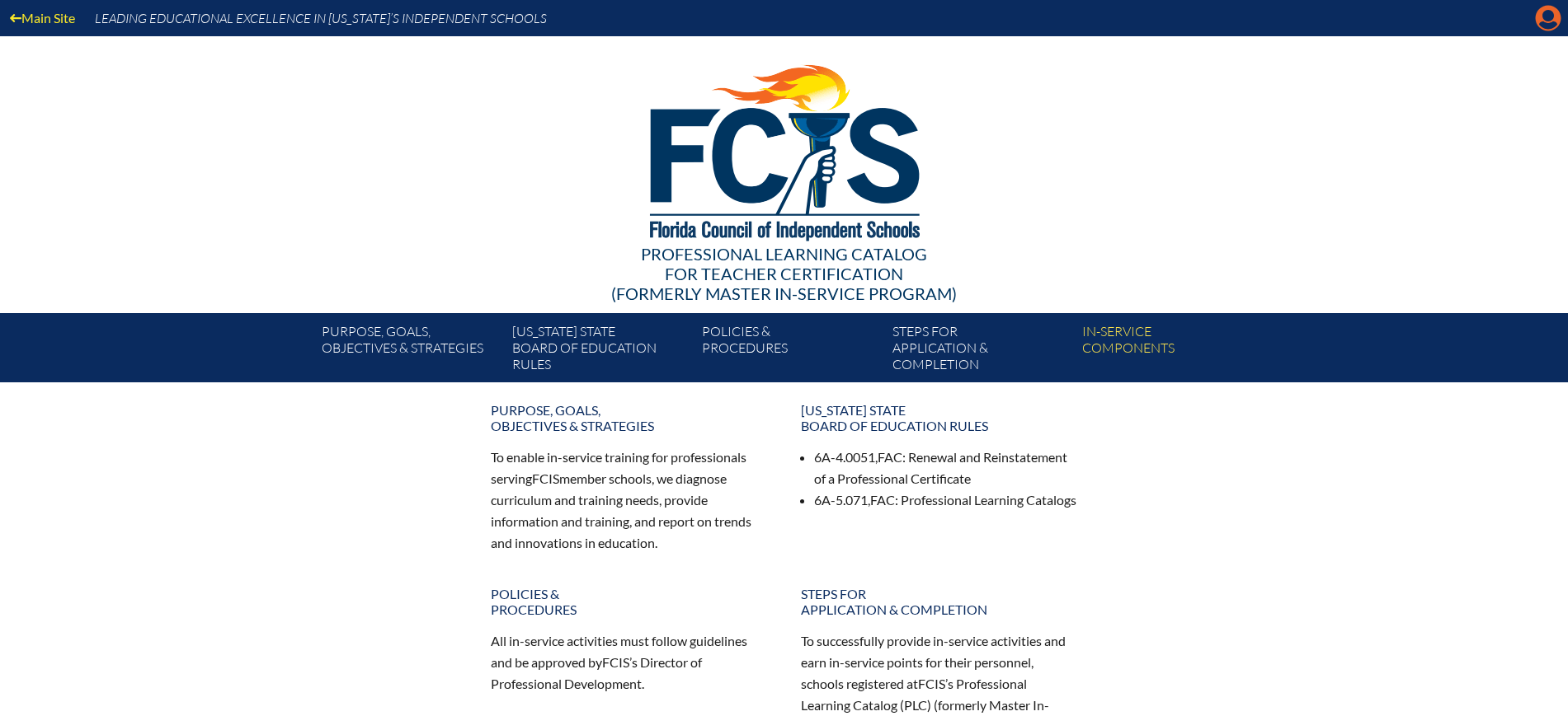
click at [1544, 13] on icon "Manage account" at bounding box center [1547, 17] width 26 height 26
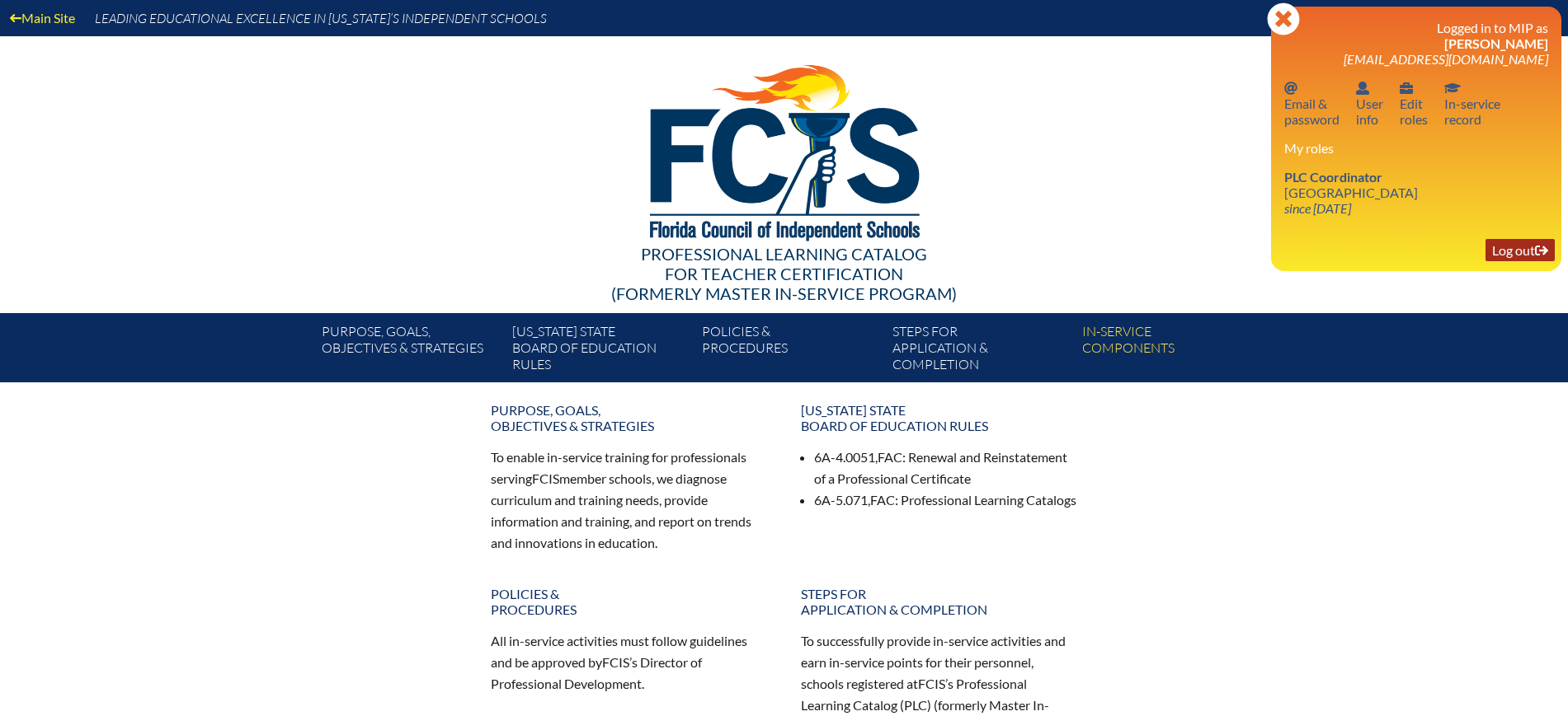
click at [1504, 255] on link "Log out Log out" at bounding box center [1520, 250] width 69 height 23
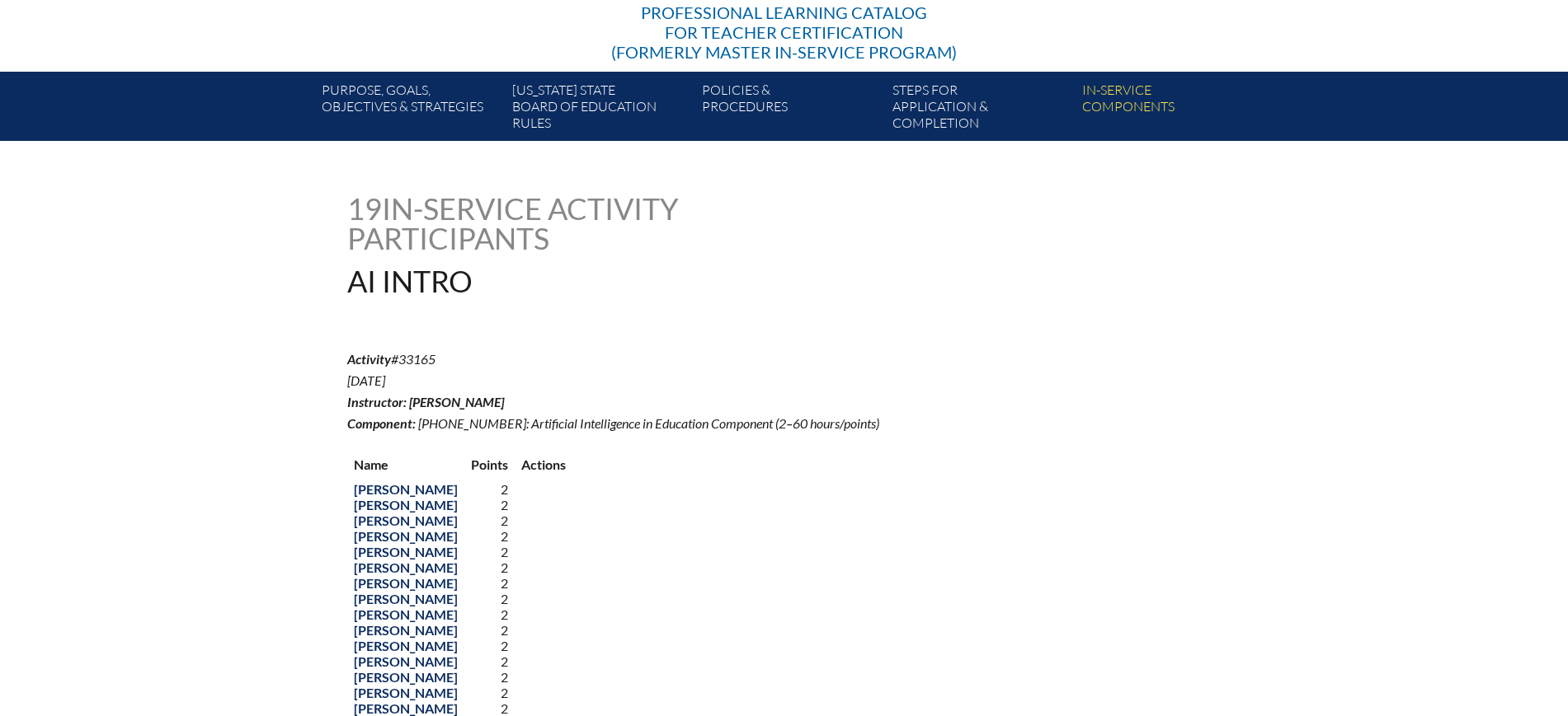
scroll to position [515, 0]
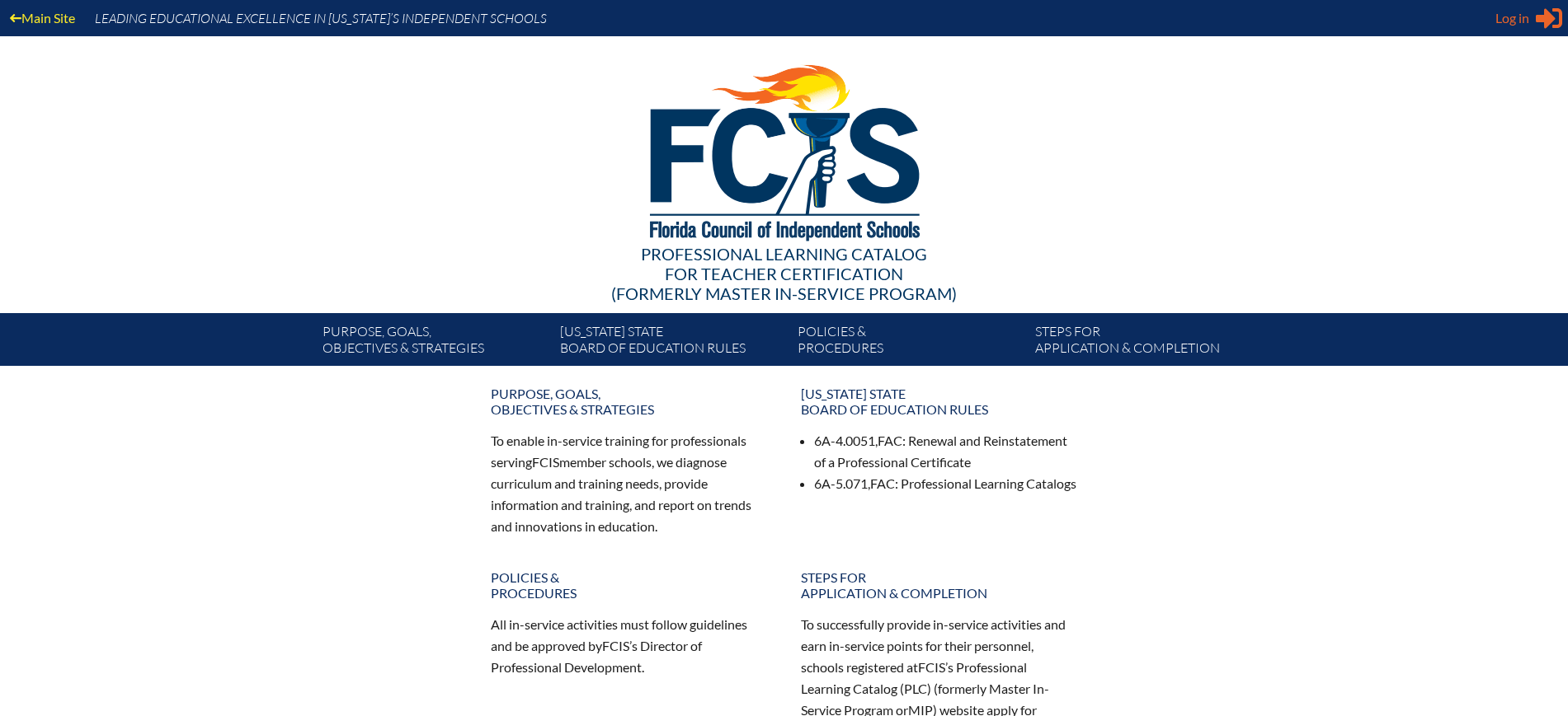
type input "[EMAIL_ADDRESS][DOMAIN_NAME]"
click at [1524, 12] on span "Log in" at bounding box center [1512, 18] width 34 height 20
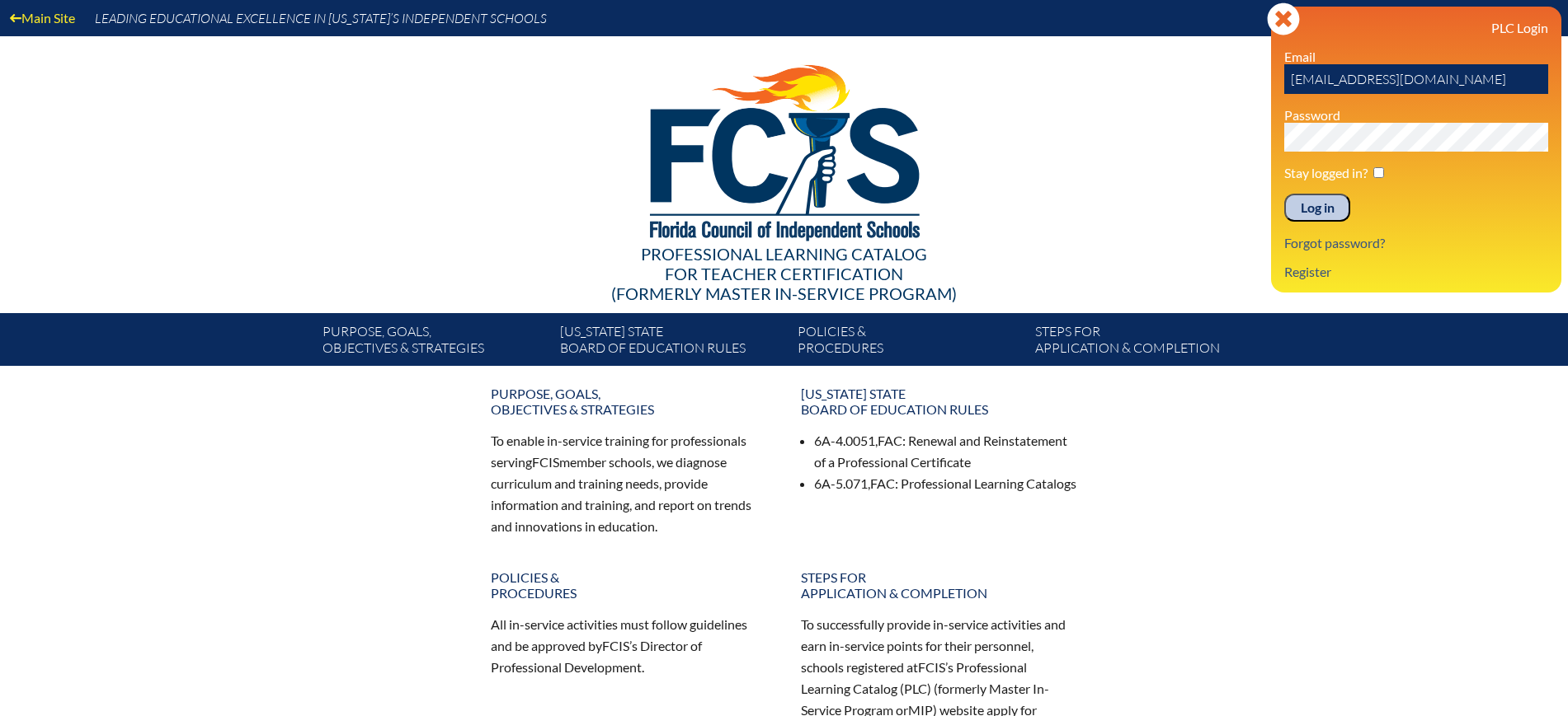
click at [1322, 213] on input "Log in" at bounding box center [1317, 207] width 66 height 28
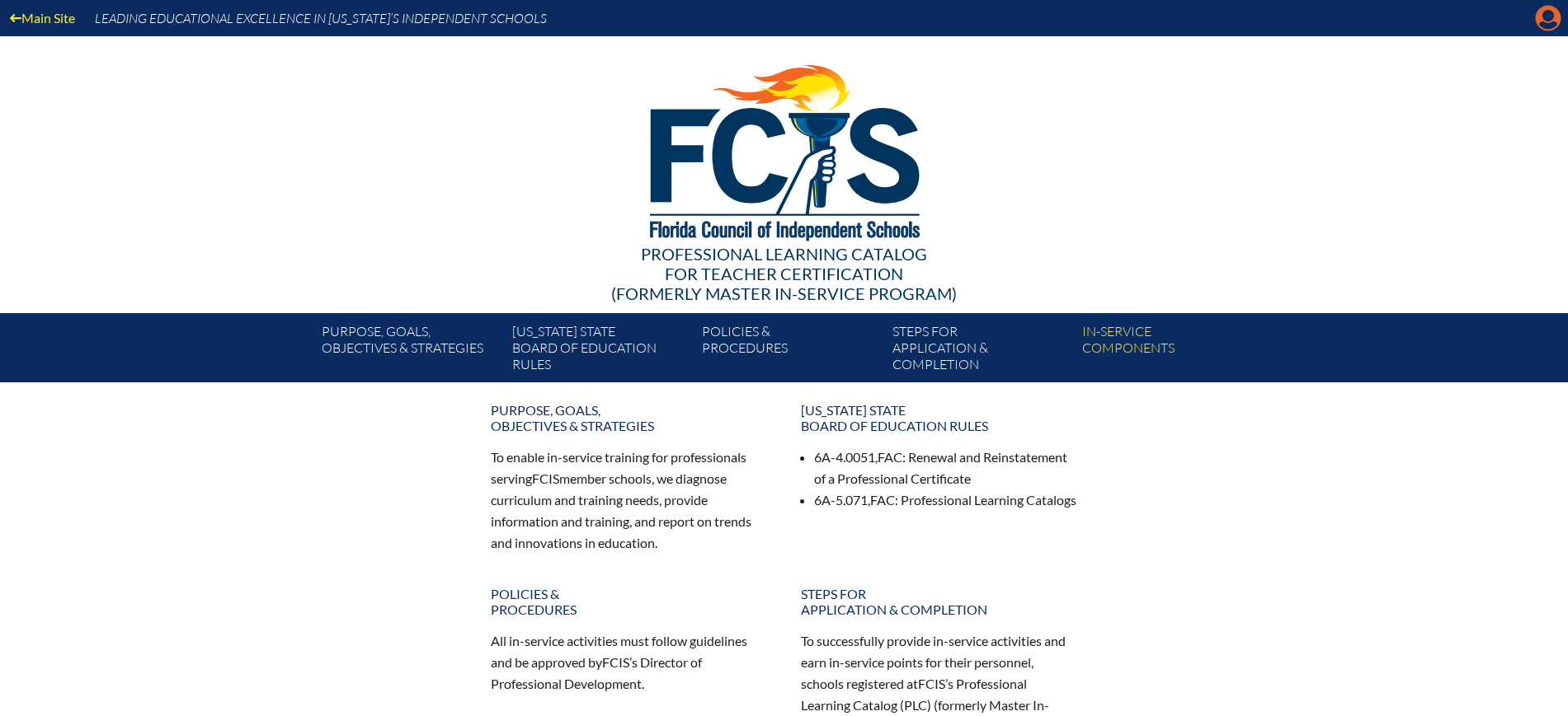
click at [1543, 20] on icon at bounding box center [1548, 18] width 25 height 25
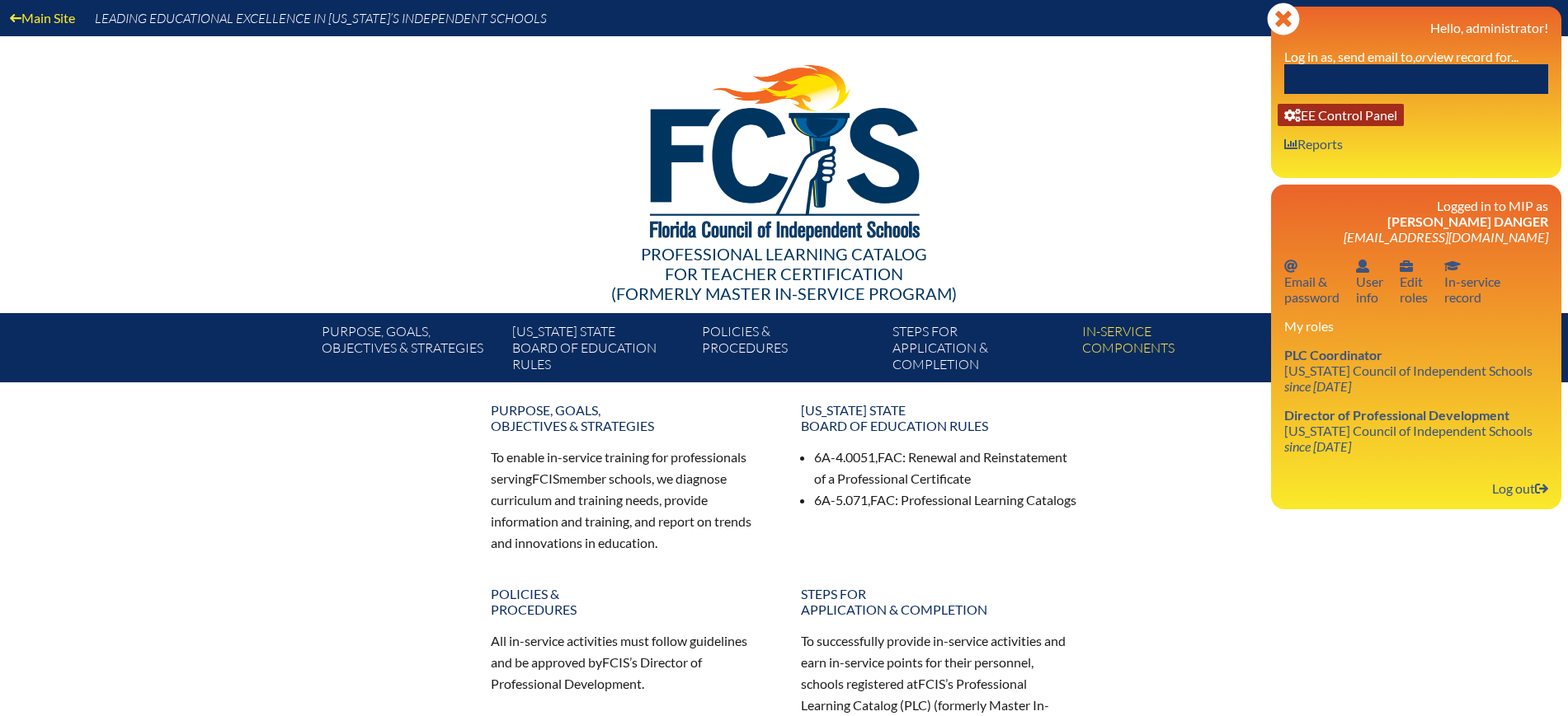
click at [1372, 113] on link "User info EE Control Panel" at bounding box center [1340, 114] width 126 height 23
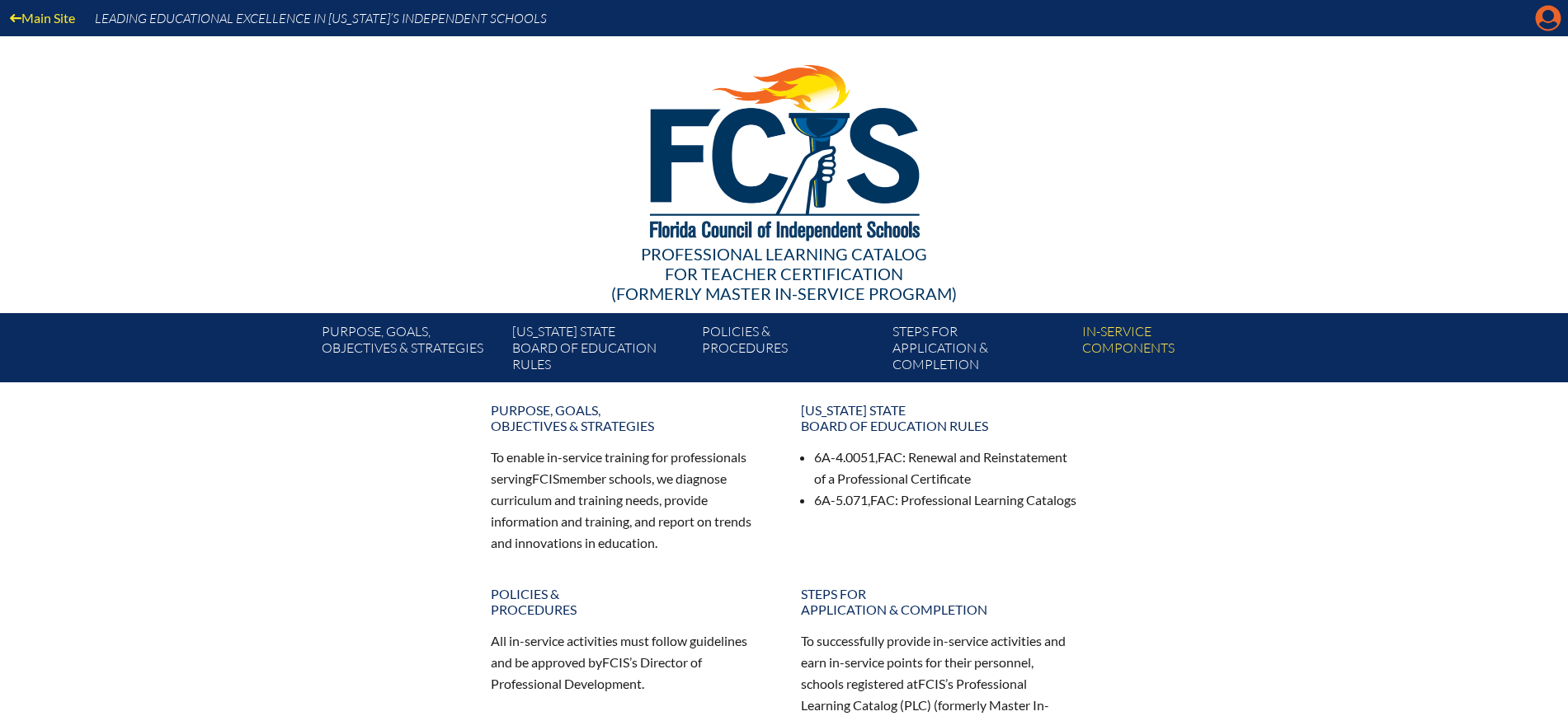
click at [1535, 15] on icon at bounding box center [1548, 18] width 25 height 25
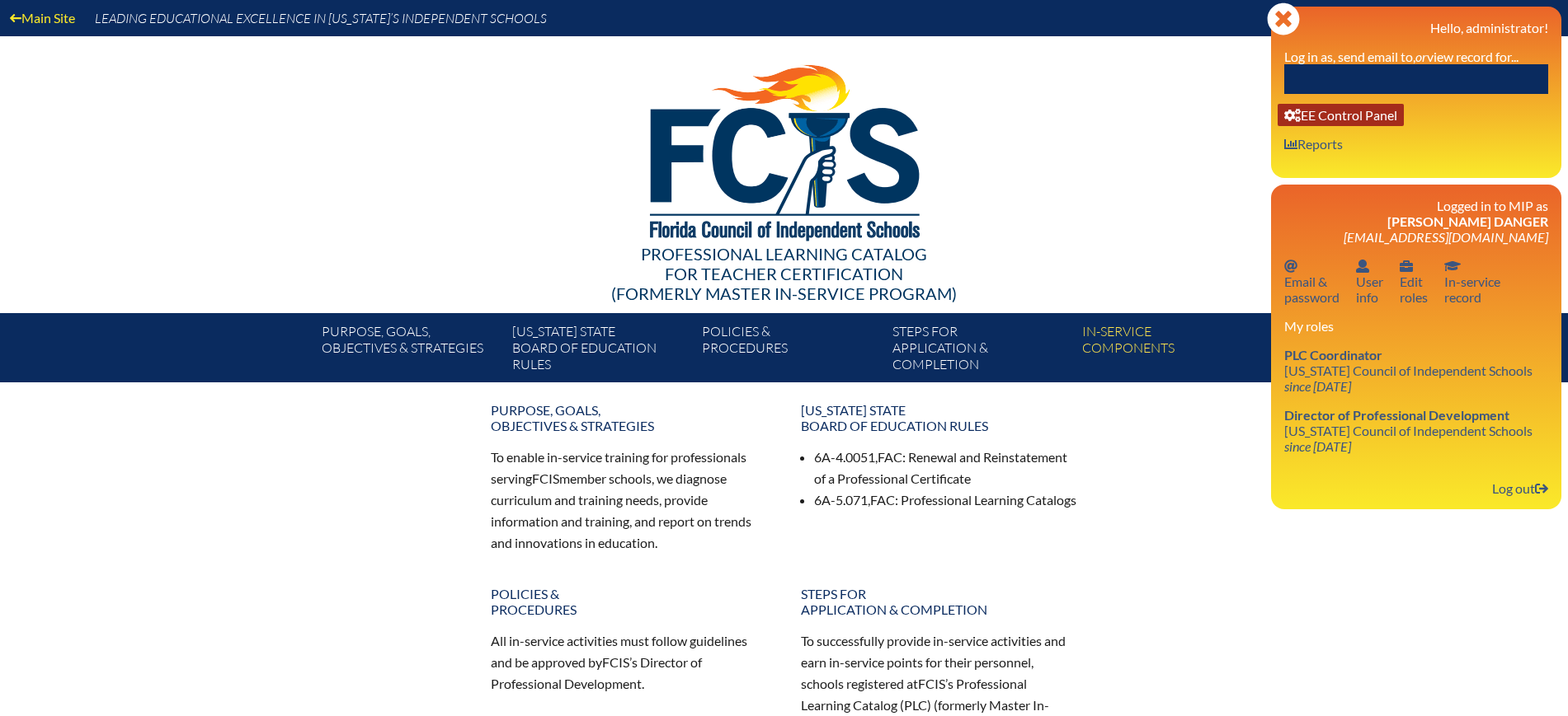
click at [1366, 115] on link "User info EE Control Panel" at bounding box center [1340, 114] width 126 height 23
click at [1468, 76] on input "text" at bounding box center [1415, 79] width 264 height 30
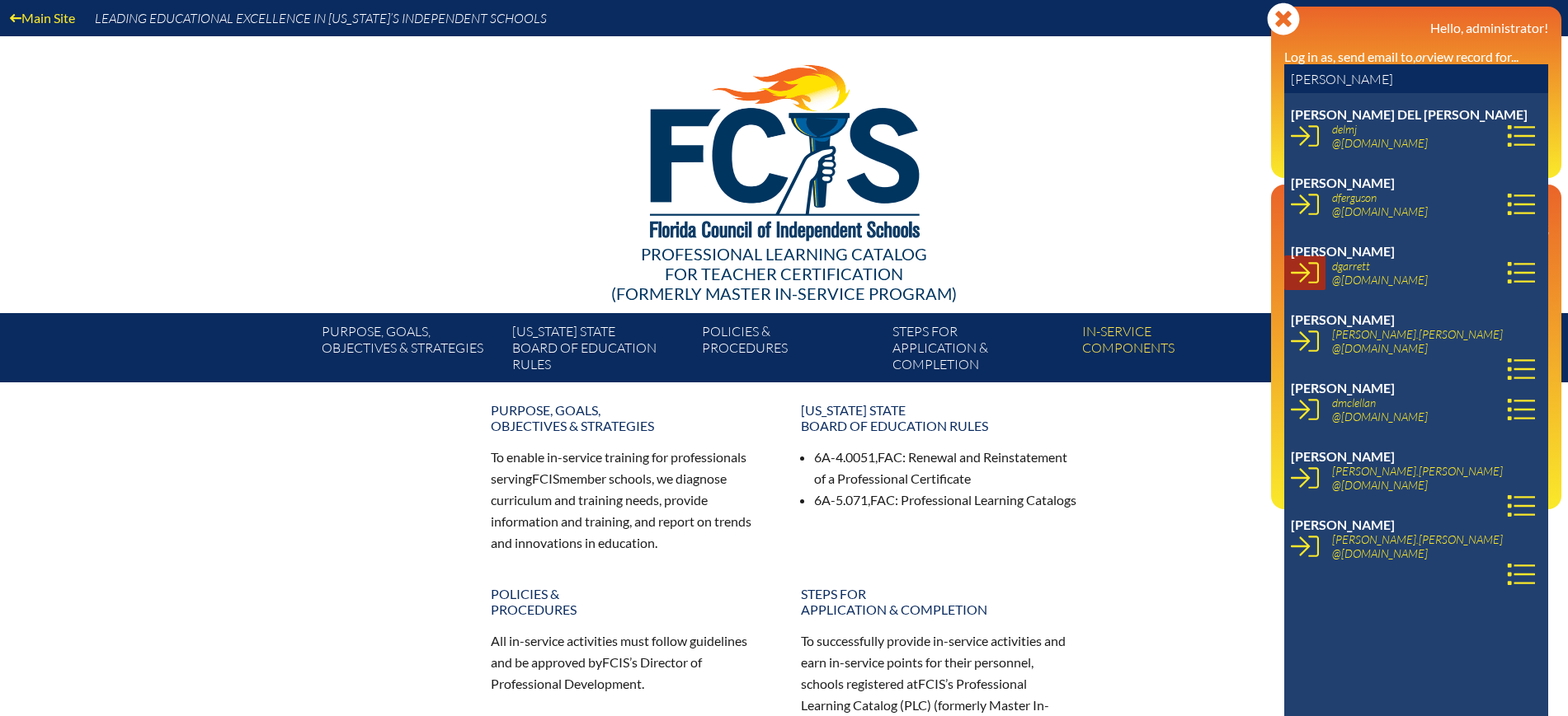
type input "deanna"
click at [1310, 279] on icon at bounding box center [1305, 272] width 28 height 28
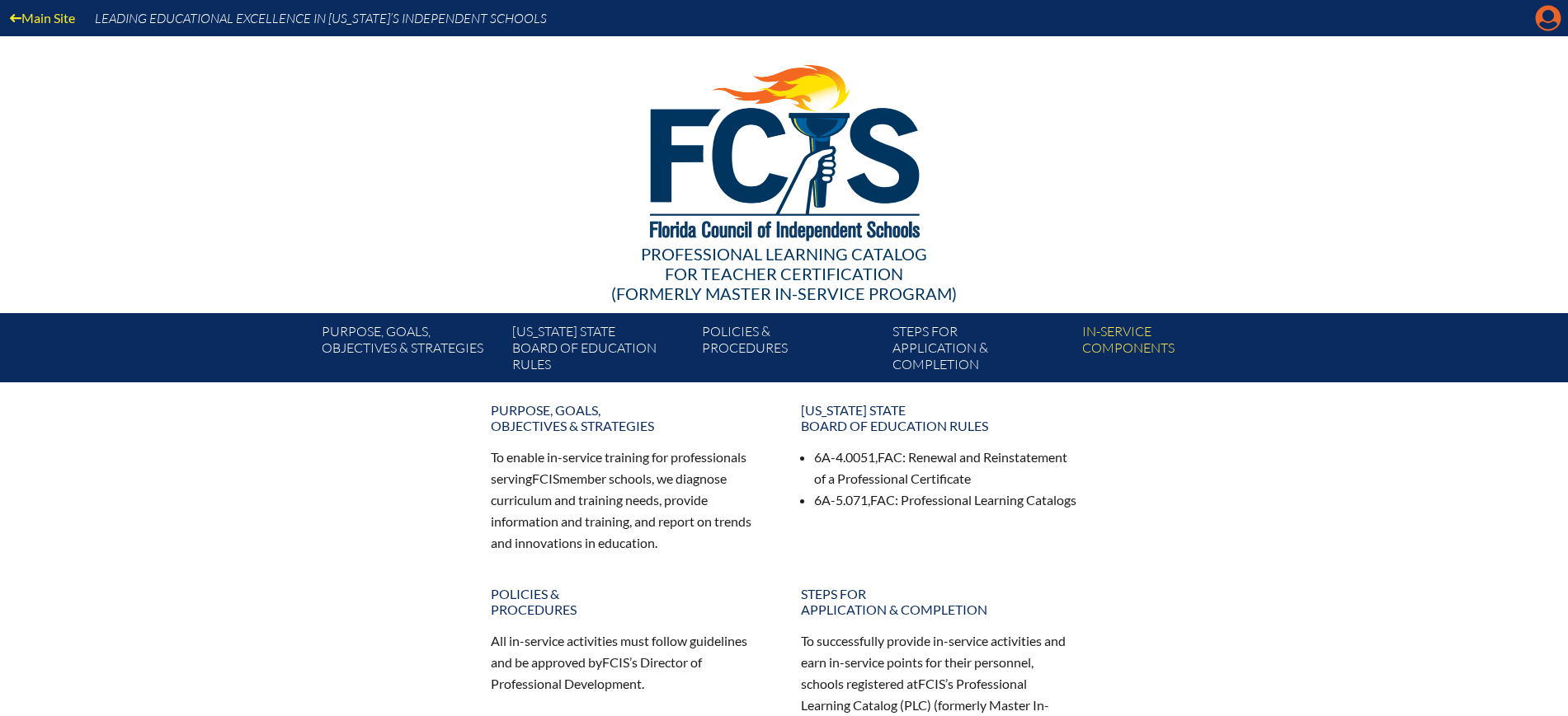
click at [1548, 14] on icon "Manage account" at bounding box center [1547, 17] width 26 height 26
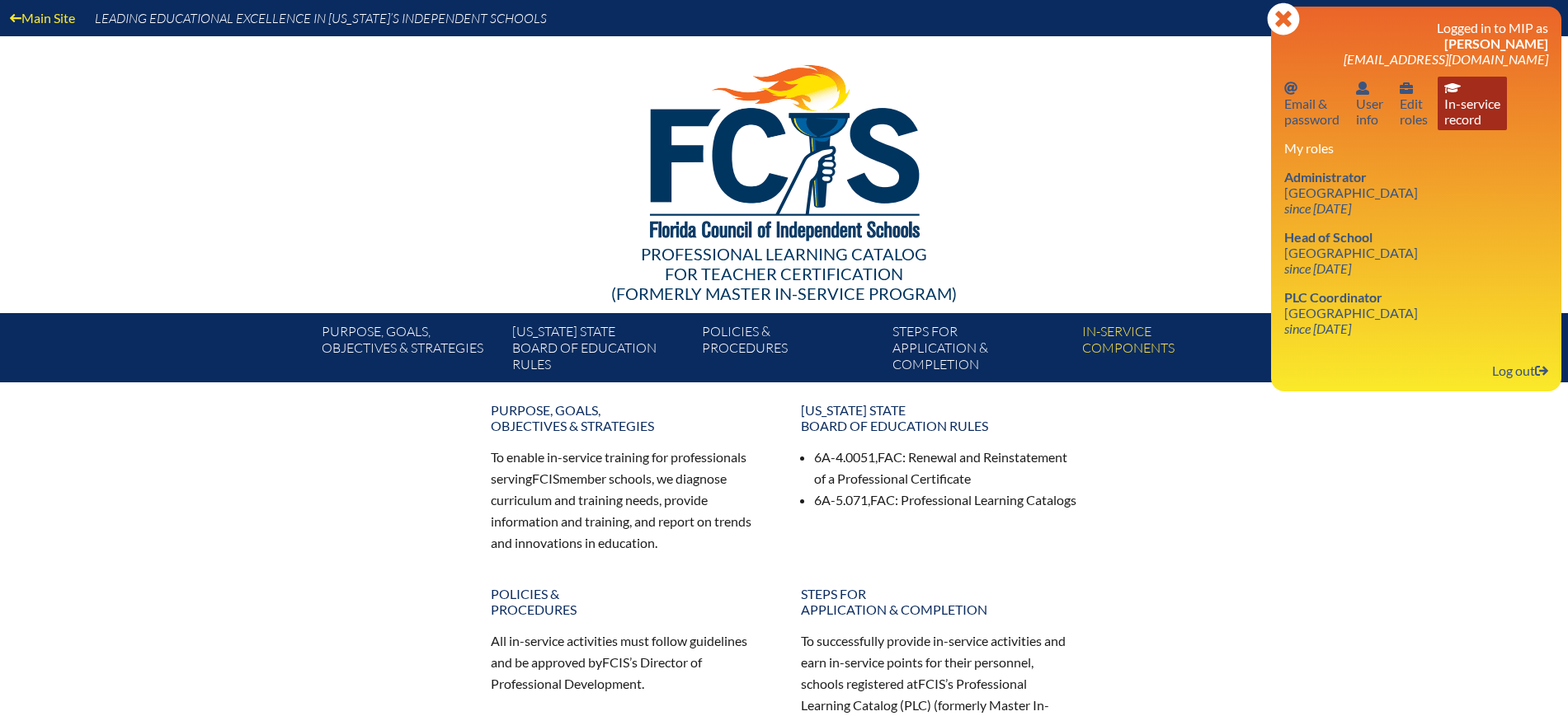
click at [1456, 115] on link "In-service record In-service record" at bounding box center [1472, 103] width 69 height 54
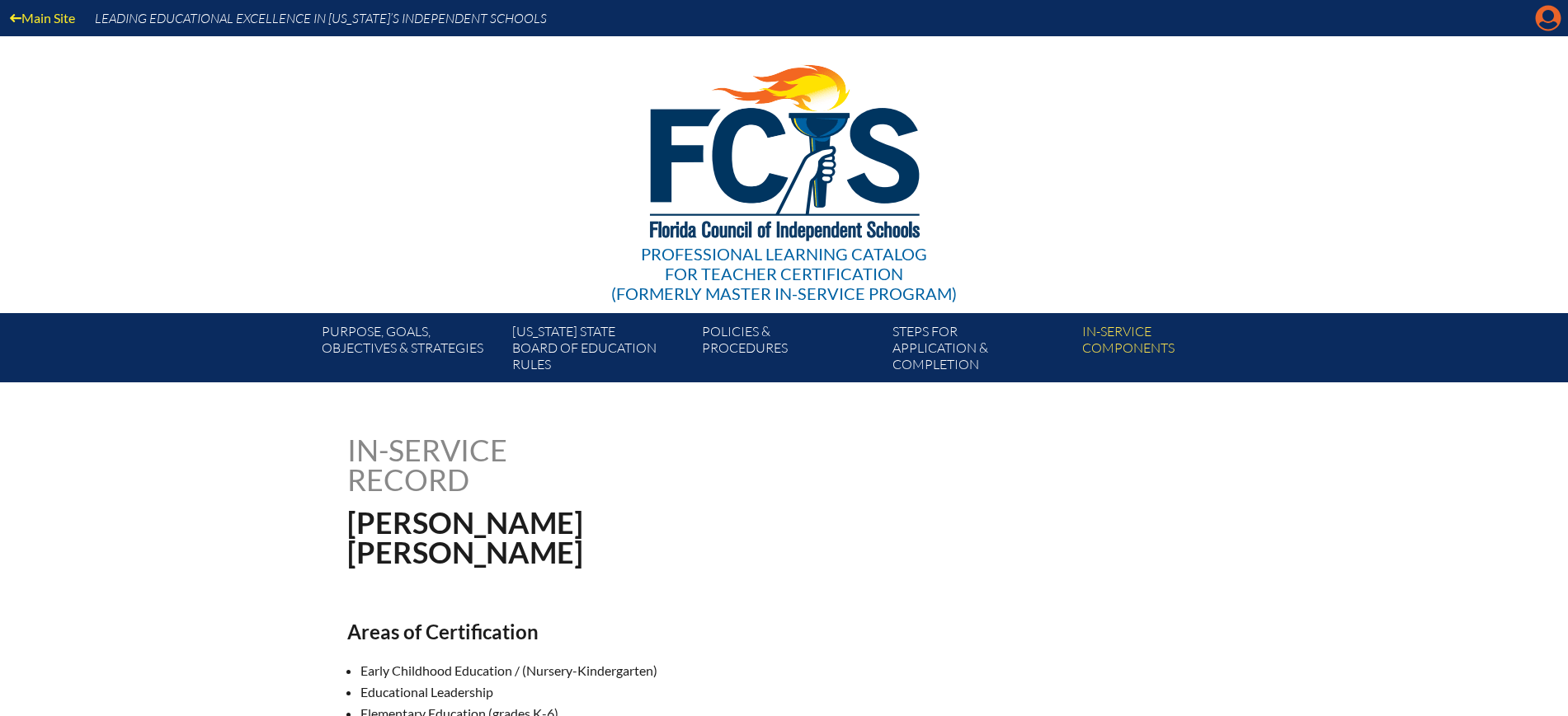
click at [1548, 5] on icon at bounding box center [1548, 18] width 25 height 25
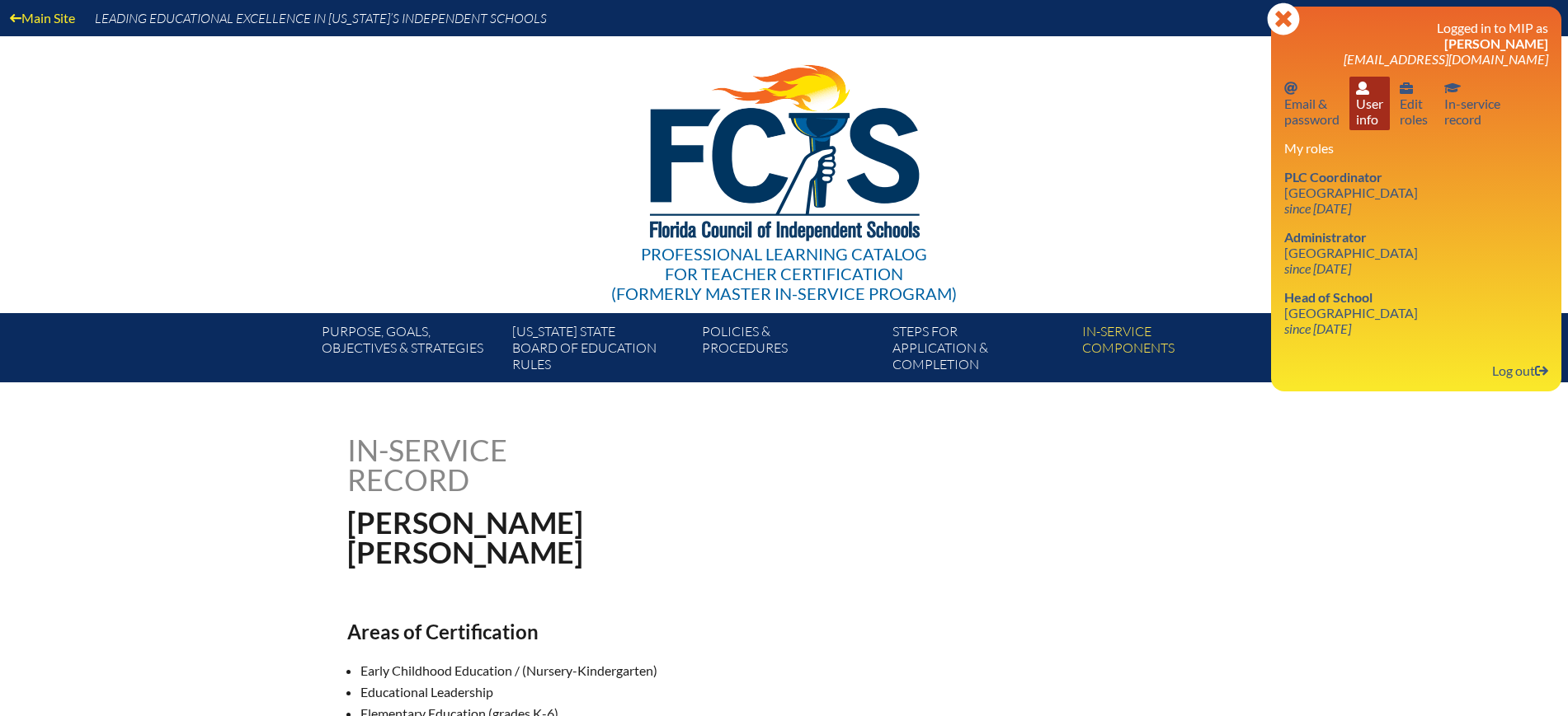
click at [1365, 94] on link "User info User info" at bounding box center [1369, 103] width 41 height 54
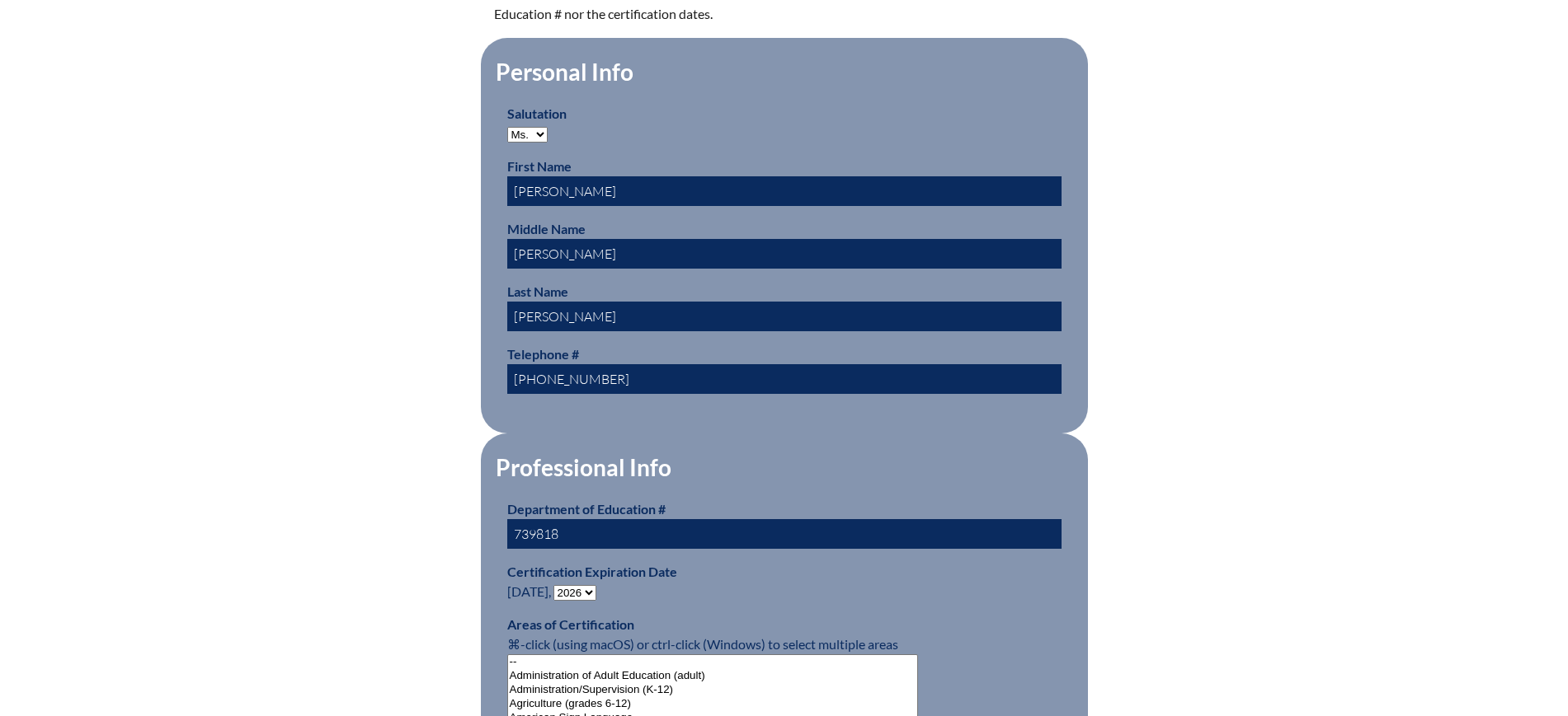
scroll to position [721, 0]
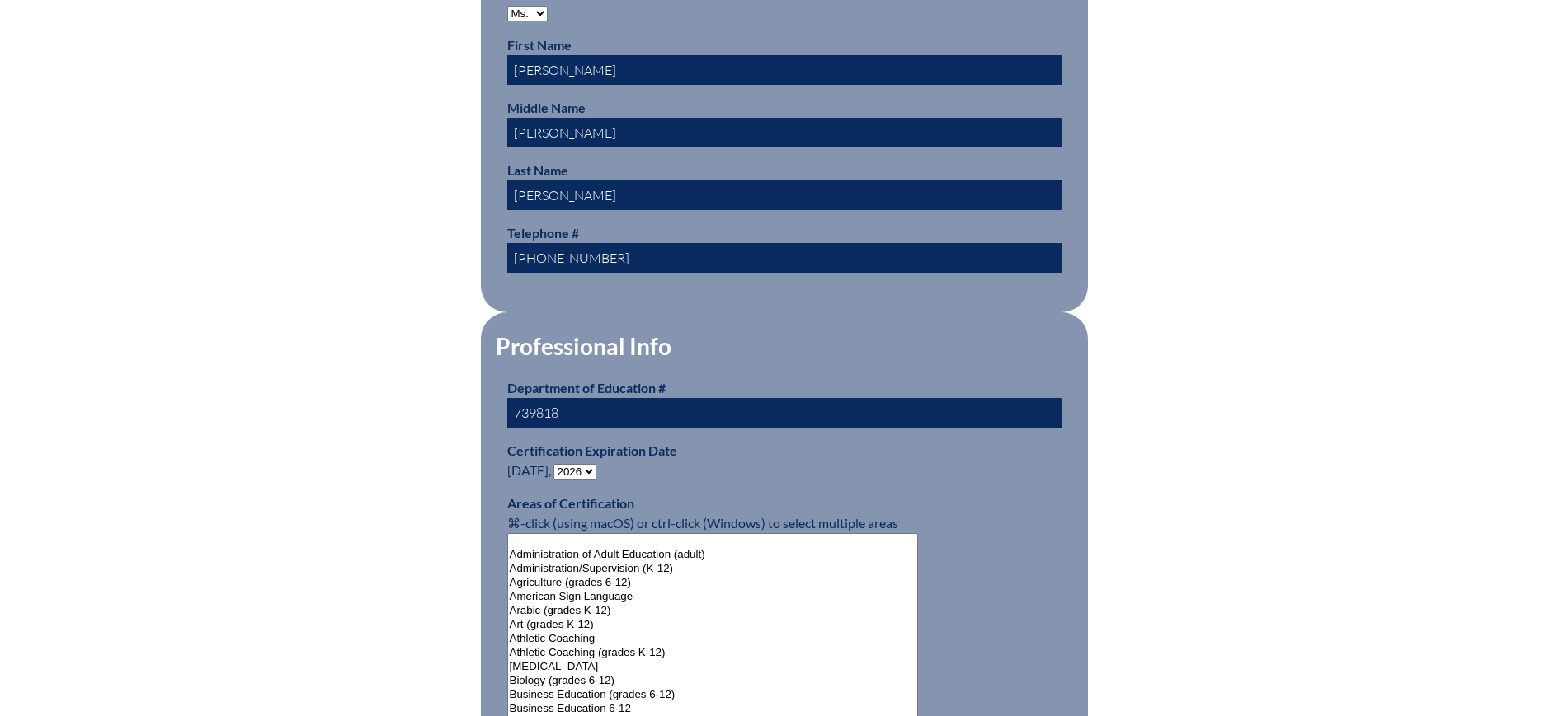
click at [582, 464] on select "- 2031 2030 2029 2028 2027 2026 2025 2024 2023 2022 2021 2020 2019 2018 2017 20…" at bounding box center [575, 471] width 43 height 15
select select "2025"
click at [557, 464] on select "- 2031 2030 2029 2028 2027 2026 2025 2024 2023 2022 2021 2020 2019 2018 2017 20…" at bounding box center [575, 471] width 43 height 15
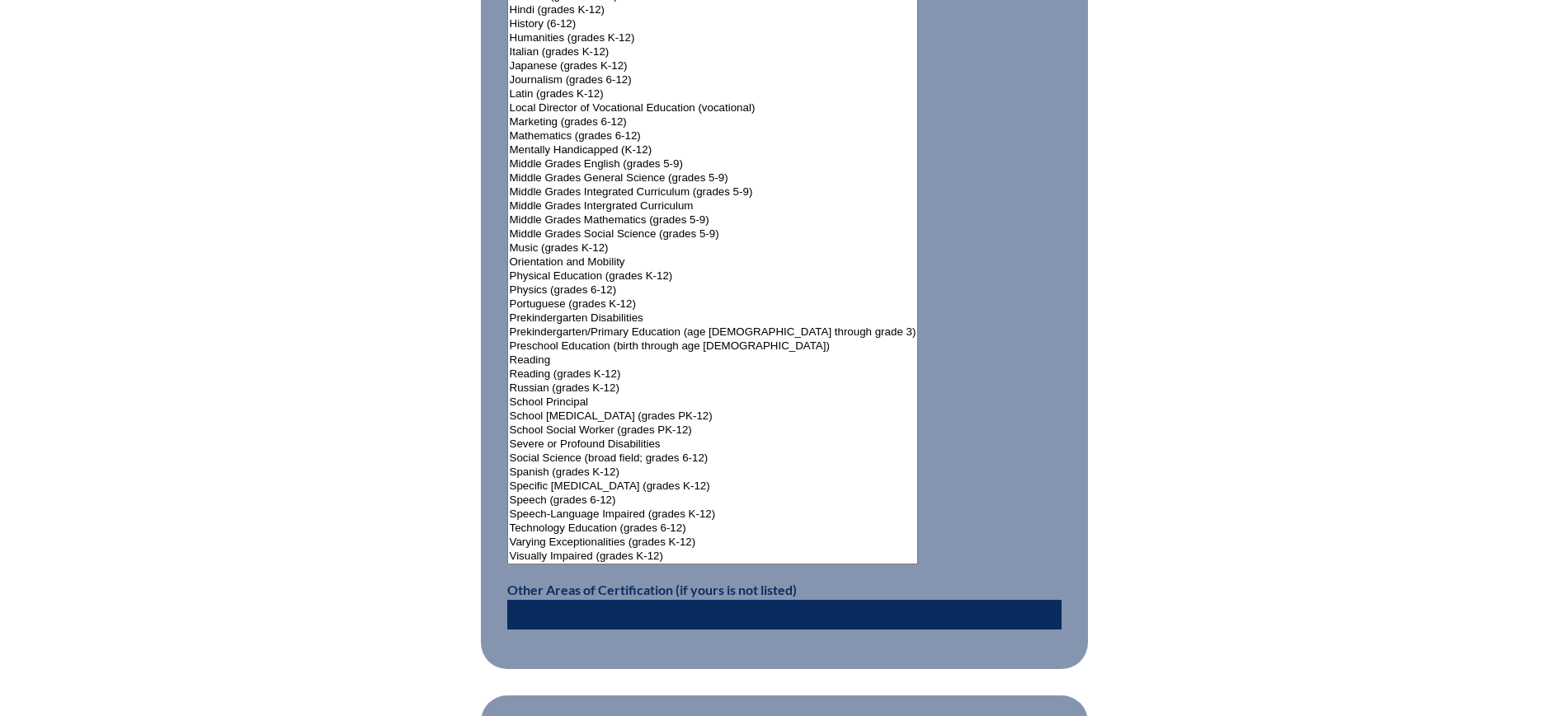
scroll to position [2185, 0]
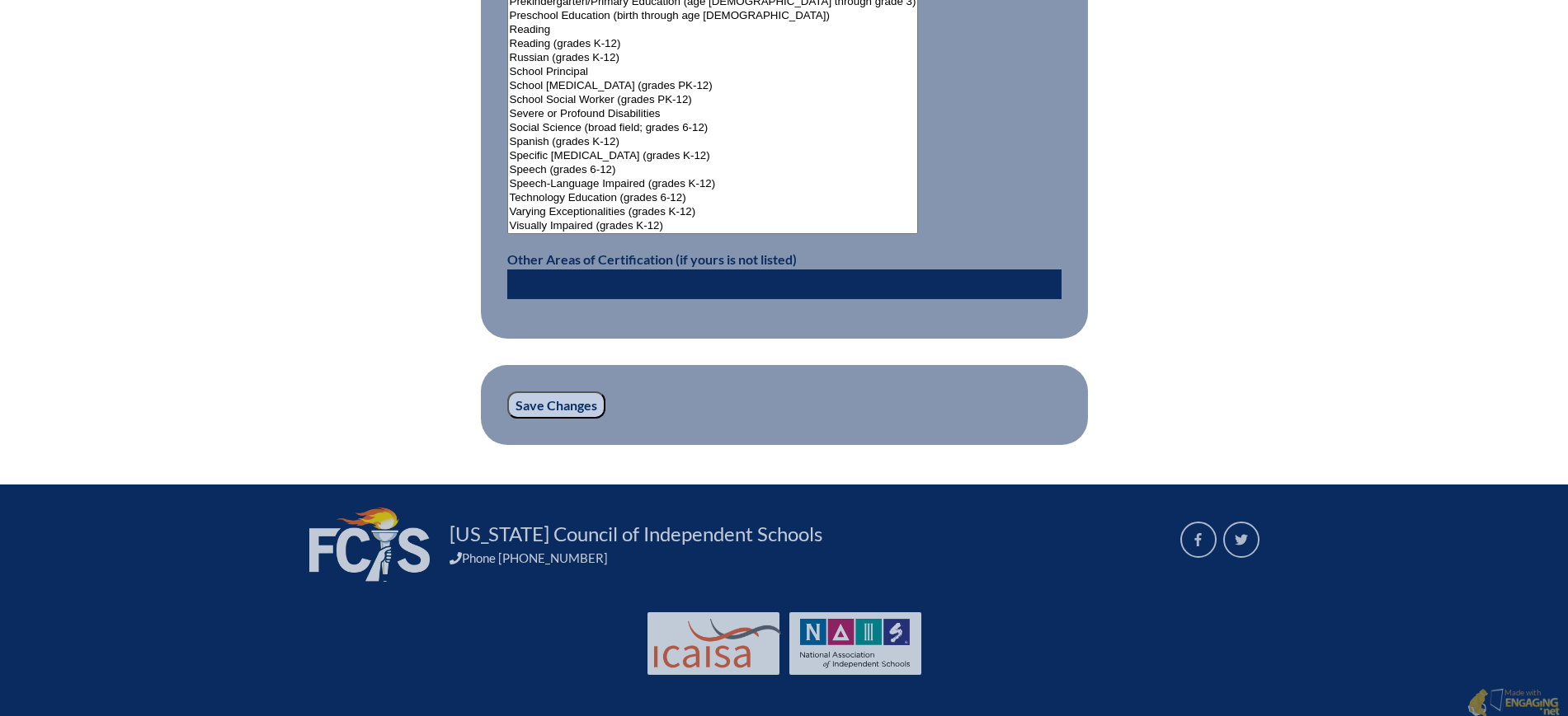
click at [573, 403] on input "Save Changes" at bounding box center [557, 405] width 98 height 28
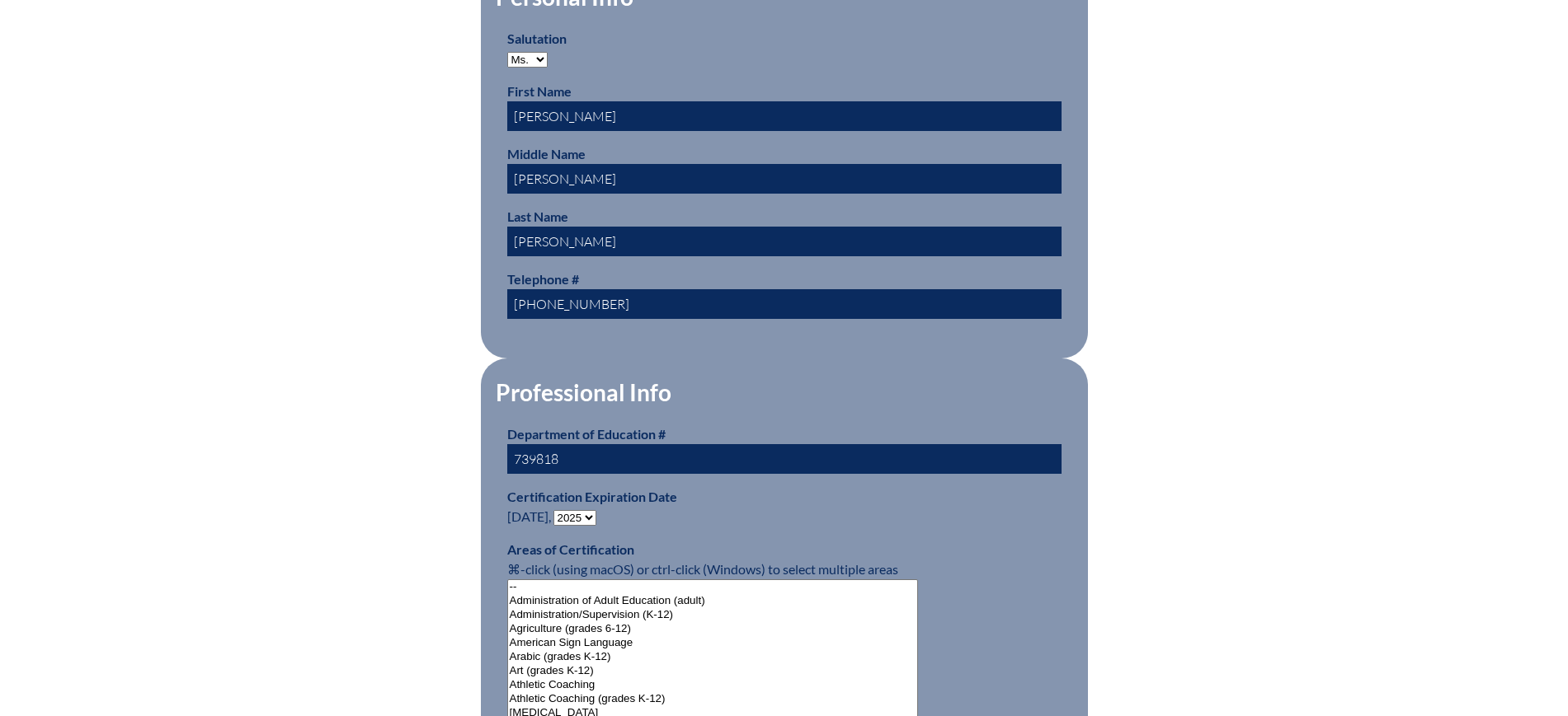
scroll to position [927, 0]
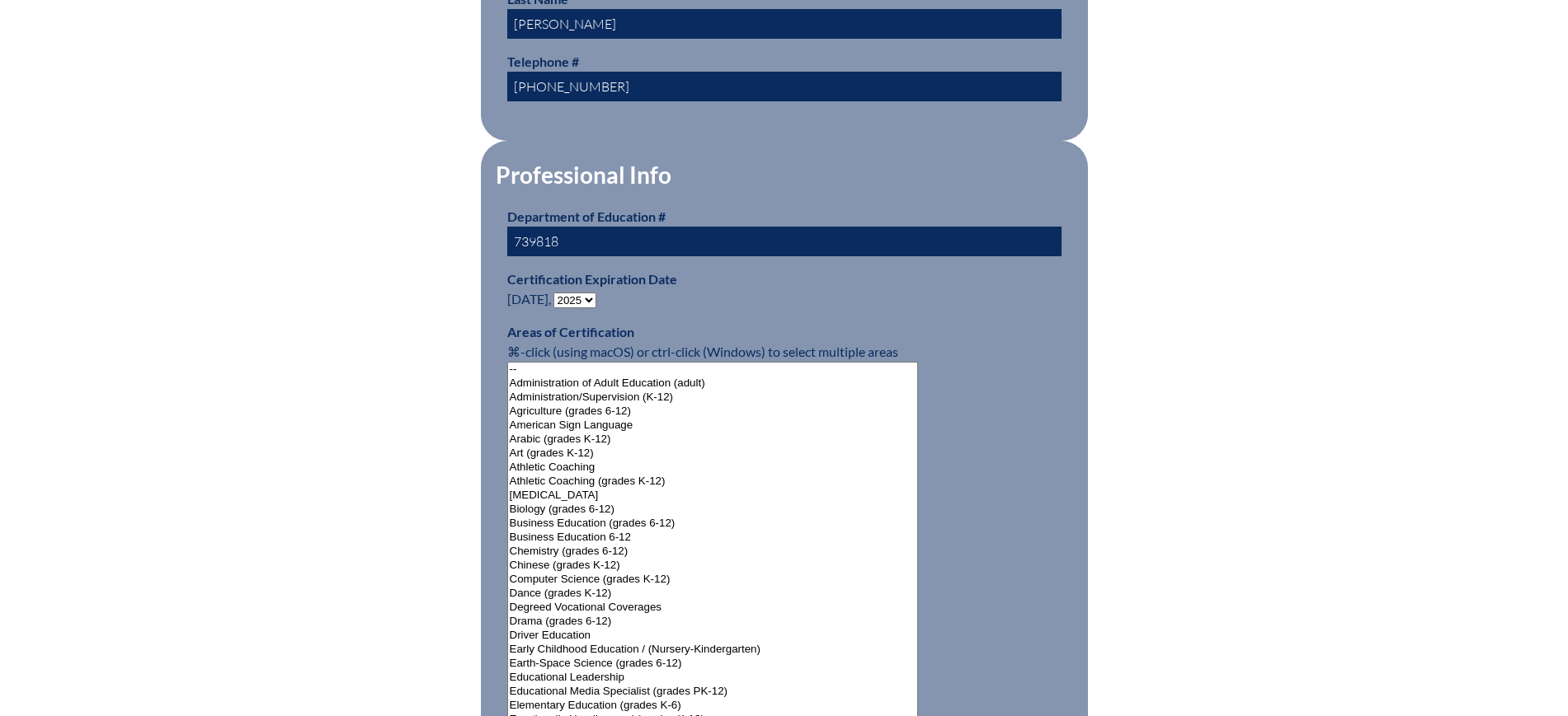
click at [597, 292] on select "- 2031 2030 2029 2028 2027 2026 2025 2024 2023 2022 2021 2020 2019 2018 2017 20…" at bounding box center [575, 299] width 43 height 15
select select "2026"
click at [557, 292] on select "- 2031 2030 2029 2028 2027 2026 2025 2024 2023 2022 2021 2020 2019 2018 2017 20…" at bounding box center [575, 299] width 43 height 15
click at [399, 476] on div "Changes saved User Info Please enter your name as it appears on your Department…" at bounding box center [784, 603] width 927 height 2270
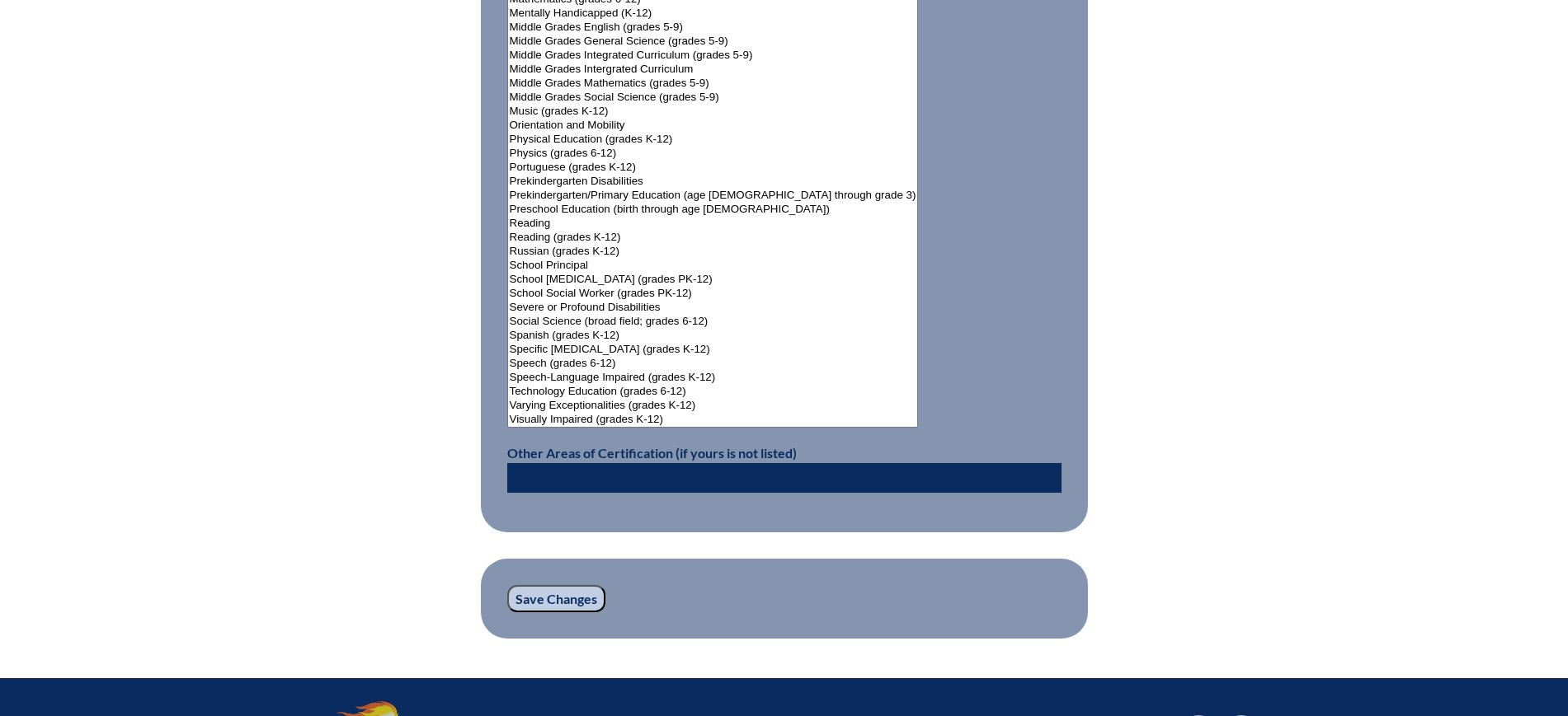
scroll to position [2220, 0]
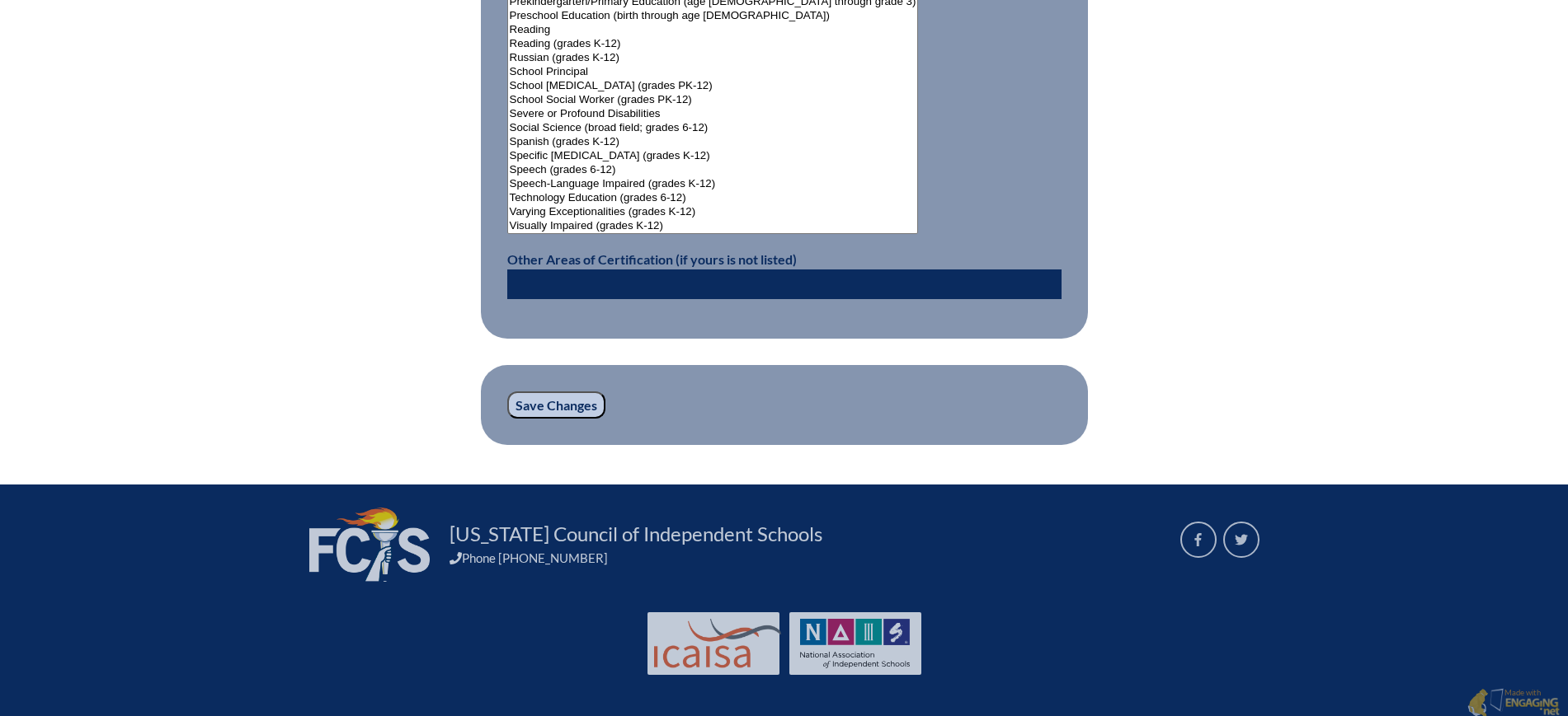
click at [550, 395] on input "Save Changes" at bounding box center [557, 405] width 98 height 28
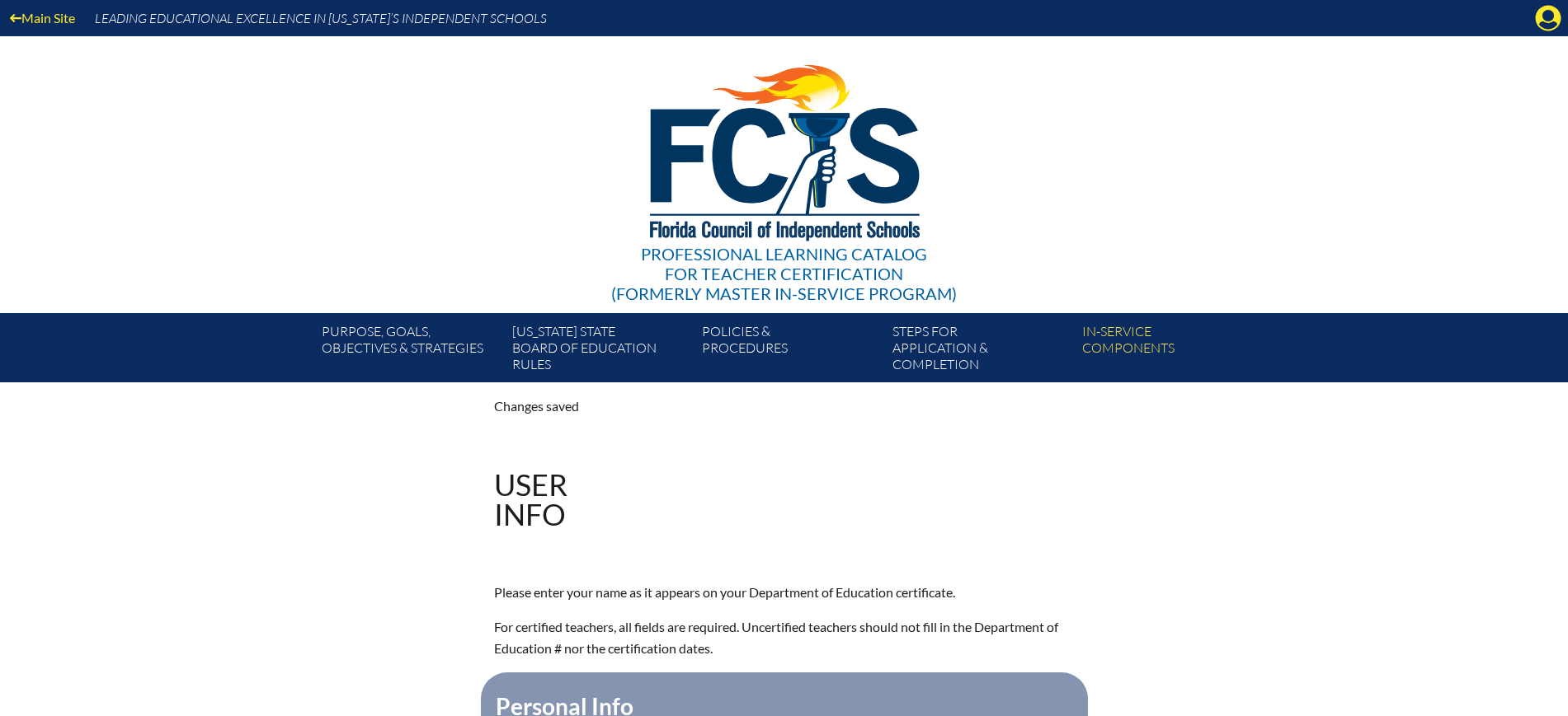
click at [1547, 21] on icon "Manage account" at bounding box center [1547, 17] width 26 height 26
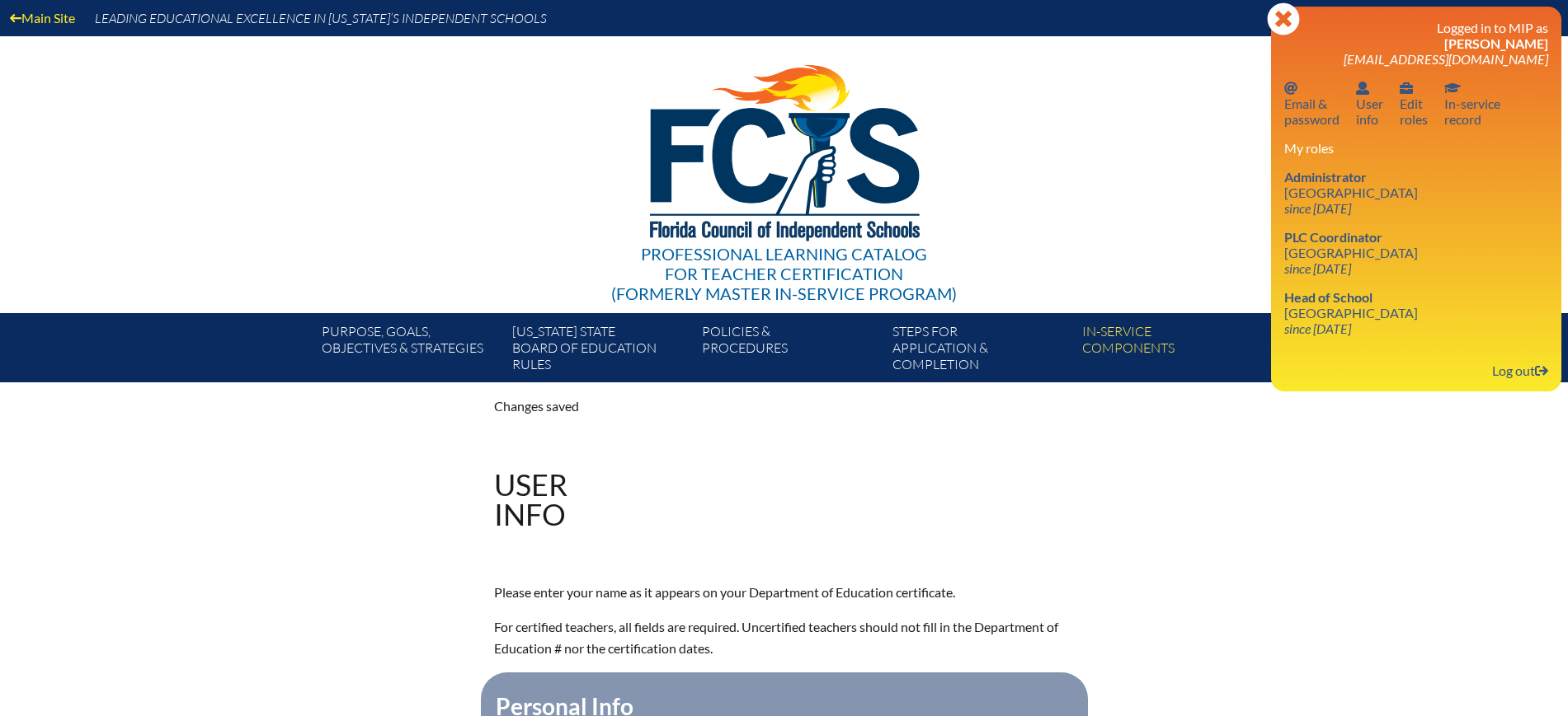
drag, startPoint x: 1477, startPoint y: 121, endPoint x: 1495, endPoint y: 135, distance: 22.8
click at [1476, 122] on link "In-service record In-service record" at bounding box center [1472, 103] width 69 height 54
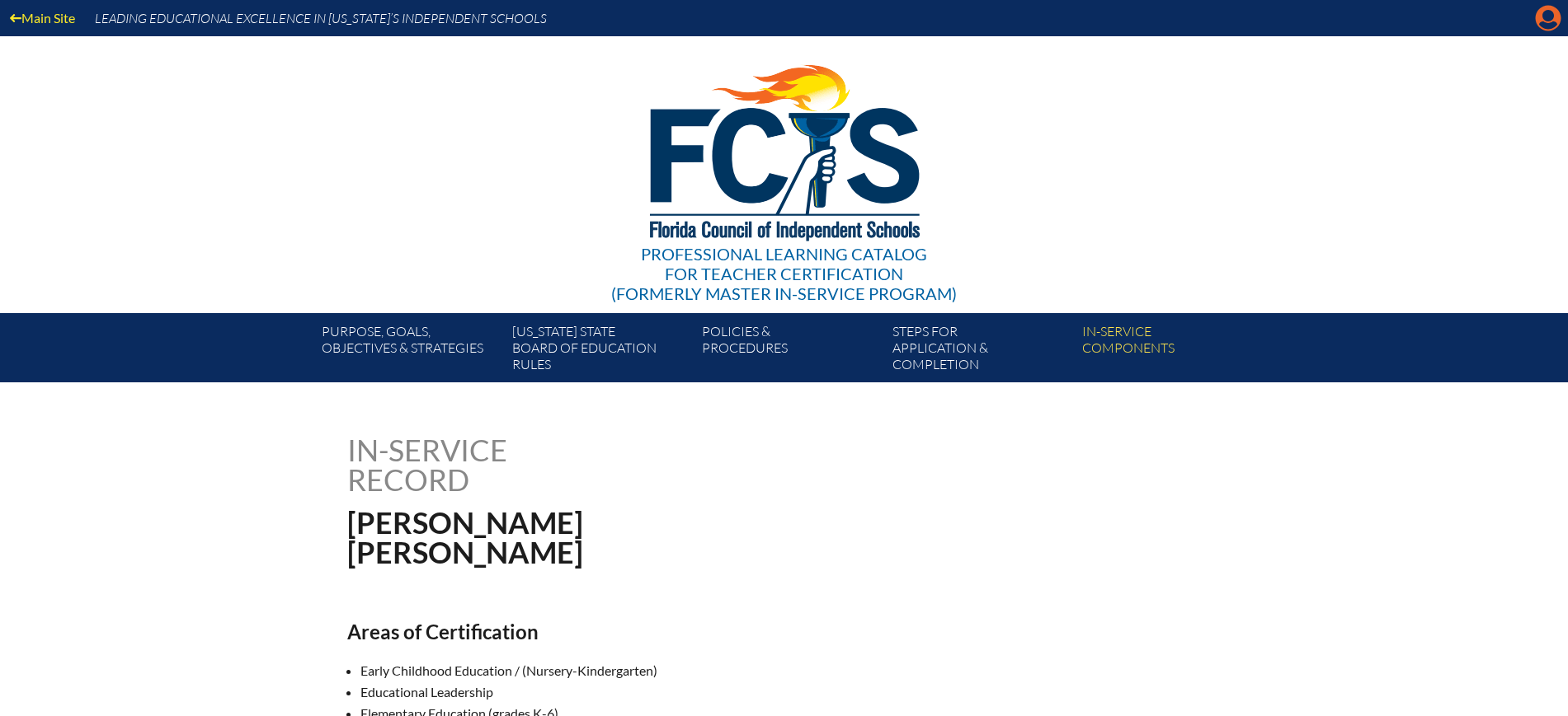
click at [1544, 23] on icon "Manage account" at bounding box center [1547, 17] width 26 height 26
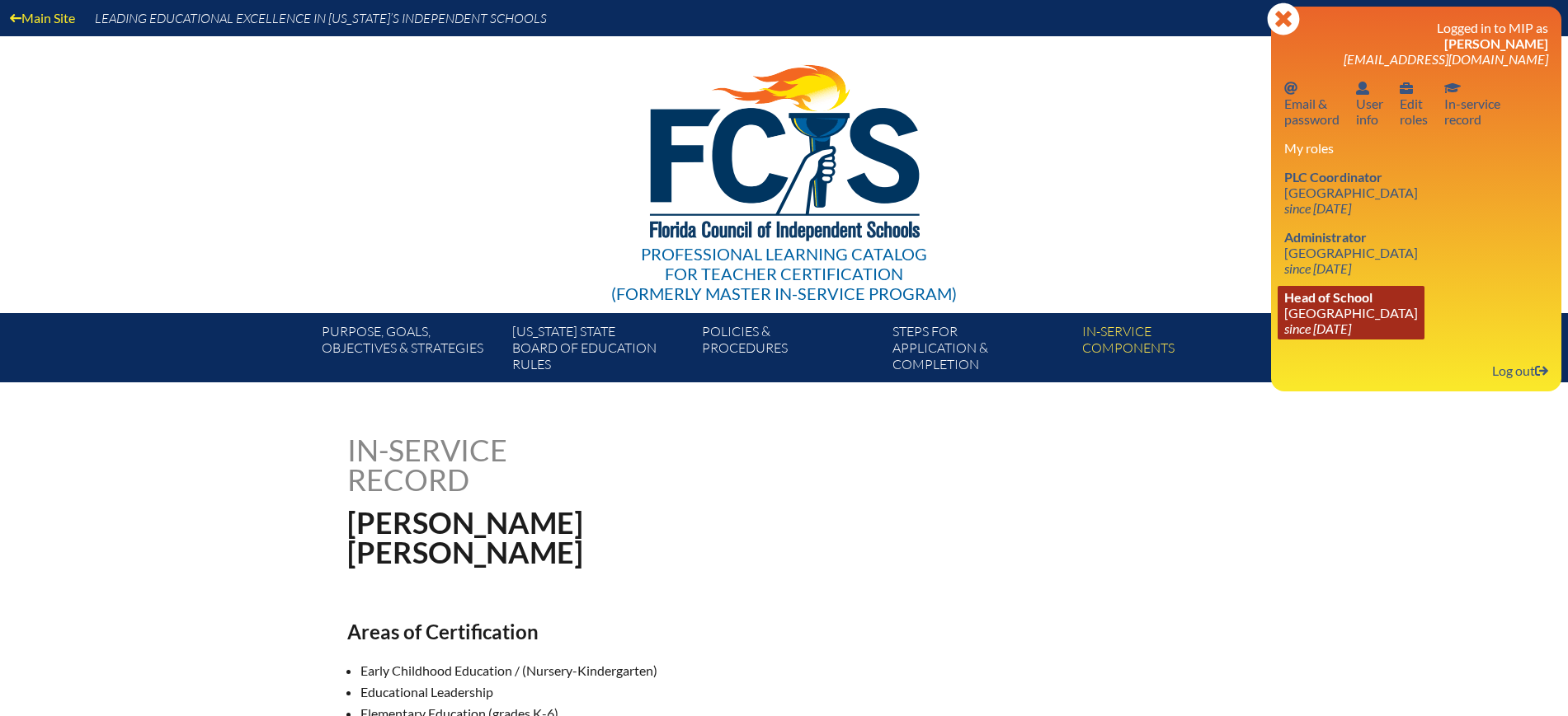
click at [1336, 302] on span "Head of School" at bounding box center [1327, 297] width 88 height 15
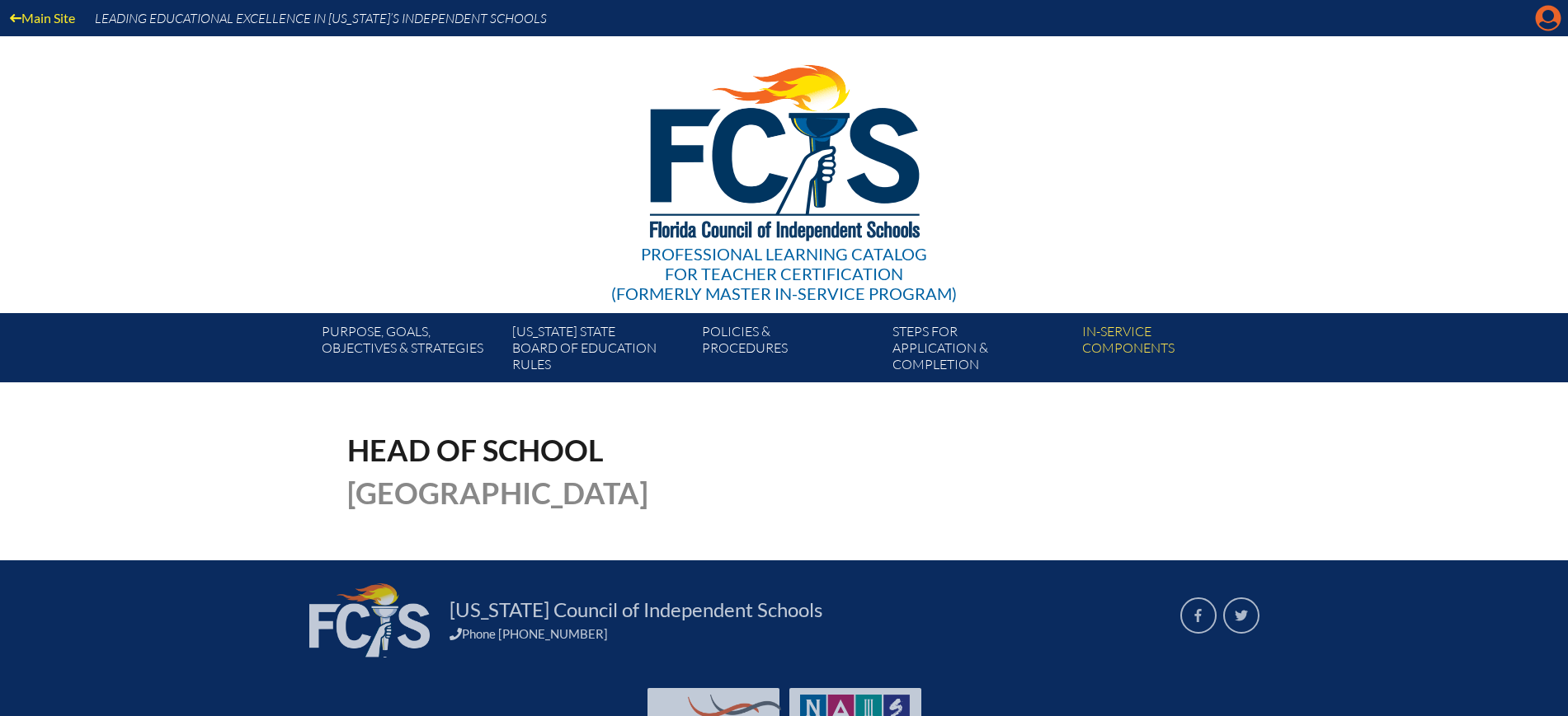
click at [1535, 15] on icon at bounding box center [1548, 18] width 25 height 25
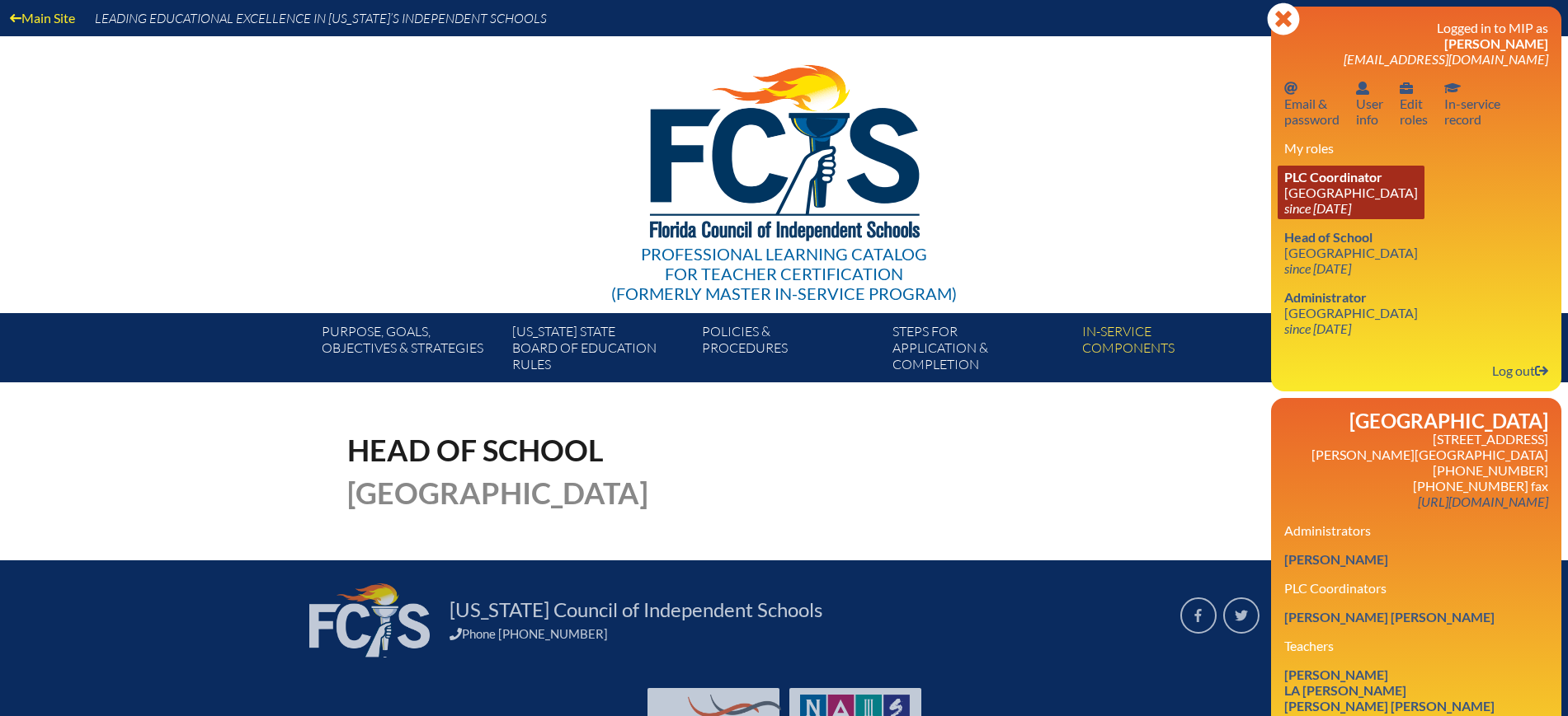
click at [1331, 204] on icon "since [DATE]" at bounding box center [1317, 208] width 67 height 15
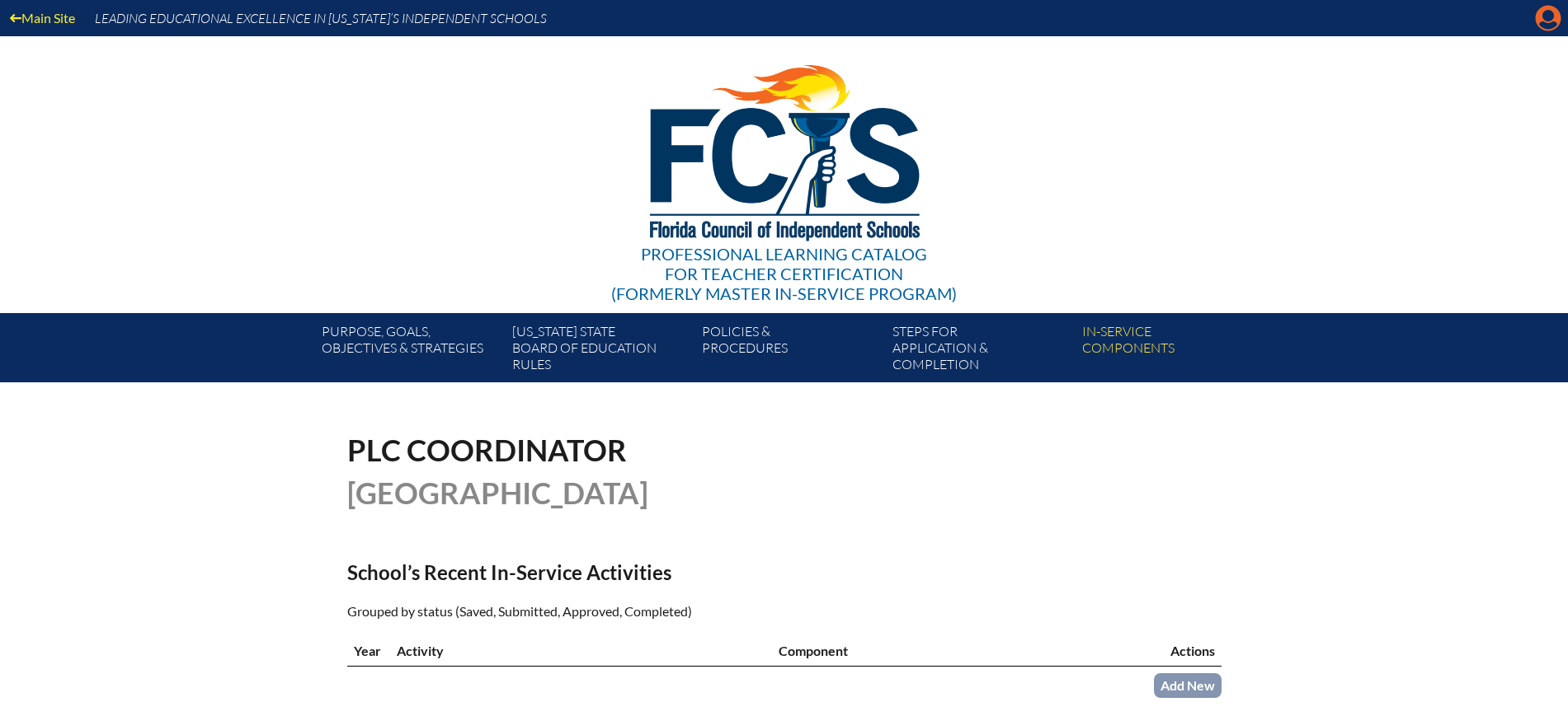
click at [1543, 15] on icon "Manage account" at bounding box center [1547, 17] width 26 height 26
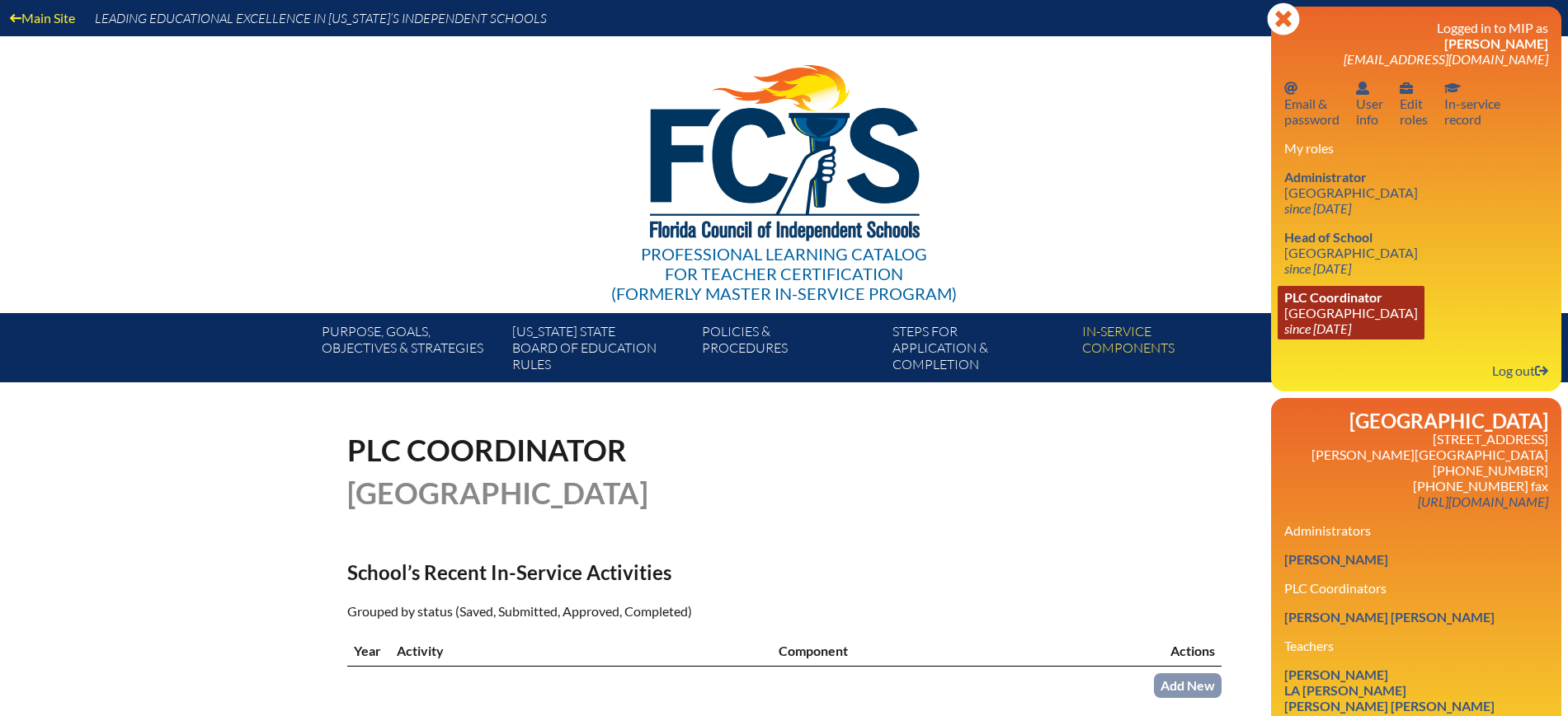
click at [1346, 310] on link "PLC Coordinator [GEOGRAPHIC_DATA] since [DATE]" at bounding box center [1351, 312] width 147 height 54
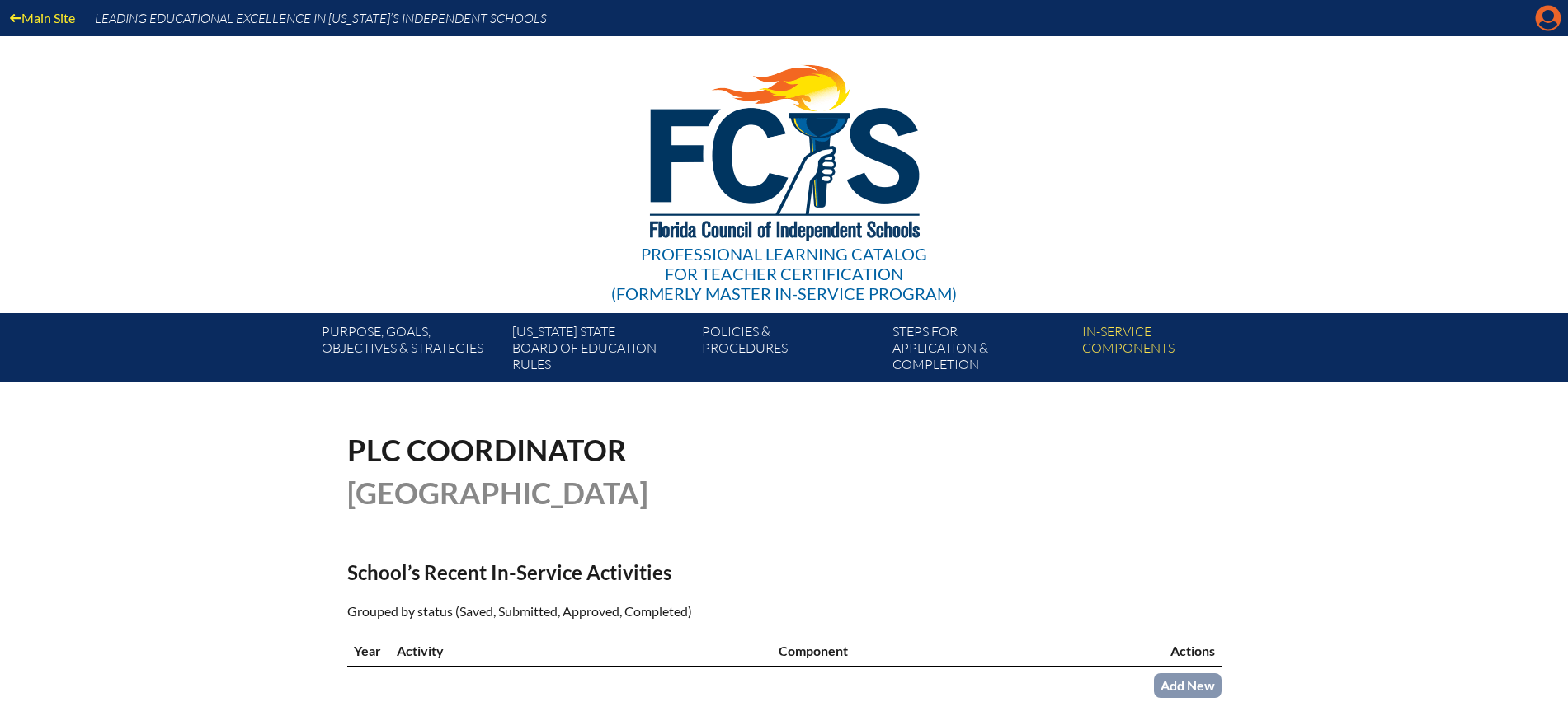
click at [1549, 19] on icon "Manage account" at bounding box center [1547, 17] width 26 height 26
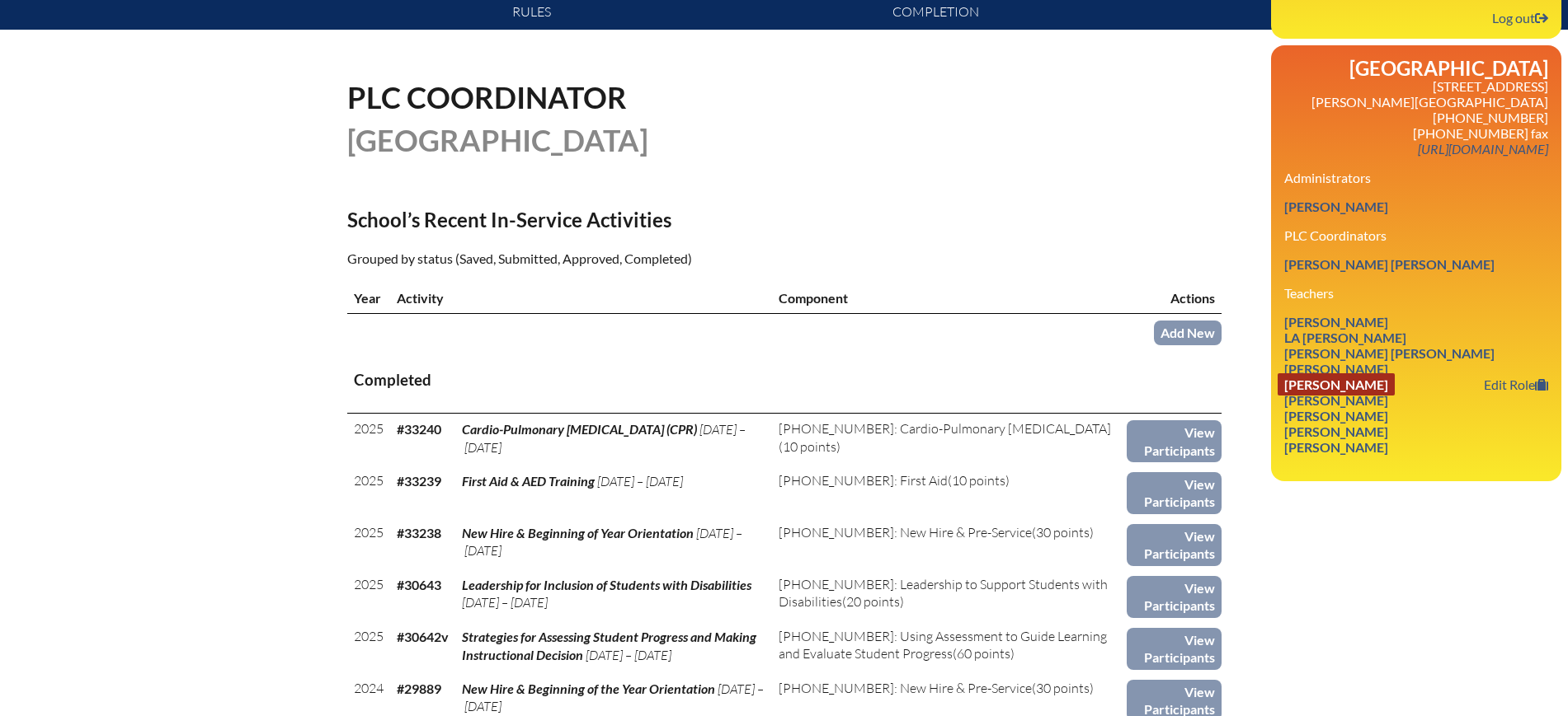
scroll to position [412, 0]
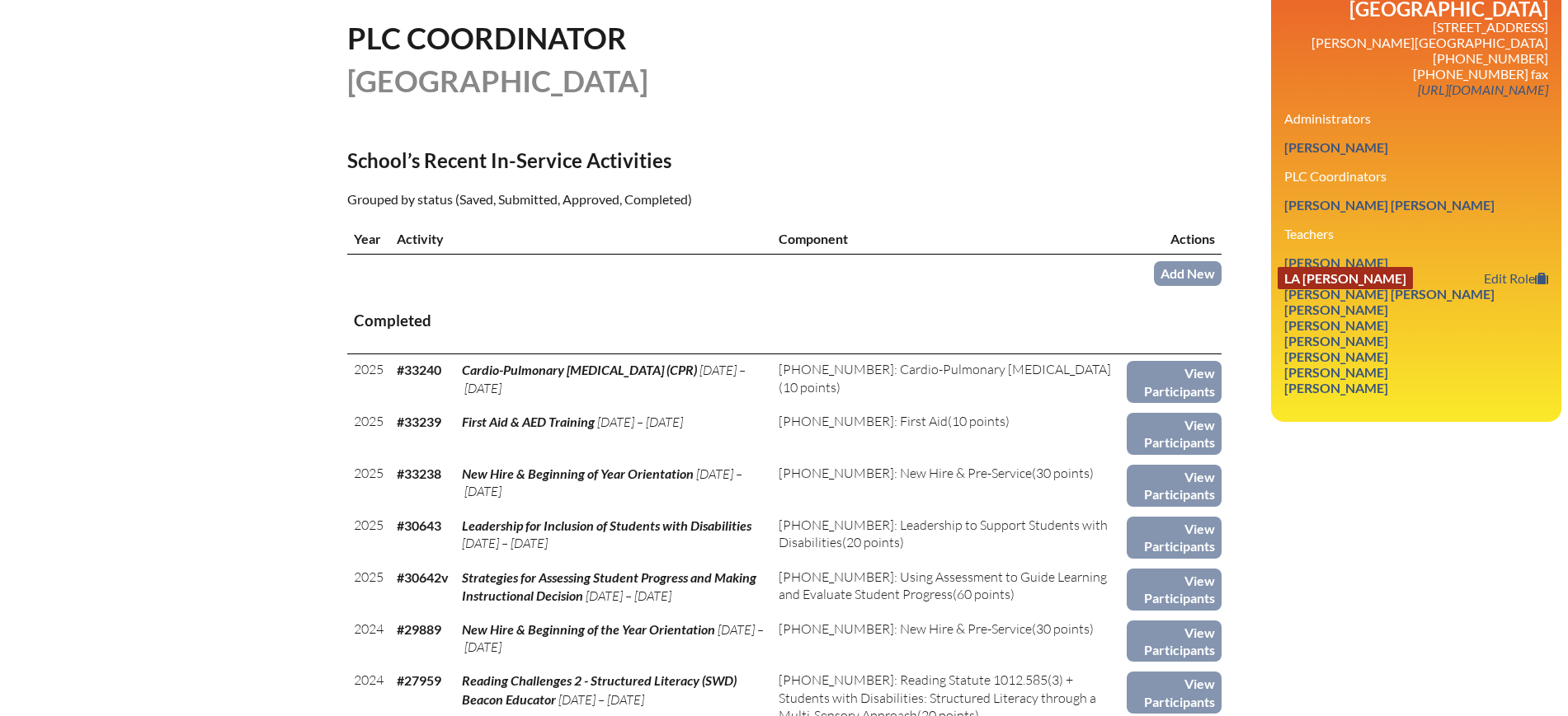
click at [1376, 289] on link "La [PERSON_NAME]" at bounding box center [1345, 278] width 135 height 23
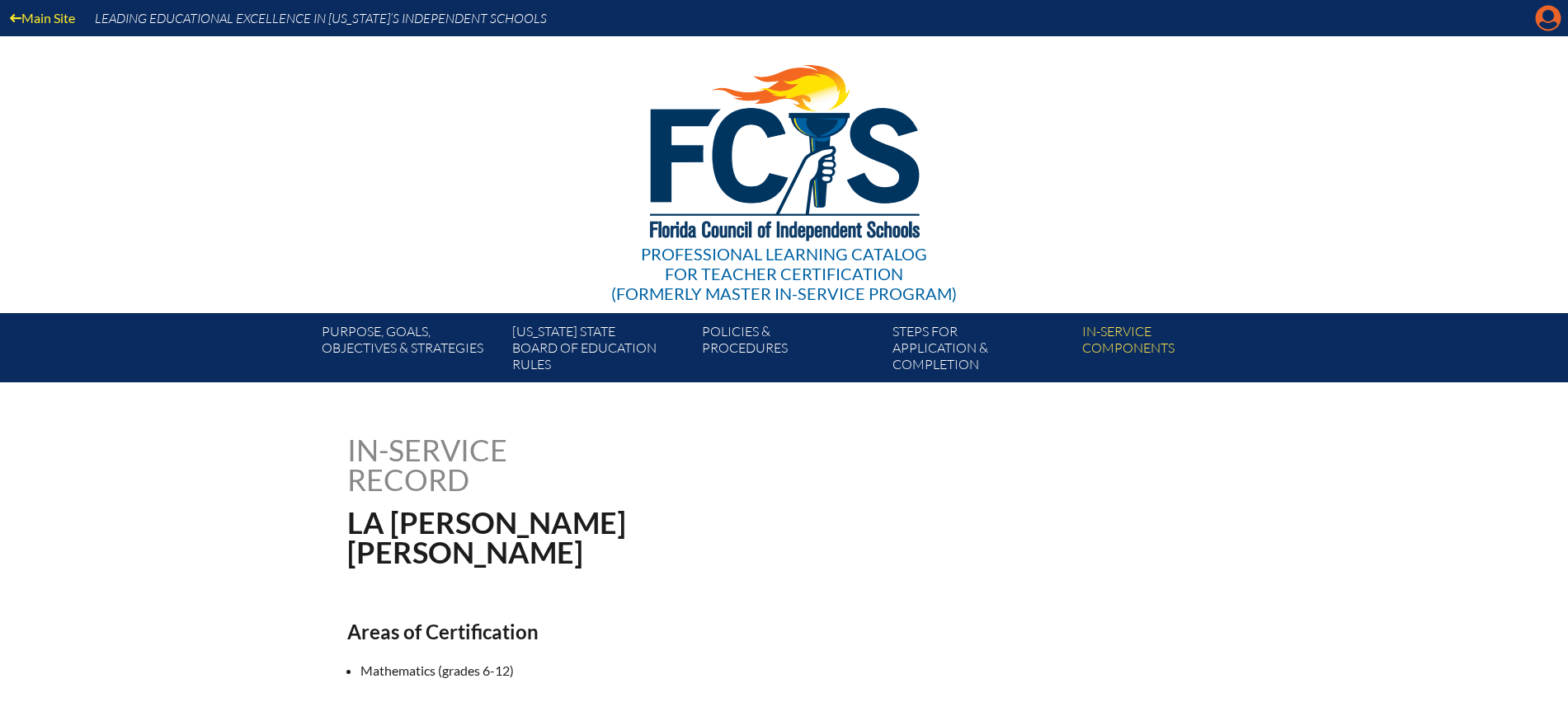
click at [1551, 22] on icon at bounding box center [1548, 18] width 25 height 25
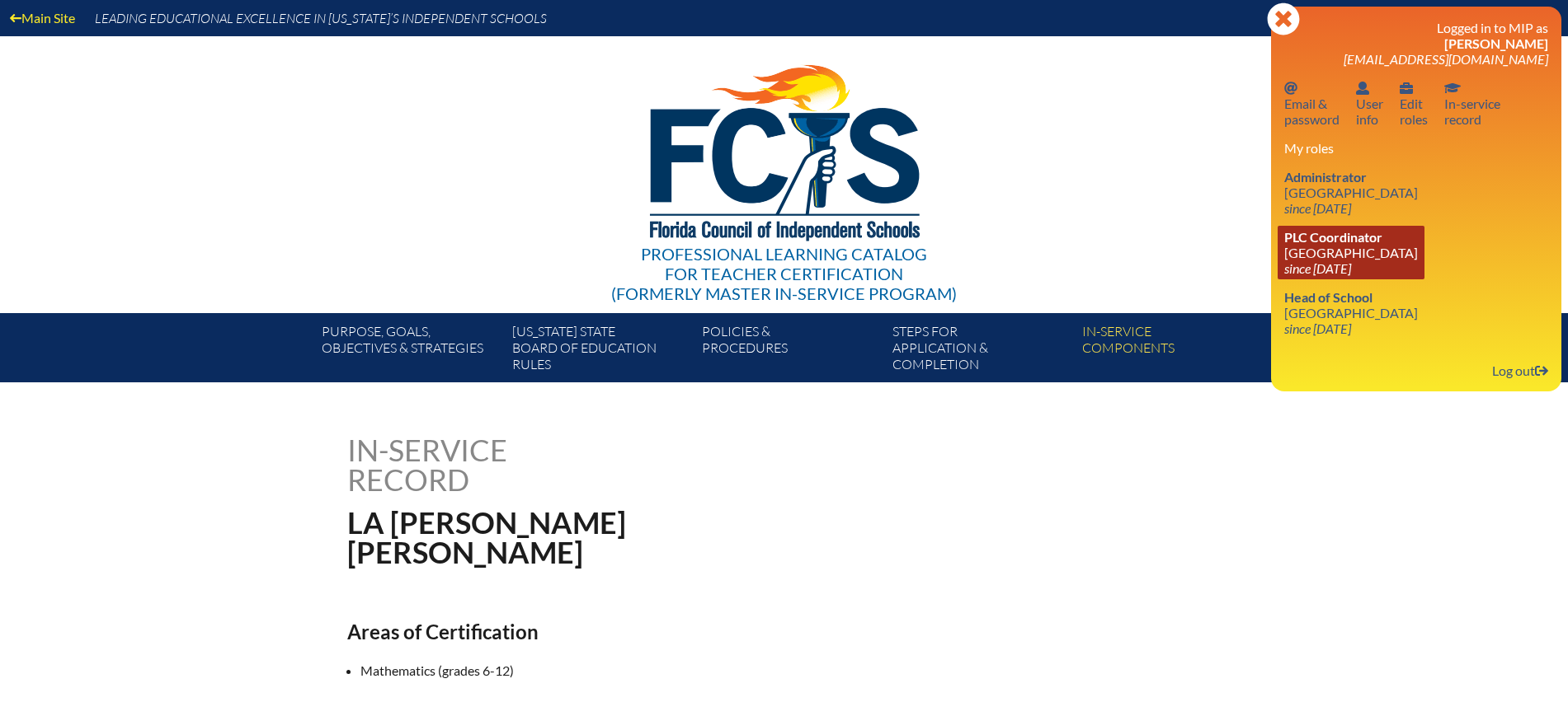
click at [1346, 256] on link "PLC Coordinator [GEOGRAPHIC_DATA] since [DATE]" at bounding box center [1351, 252] width 147 height 54
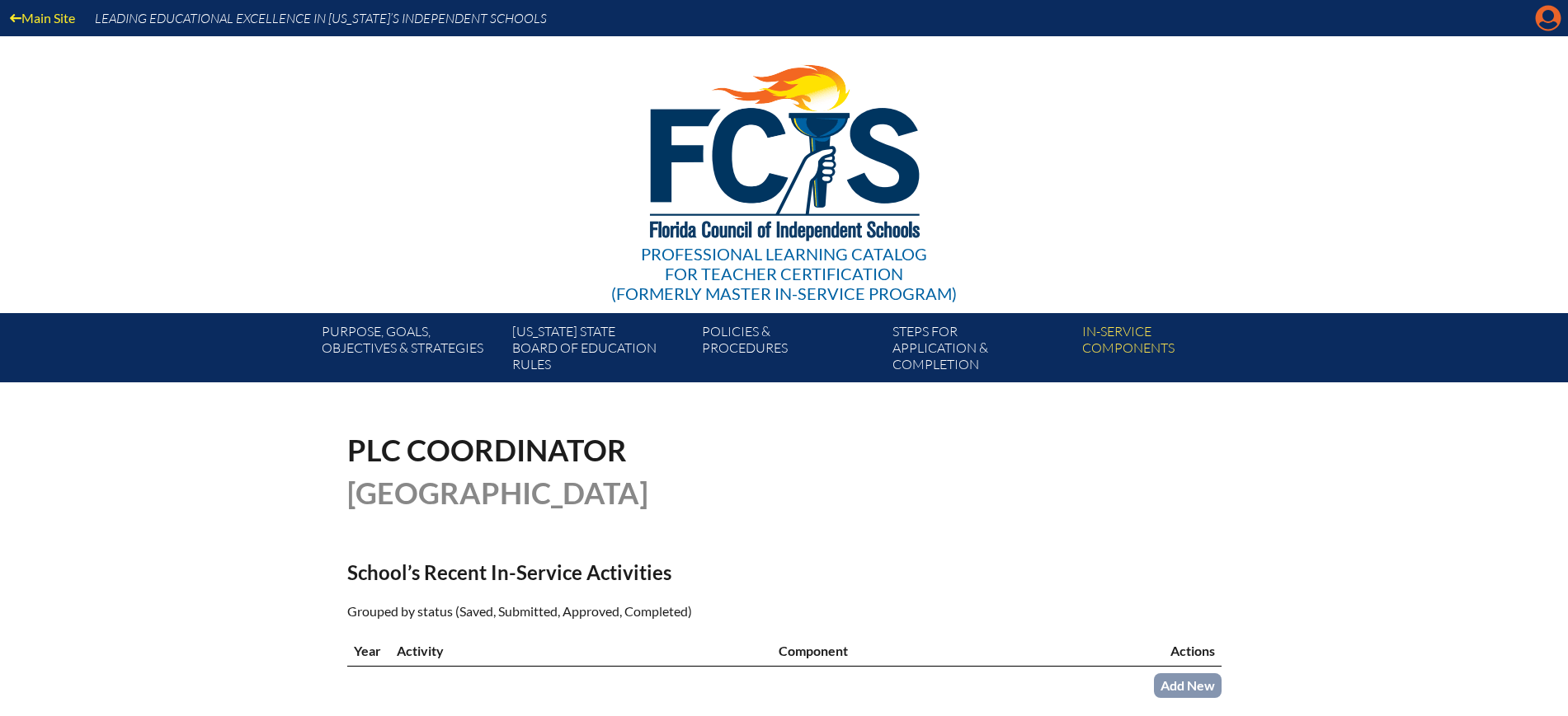
click at [1543, 10] on icon at bounding box center [1548, 18] width 25 height 25
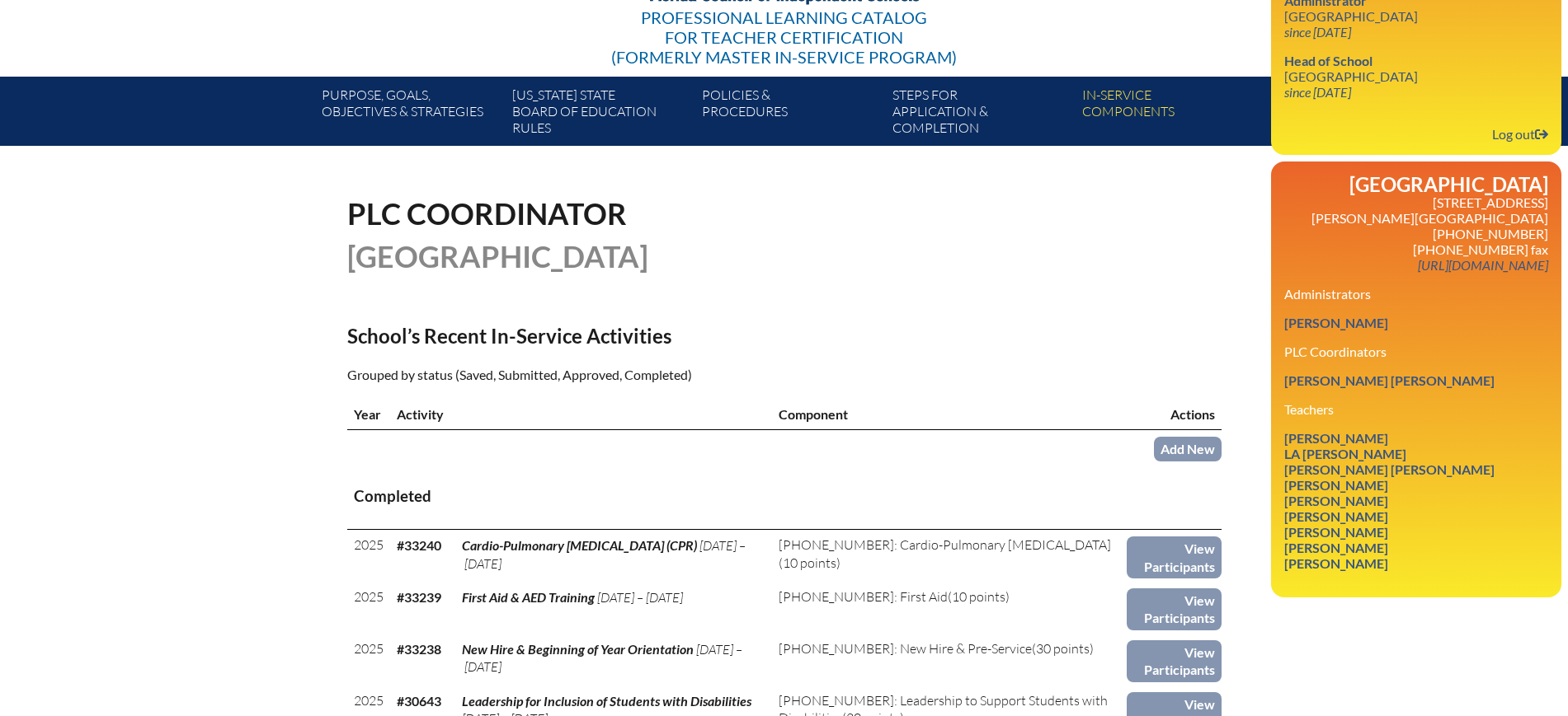
scroll to position [309, 0]
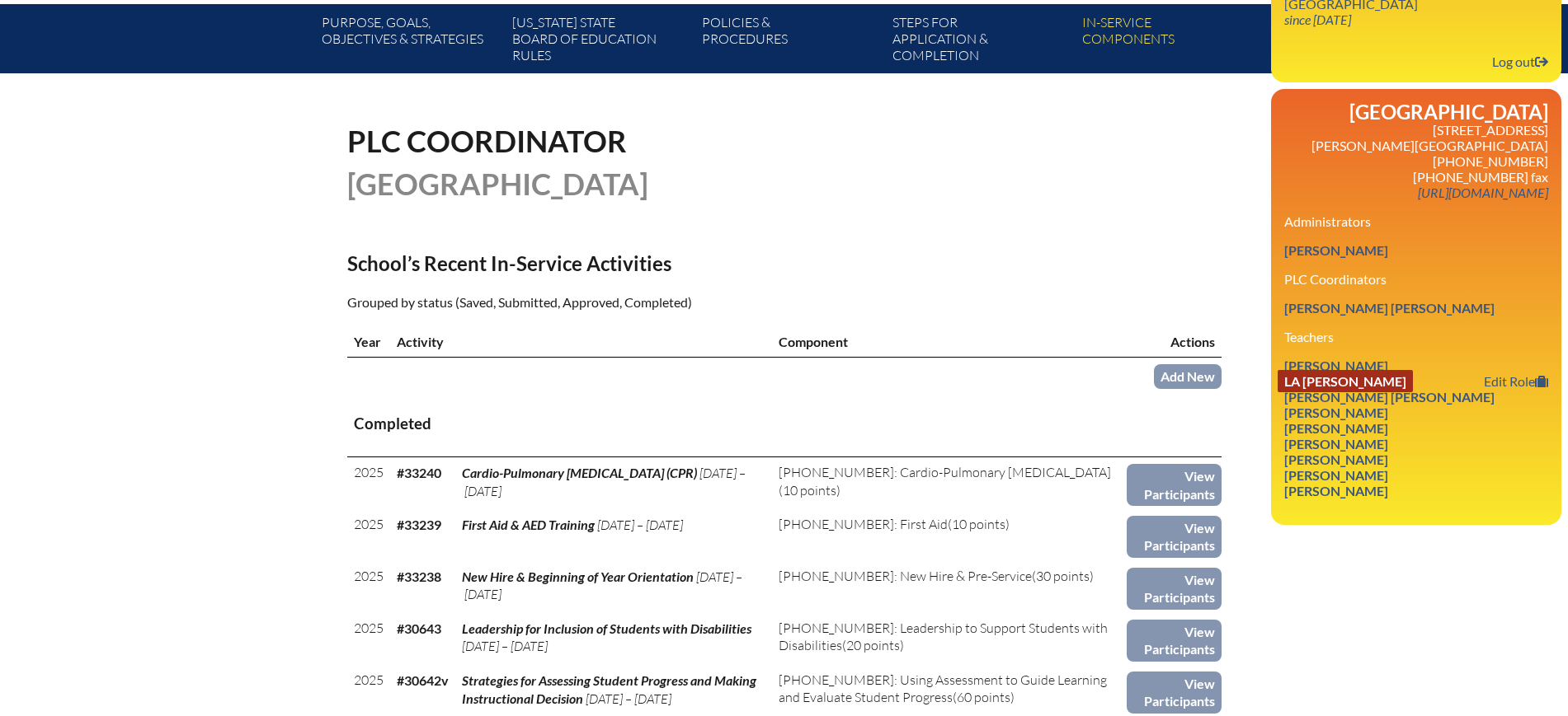
click at [1365, 392] on link "La Trecia Carson" at bounding box center [1345, 381] width 135 height 23
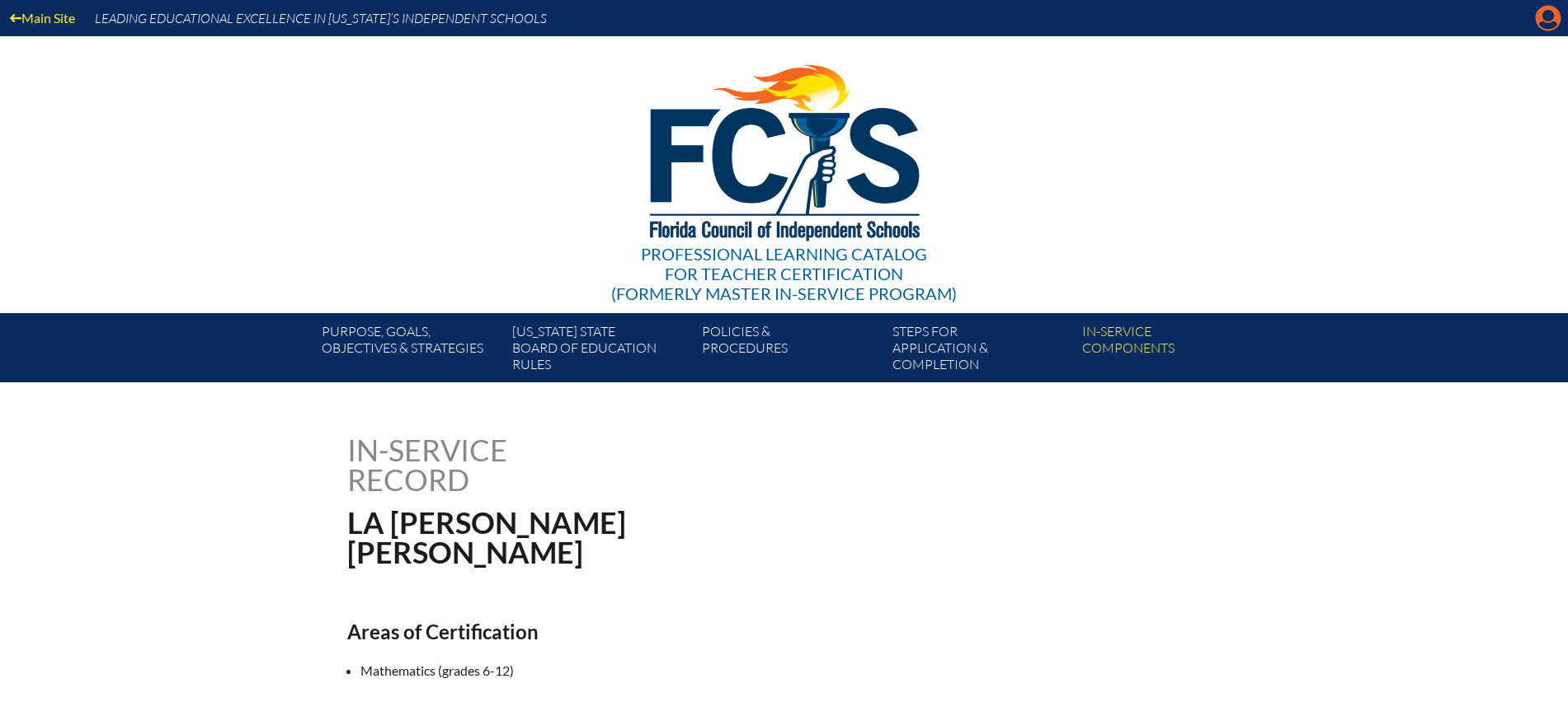
click at [1547, 18] on icon "Manage account" at bounding box center [1547, 17] width 26 height 26
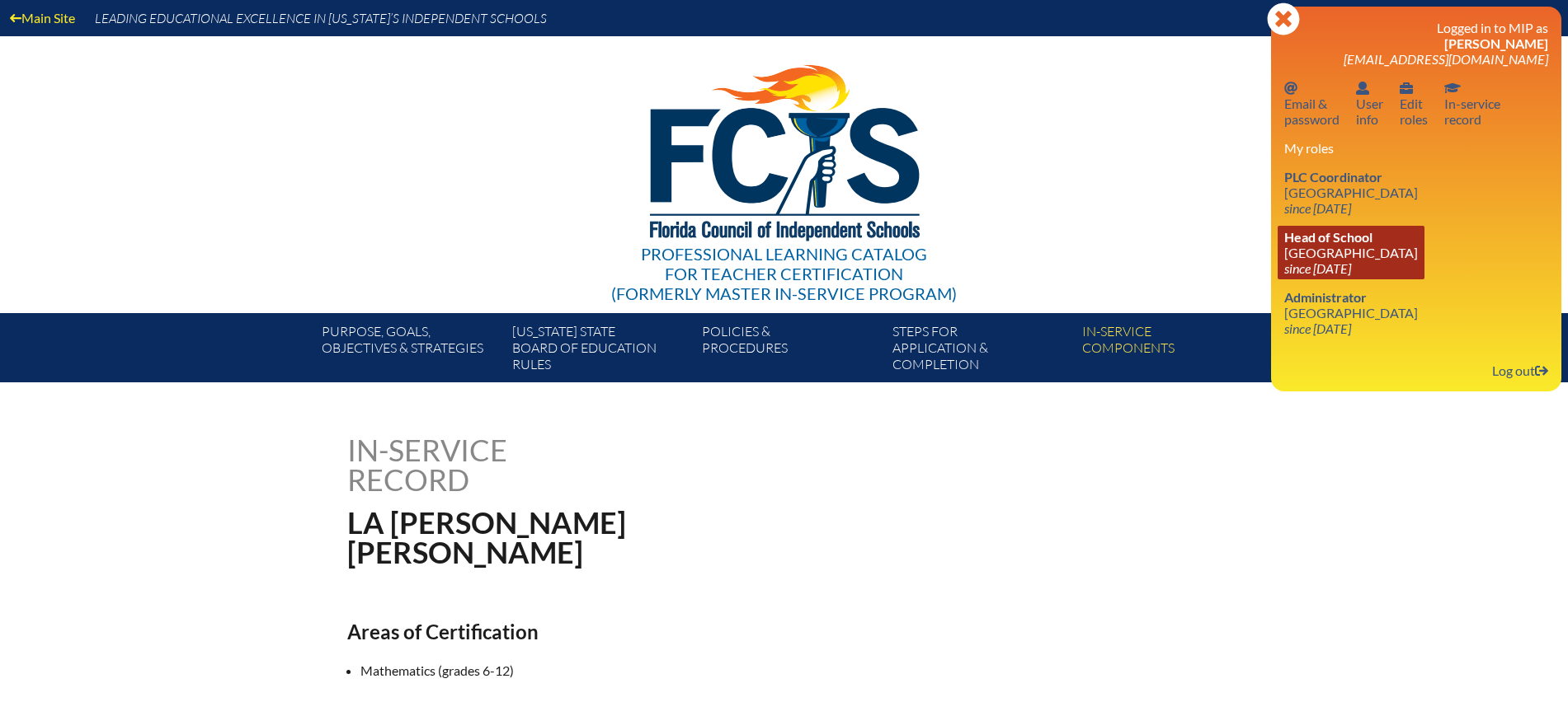
click at [1327, 257] on link "Head of School Saddlebrook Preparatory School since 2018 Jun 22" at bounding box center [1351, 252] width 147 height 54
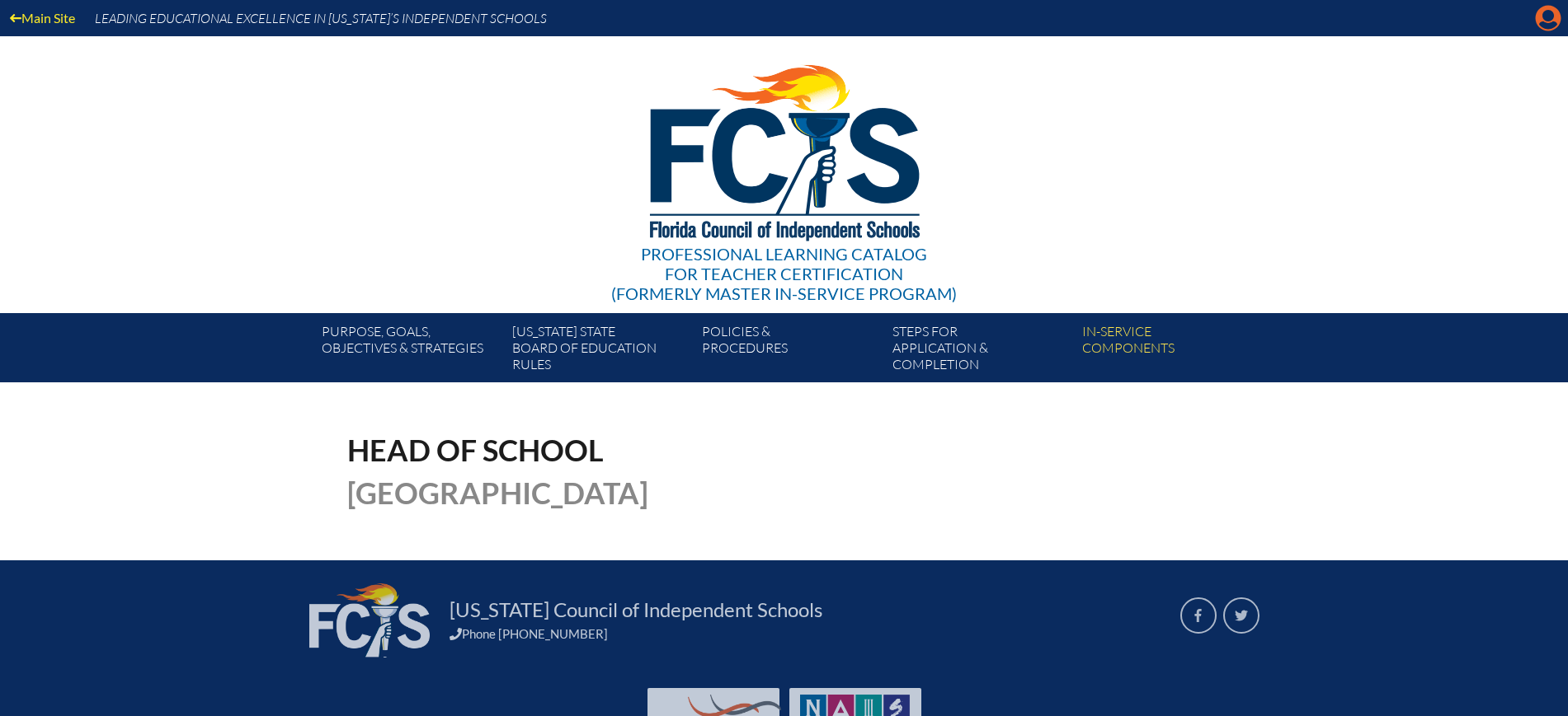
click at [1535, 15] on icon at bounding box center [1548, 18] width 25 height 25
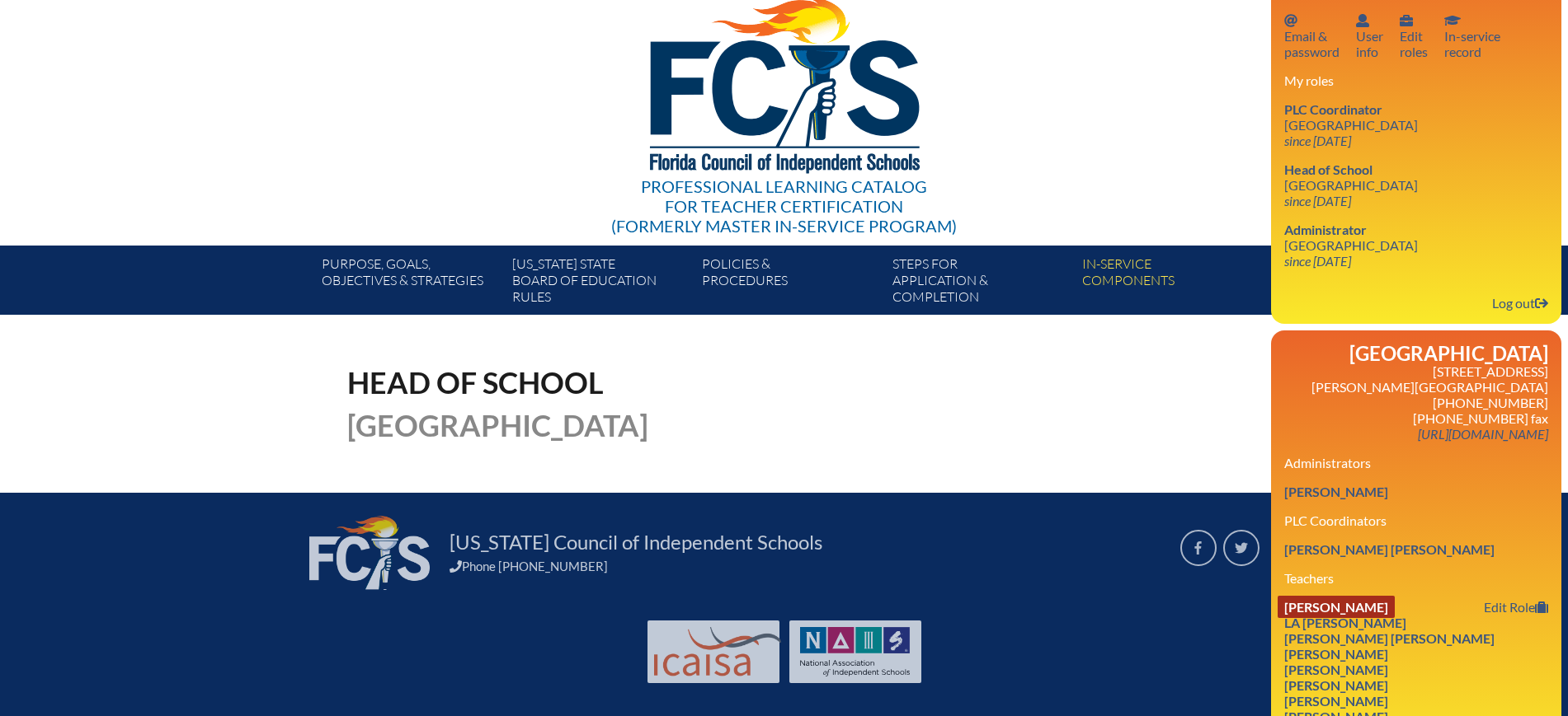
scroll to position [111, 0]
click at [1365, 596] on link "[PERSON_NAME]" at bounding box center [1336, 607] width 117 height 23
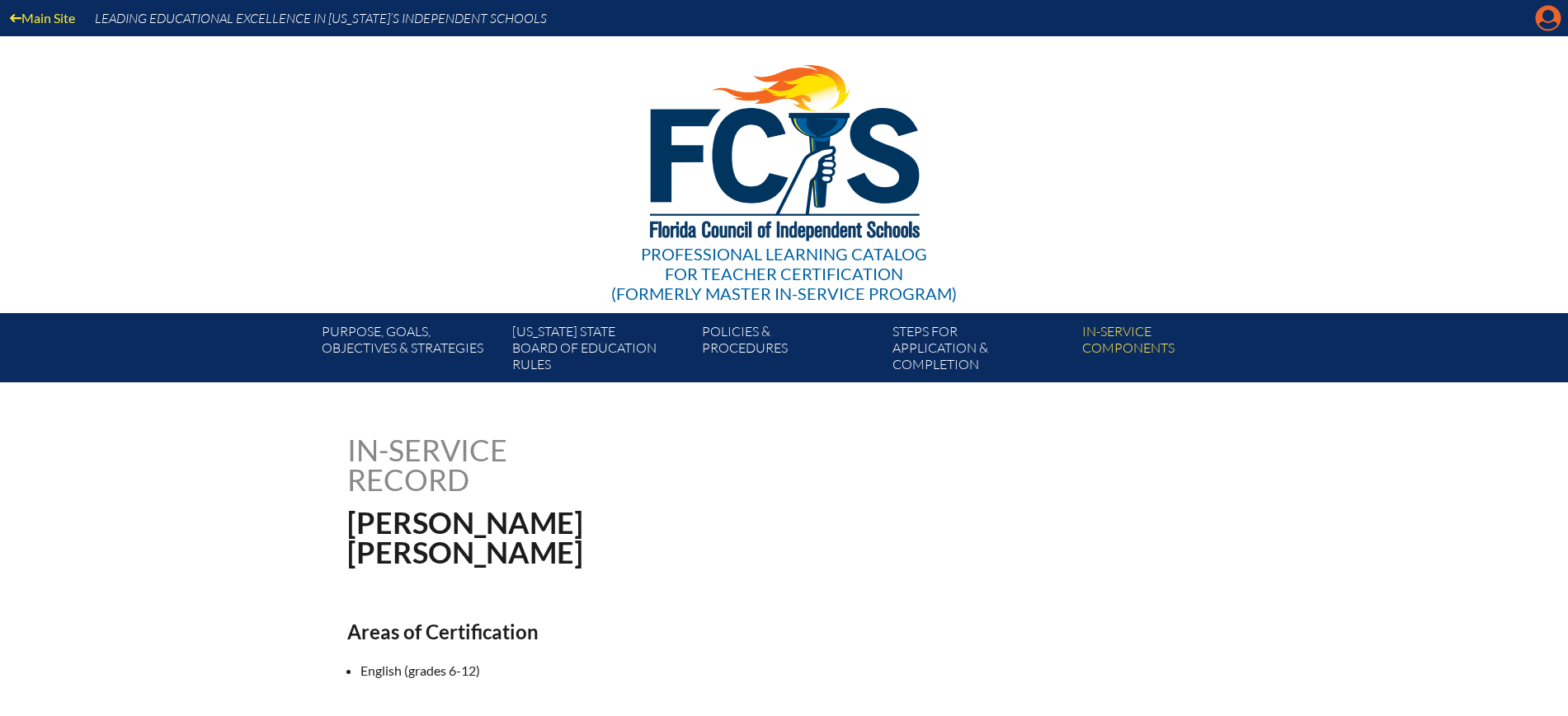
click at [1543, 23] on icon "Manage account" at bounding box center [1547, 17] width 26 height 26
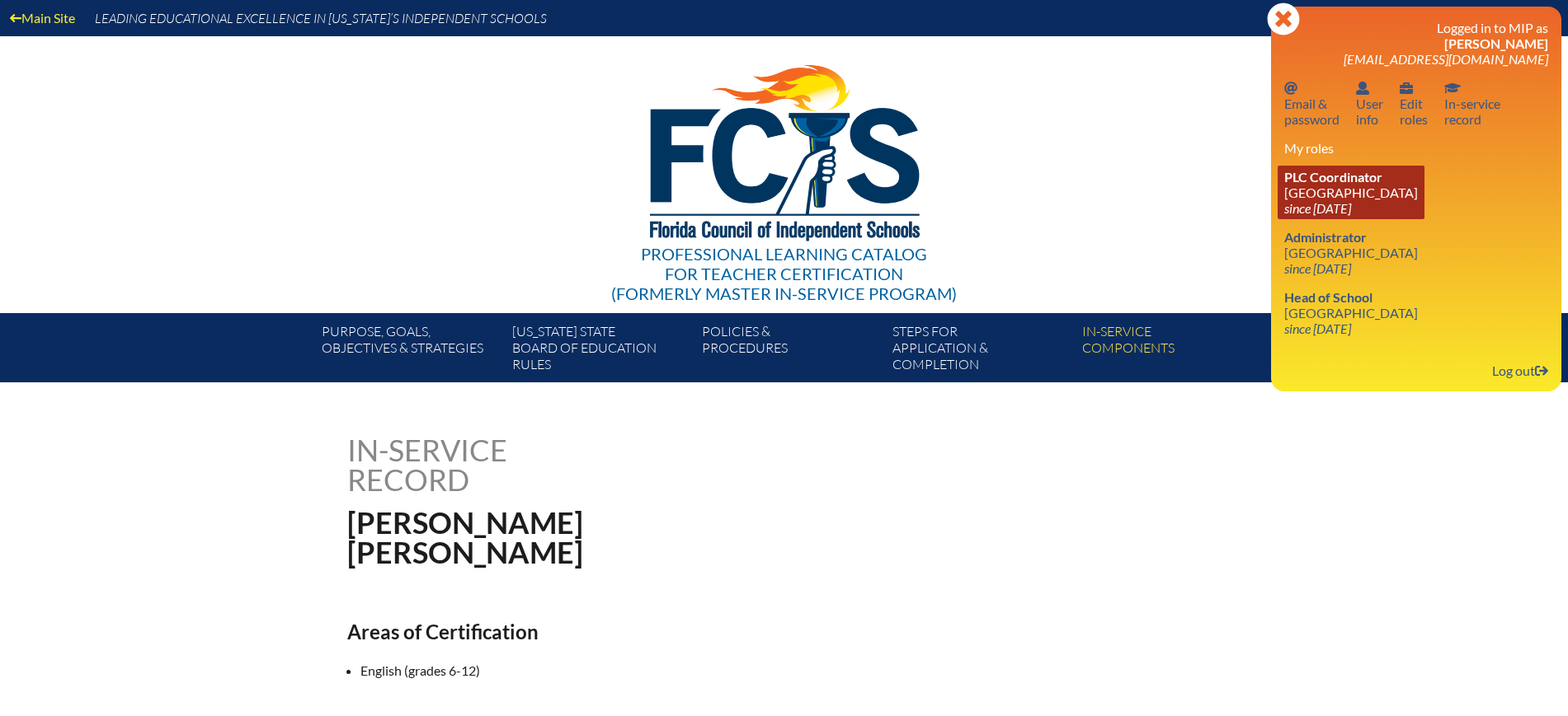
click at [1330, 195] on link "PLC Coordinator [GEOGRAPHIC_DATA] since [DATE]" at bounding box center [1351, 192] width 147 height 54
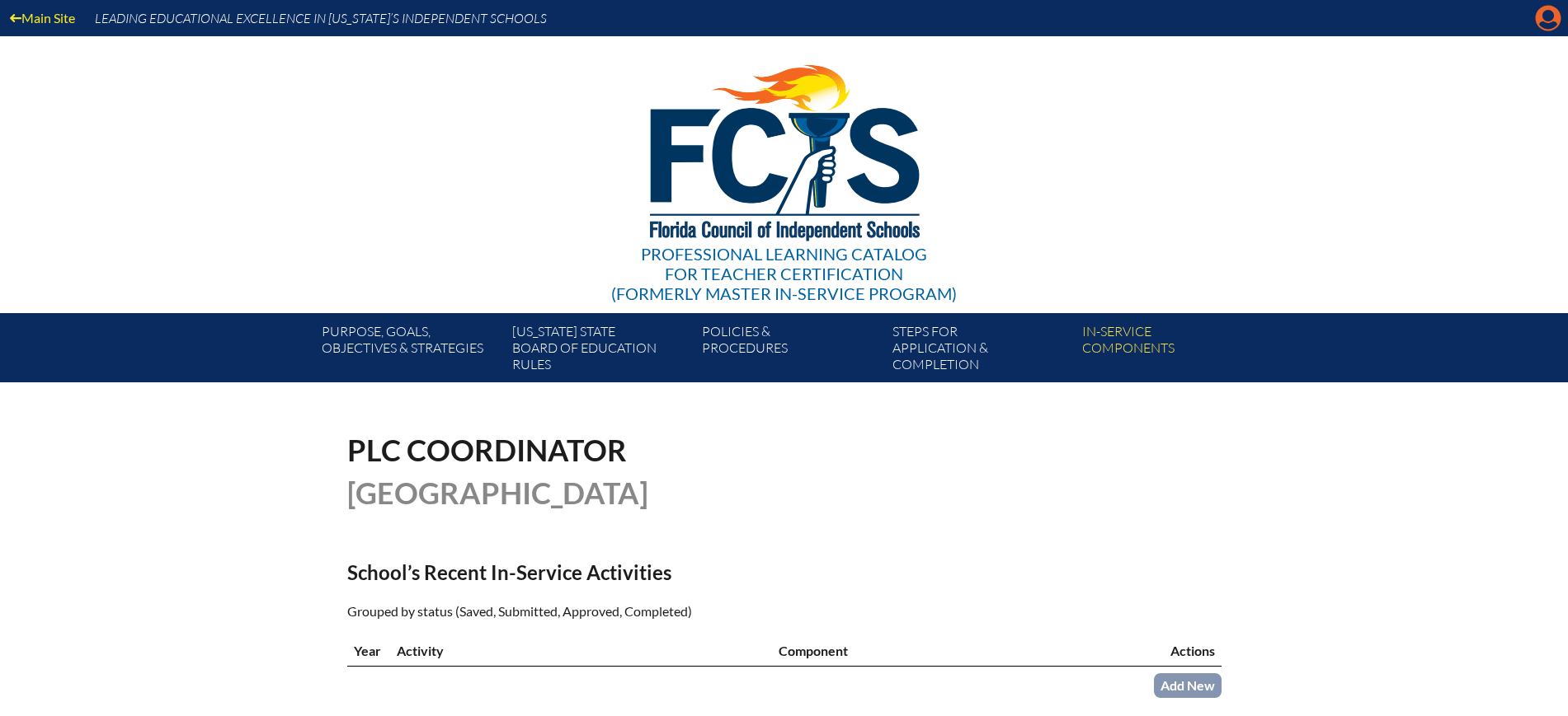
click at [1549, 22] on icon at bounding box center [1548, 18] width 25 height 25
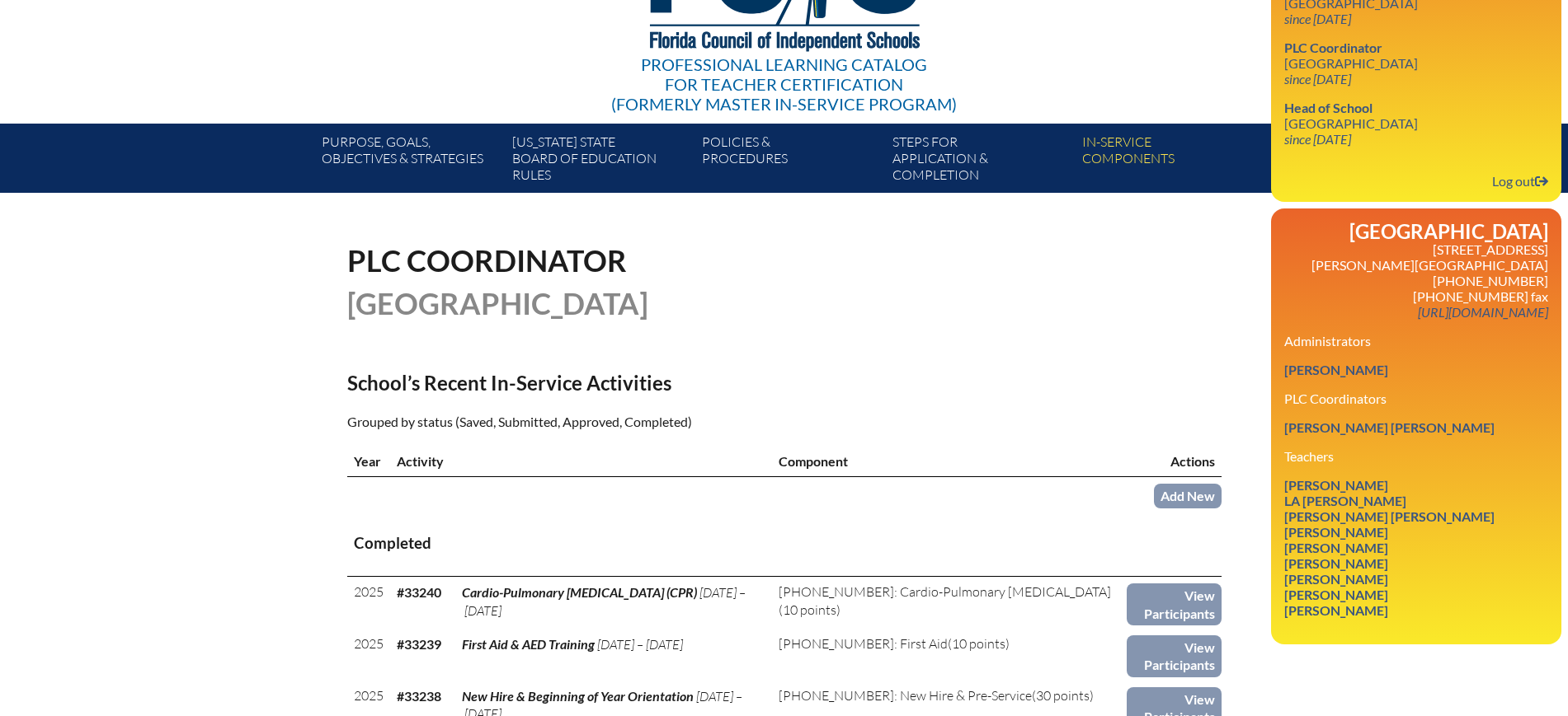
scroll to position [515, 0]
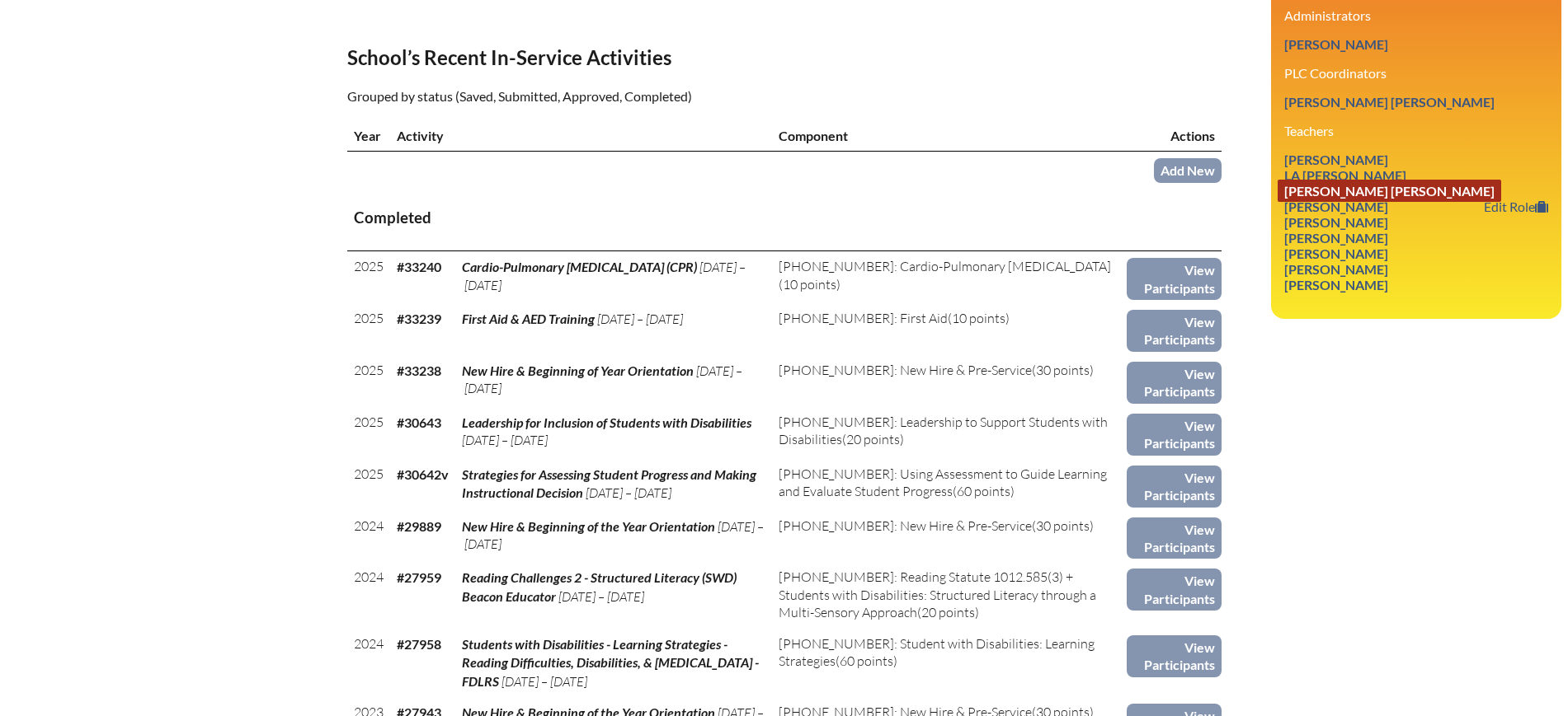
click at [1380, 202] on link "Mario Henry Perez" at bounding box center [1389, 191] width 223 height 23
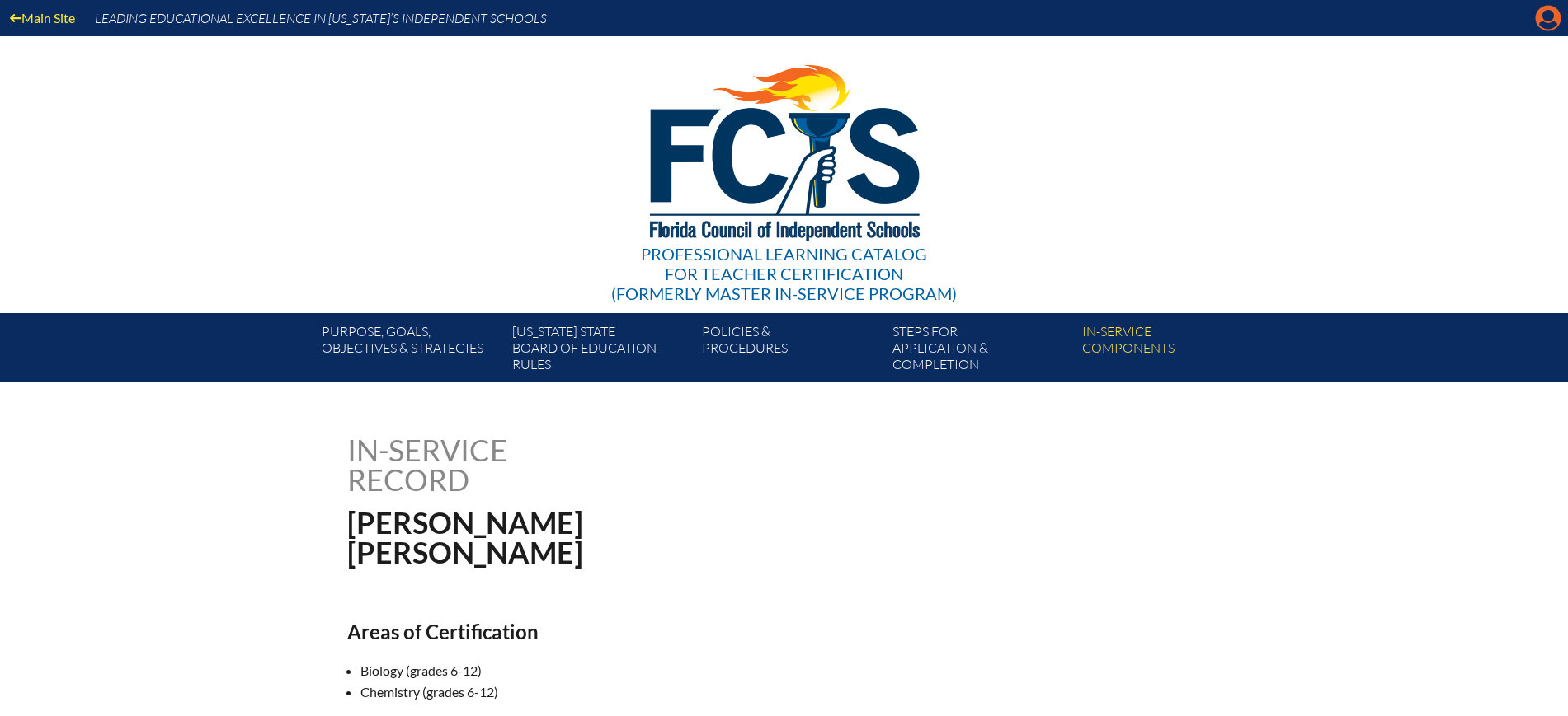
click at [1555, 23] on icon "Manage account" at bounding box center [1547, 17] width 26 height 26
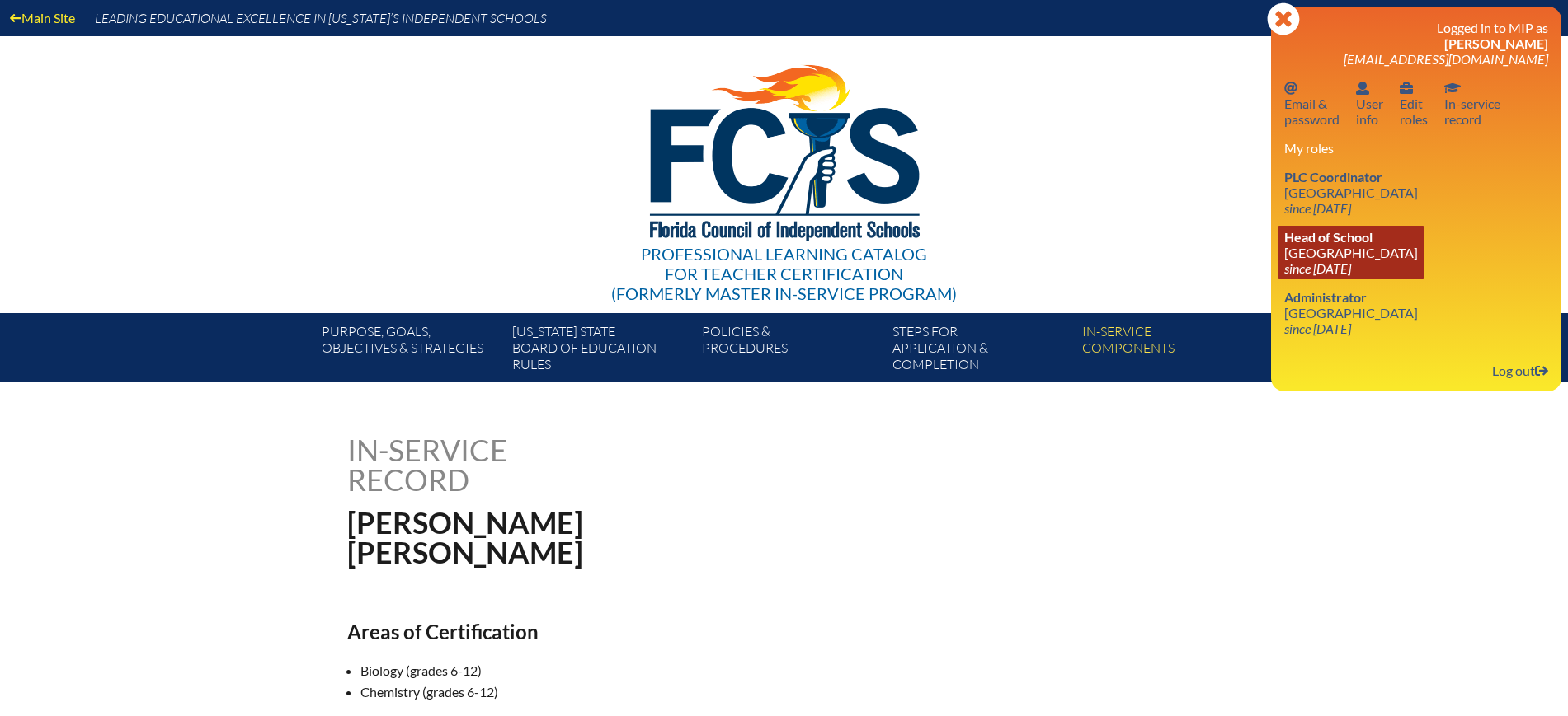
click at [1340, 261] on icon "since [DATE]" at bounding box center [1317, 268] width 67 height 15
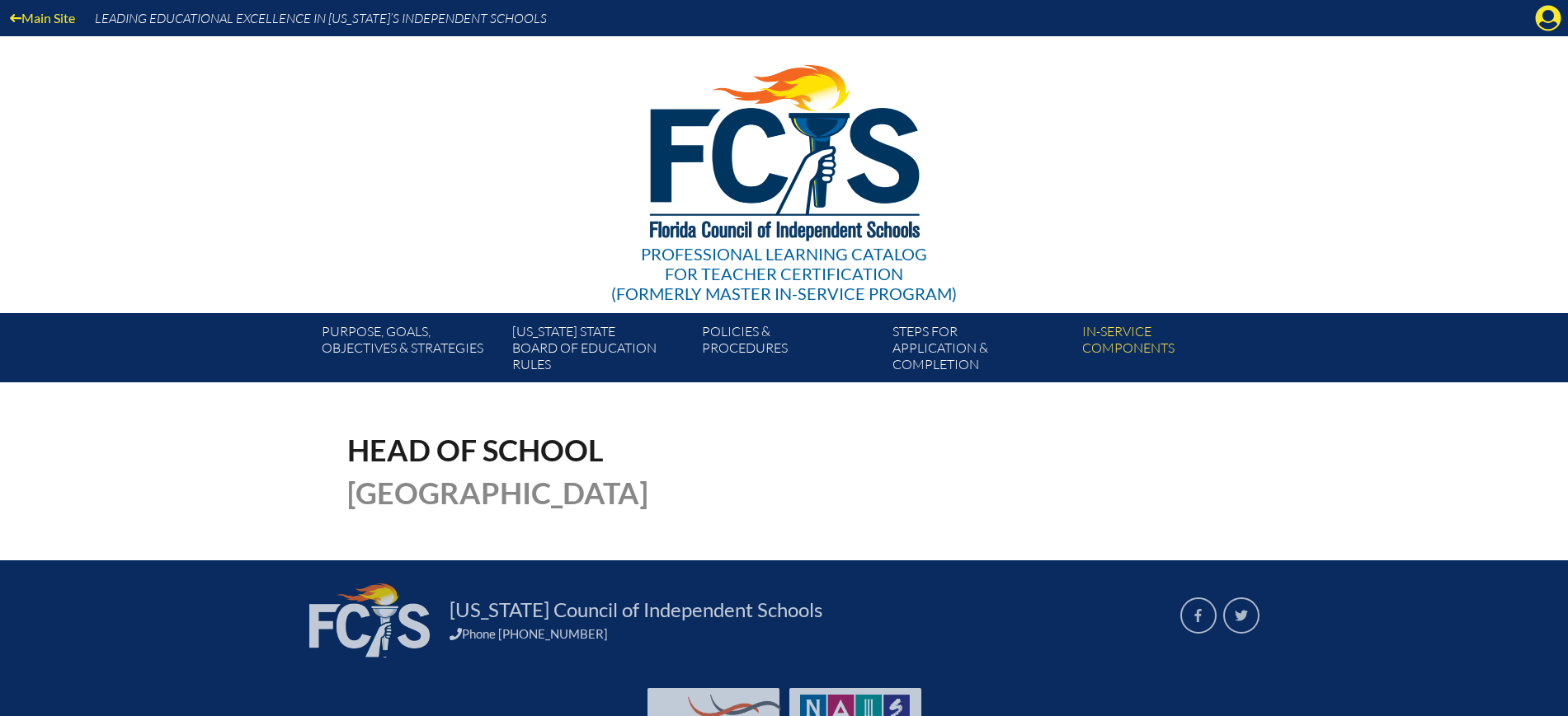
drag, startPoint x: 1522, startPoint y: 12, endPoint x: 1474, endPoint y: 60, distance: 67.9
click at [1535, 12] on icon at bounding box center [1548, 18] width 25 height 25
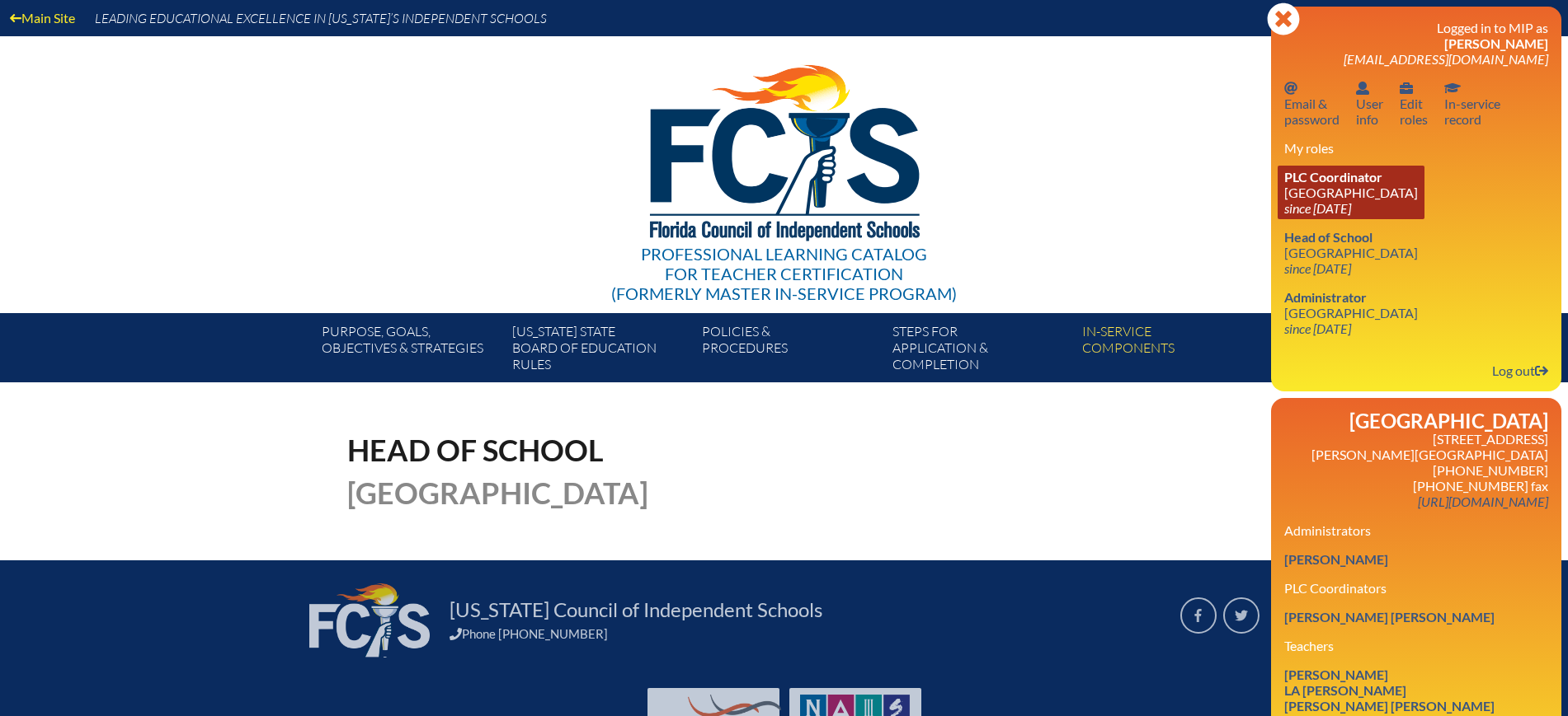
click at [1320, 184] on link "PLC Coordinator Saddlebrook Preparatory School since 2016 Oct 6" at bounding box center [1351, 192] width 147 height 54
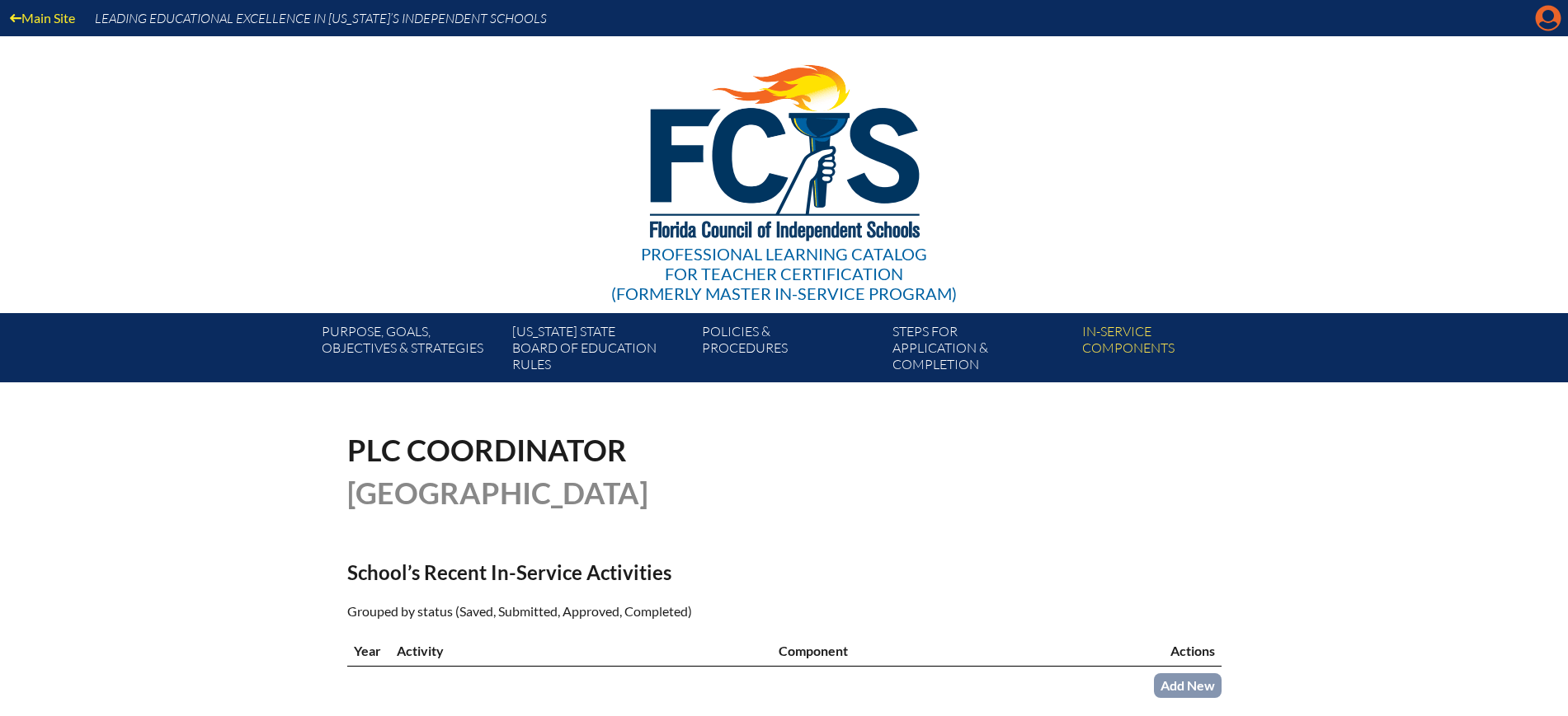
click at [1543, 14] on icon "Manage account" at bounding box center [1547, 17] width 26 height 26
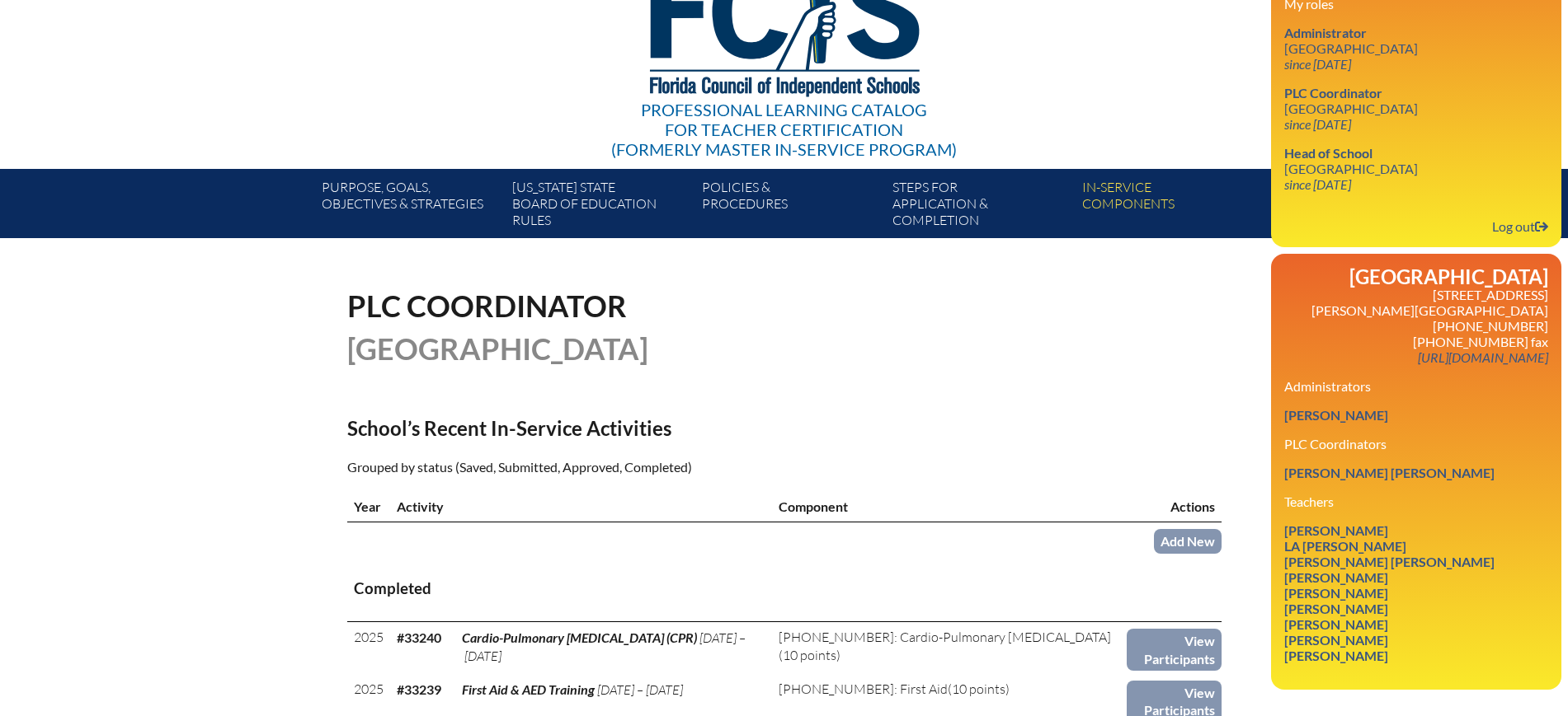
scroll to position [309, 0]
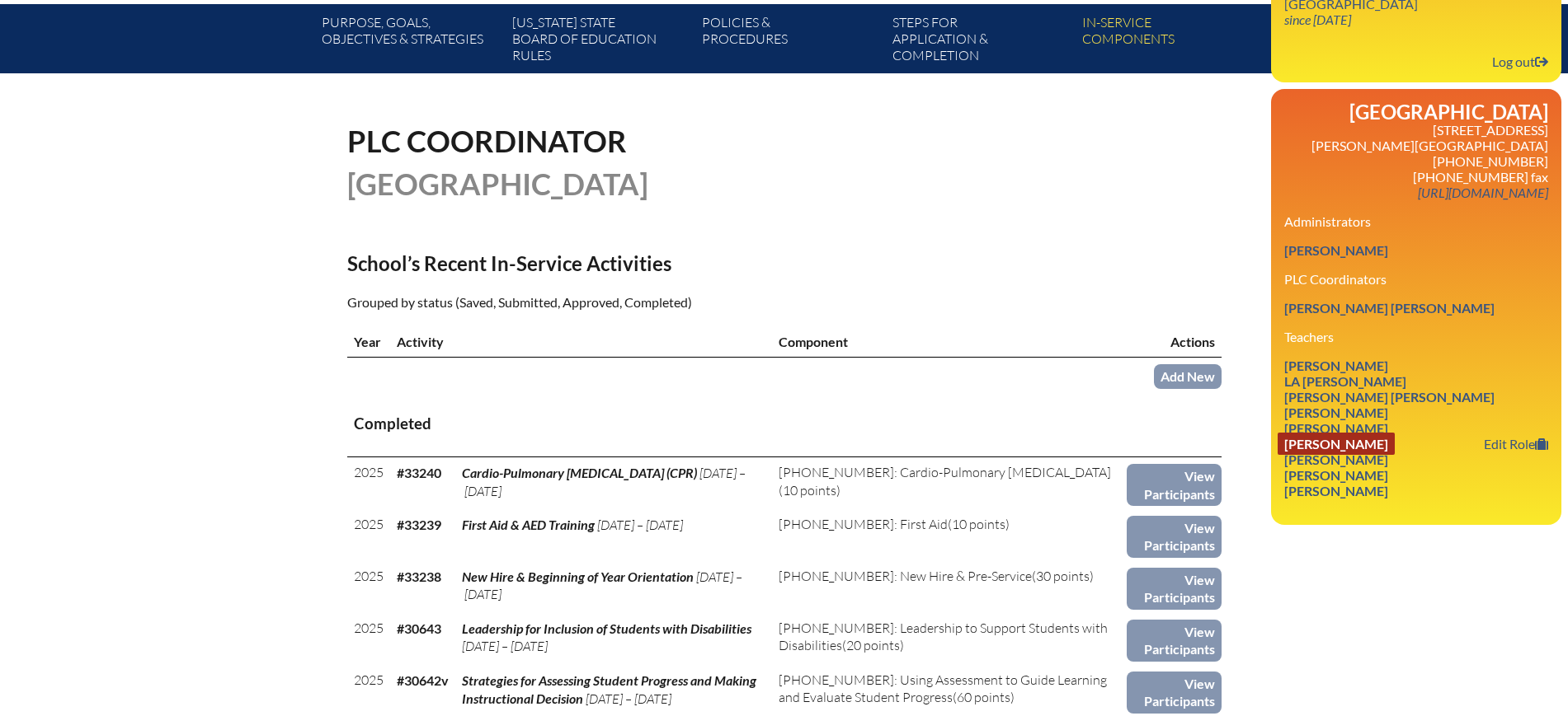
click at [1387, 455] on link "Christopher M Rosenke" at bounding box center [1336, 444] width 117 height 23
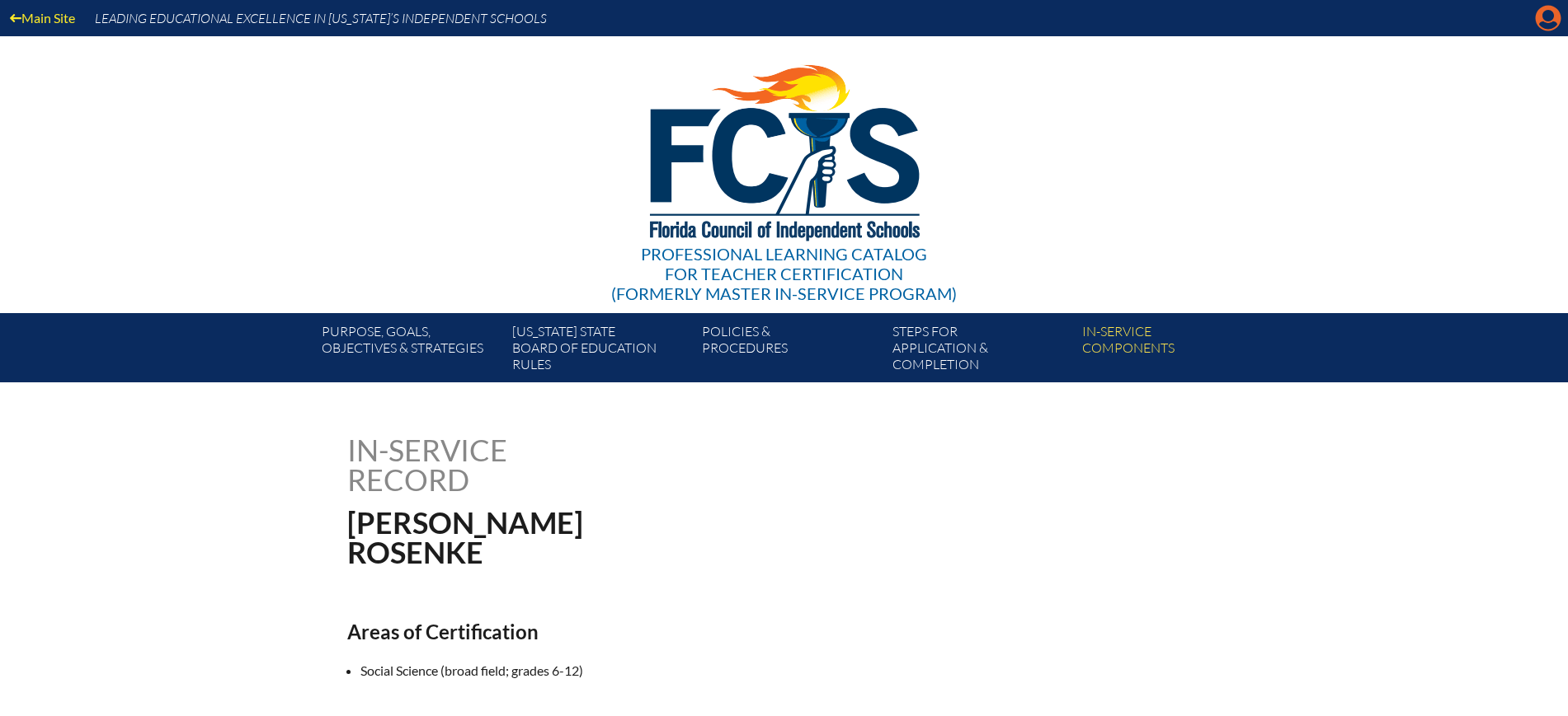
click at [1547, 14] on icon "Manage account" at bounding box center [1547, 17] width 26 height 26
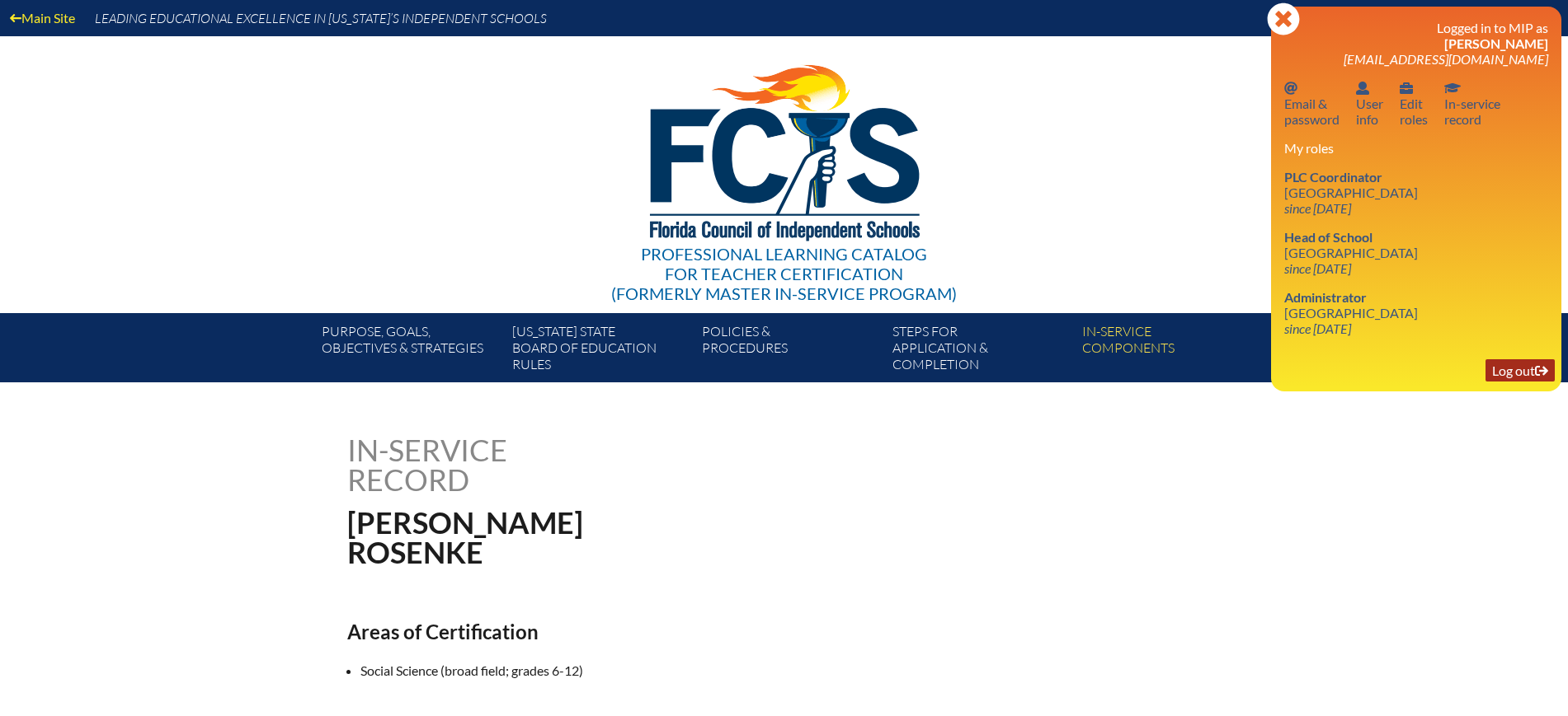
click at [1521, 377] on link "Log out Log out" at bounding box center [1520, 370] width 69 height 23
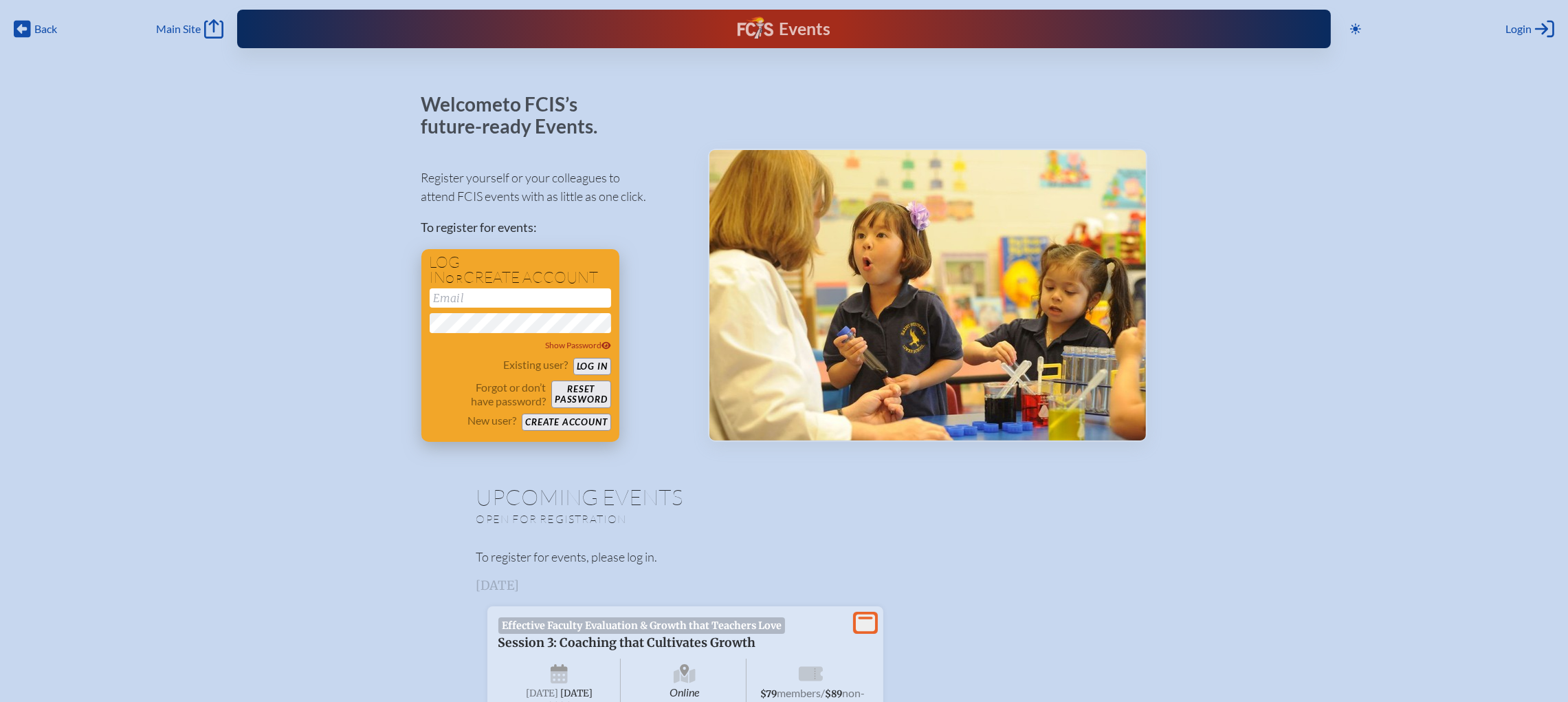
type input "[EMAIL_ADDRESS][DOMAIN_NAME]"
click at [596, 371] on button "Log in" at bounding box center [593, 366] width 38 height 17
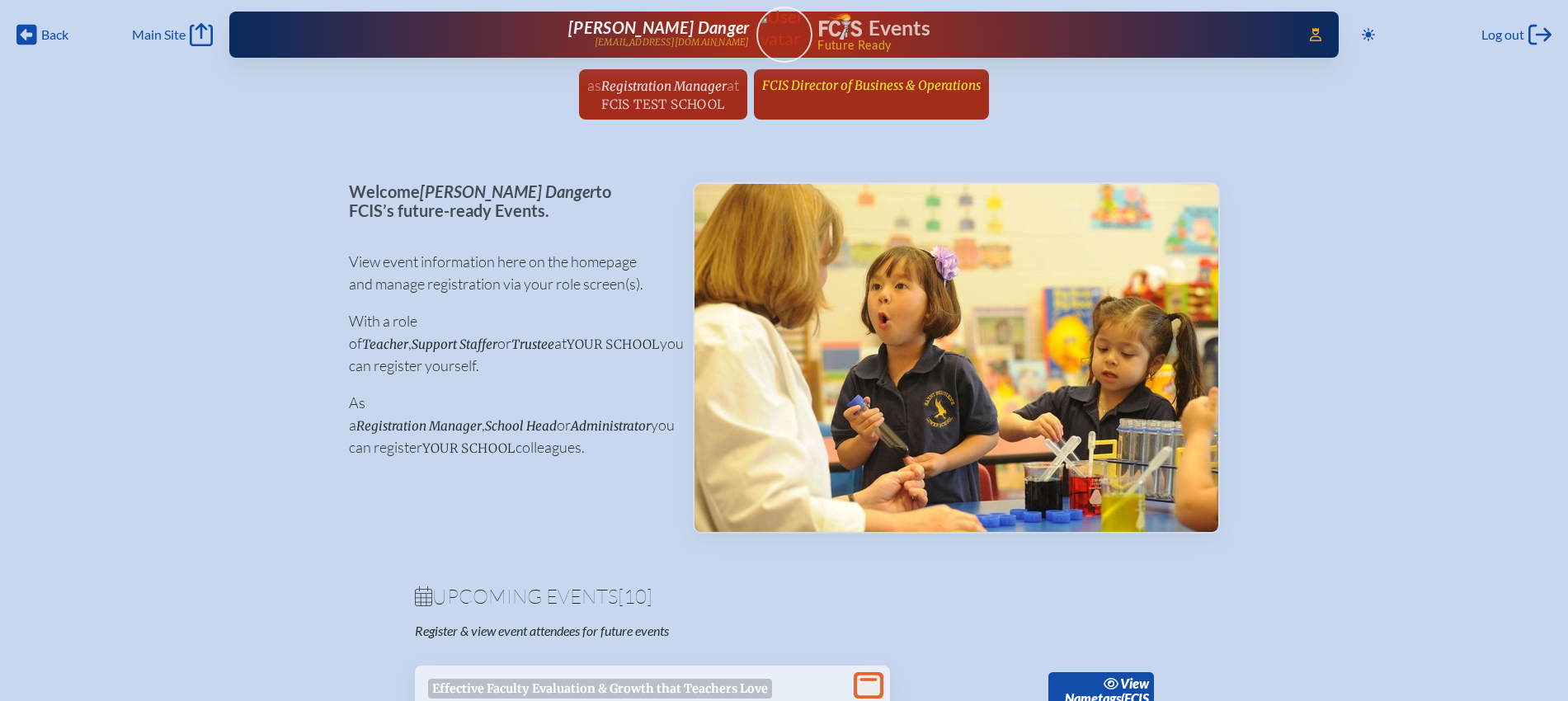
click at [827, 88] on span "FCIS Director of Business & Operations" at bounding box center [871, 84] width 219 height 15
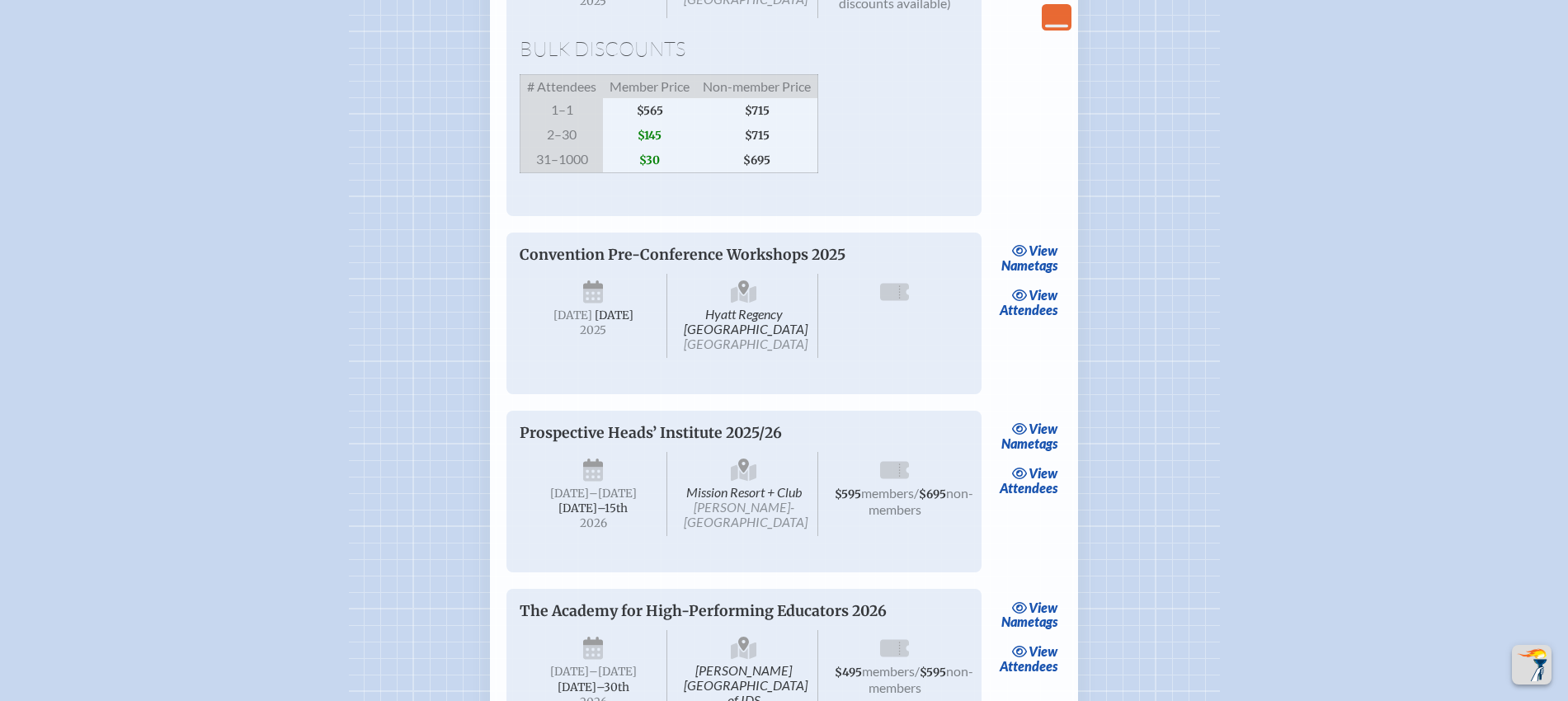
scroll to position [1444, 0]
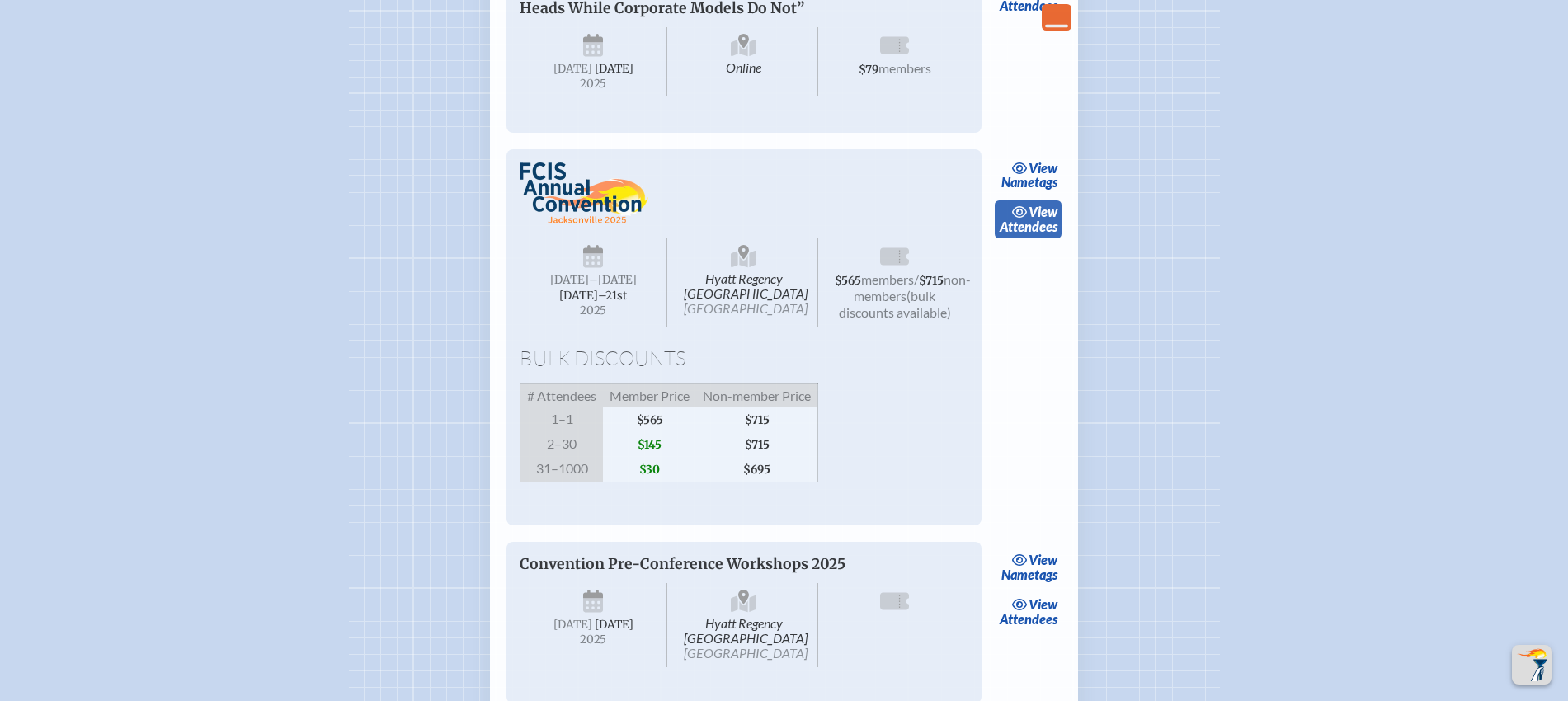
click at [1040, 239] on link "view Attendees" at bounding box center [1028, 220] width 67 height 38
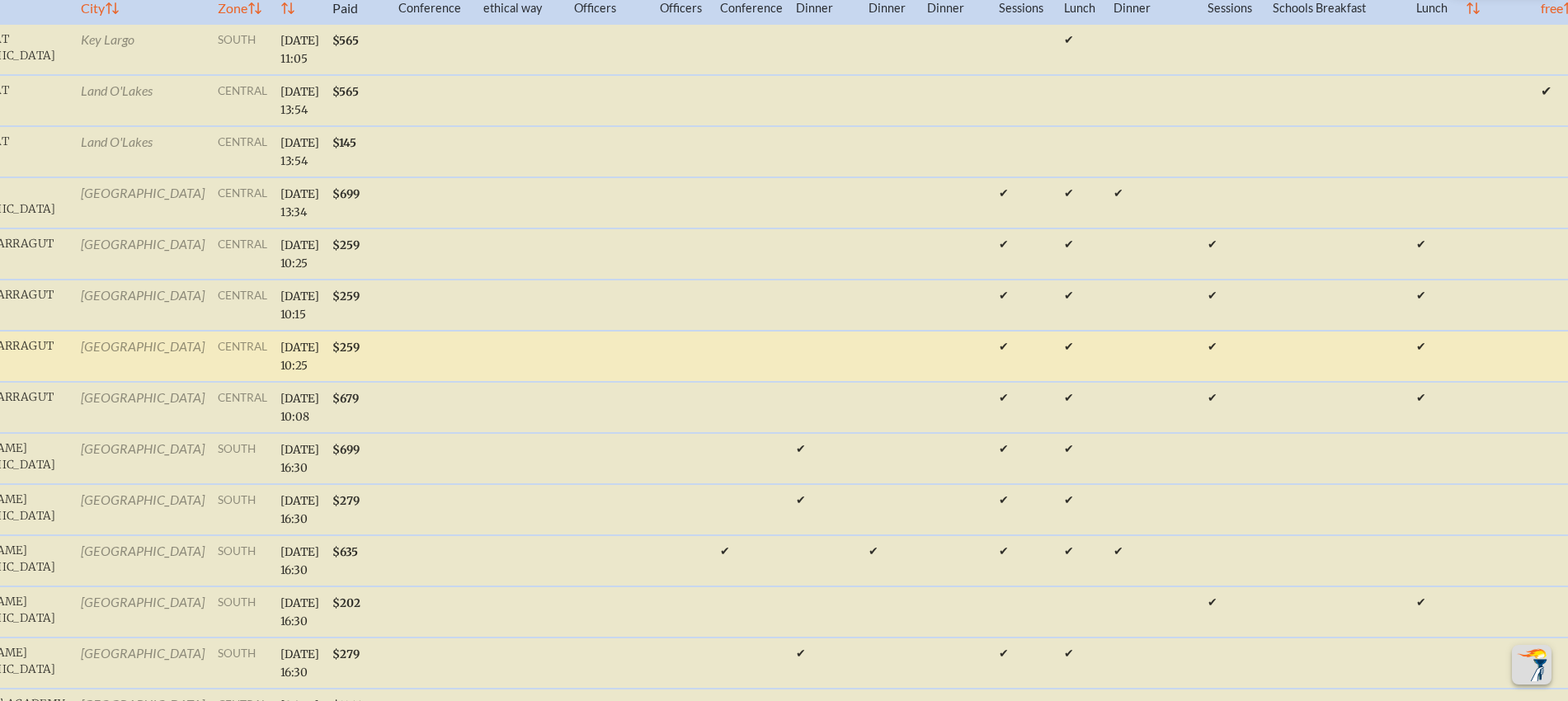
scroll to position [618, 0]
